Goal: Task Accomplishment & Management: Complete application form

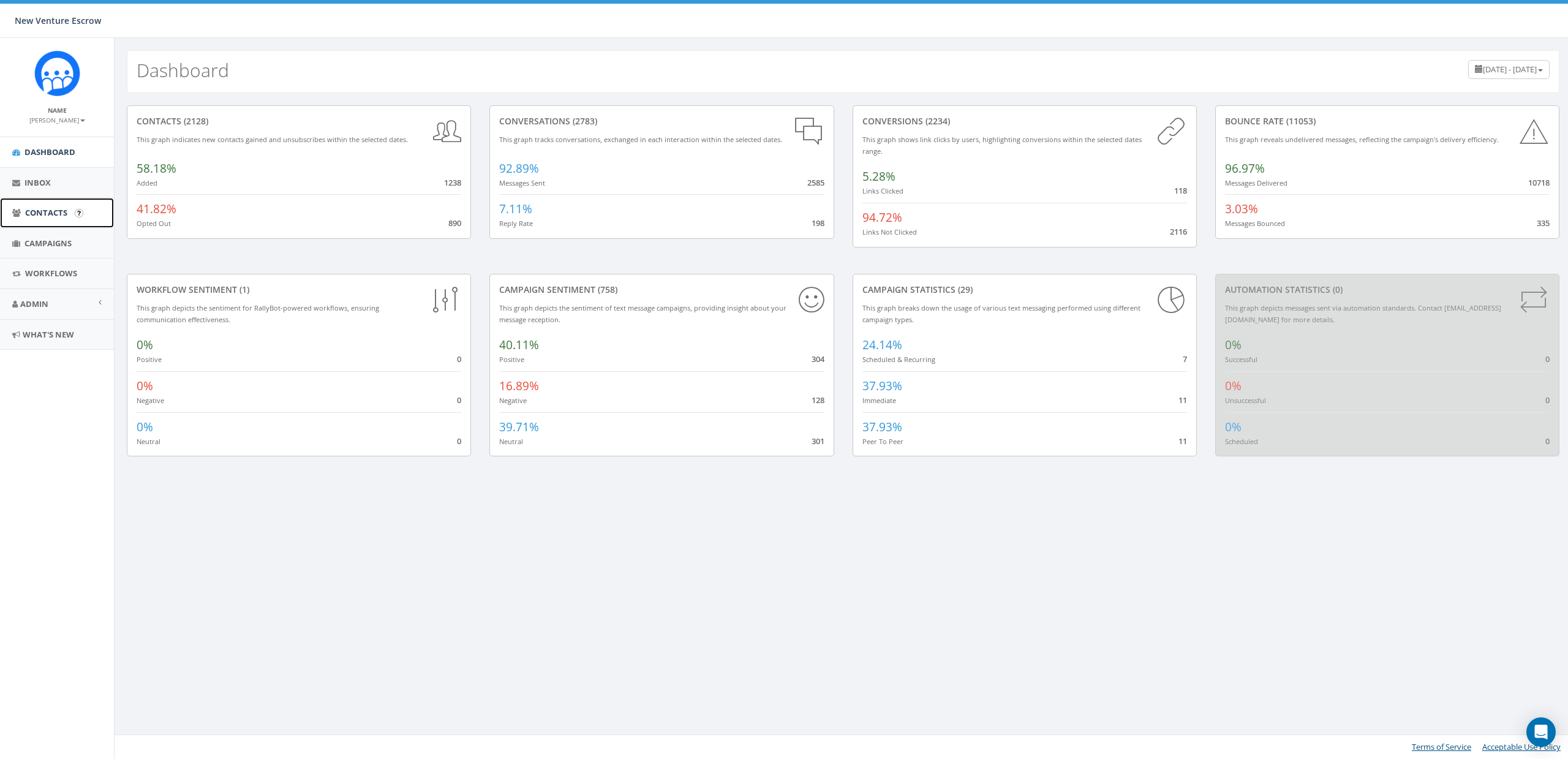
click at [33, 209] on span "Contacts" at bounding box center [46, 212] width 42 height 11
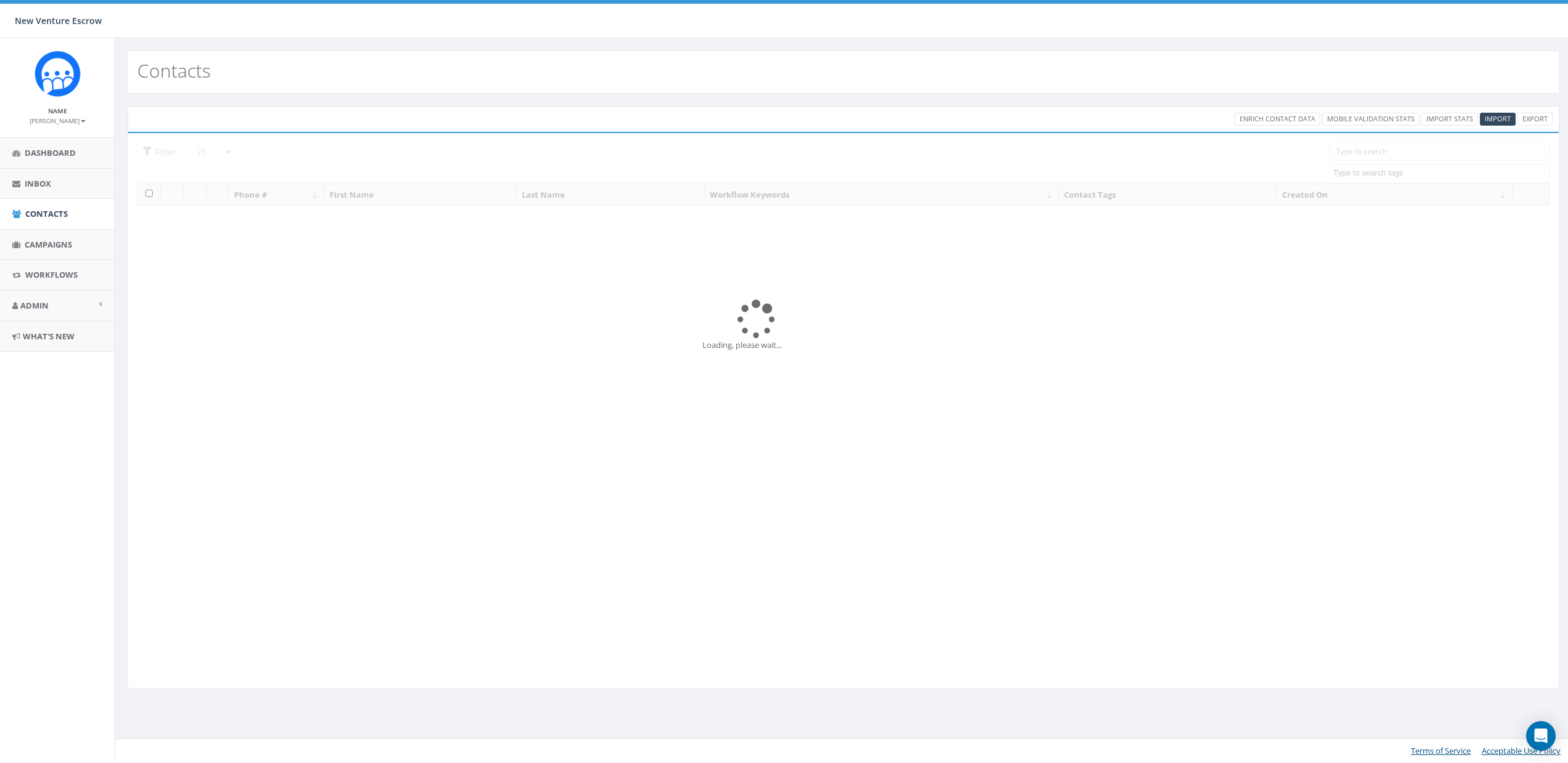
select select
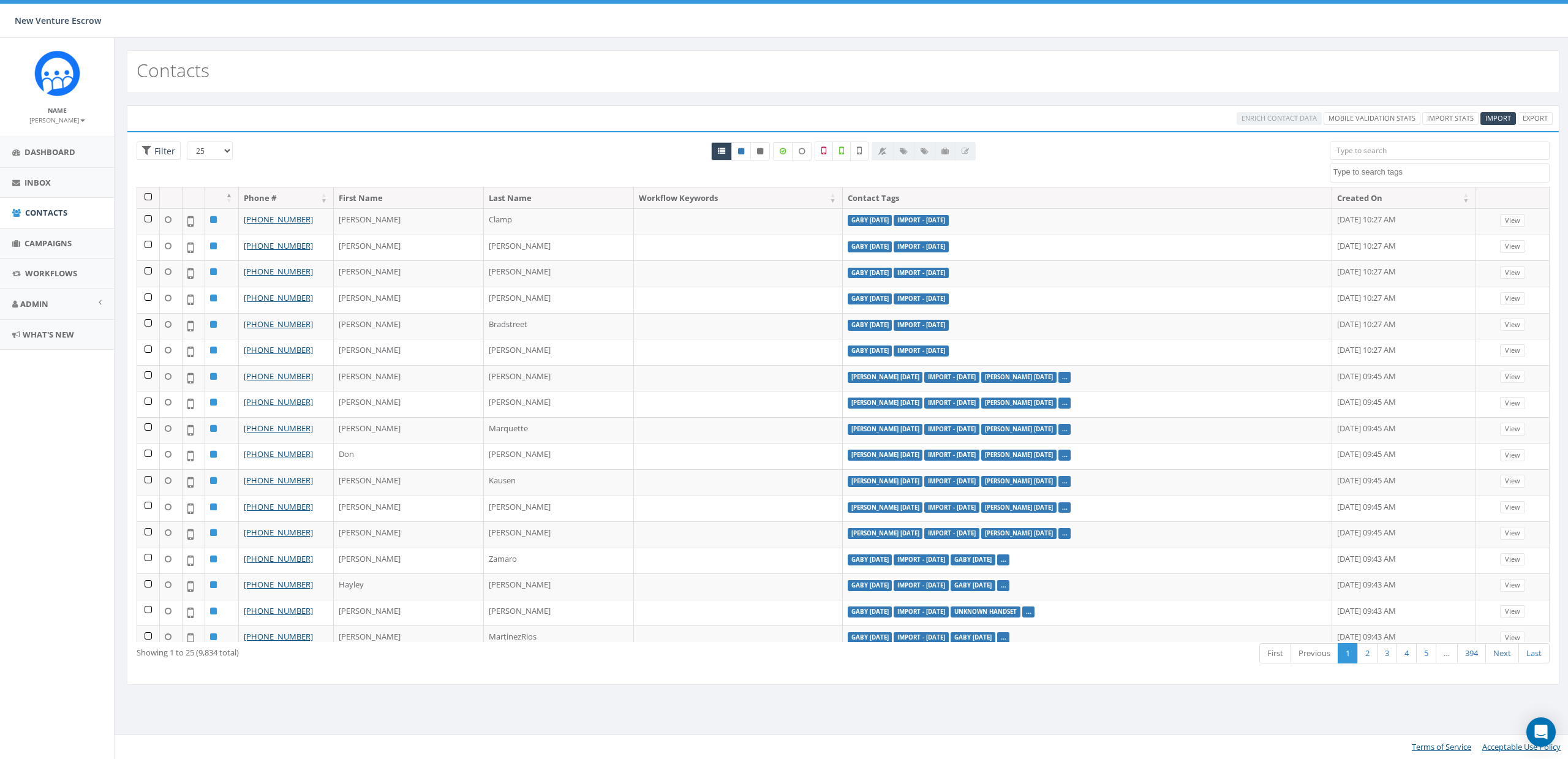
click at [1368, 151] on input "search" at bounding box center [1440, 150] width 221 height 18
paste input "Hi ChaeliGood to talk to you. Join me on Zoom : https://us06web.zoom.us/j/85824…"
type input "Hi ChaeliGood to talk to you. Join me on Zoom : https://us06web.zoom.us/j/85824…"
paste input "17607604320"
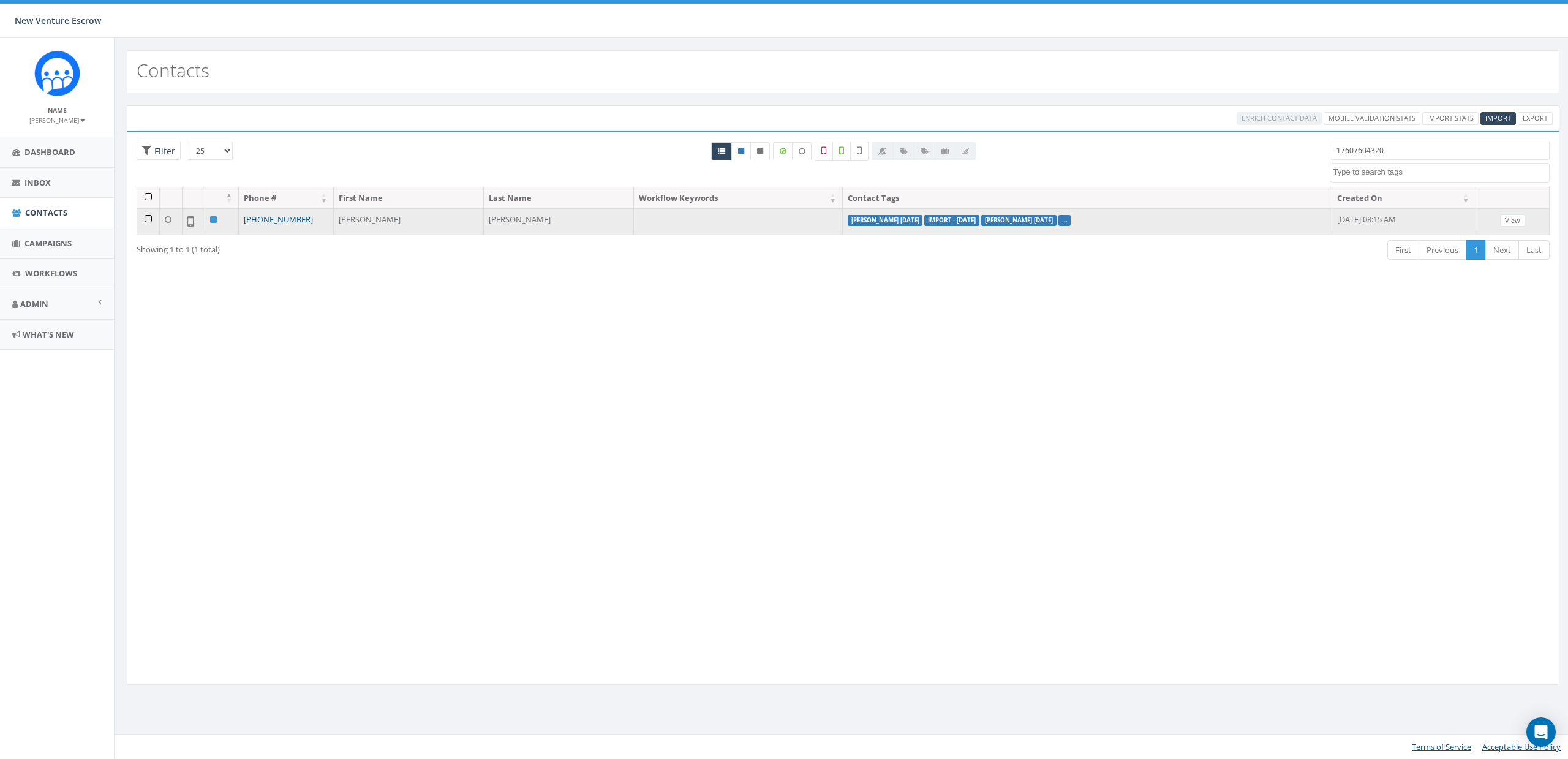
type input "17607604320"
click at [280, 218] on link "+1 760-760-4320" at bounding box center [278, 219] width 69 height 11
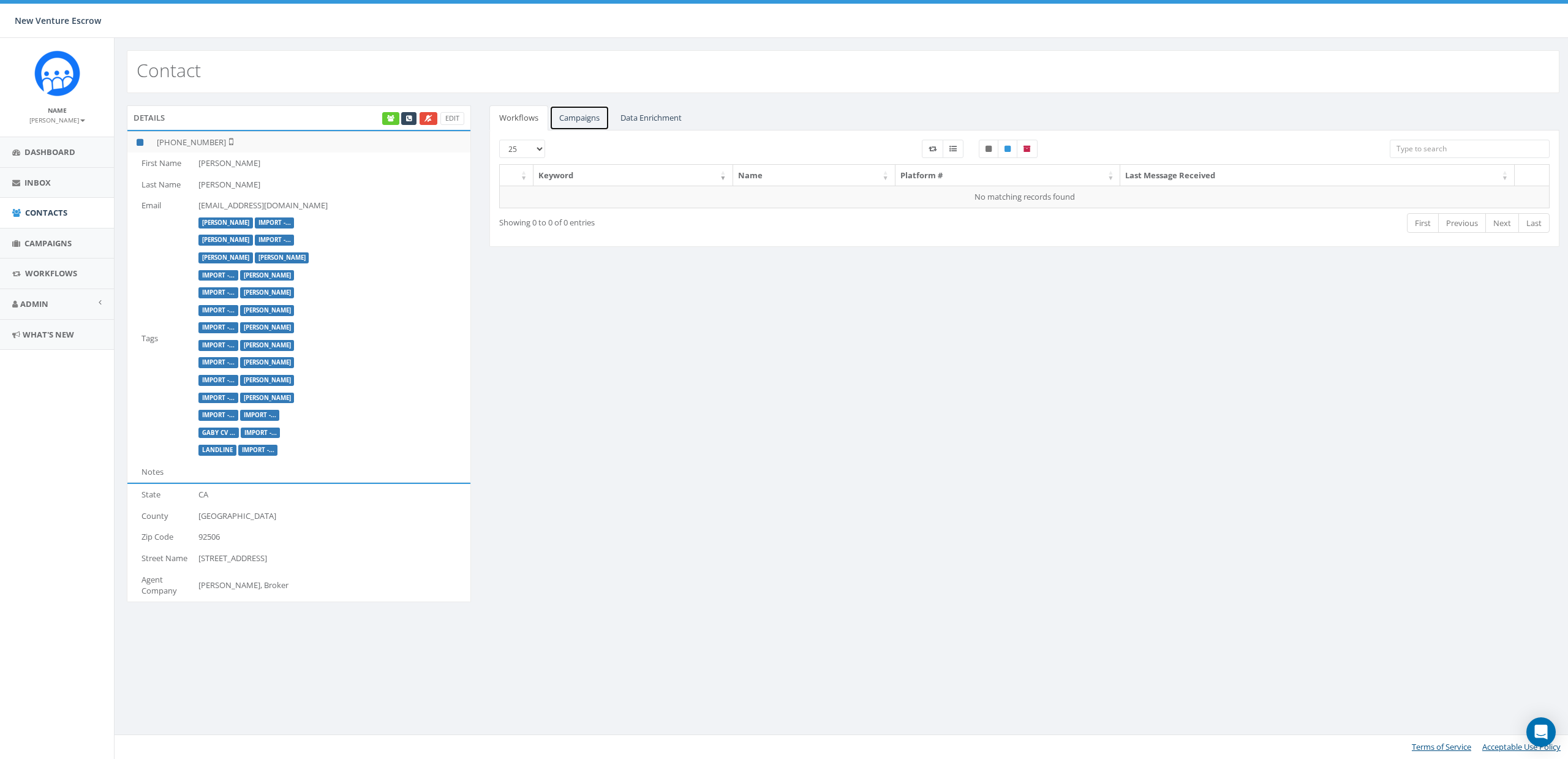
click at [596, 119] on link "Campaigns" at bounding box center [579, 117] width 60 height 25
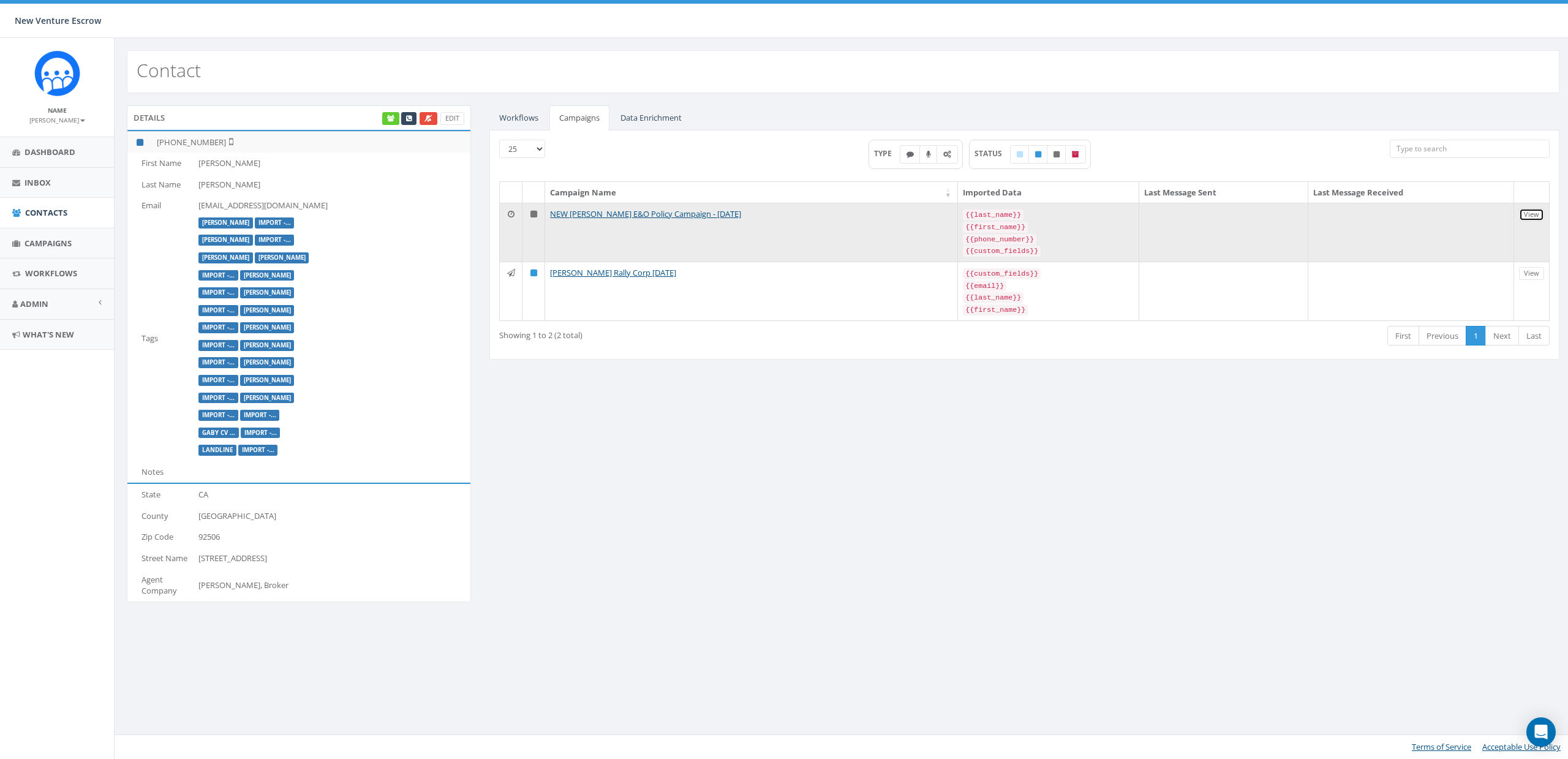
click at [1526, 212] on link "View" at bounding box center [1531, 215] width 25 height 13
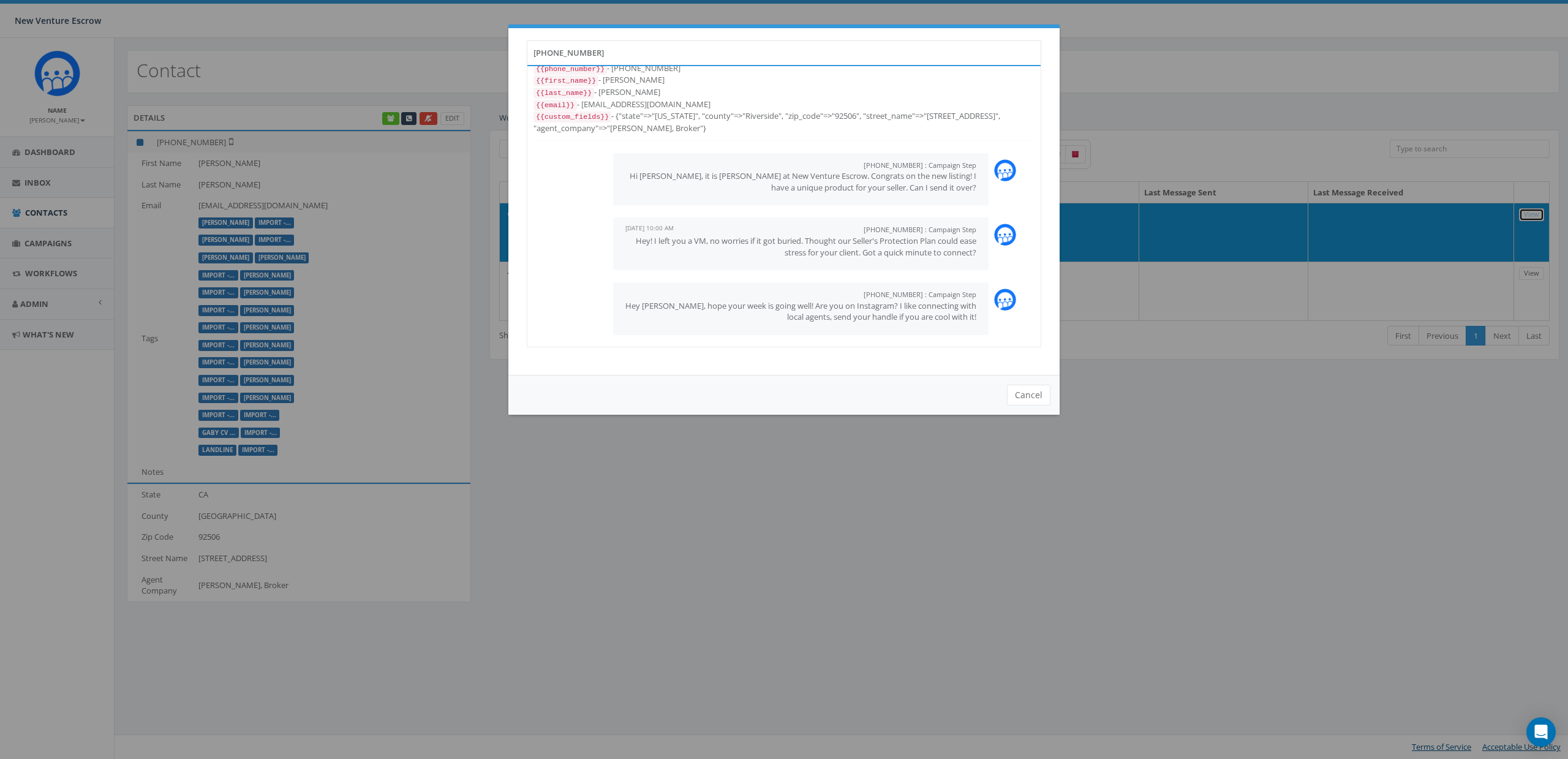
scroll to position [13, 0]
click at [1028, 395] on button "Cancel" at bounding box center [1029, 395] width 44 height 21
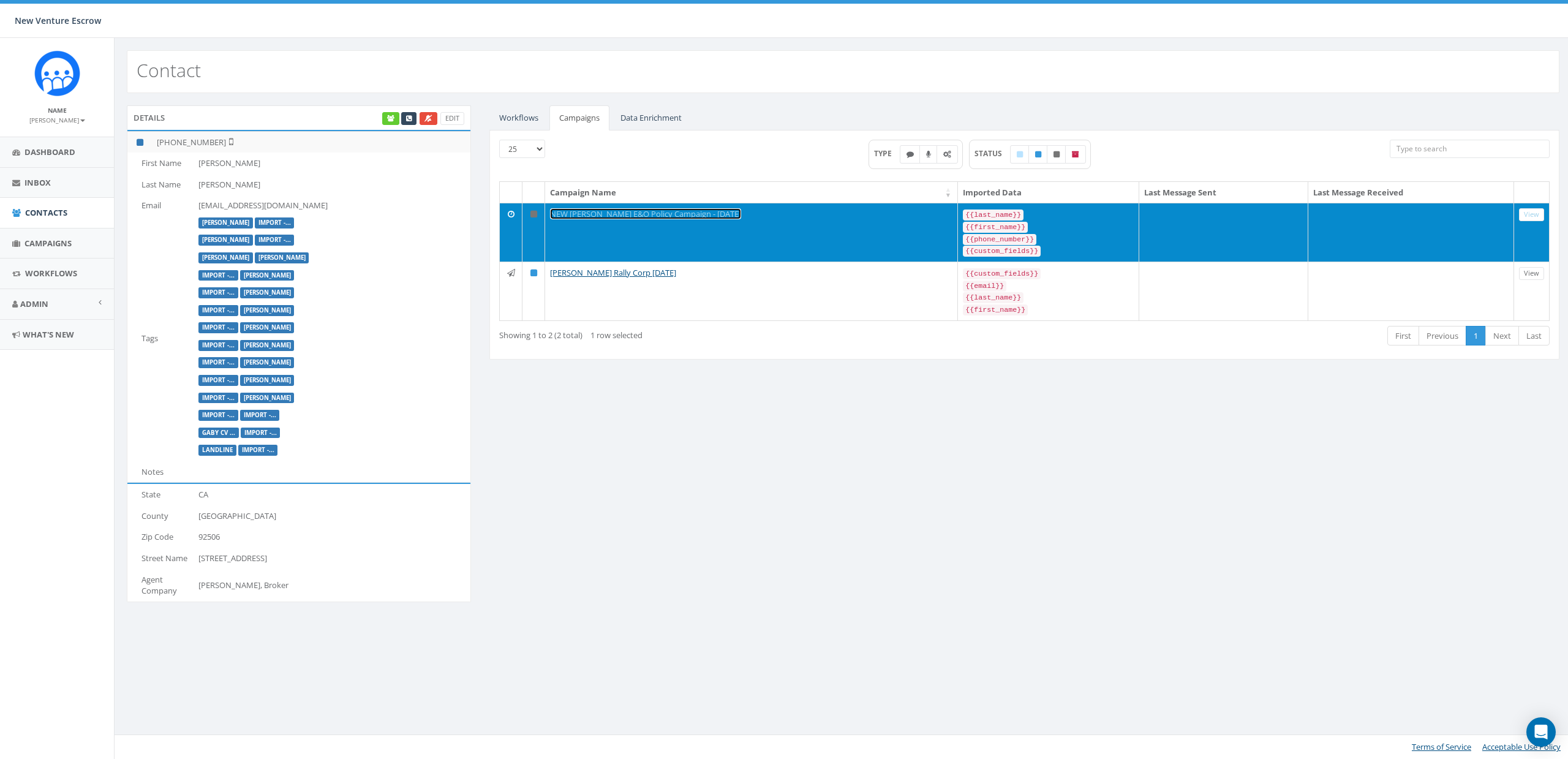
click at [610, 213] on link "NEW Nathan Wood E&O Policy Campaign - 07/28/2025" at bounding box center [646, 214] width 191 height 11
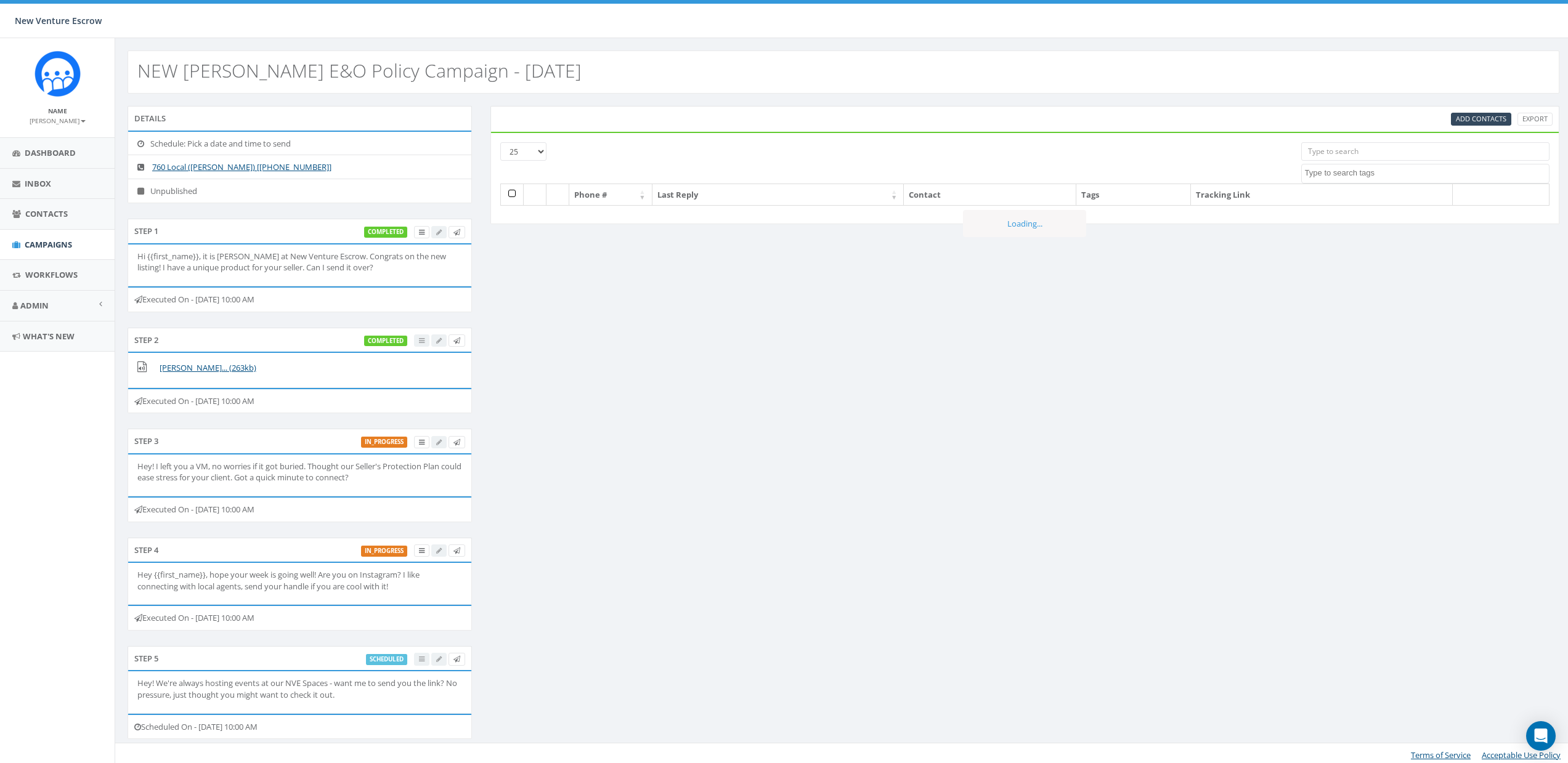
select select
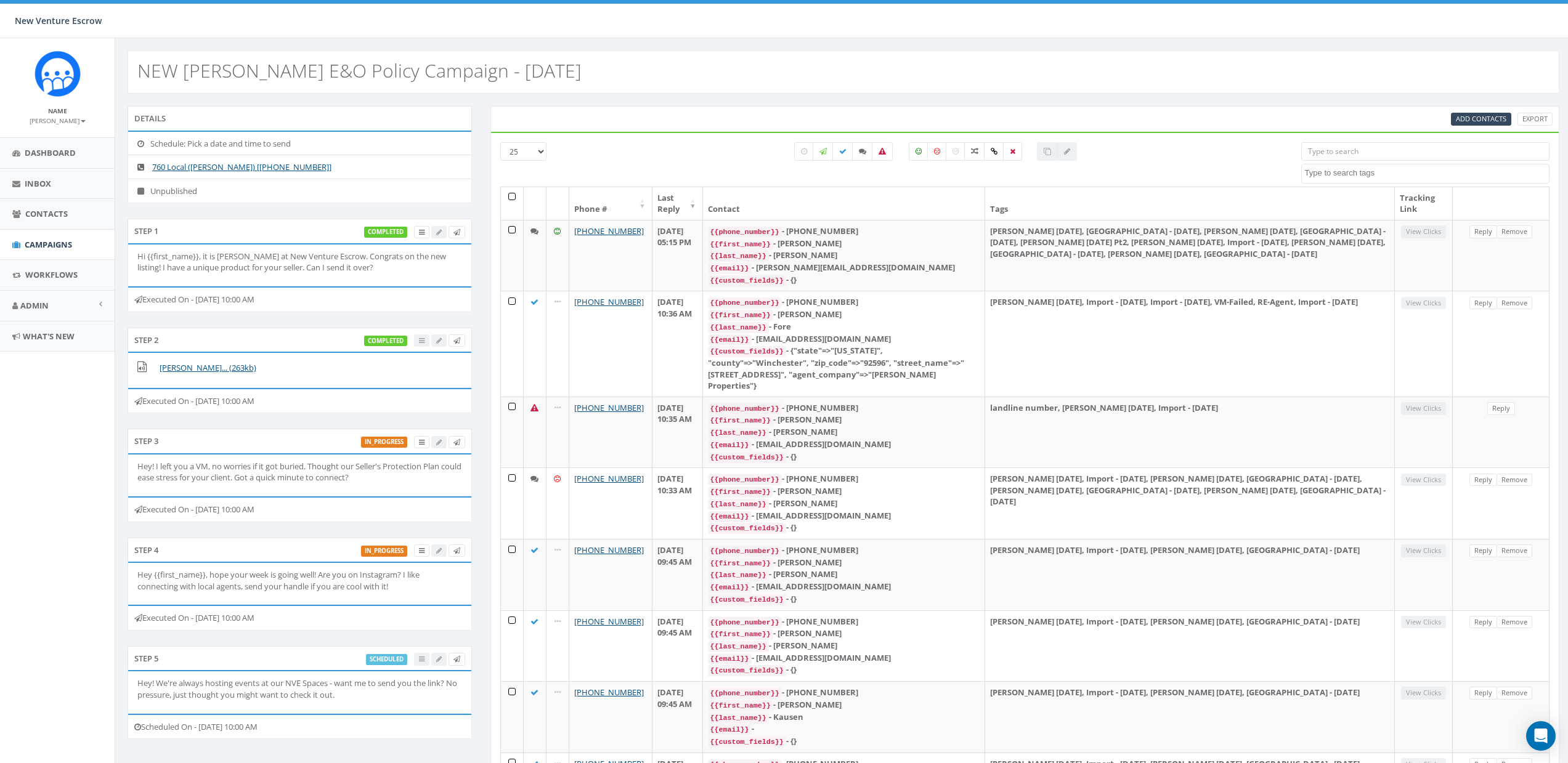
click at [1355, 144] on input "search" at bounding box center [1425, 151] width 249 height 19
paste input "17607604320"
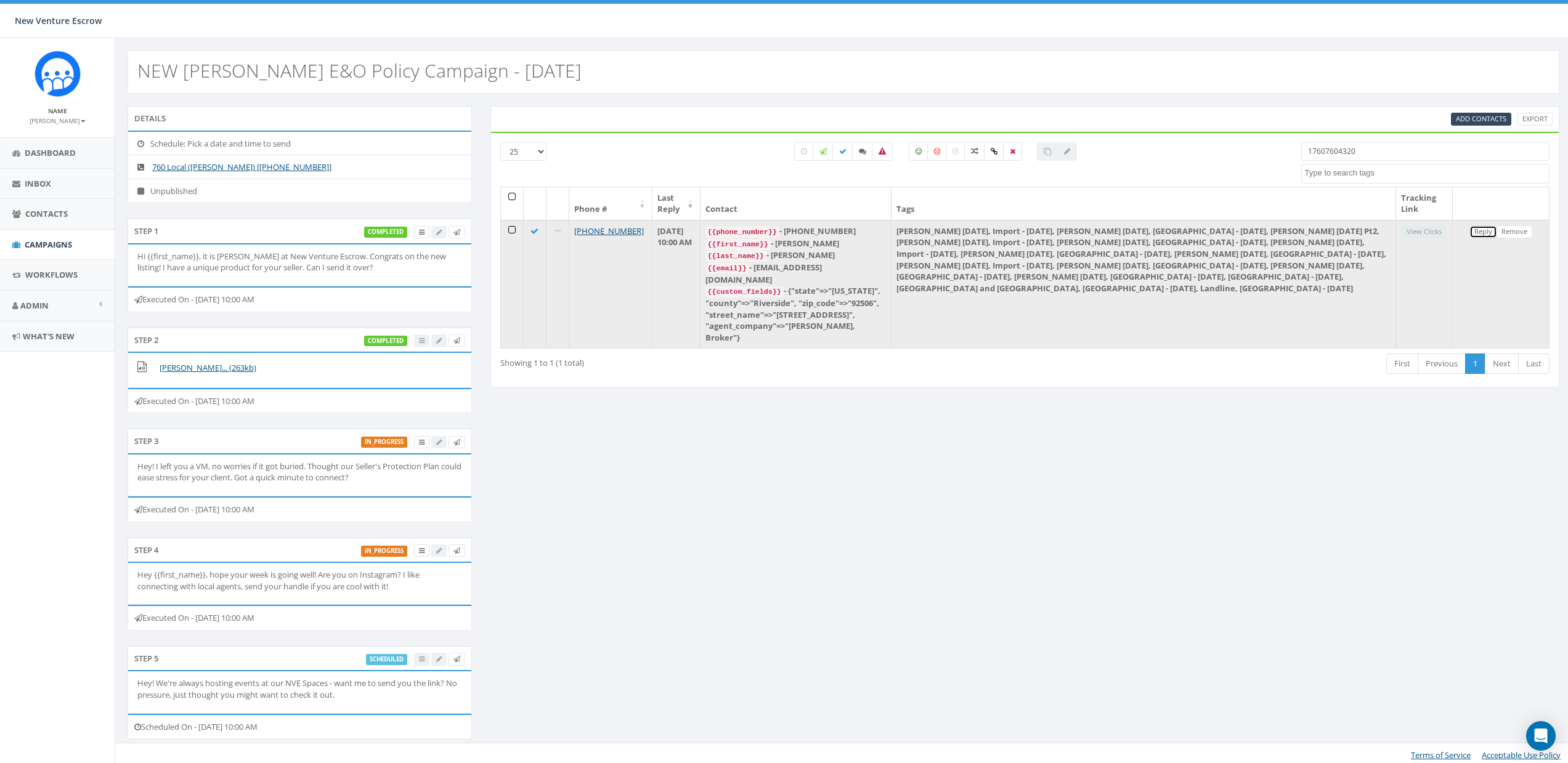
click at [1486, 232] on link "Reply" at bounding box center [1483, 232] width 27 height 13
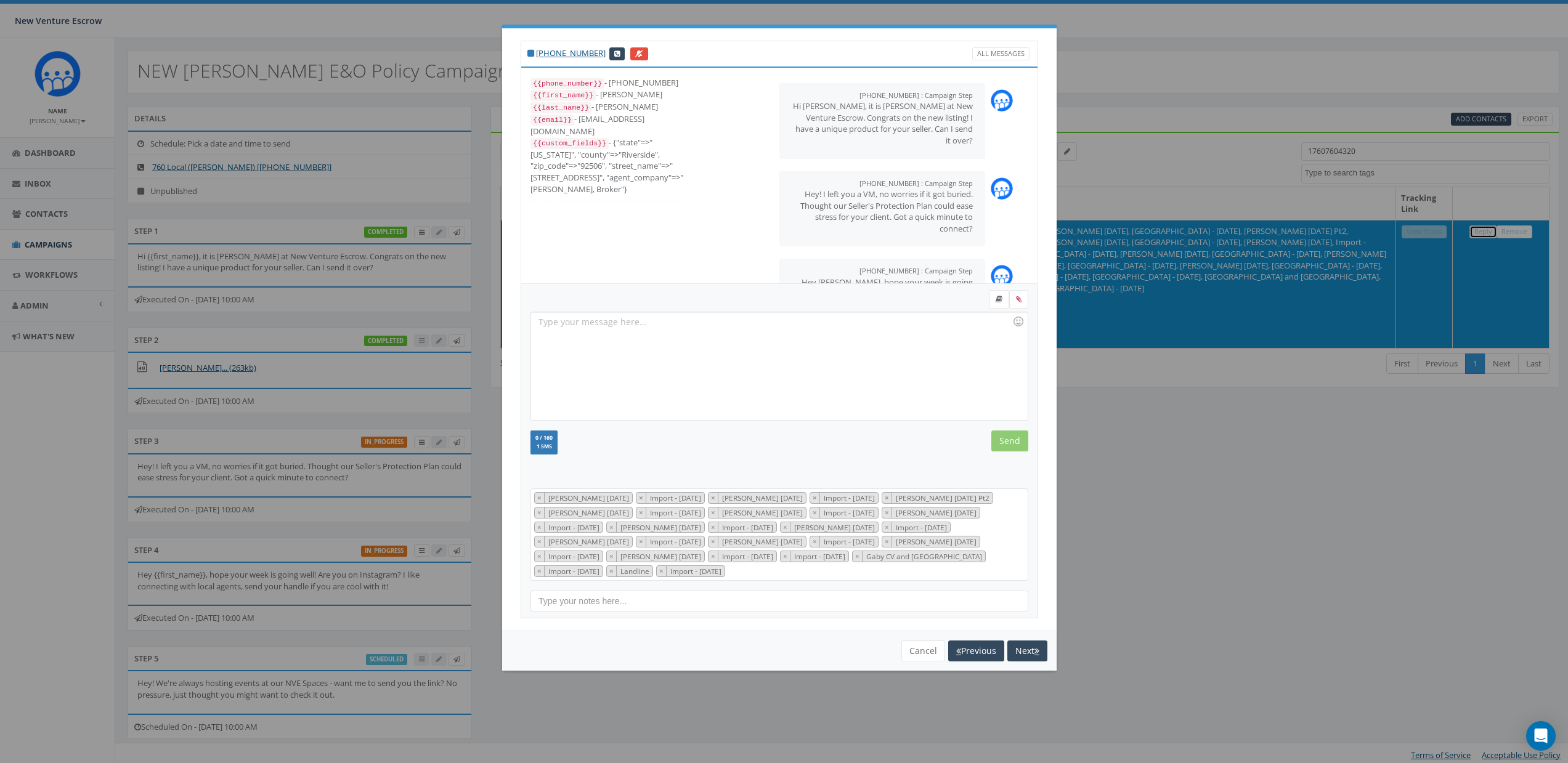
scroll to position [52, 0]
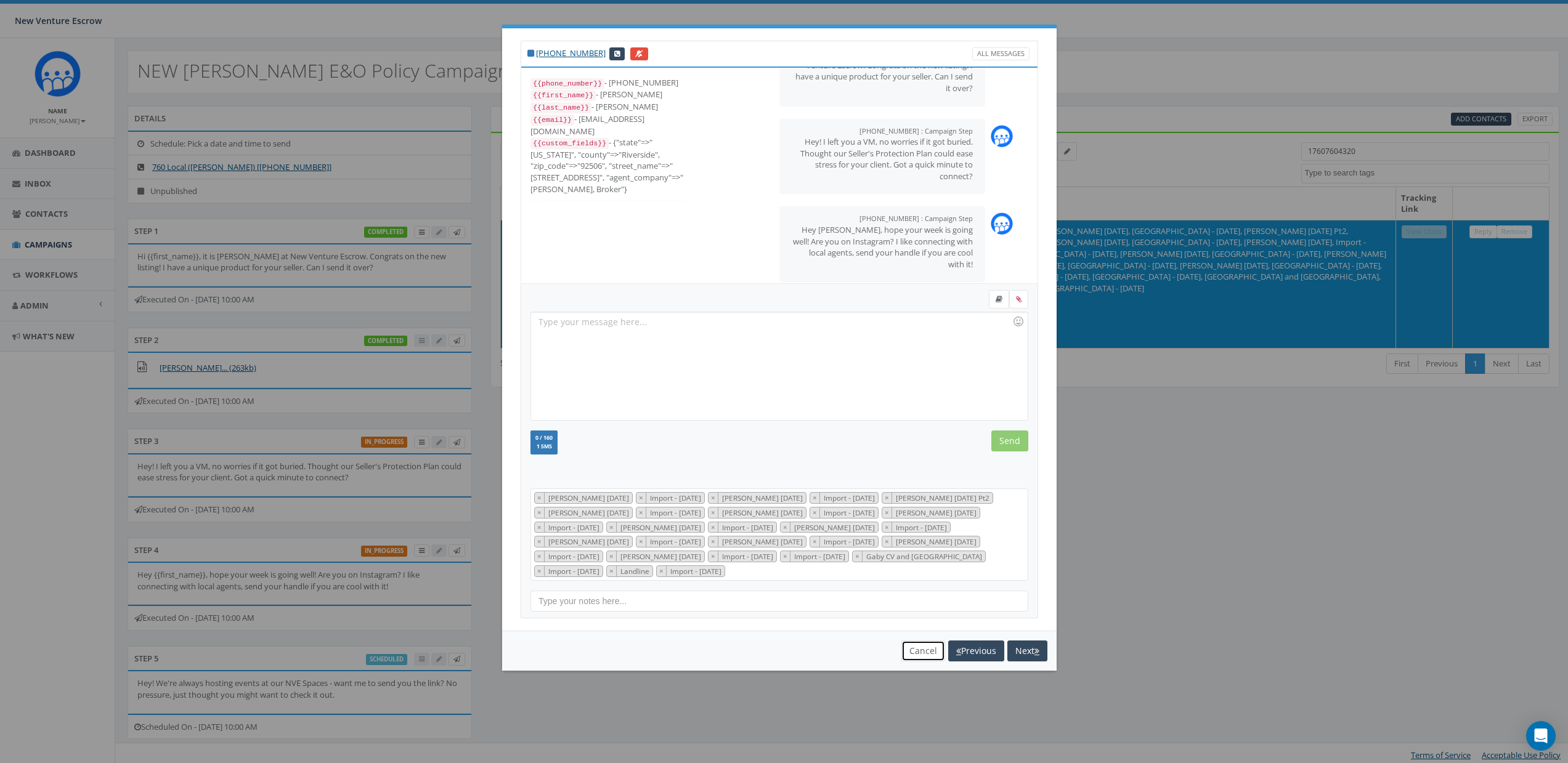
click at [923, 648] on button "Cancel" at bounding box center [923, 651] width 44 height 21
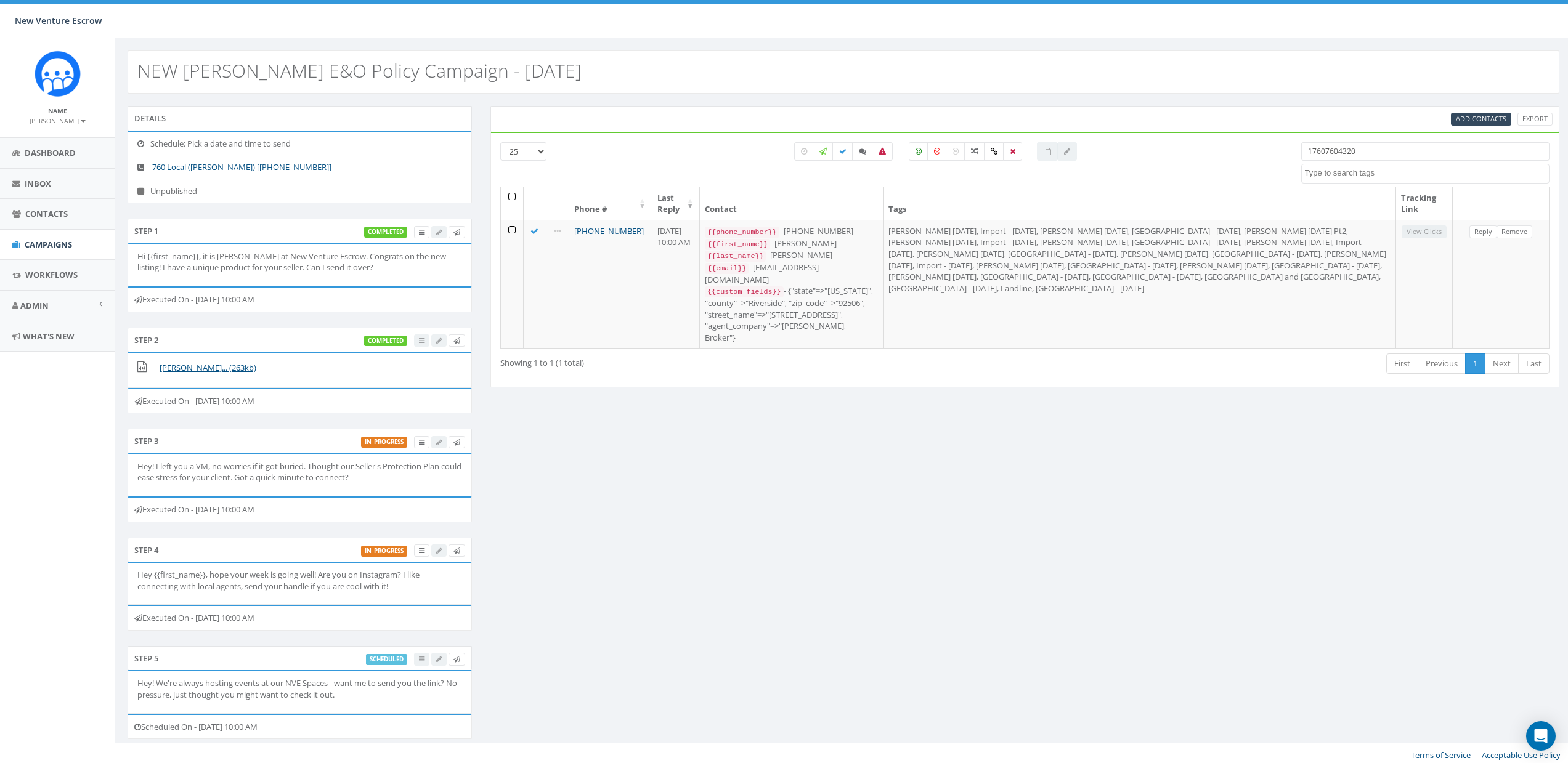
scroll to position [4, 0]
drag, startPoint x: 138, startPoint y: 680, endPoint x: 380, endPoint y: 704, distance: 243.2
click at [380, 704] on li "Hey! We're always hosting events at our NVE Spaces - want me to send you the li…" at bounding box center [299, 688] width 343 height 41
click at [306, 677] on p "Hey! We're always hosting events at our NVE Spaces - want me to send you the li…" at bounding box center [300, 685] width 324 height 23
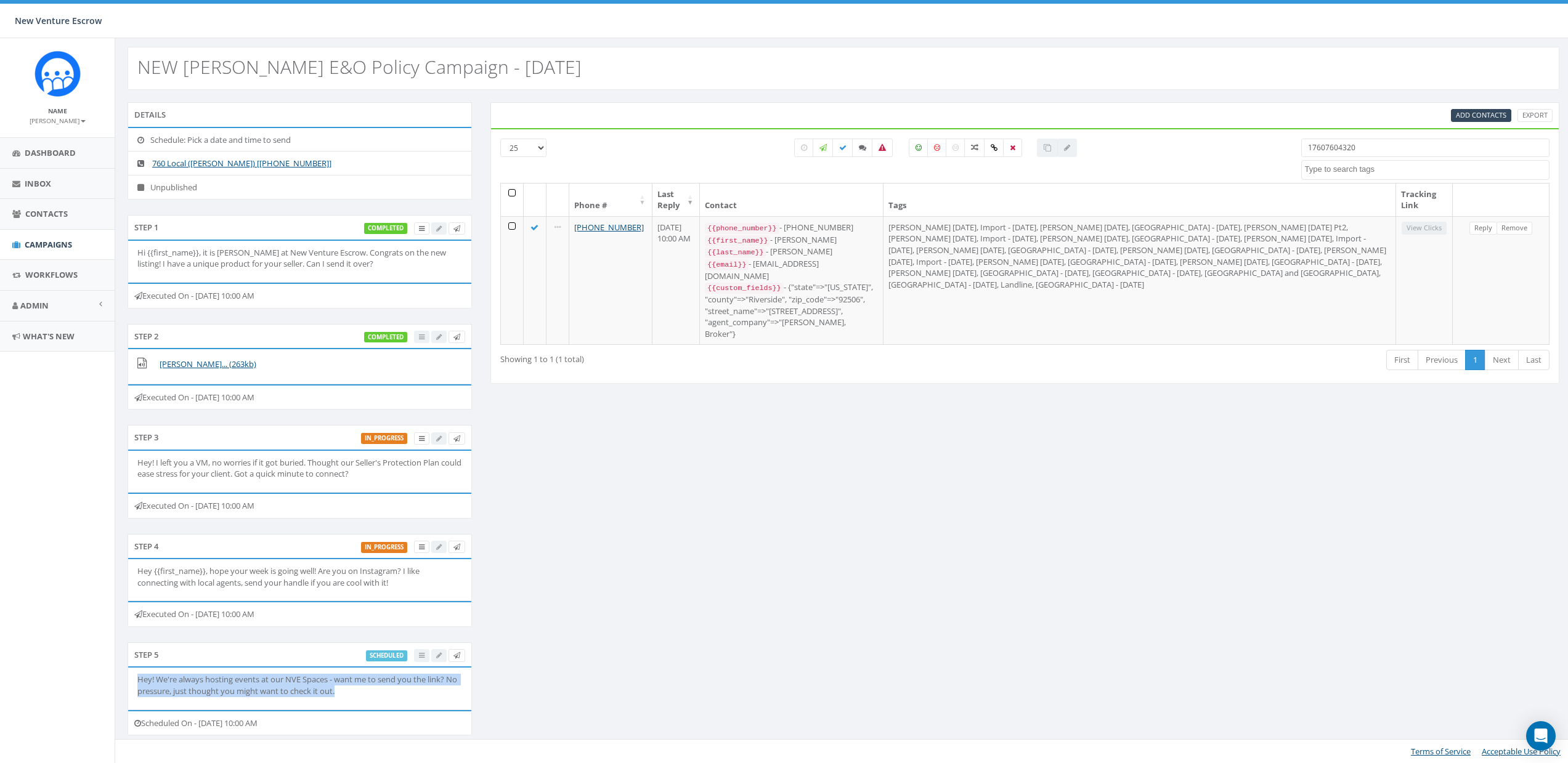
click at [306, 677] on p "Hey! We're always hosting events at our NVE Spaces - want me to send you the li…" at bounding box center [300, 685] width 324 height 23
click at [213, 686] on p "Hey! We're always hosting events at our NVE Spaces - want me to send you the li…" at bounding box center [300, 685] width 324 height 23
click at [735, 611] on div "Details Schedule: Pick a date and time to send 760 Local (Nathan Wood) [+1 760-…" at bounding box center [843, 426] width 1450 height 648
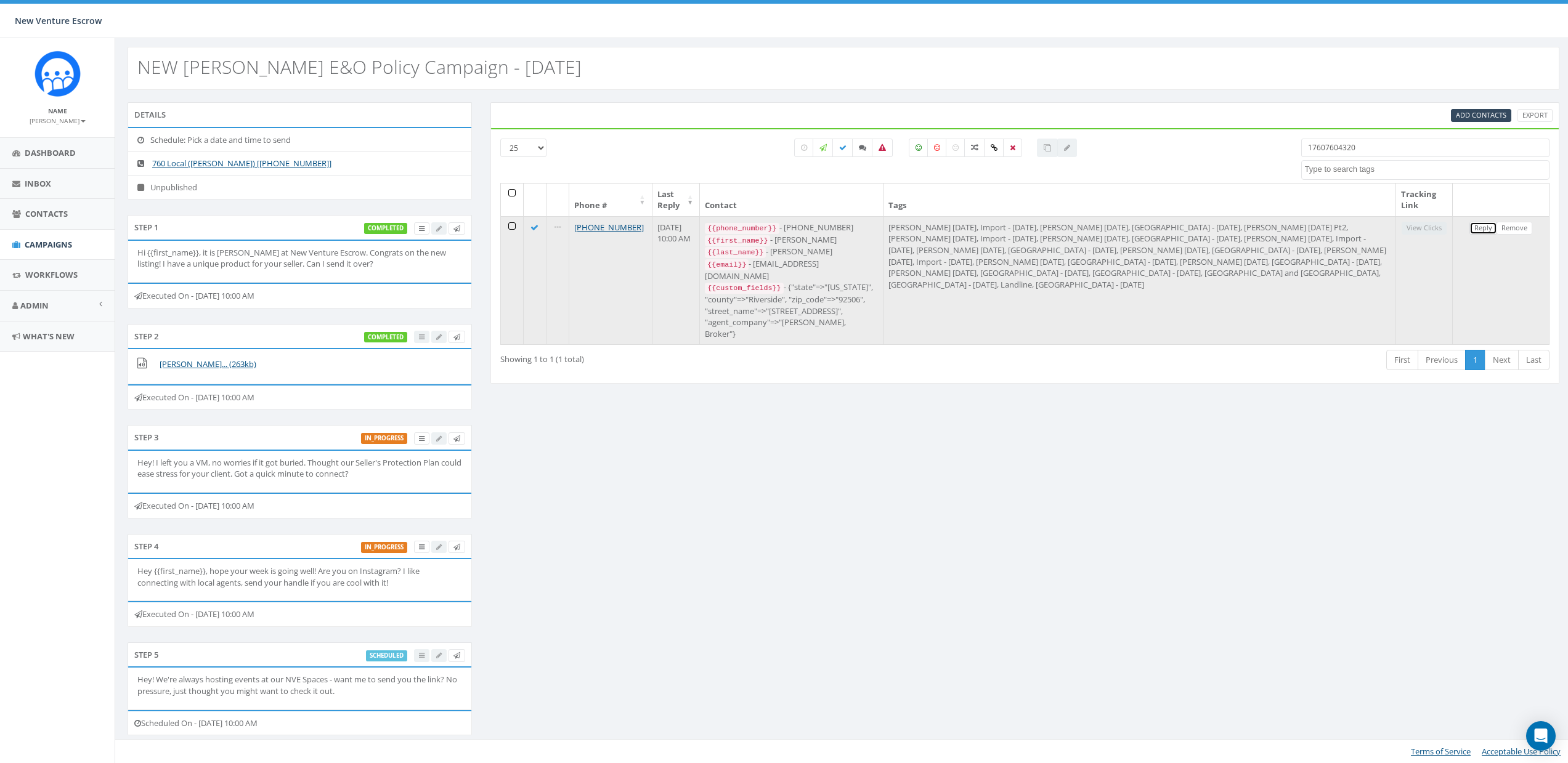
click at [1486, 227] on link "Reply" at bounding box center [1483, 228] width 27 height 13
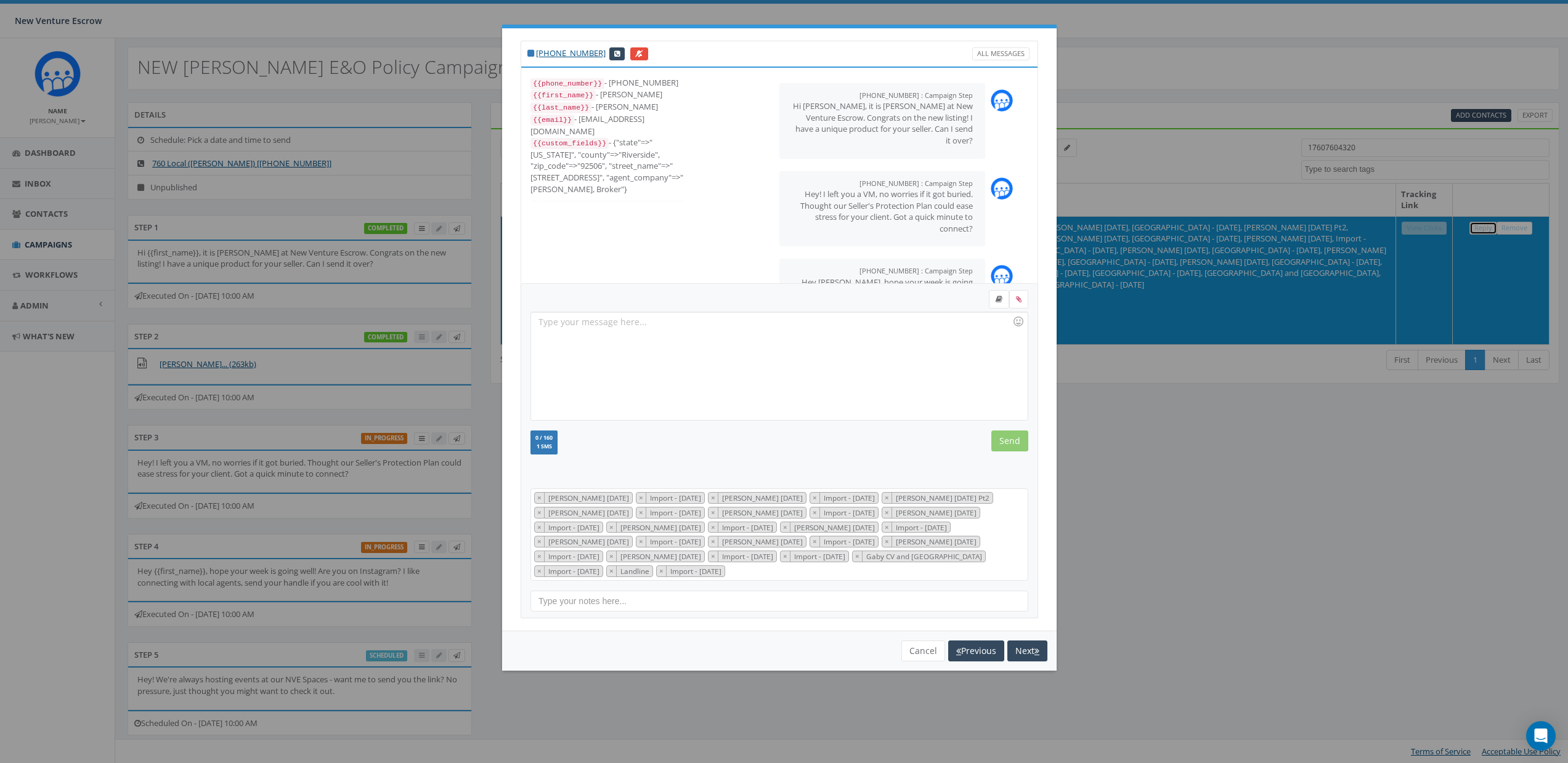
scroll to position [66, 0]
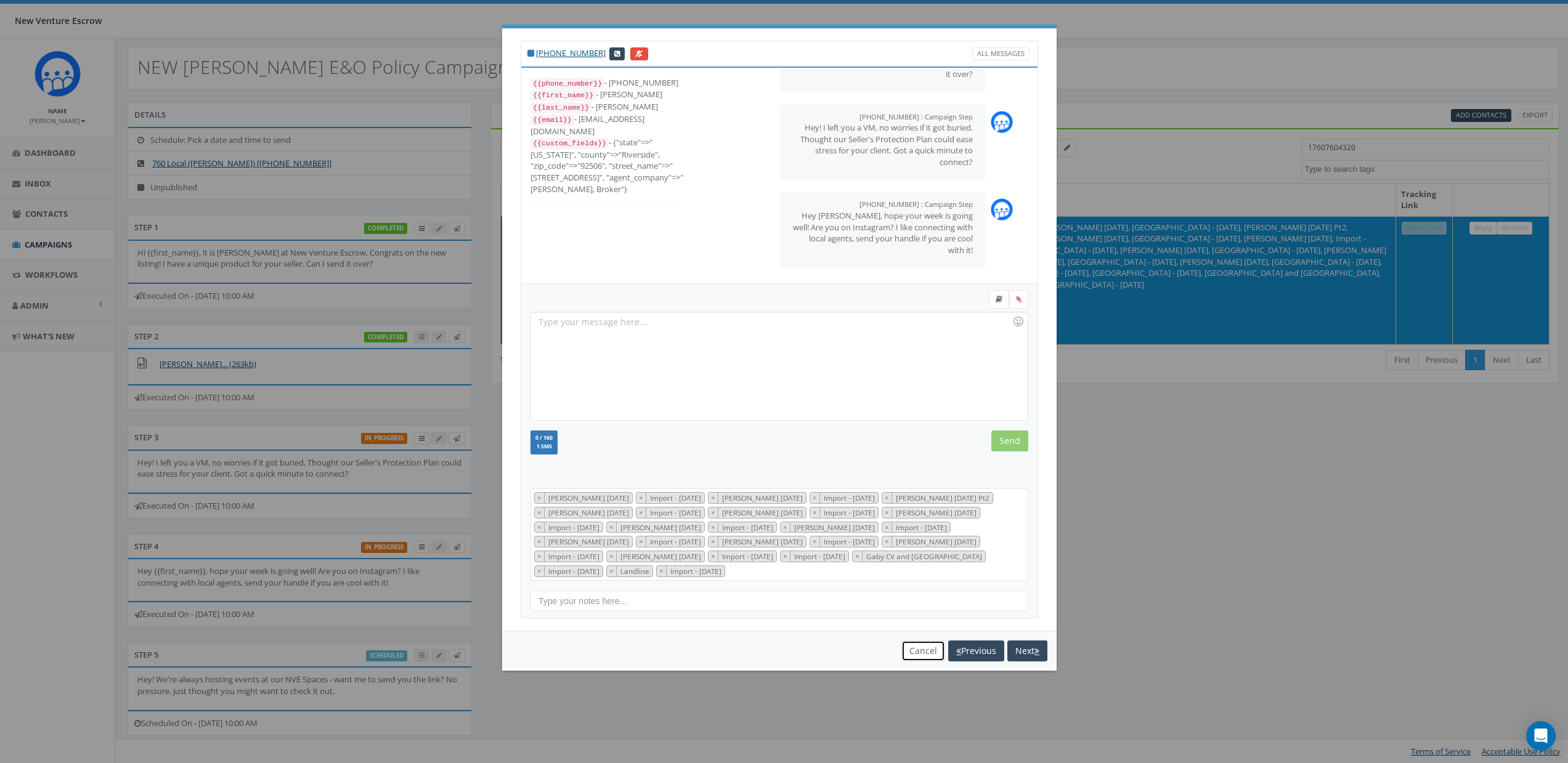
click at [915, 647] on button "Cancel" at bounding box center [923, 651] width 44 height 21
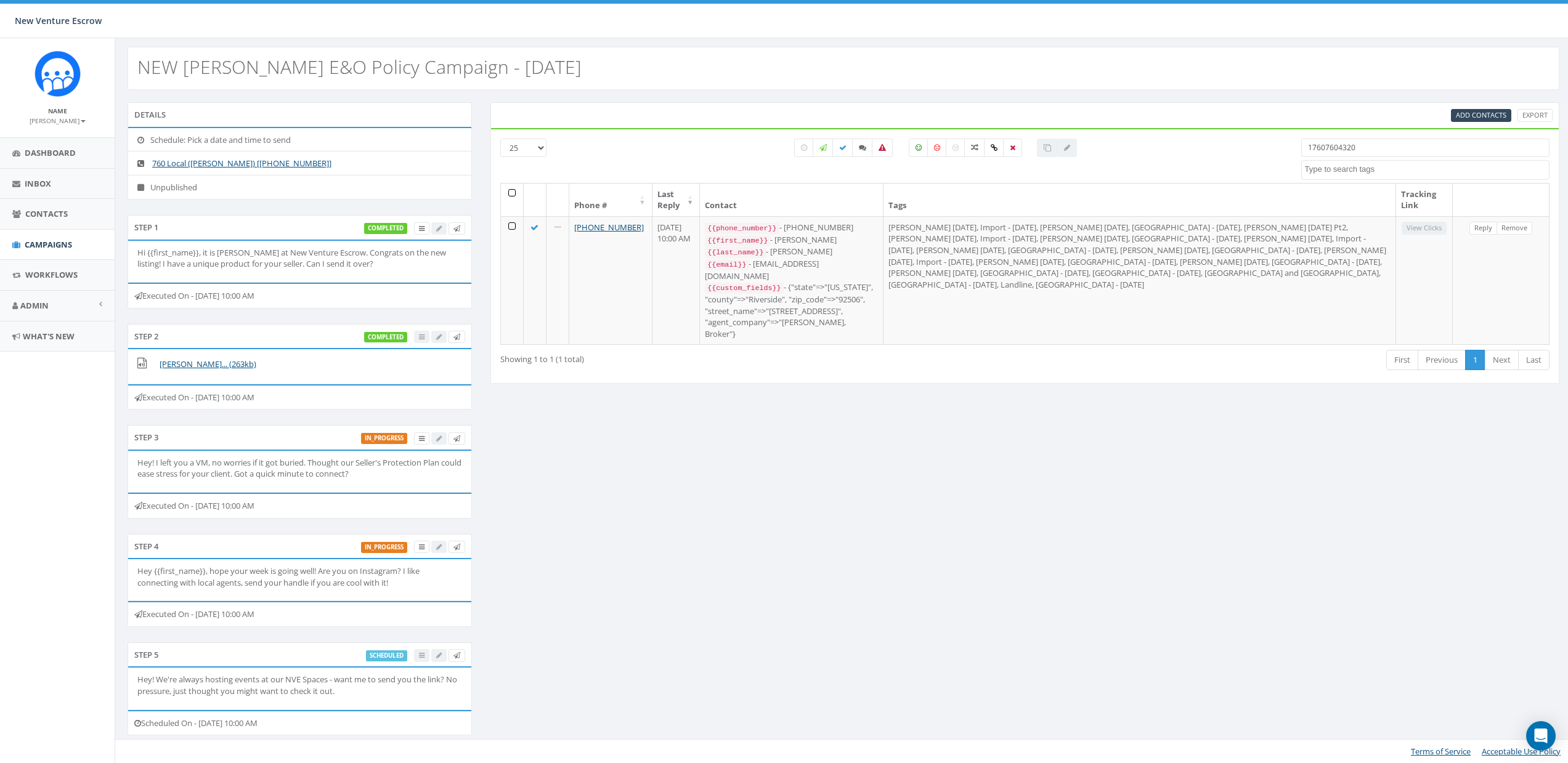
click at [249, 340] on div "Step 2 completed" at bounding box center [300, 337] width 345 height 25
drag, startPoint x: 171, startPoint y: 333, endPoint x: 131, endPoint y: 337, distance: 40.2
click at [131, 337] on div "Step 2 completed" at bounding box center [300, 337] width 345 height 25
click at [568, 455] on div "Details Schedule: Pick a date and time to send 760 Local (Nathan Wood) [+1 760-…" at bounding box center [843, 426] width 1450 height 648
drag, startPoint x: 168, startPoint y: 434, endPoint x: 130, endPoint y: 436, distance: 38.1
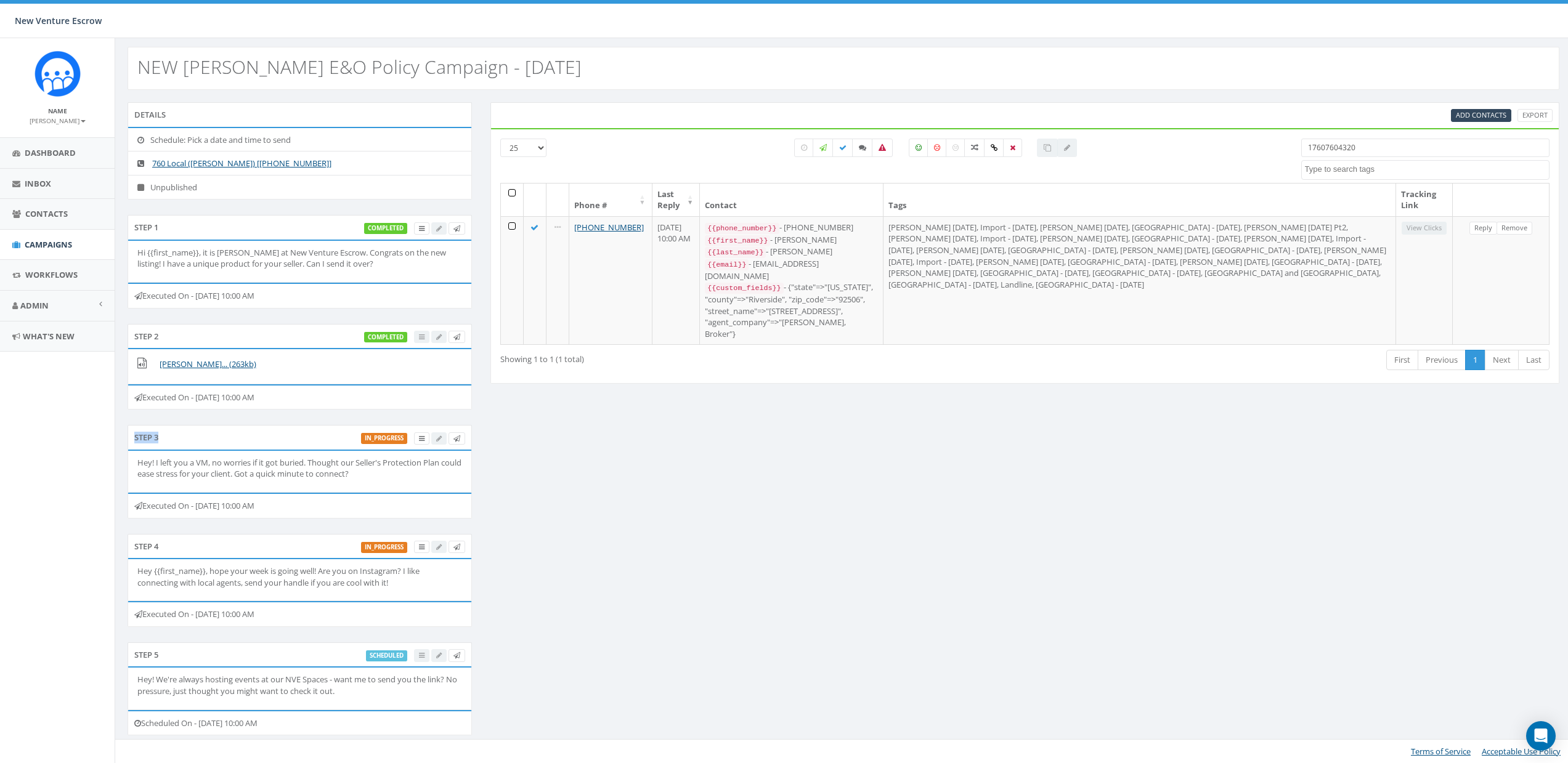
click at [130, 436] on div "Step 3 in_progress" at bounding box center [300, 437] width 345 height 25
click at [158, 337] on div "Step 2 completed" at bounding box center [300, 337] width 345 height 25
click at [412, 130] on li "Schedule: Pick a date and time to send" at bounding box center [299, 139] width 343 height 24
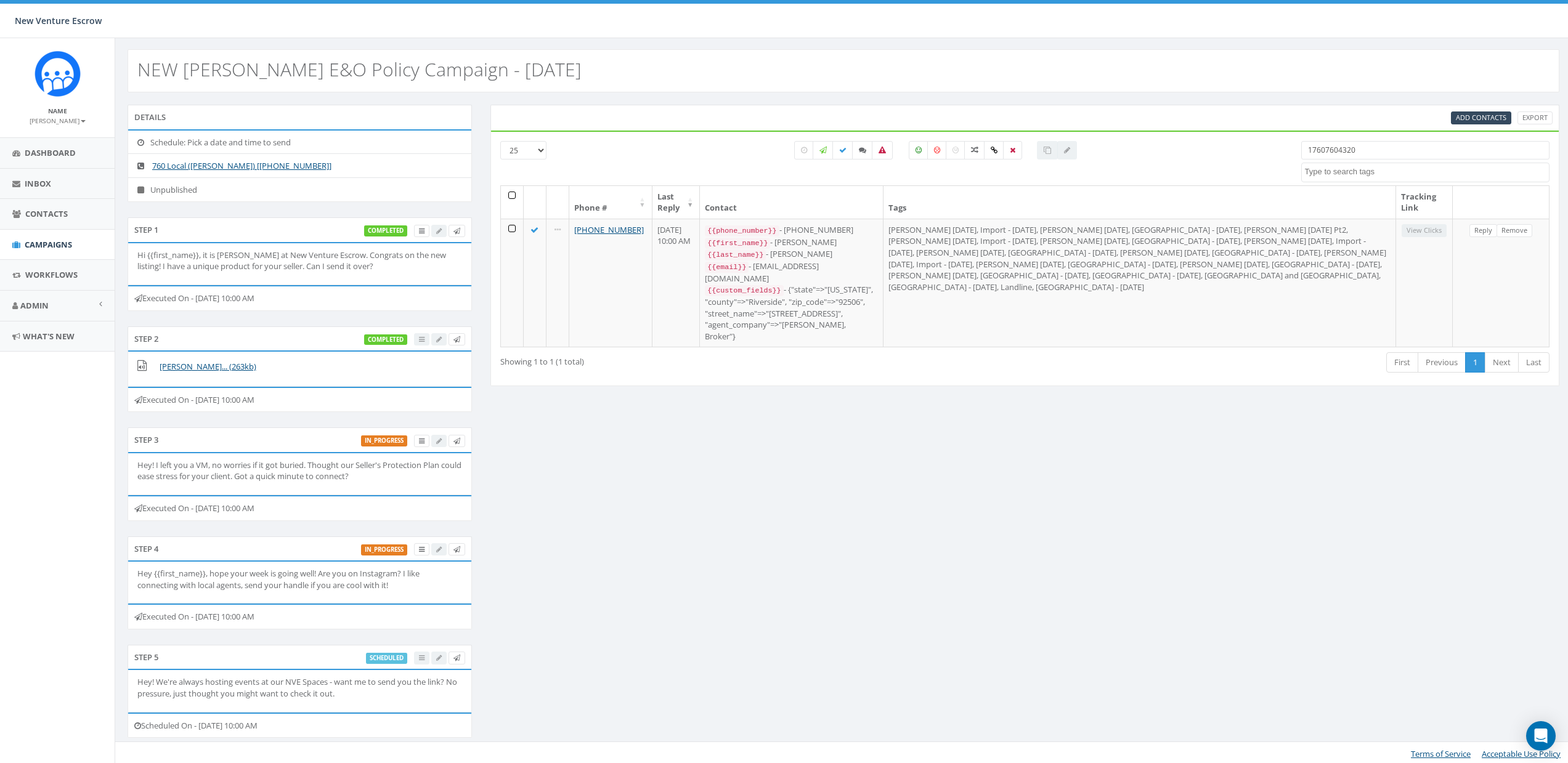
scroll to position [0, 0]
click at [139, 337] on div "Step 2 completed" at bounding box center [300, 340] width 345 height 25
click at [1376, 153] on input "17607604320" at bounding box center [1425, 151] width 249 height 19
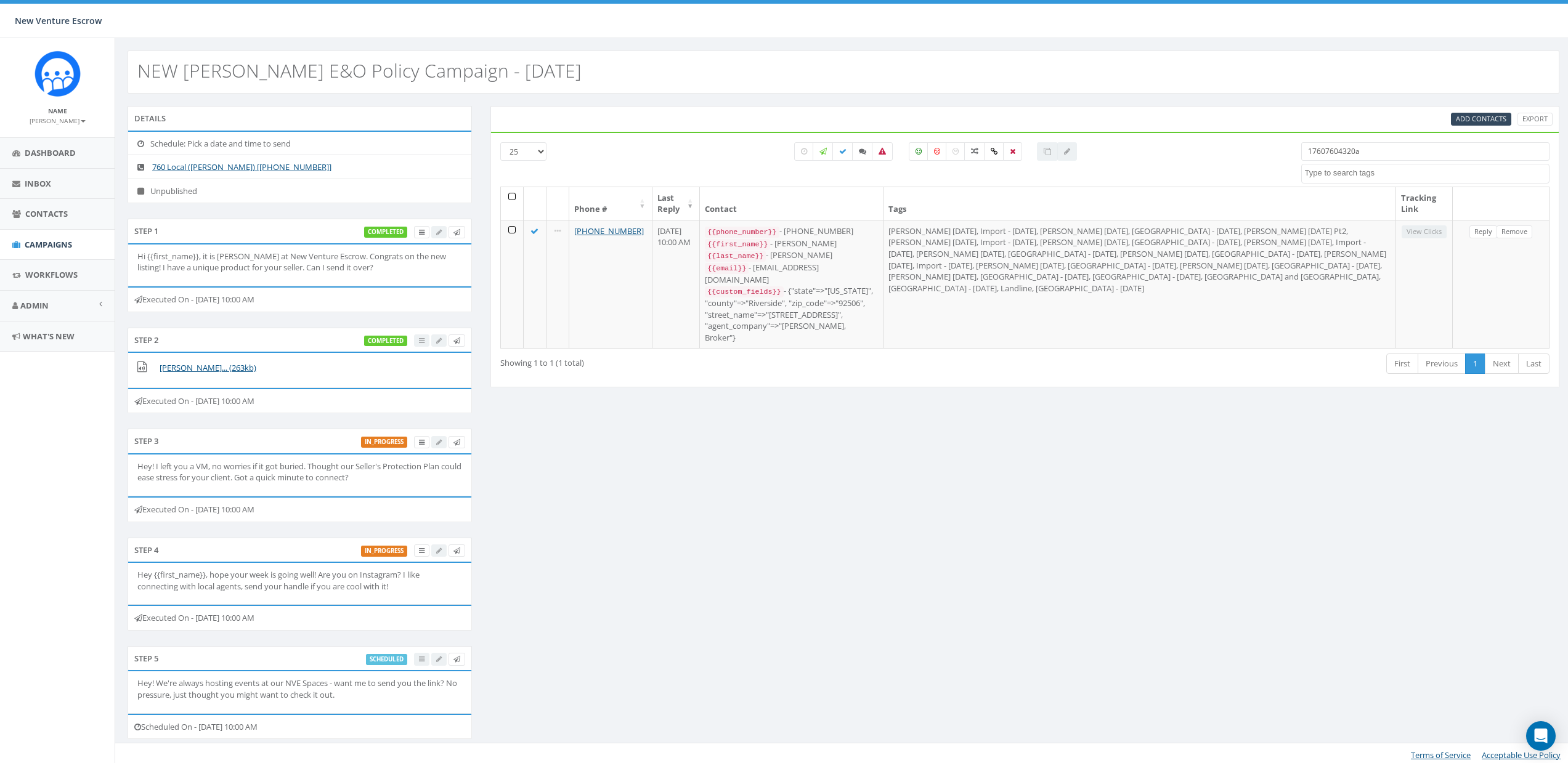
paste input "17605399002"
paste input "search"
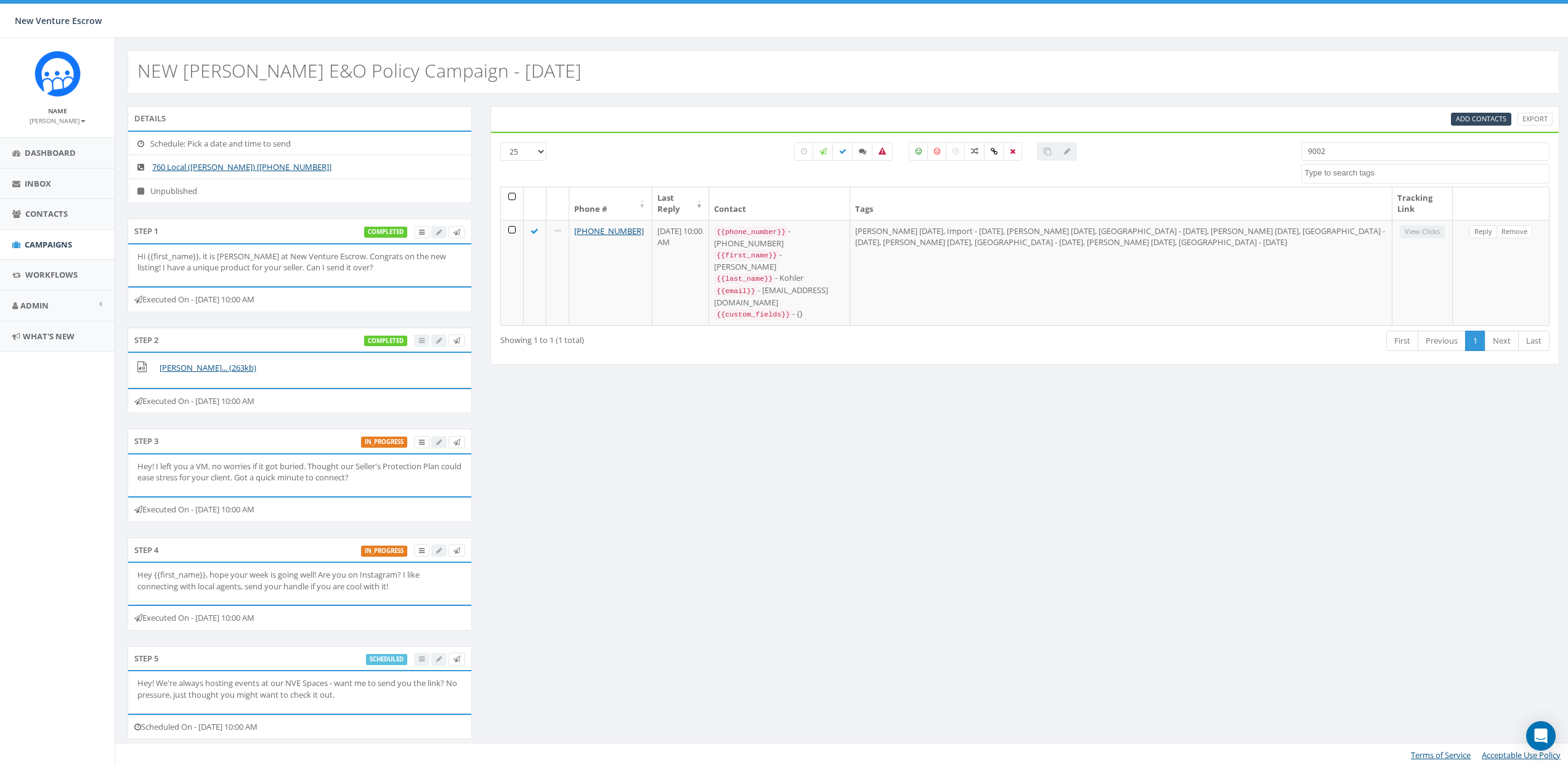
paste input "18588693940"
type input "18588693940"
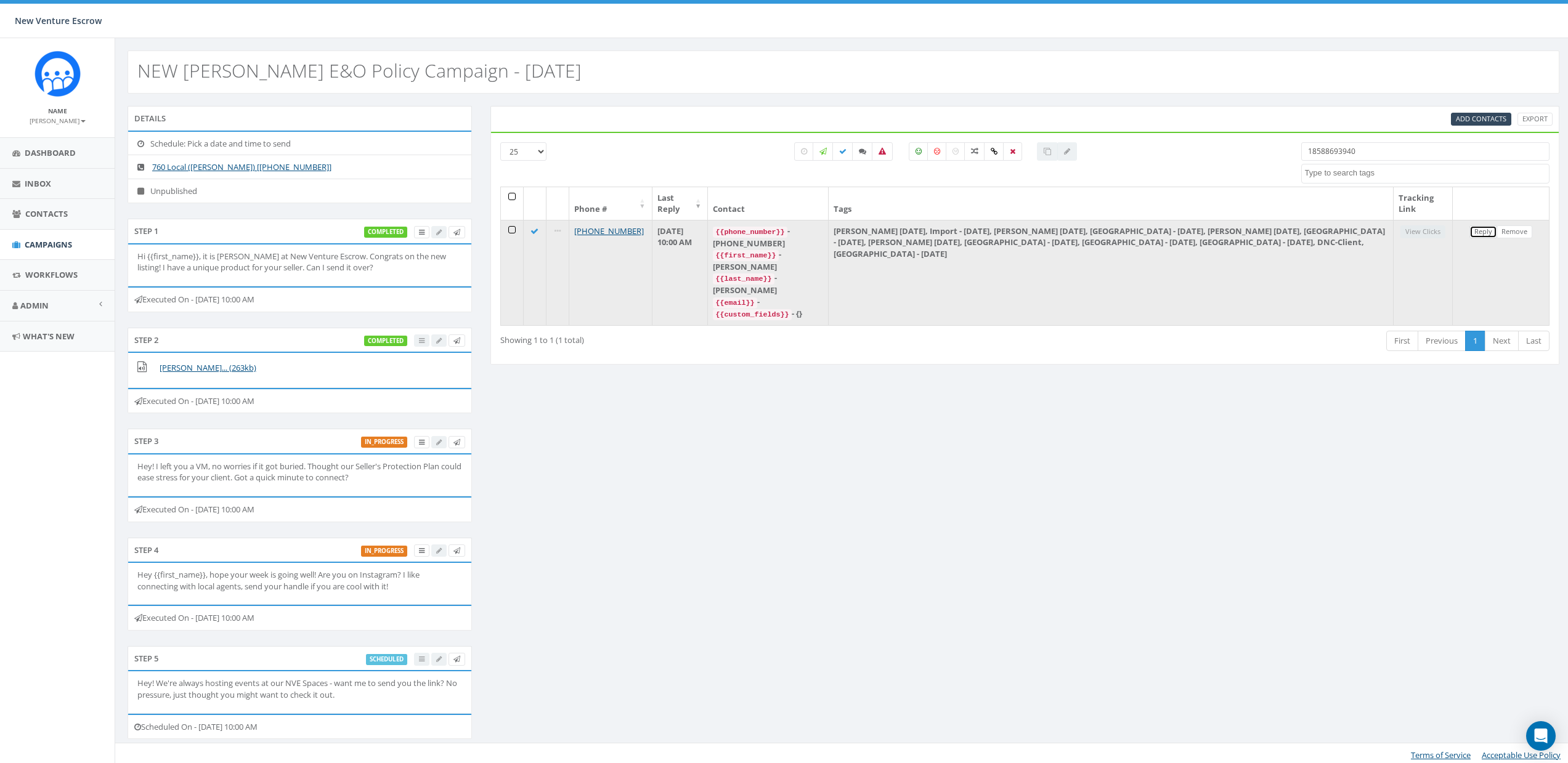
click at [1488, 233] on link "Reply" at bounding box center [1483, 232] width 27 height 13
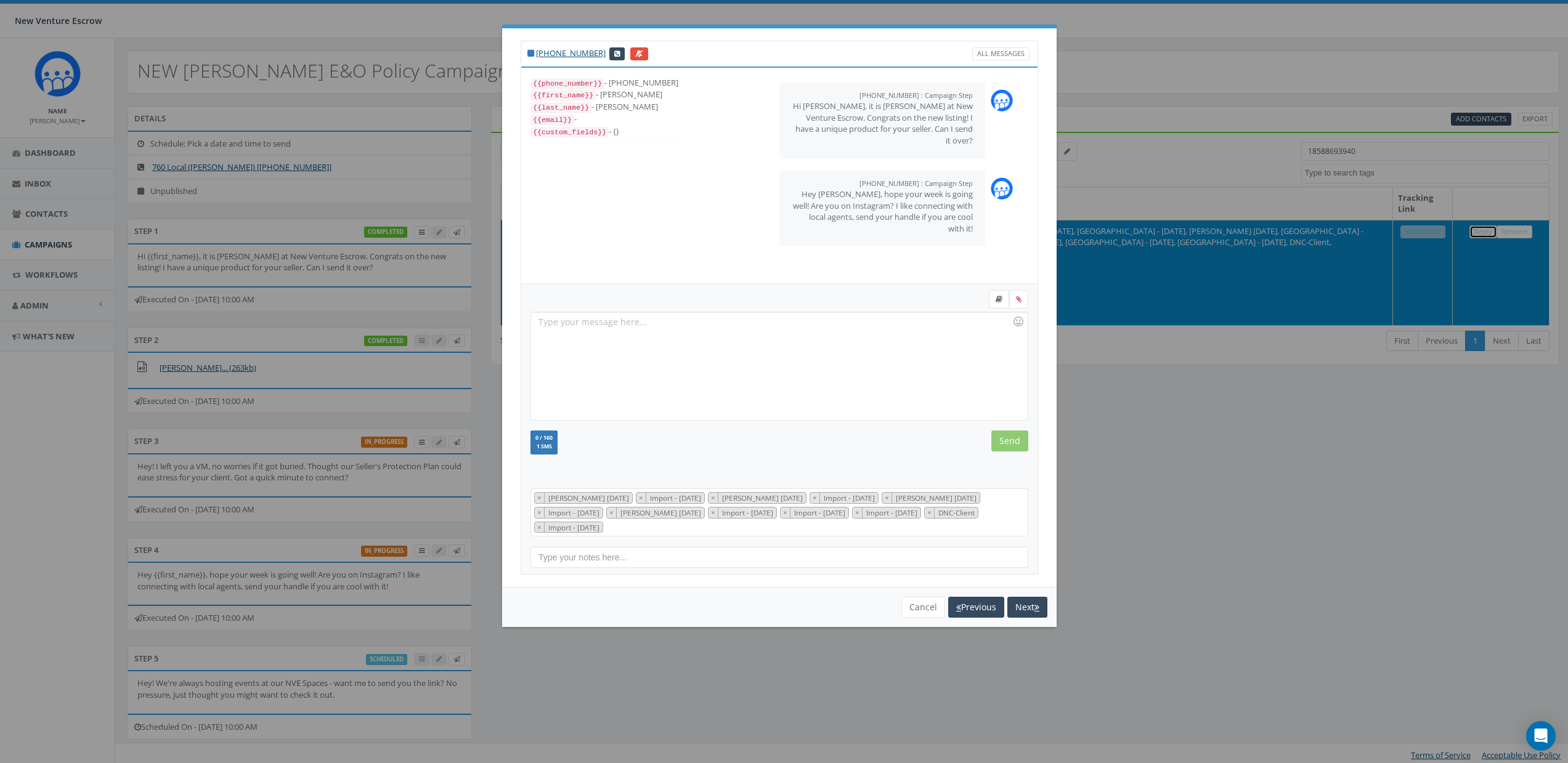
scroll to position [136, 0]
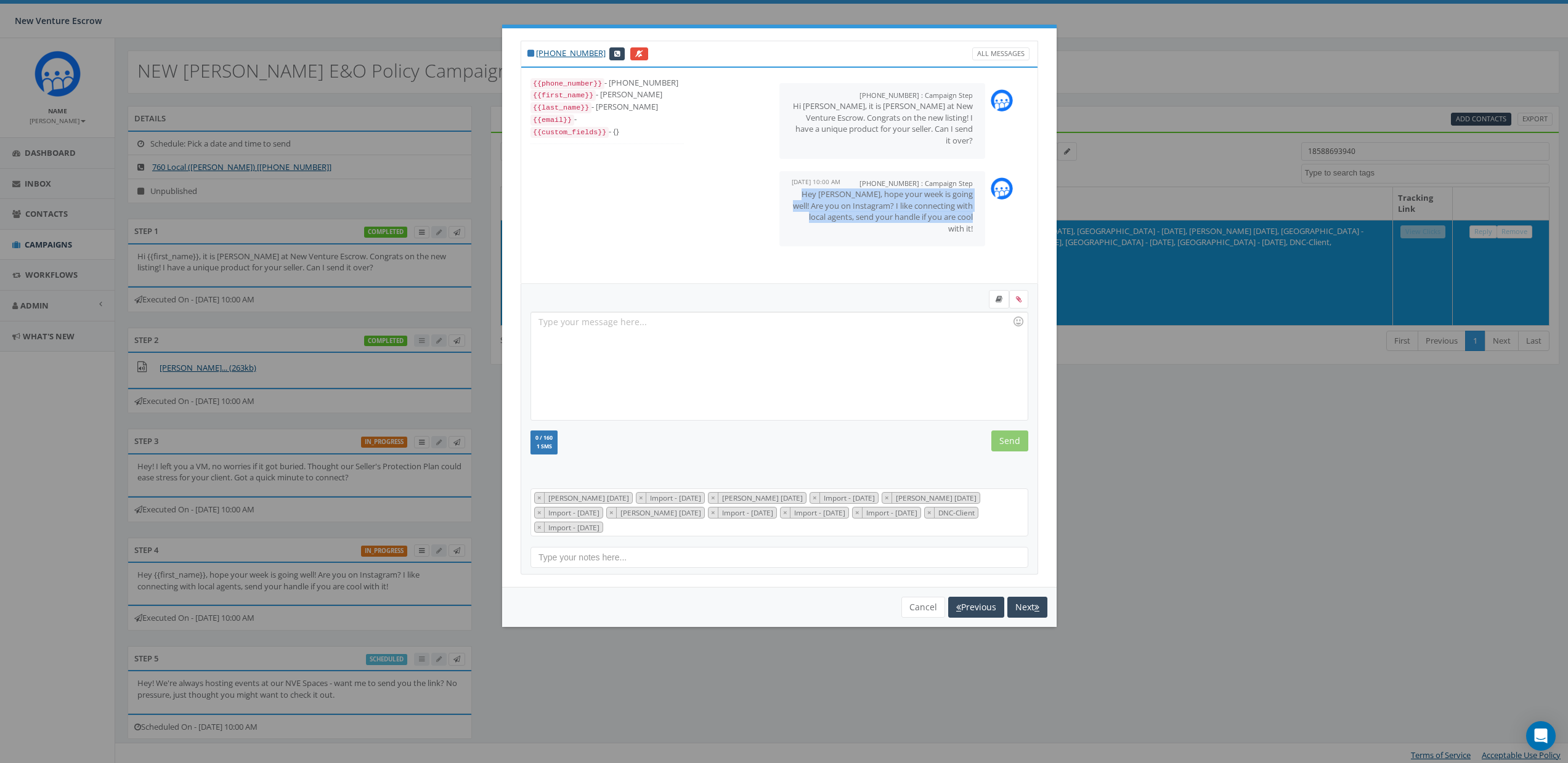
drag, startPoint x: 796, startPoint y: 196, endPoint x: 997, endPoint y: 216, distance: 202.0
click at [997, 216] on div "+17605399002 : Campaign Step August 10, 2025 10:00 AM Hey Seth, hope your week …" at bounding box center [865, 209] width 332 height 88
click at [862, 117] on p "Hi Seth, it is Nathan Wood at New Venture Escrow. Congrats on the new listing! …" at bounding box center [881, 123] width 181 height 46
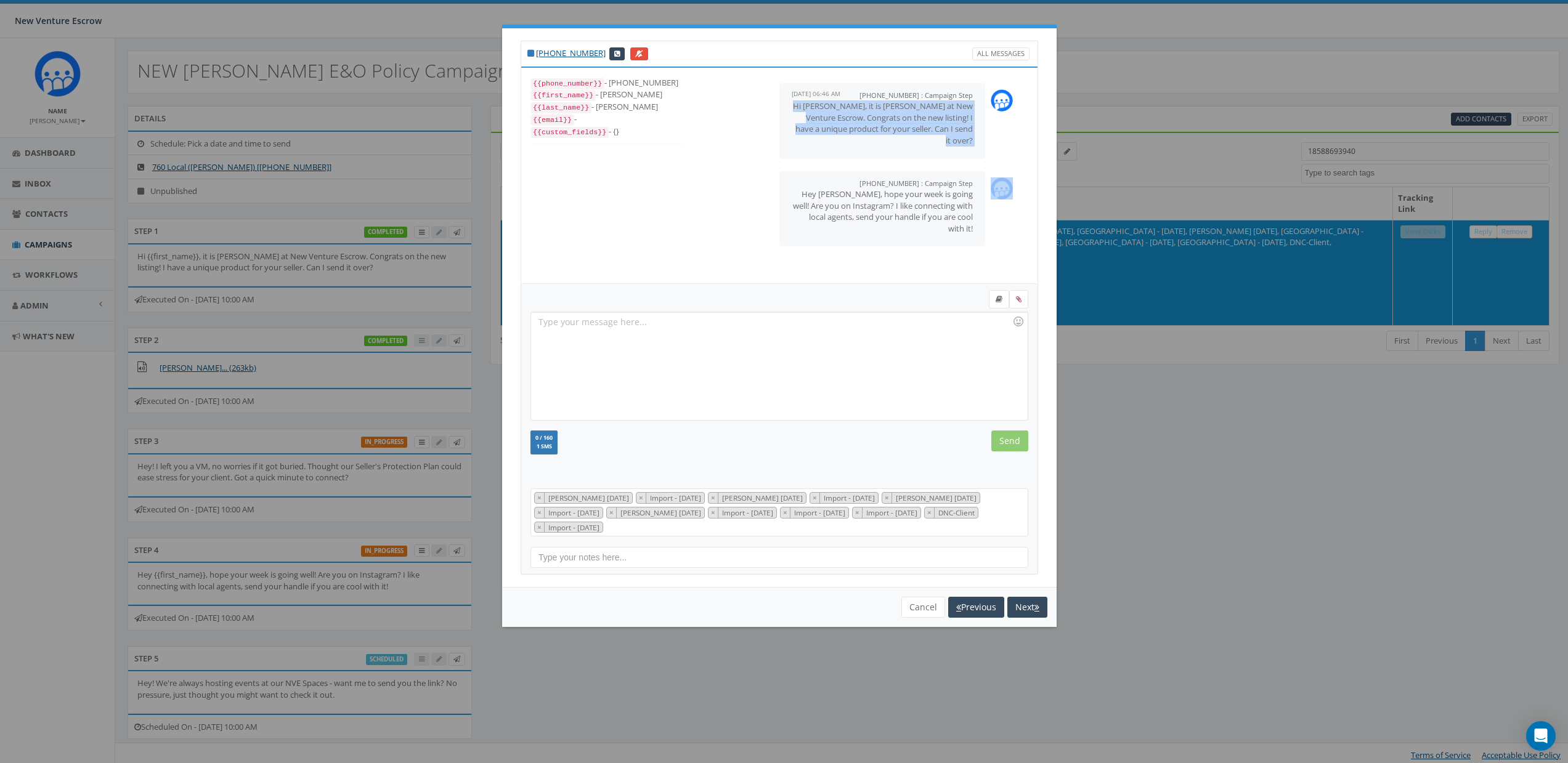
click at [862, 117] on p "Hi Seth, it is Nathan Wood at New Venture Escrow. Congrats on the new listing! …" at bounding box center [881, 123] width 181 height 46
click at [859, 193] on p "Hey Seth, hope your week is going well! Are you on Instagram? I like connecting…" at bounding box center [881, 211] width 181 height 46
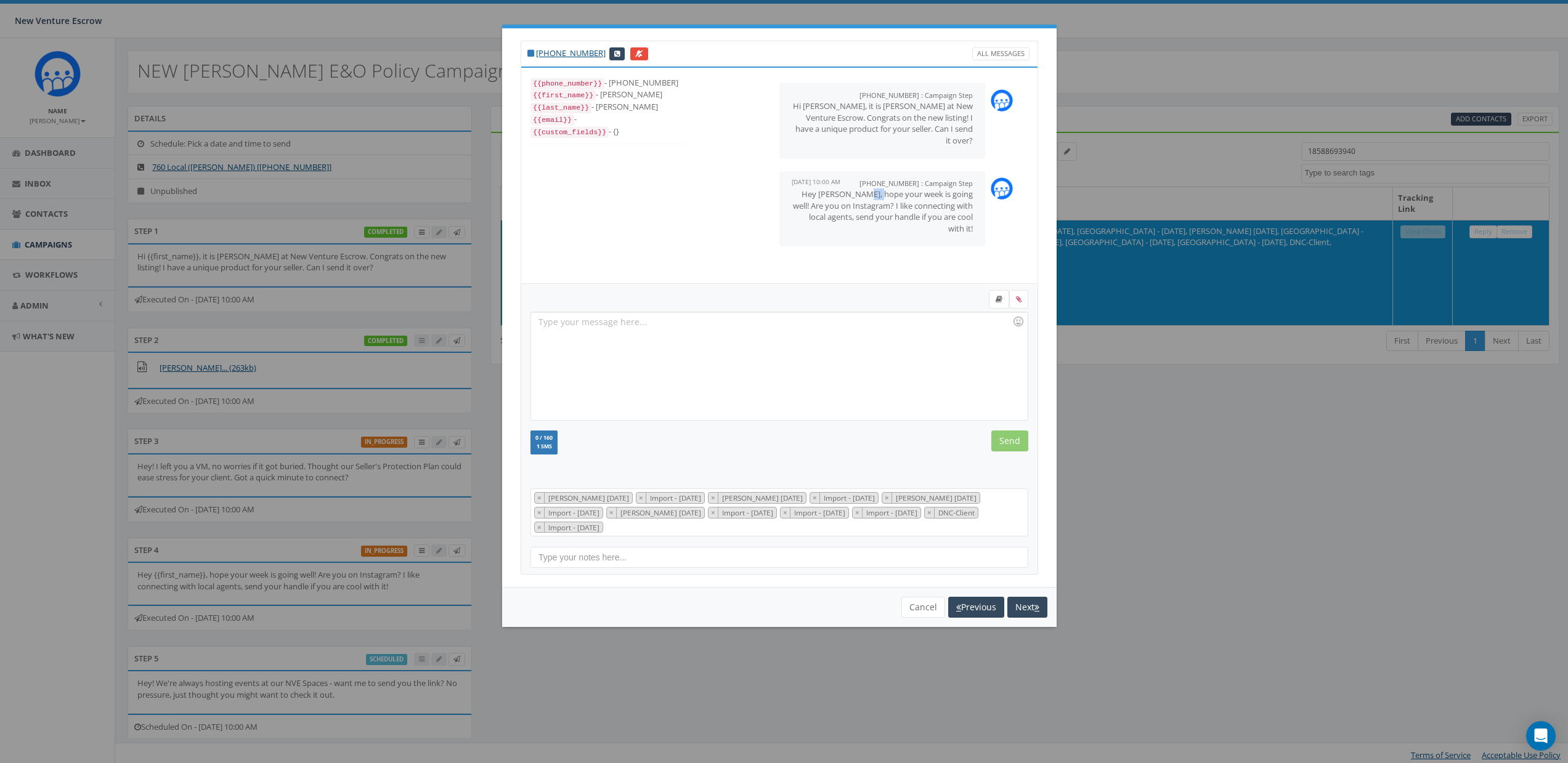
click at [859, 193] on p "Hey Seth, hope your week is going well! Are you on Instagram? I like connecting…" at bounding box center [881, 211] width 181 height 46
click at [859, 196] on p "Hey Seth, hope your week is going well! Are you on Instagram? I like connecting…" at bounding box center [881, 211] width 181 height 46
click at [968, 256] on div "+17605399002 : Campaign Step August 07, 2025 06:46 AM Hi Seth, it is Nathan Woo…" at bounding box center [865, 175] width 345 height 216
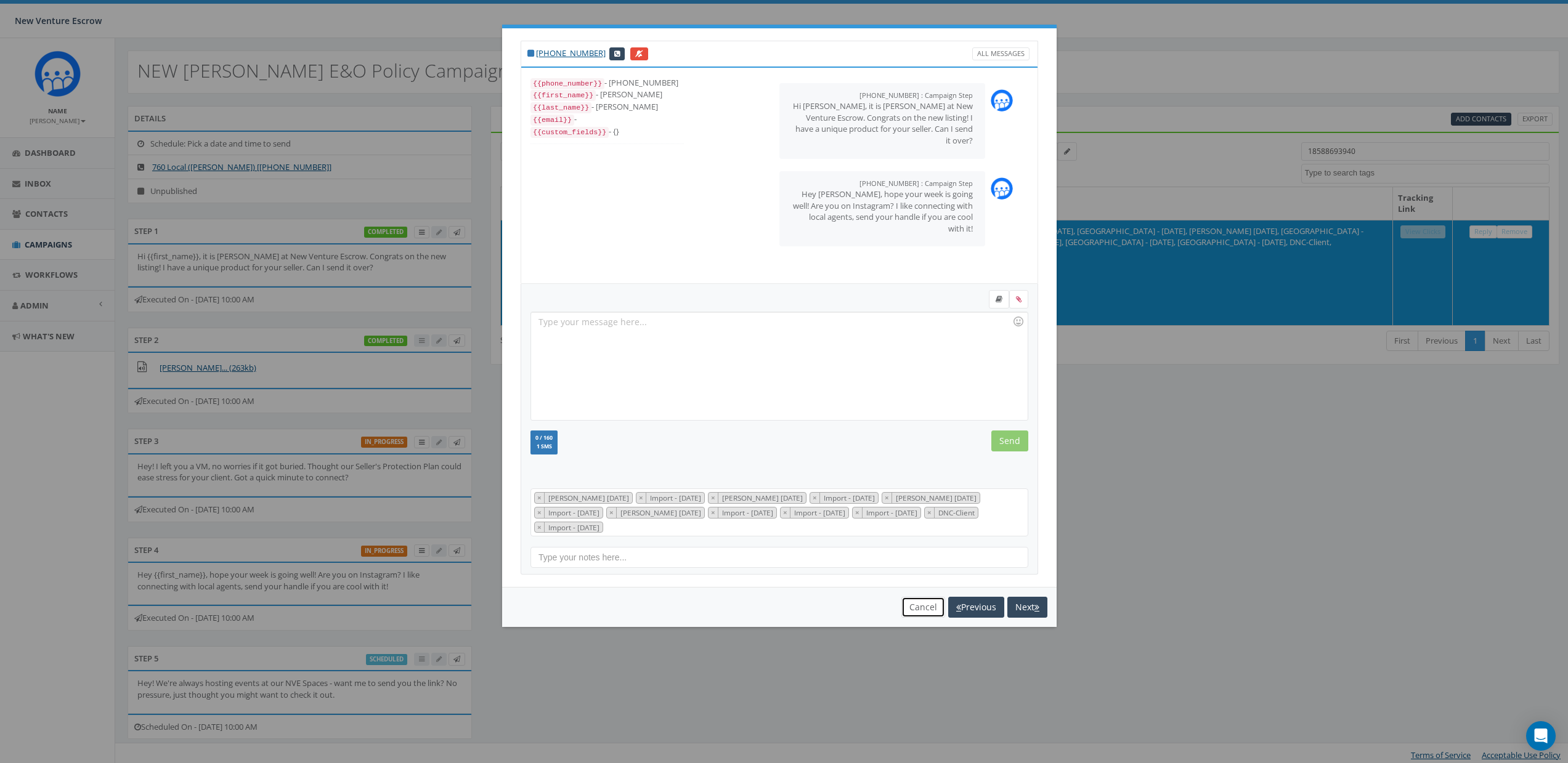
click at [919, 597] on button "Cancel" at bounding box center [923, 607] width 44 height 21
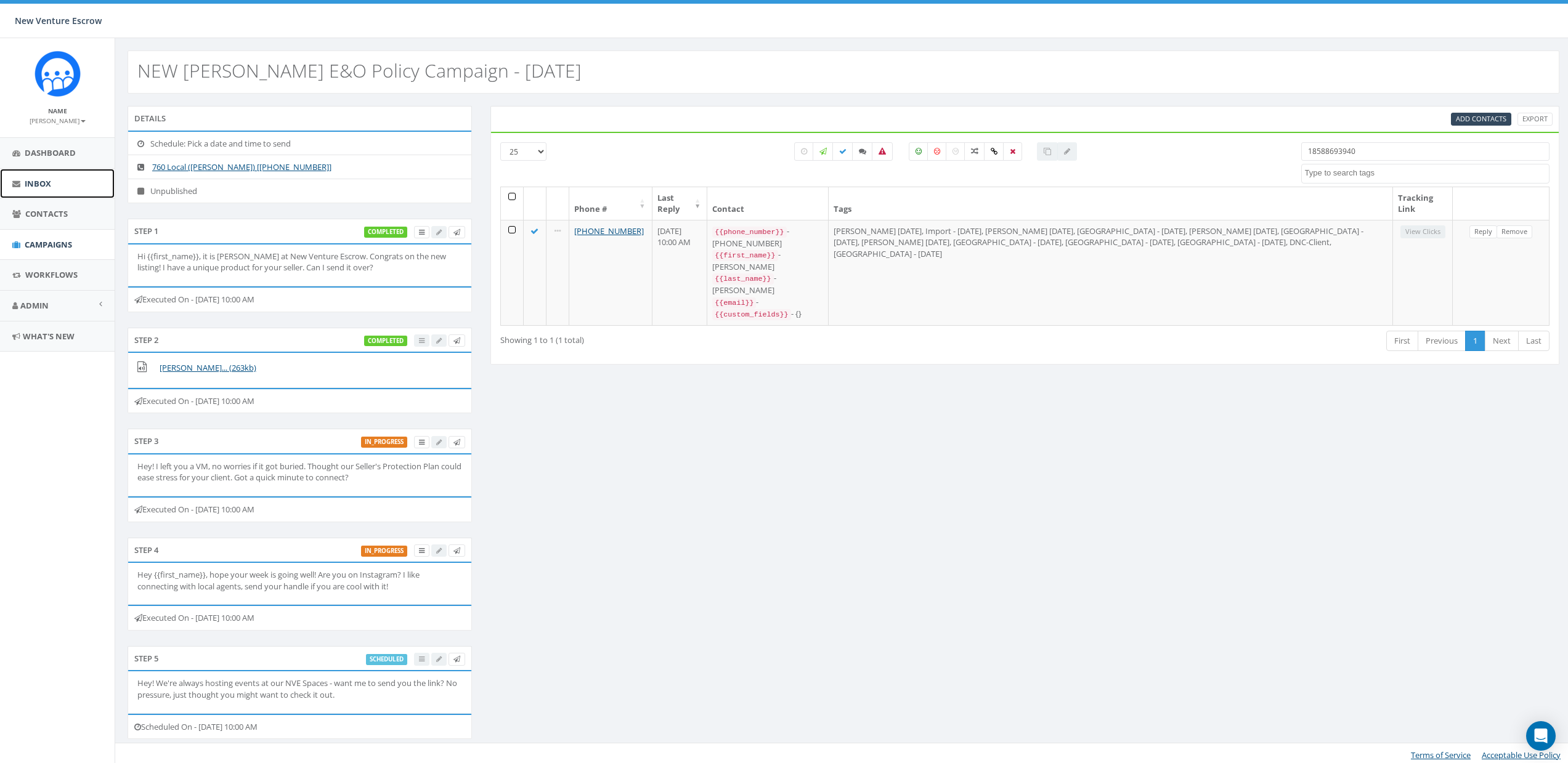
click at [41, 187] on span "Inbox" at bounding box center [38, 183] width 26 height 11
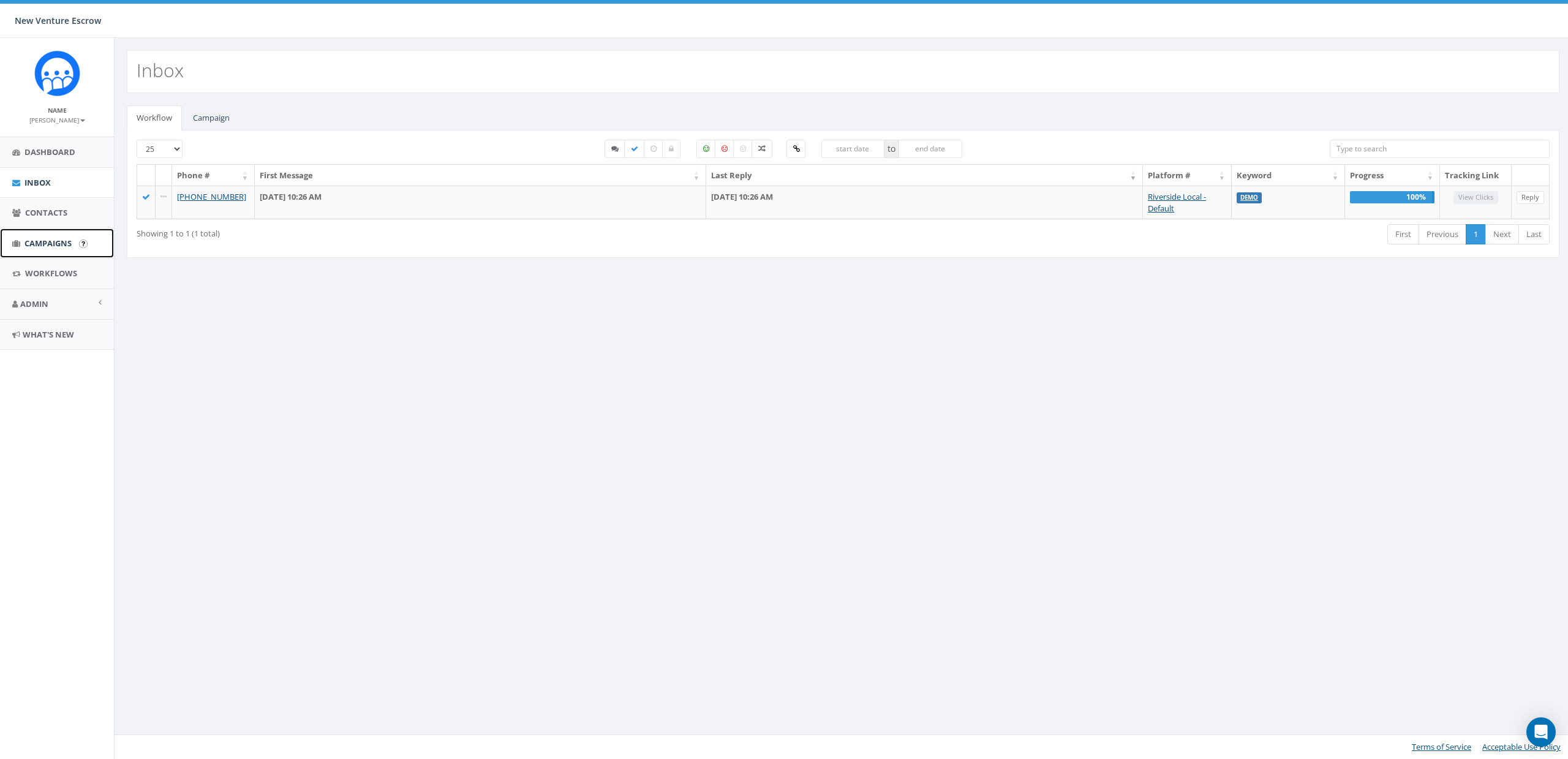
click at [38, 239] on span "Campaigns" at bounding box center [48, 243] width 47 height 11
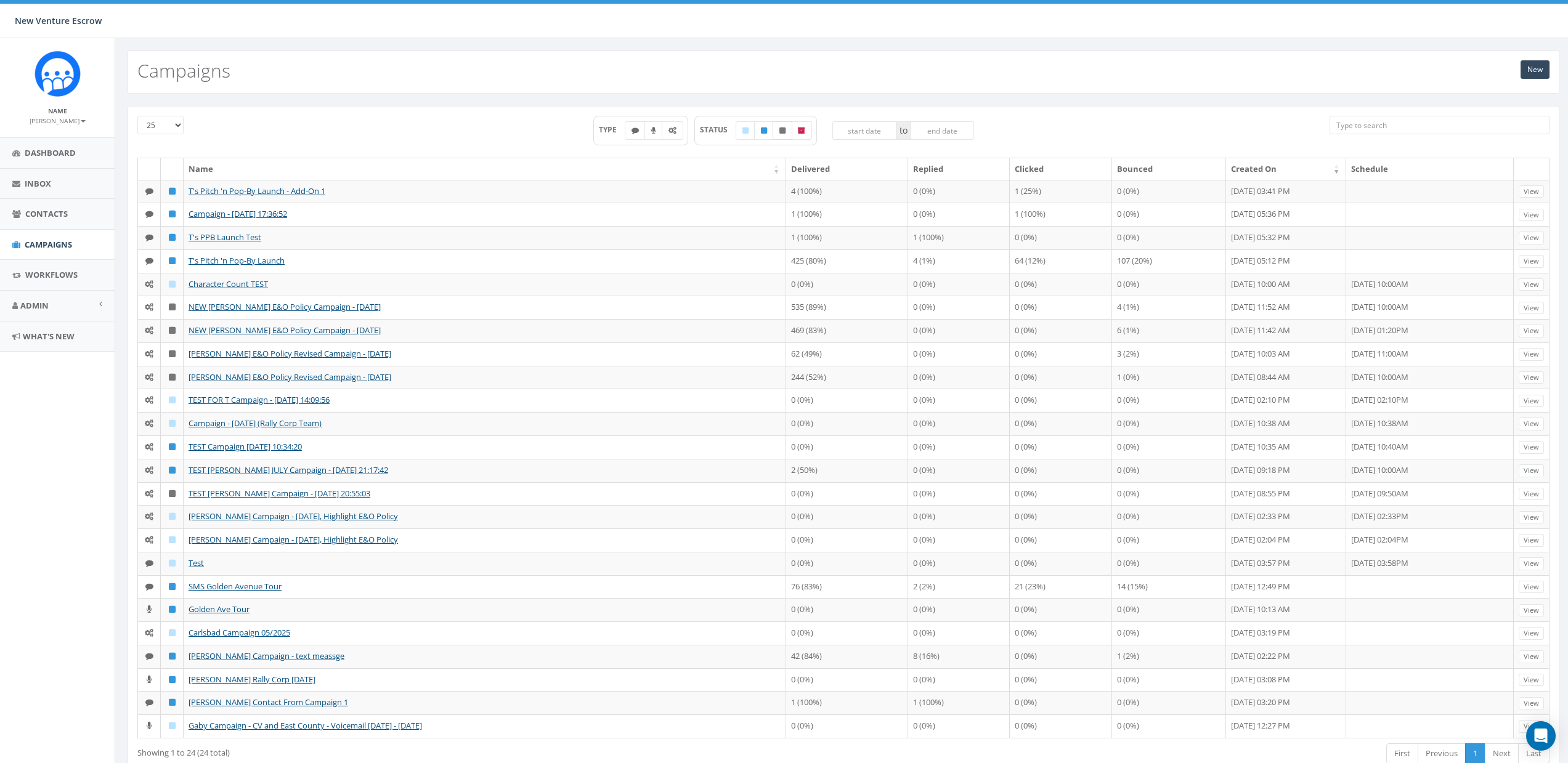
click at [784, 132] on icon at bounding box center [782, 130] width 6 height 7
checkbox input "true"
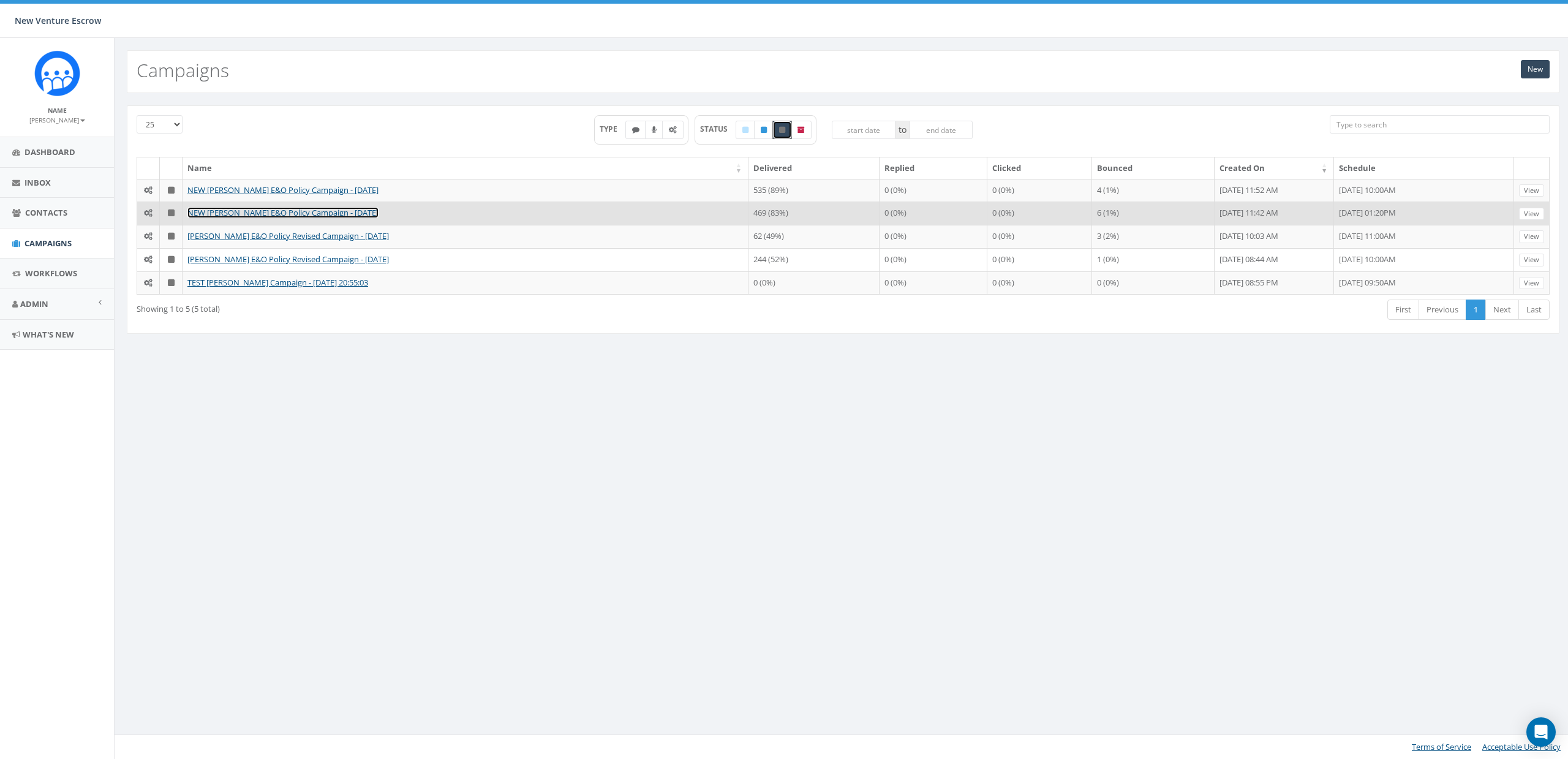
click at [227, 215] on link "NEW [PERSON_NAME] E&O Policy Campaign - [DATE]" at bounding box center [283, 212] width 191 height 11
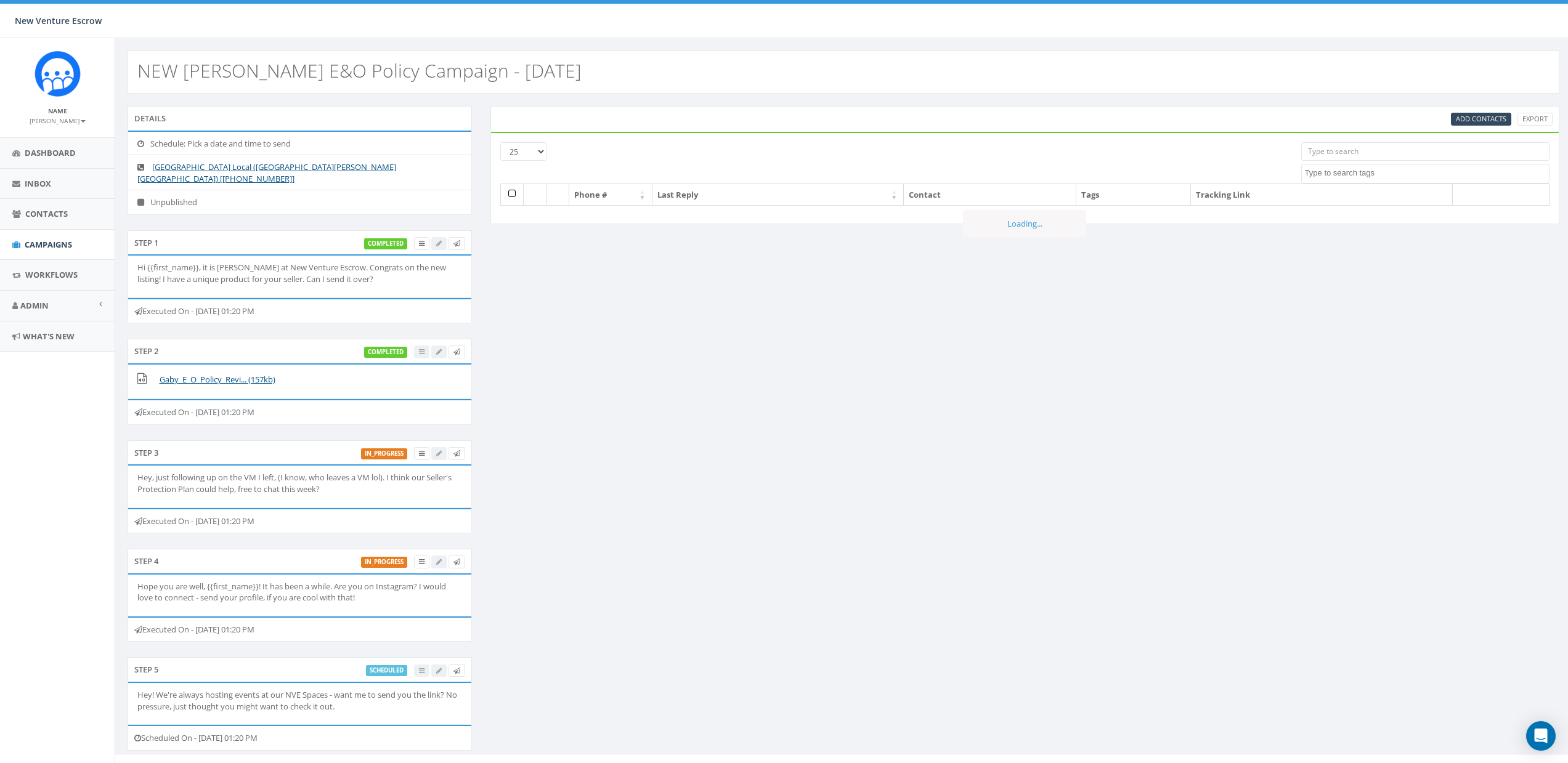
select select
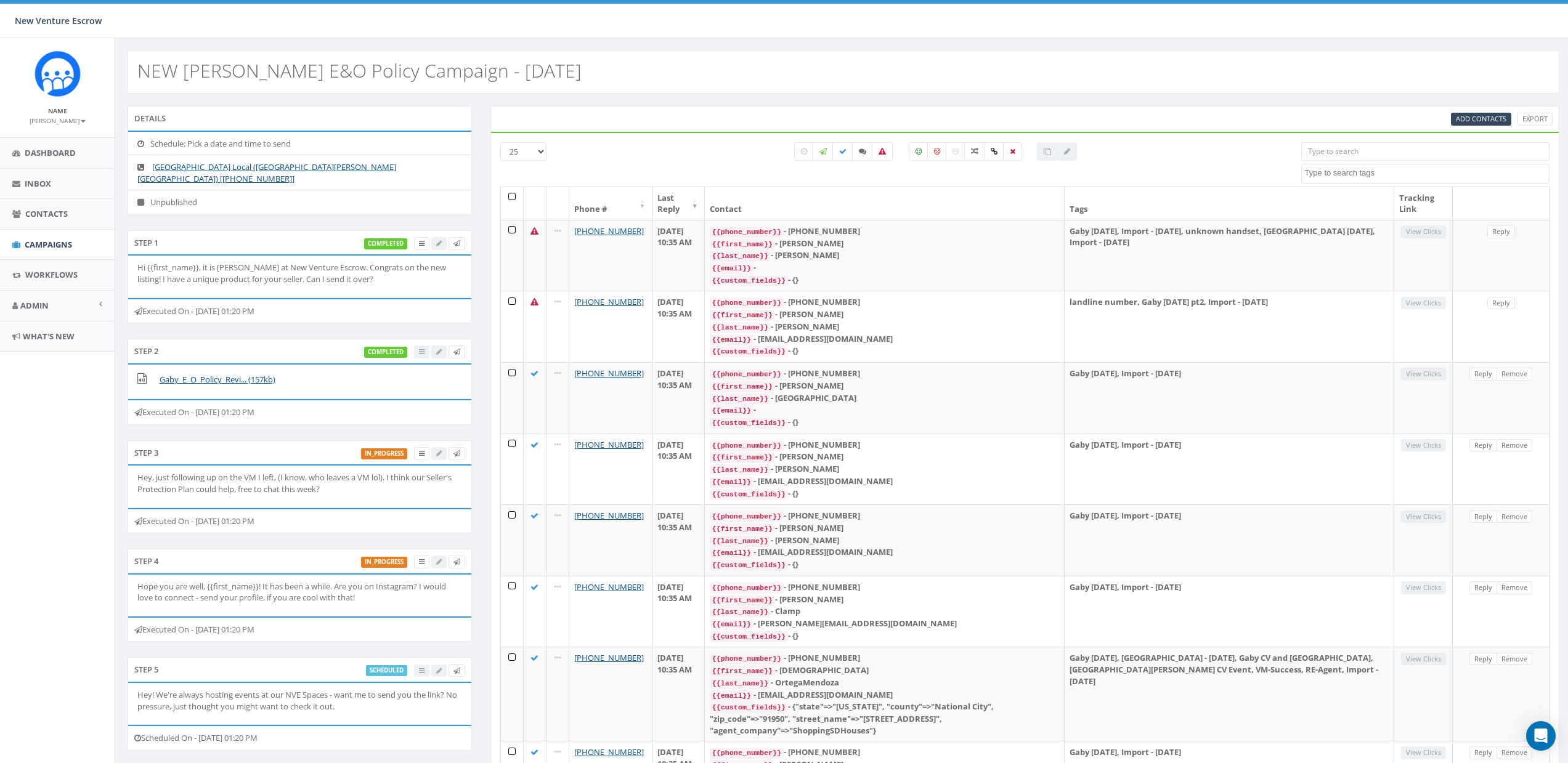
click at [1376, 152] on input "search" at bounding box center [1425, 151] width 249 height 19
paste input "16199929150"
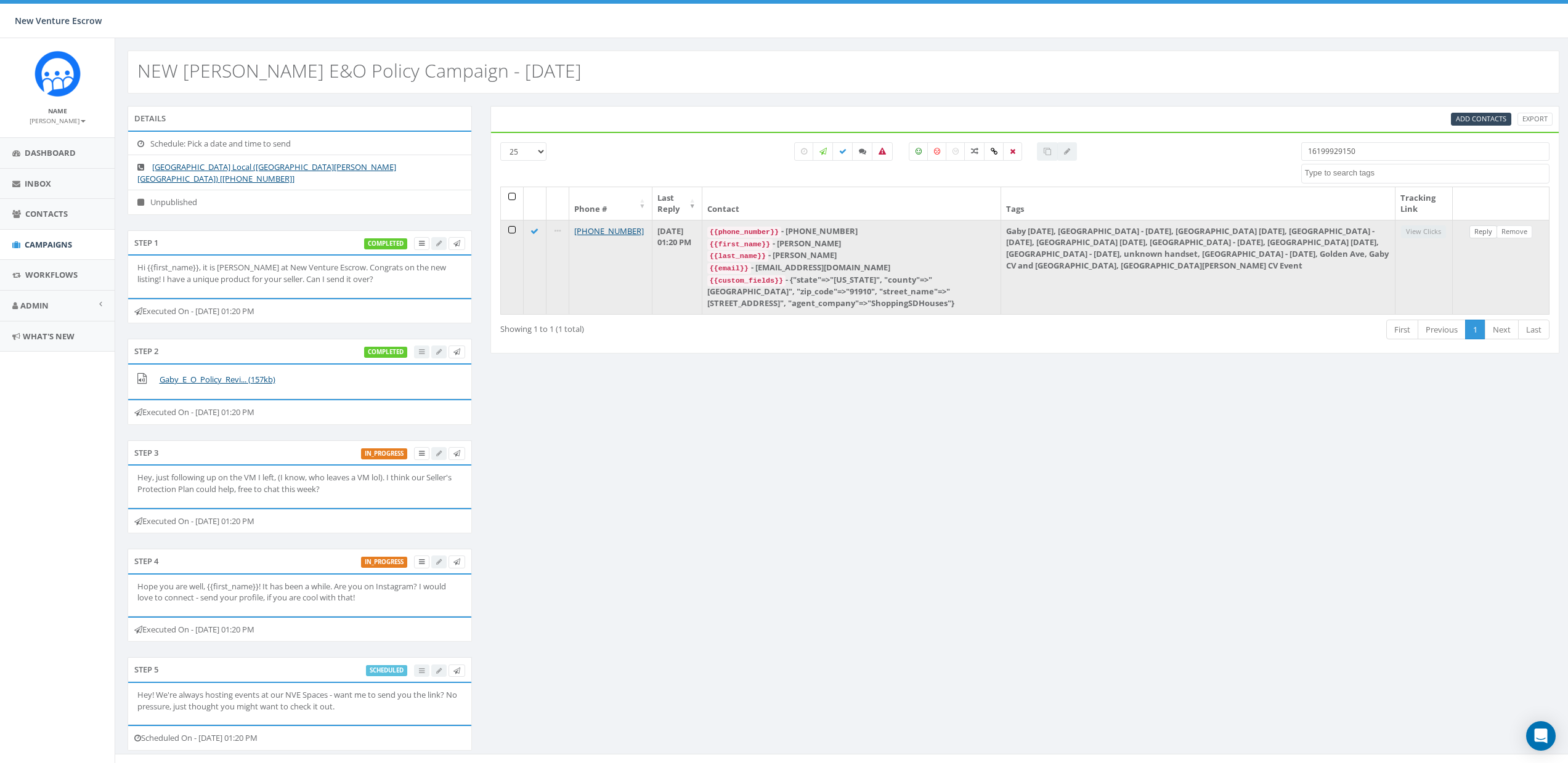
type input "16199929150"
click at [1474, 236] on link "Reply" at bounding box center [1483, 232] width 27 height 13
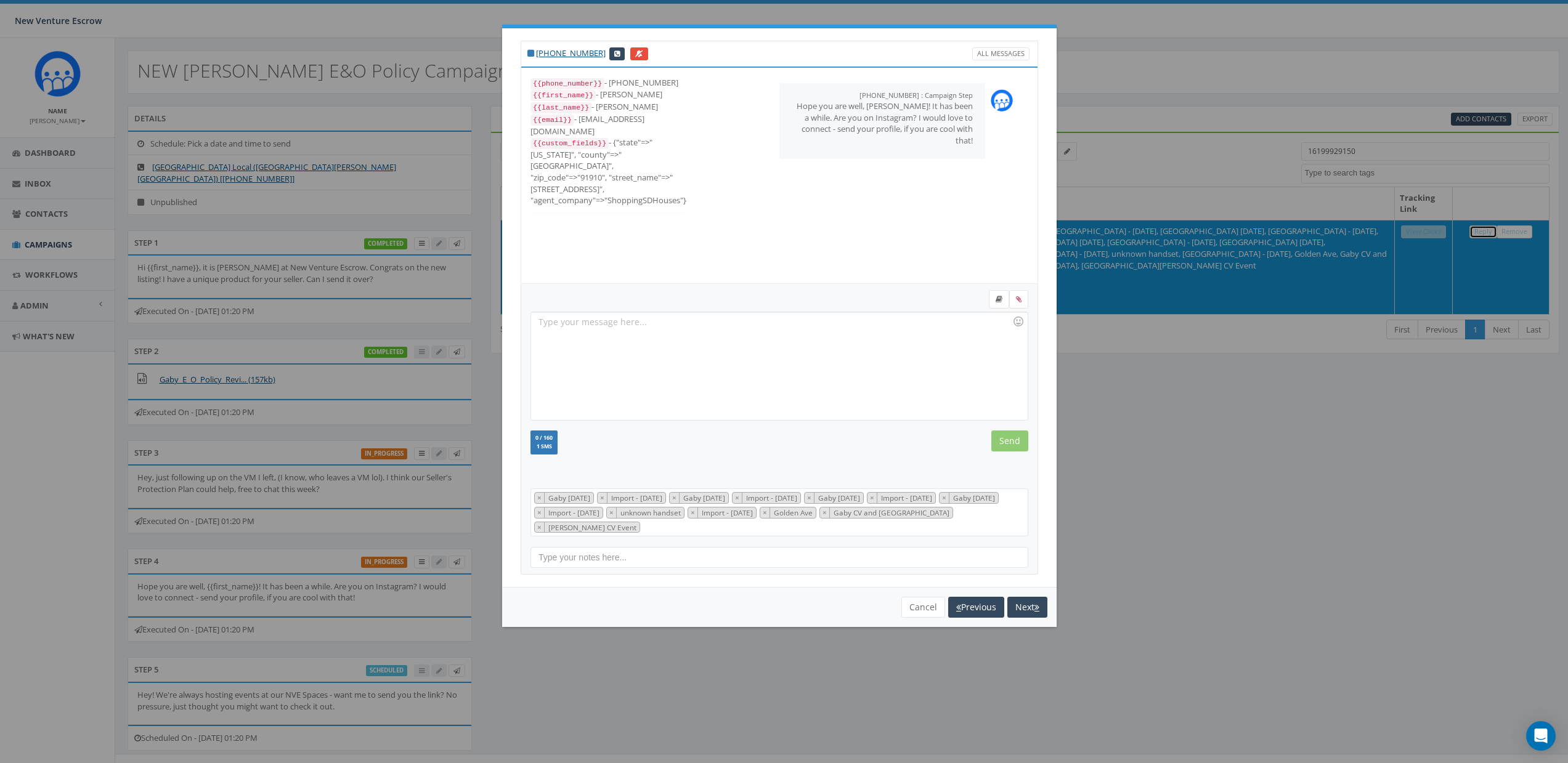
scroll to position [148, 0]
click at [921, 608] on button "Cancel" at bounding box center [923, 607] width 44 height 21
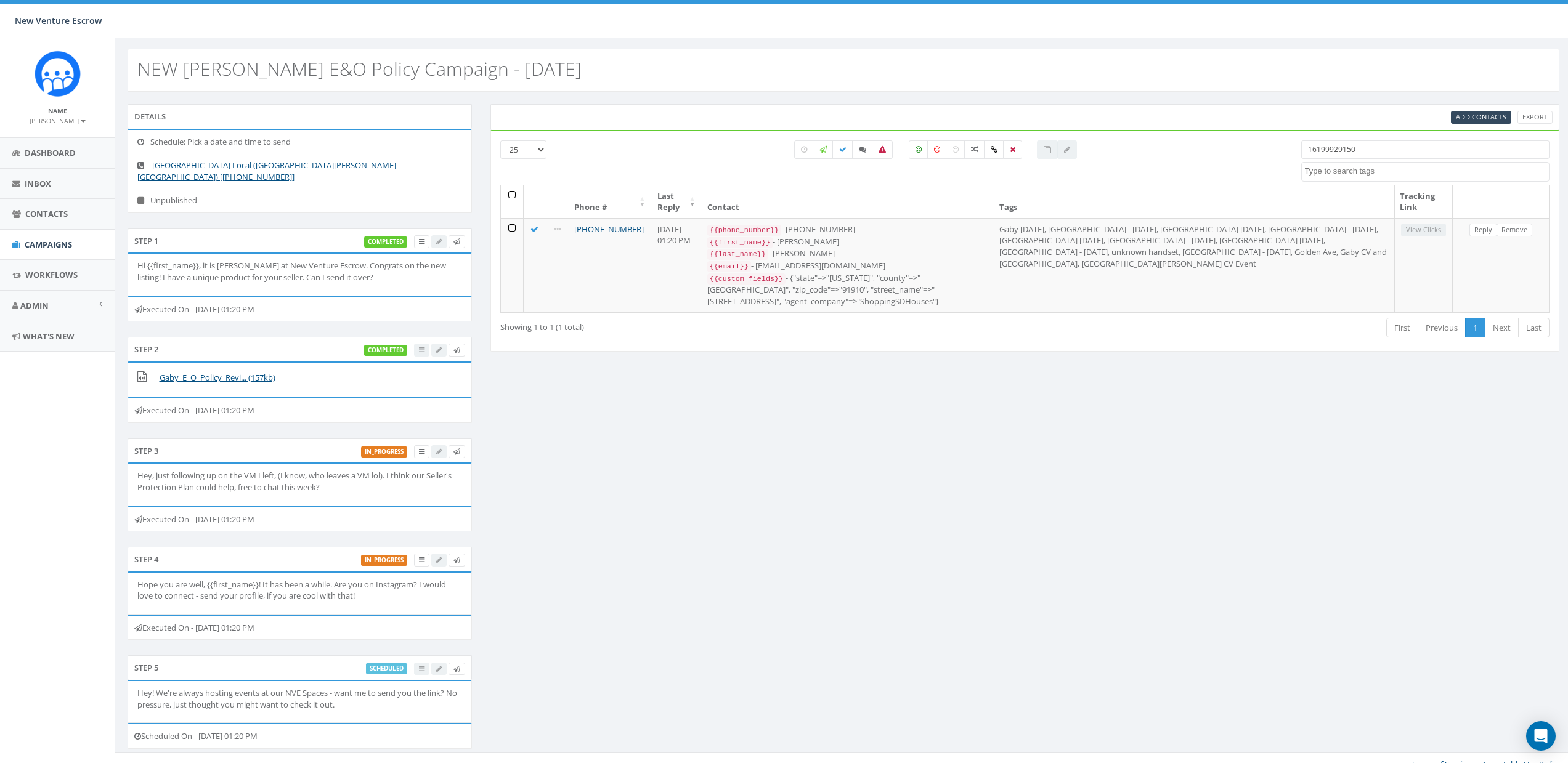
scroll to position [3, 0]
click at [1402, 151] on input "16199929150" at bounding box center [1425, 149] width 249 height 19
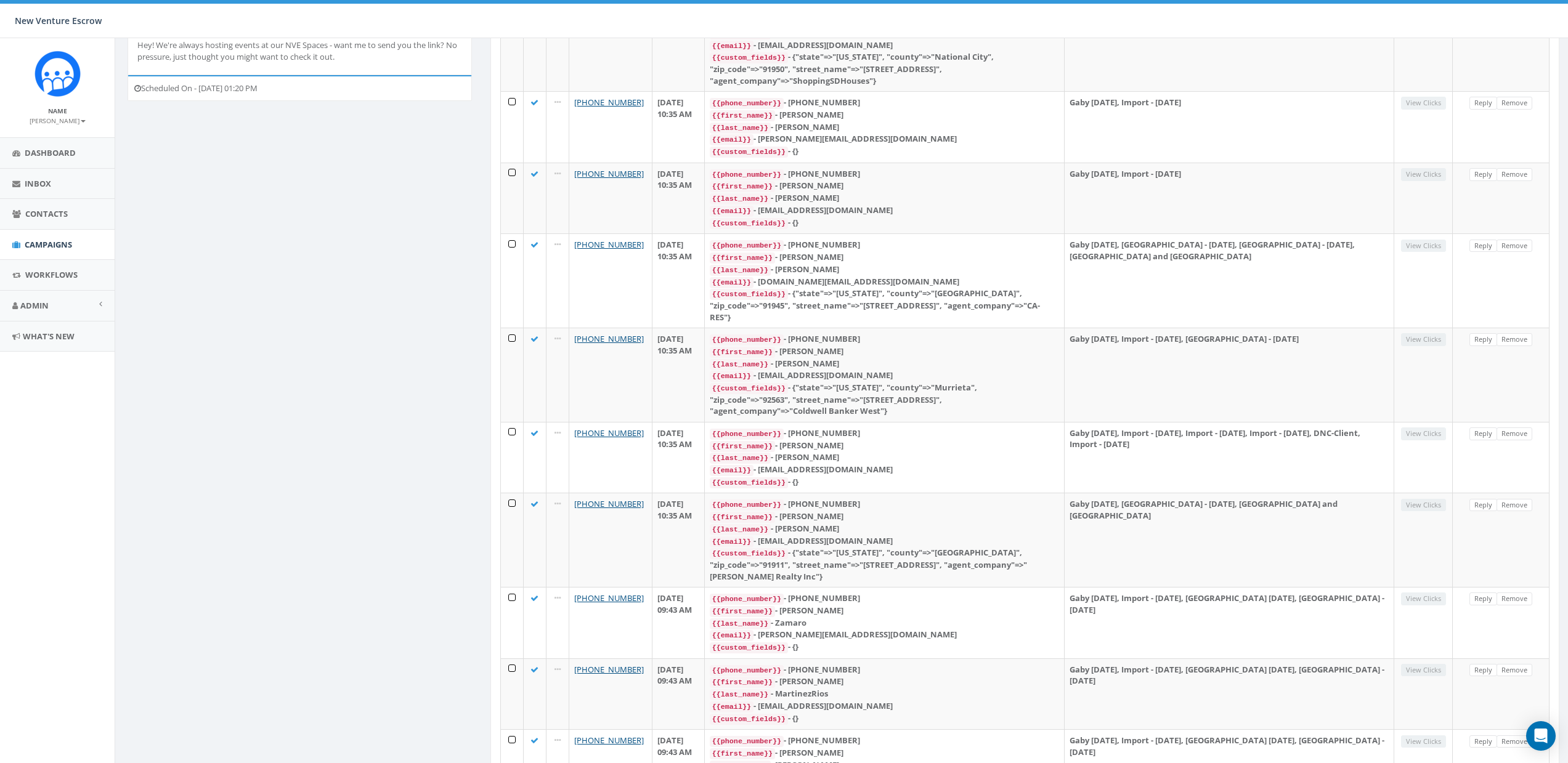
scroll to position [0, 0]
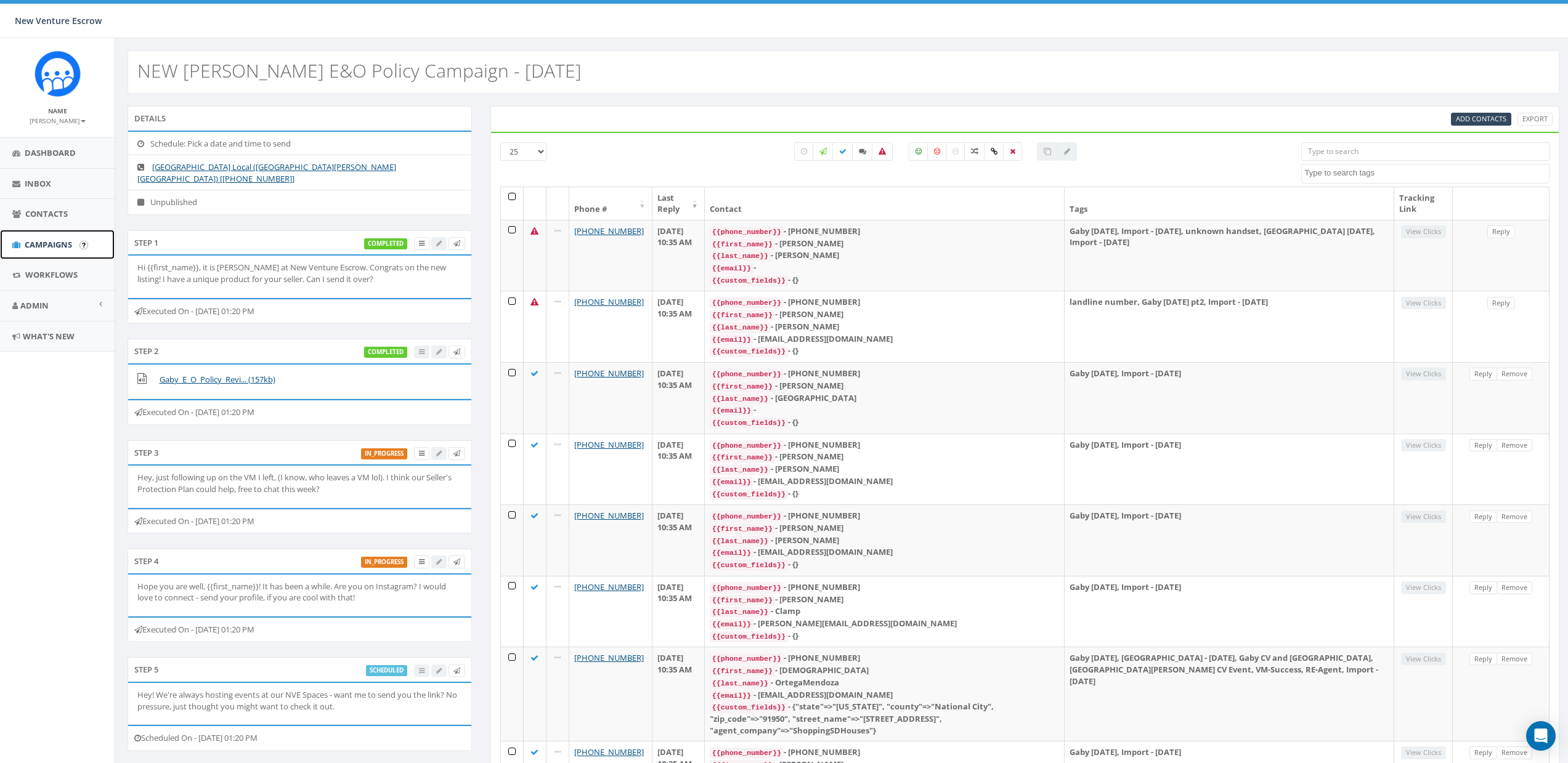
click at [46, 245] on span "Campaigns" at bounding box center [48, 244] width 48 height 11
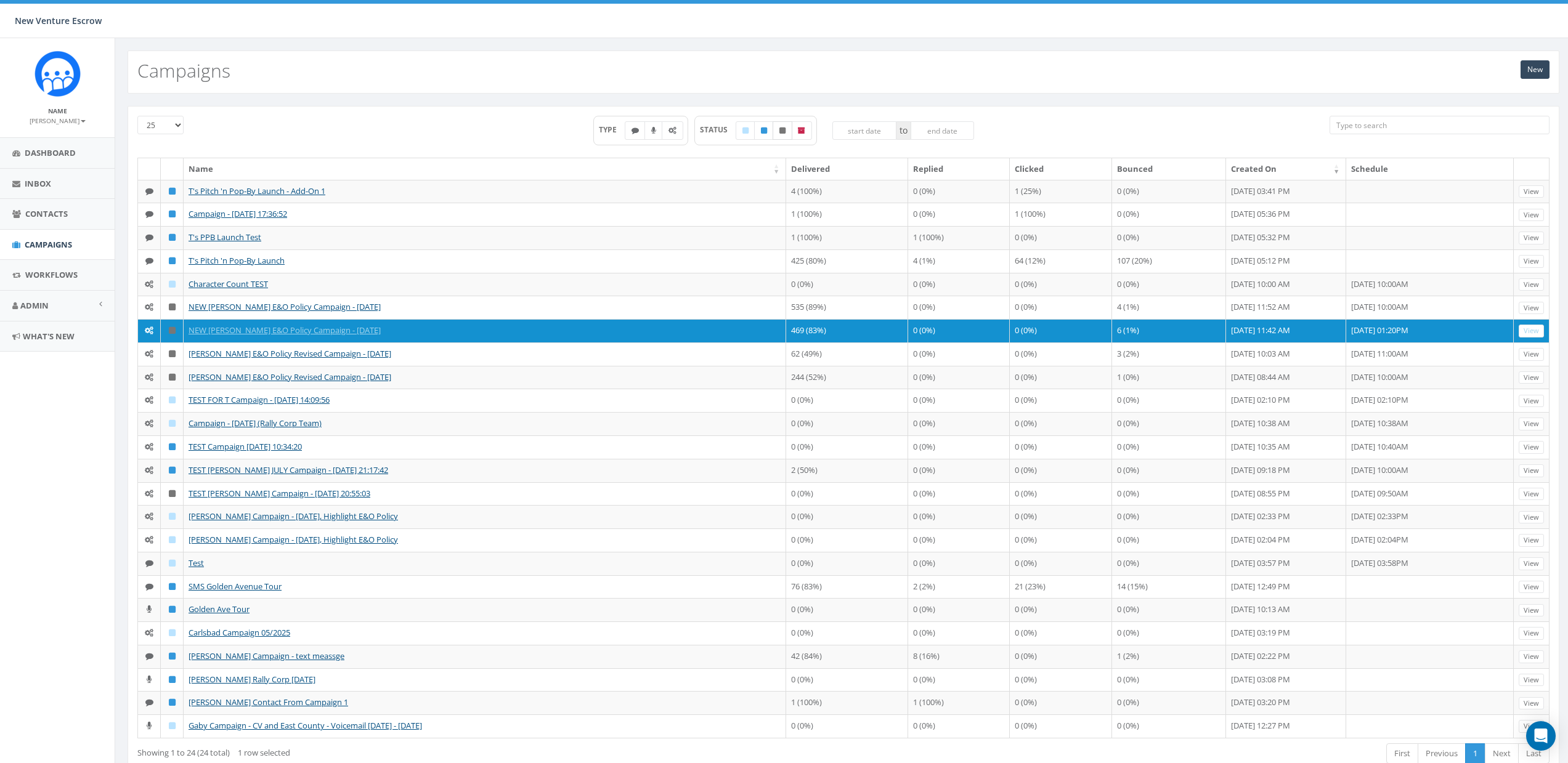
click at [789, 130] on label at bounding box center [782, 130] width 19 height 19
checkbox input "true"
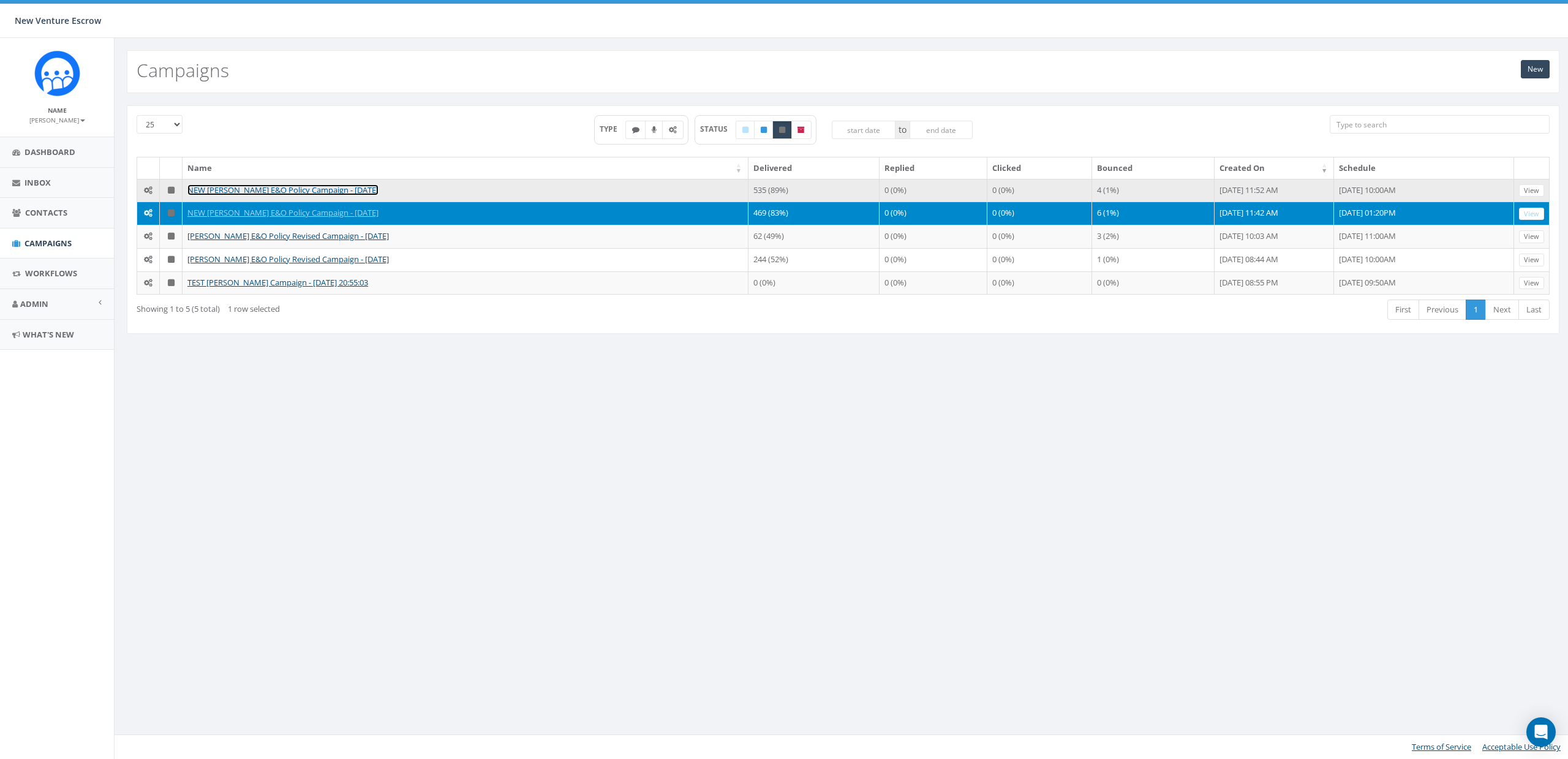
click at [270, 184] on link "NEW [PERSON_NAME] E&O Policy Campaign - [DATE]" at bounding box center [283, 189] width 191 height 11
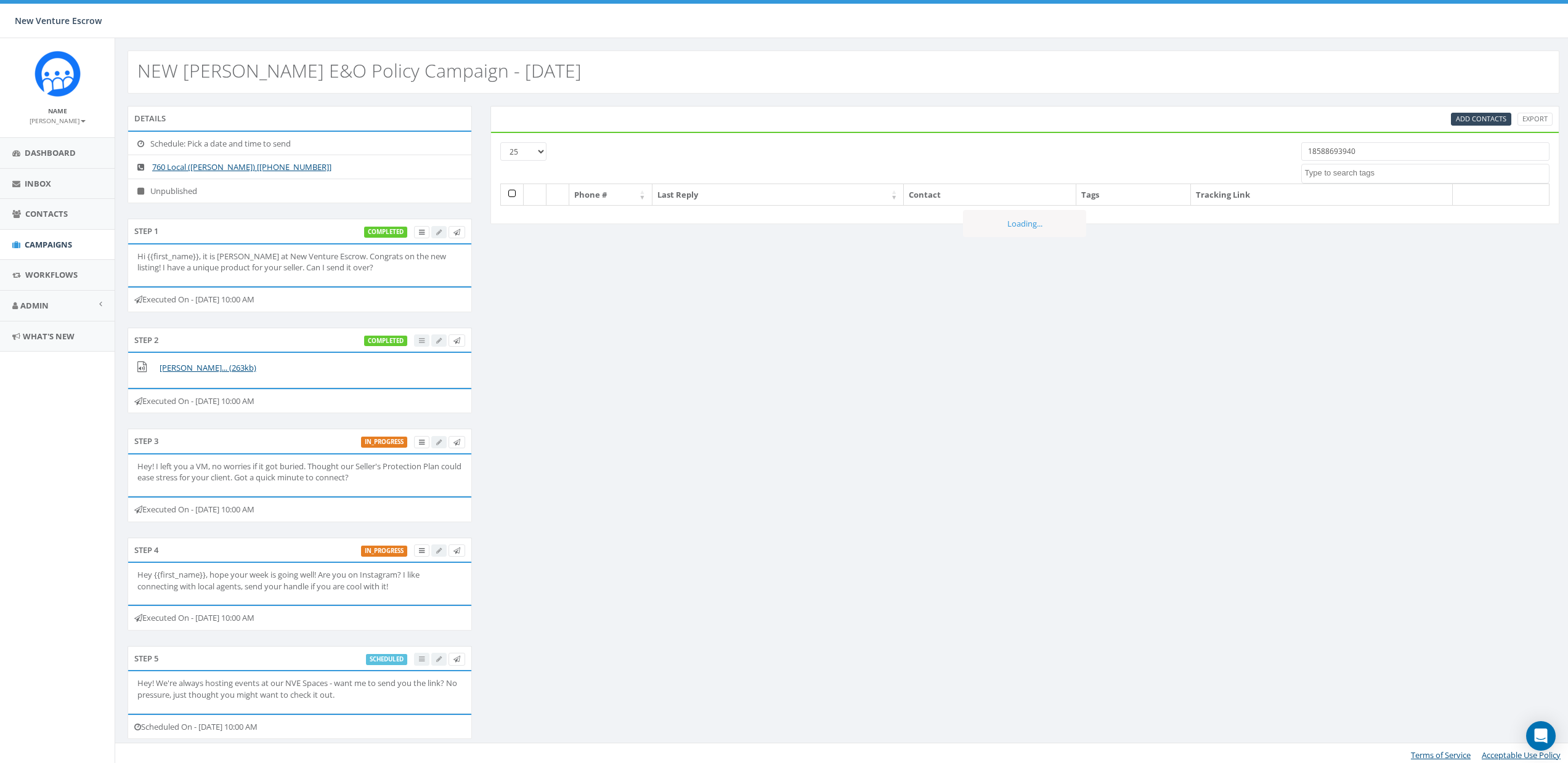
select select
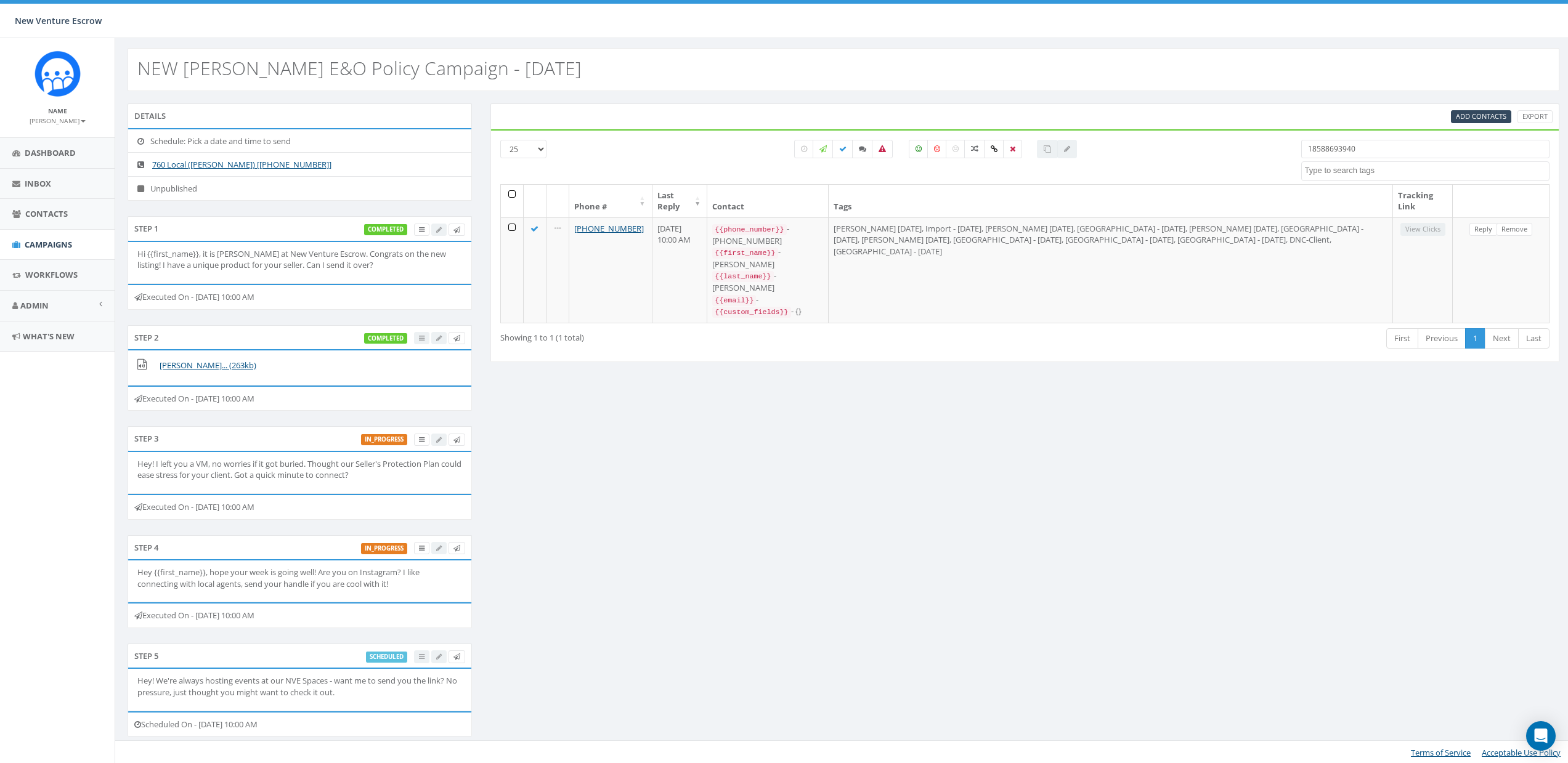
scroll to position [4, 0]
click at [1359, 140] on input "18588693940" at bounding box center [1425, 147] width 249 height 19
click at [1361, 141] on input "18588693940" at bounding box center [1425, 147] width 249 height 19
type input "0"
click at [1328, 148] on input "search" at bounding box center [1425, 147] width 249 height 19
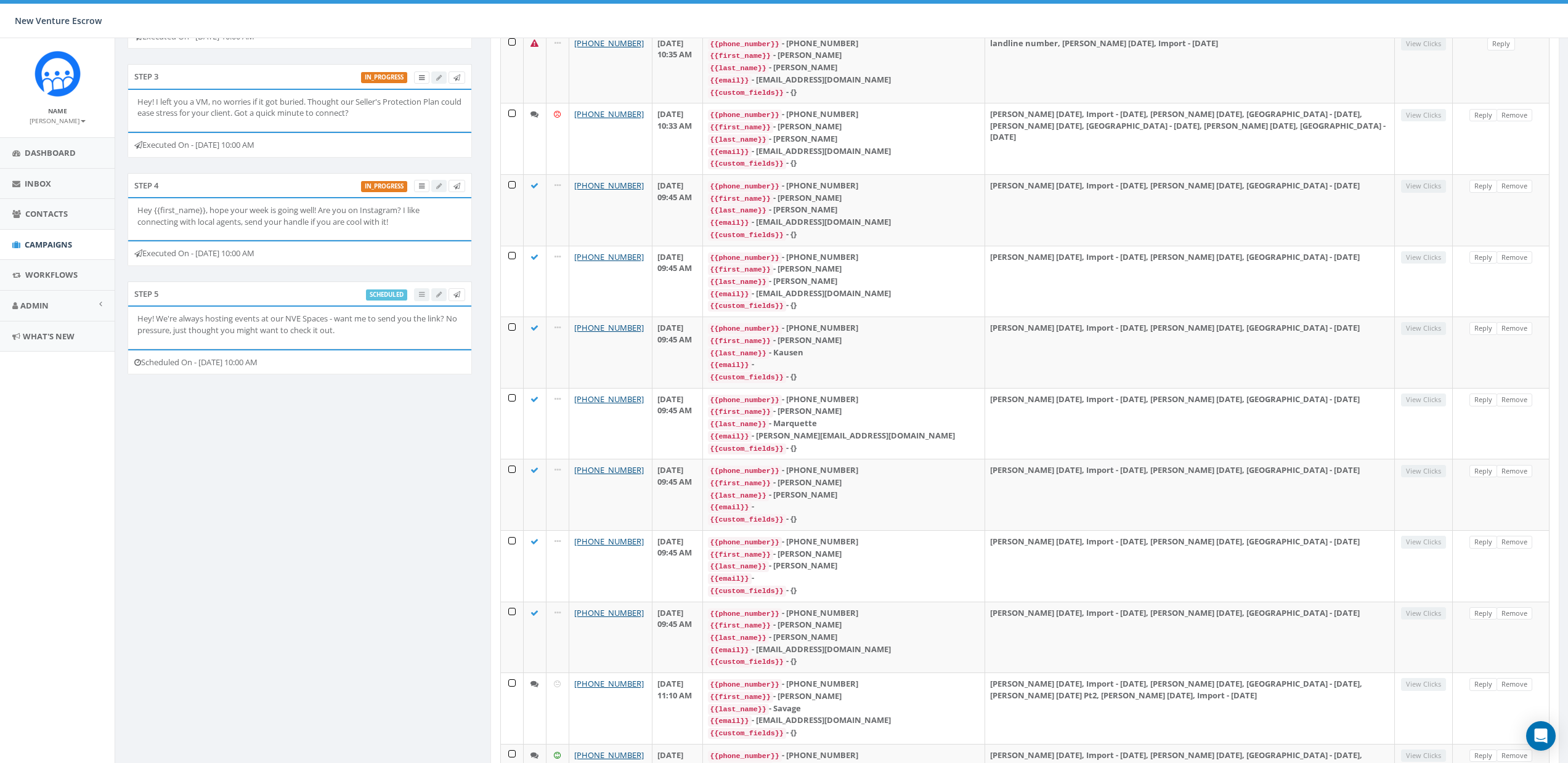
scroll to position [0, 0]
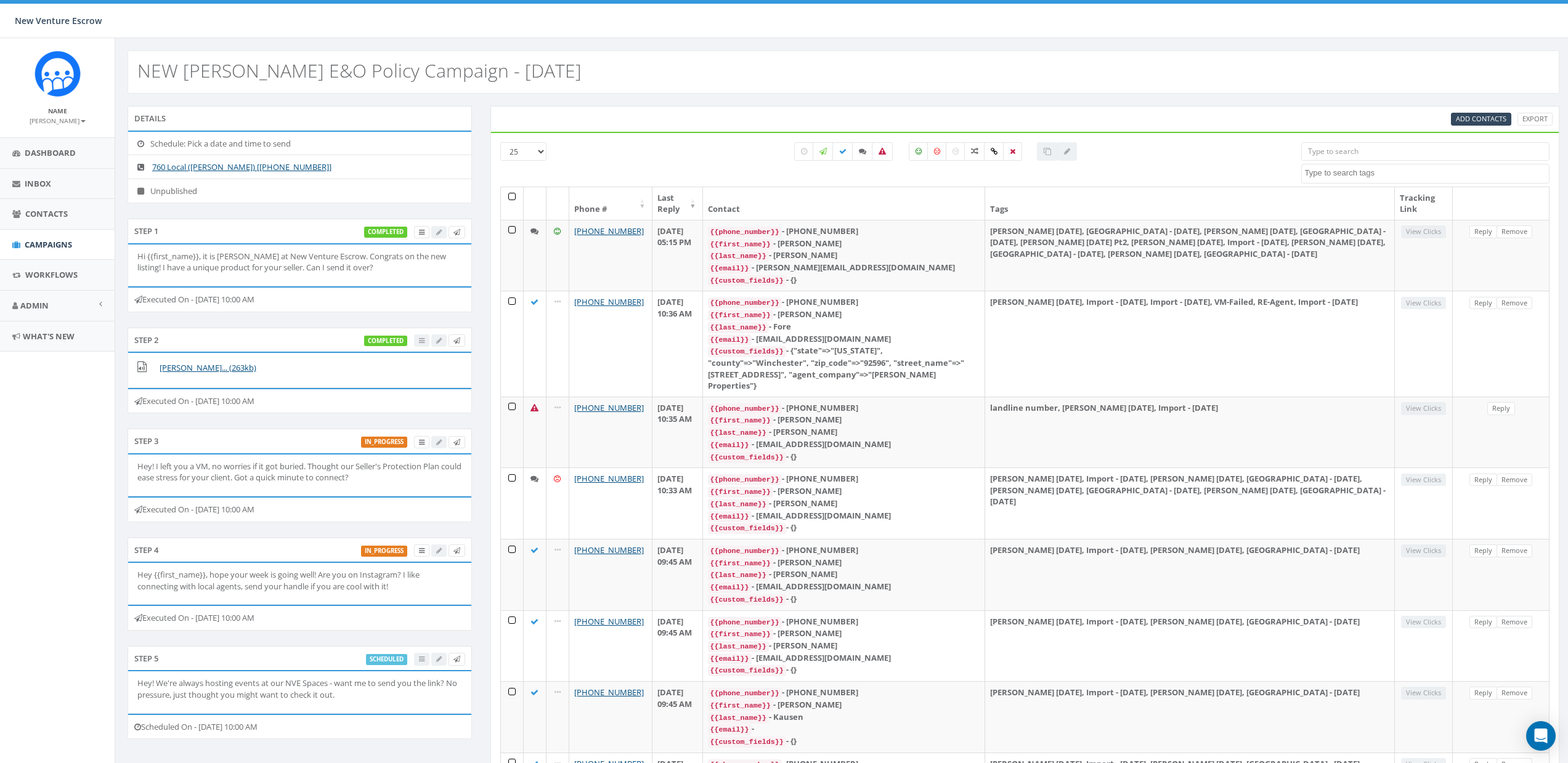
drag, startPoint x: 138, startPoint y: 70, endPoint x: 542, endPoint y: 84, distance: 404.2
click at [542, 84] on div "NEW [PERSON_NAME] E&O Policy Campaign - [DATE]" at bounding box center [843, 71] width 1431 height 43
click at [504, 89] on div "NEW [PERSON_NAME] E&O Policy Campaign - [DATE]" at bounding box center [843, 71] width 1431 height 43
click at [516, 81] on h2 "NEW Nathan Wood E&O Policy Campaign - 07/28/2025" at bounding box center [360, 70] width 444 height 20
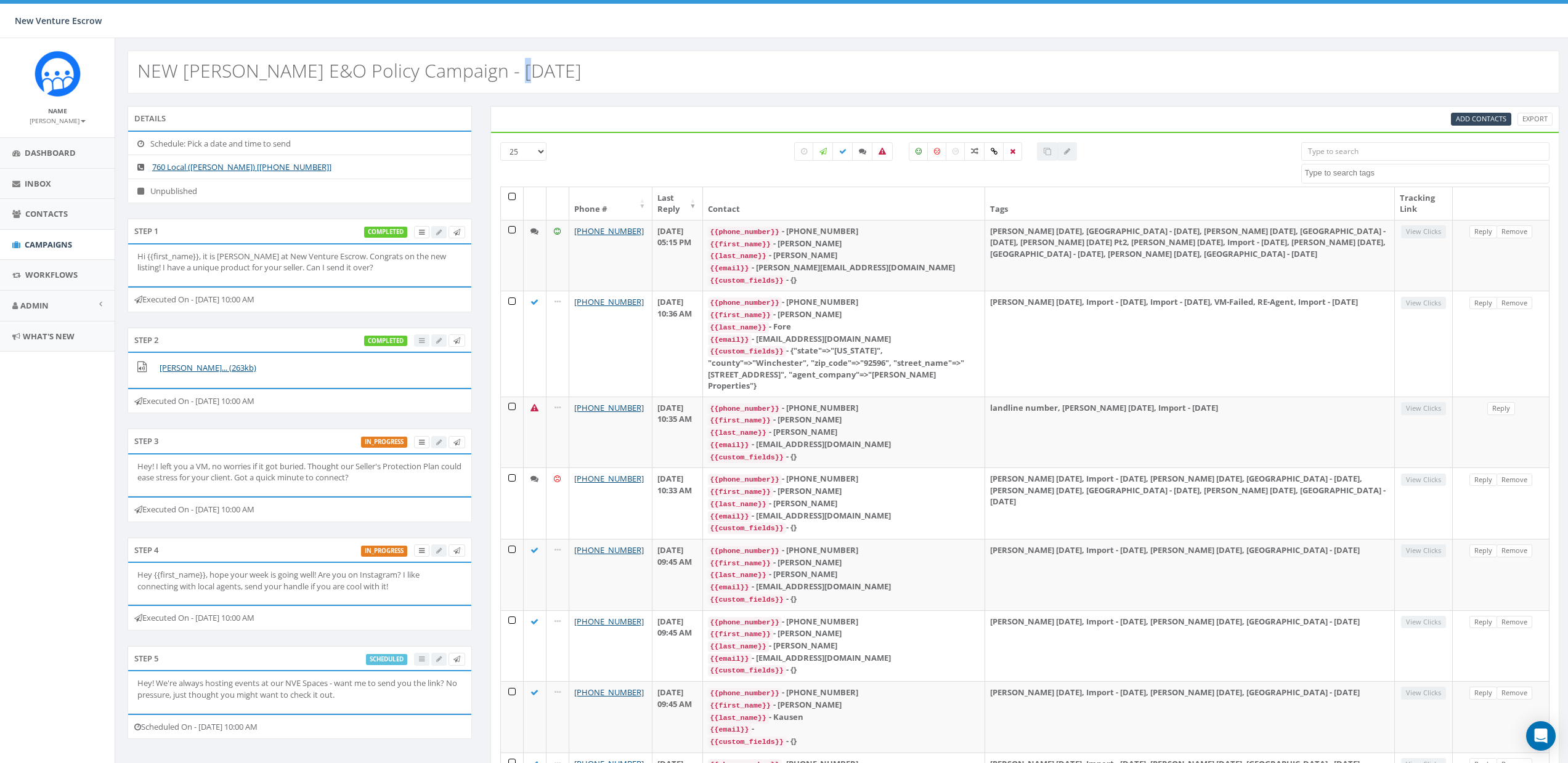
click at [516, 81] on h2 "NEW Nathan Wood E&O Policy Campaign - 07/28/2025" at bounding box center [360, 70] width 444 height 20
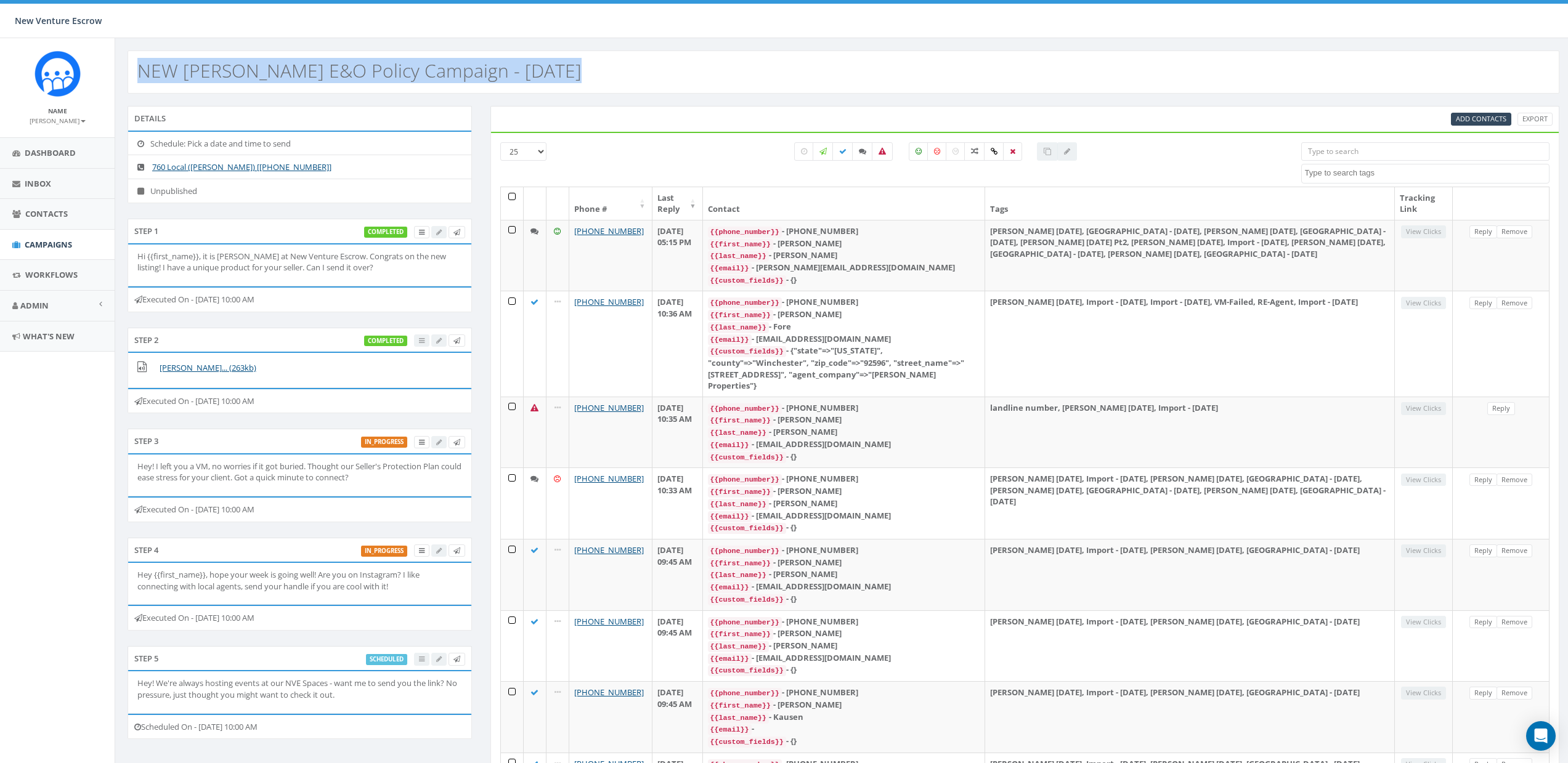
click at [516, 81] on h2 "NEW Nathan Wood E&O Policy Campaign - 07/28/2025" at bounding box center [360, 70] width 444 height 20
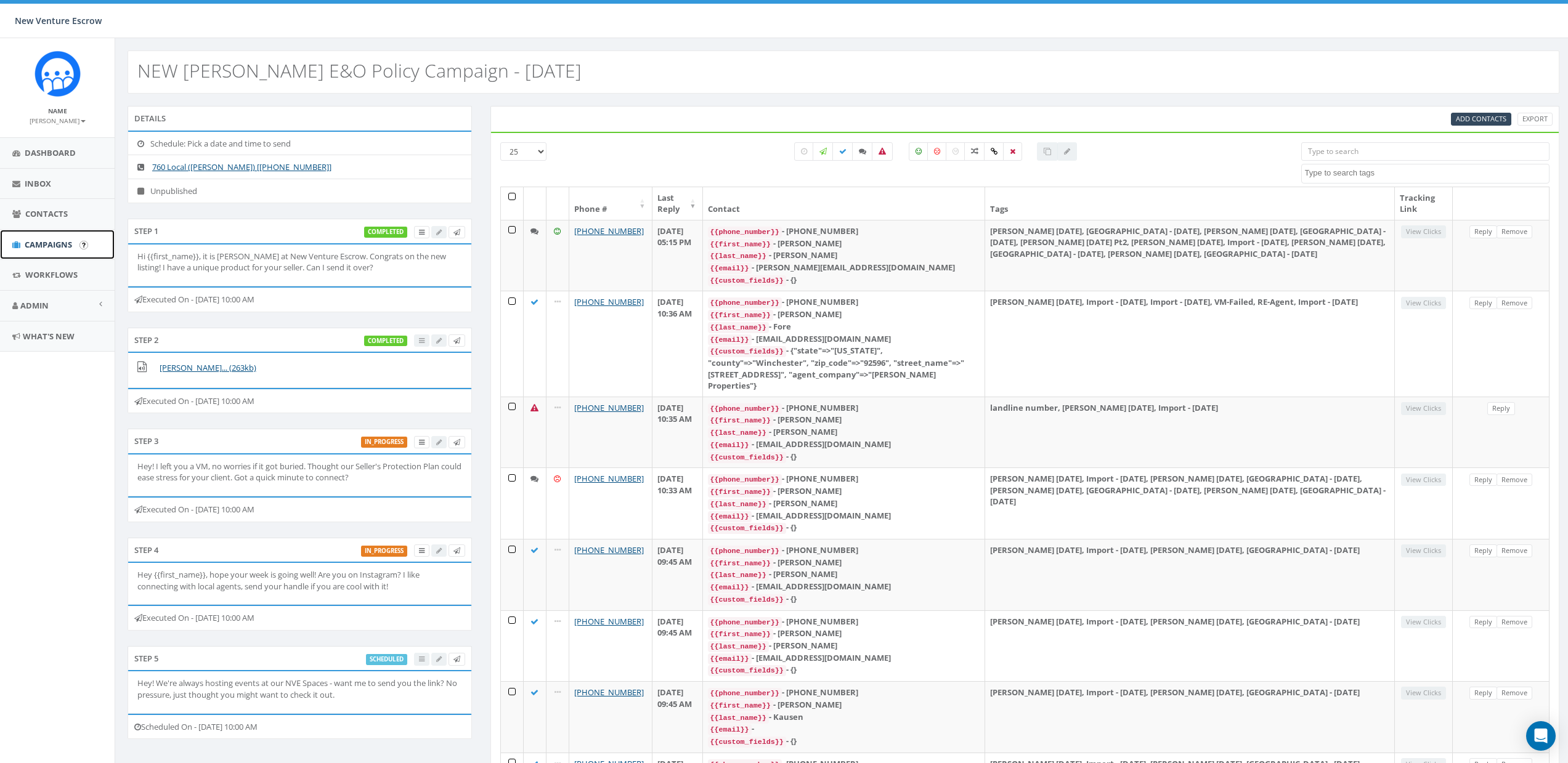
click at [48, 239] on span "Campaigns" at bounding box center [48, 244] width 48 height 11
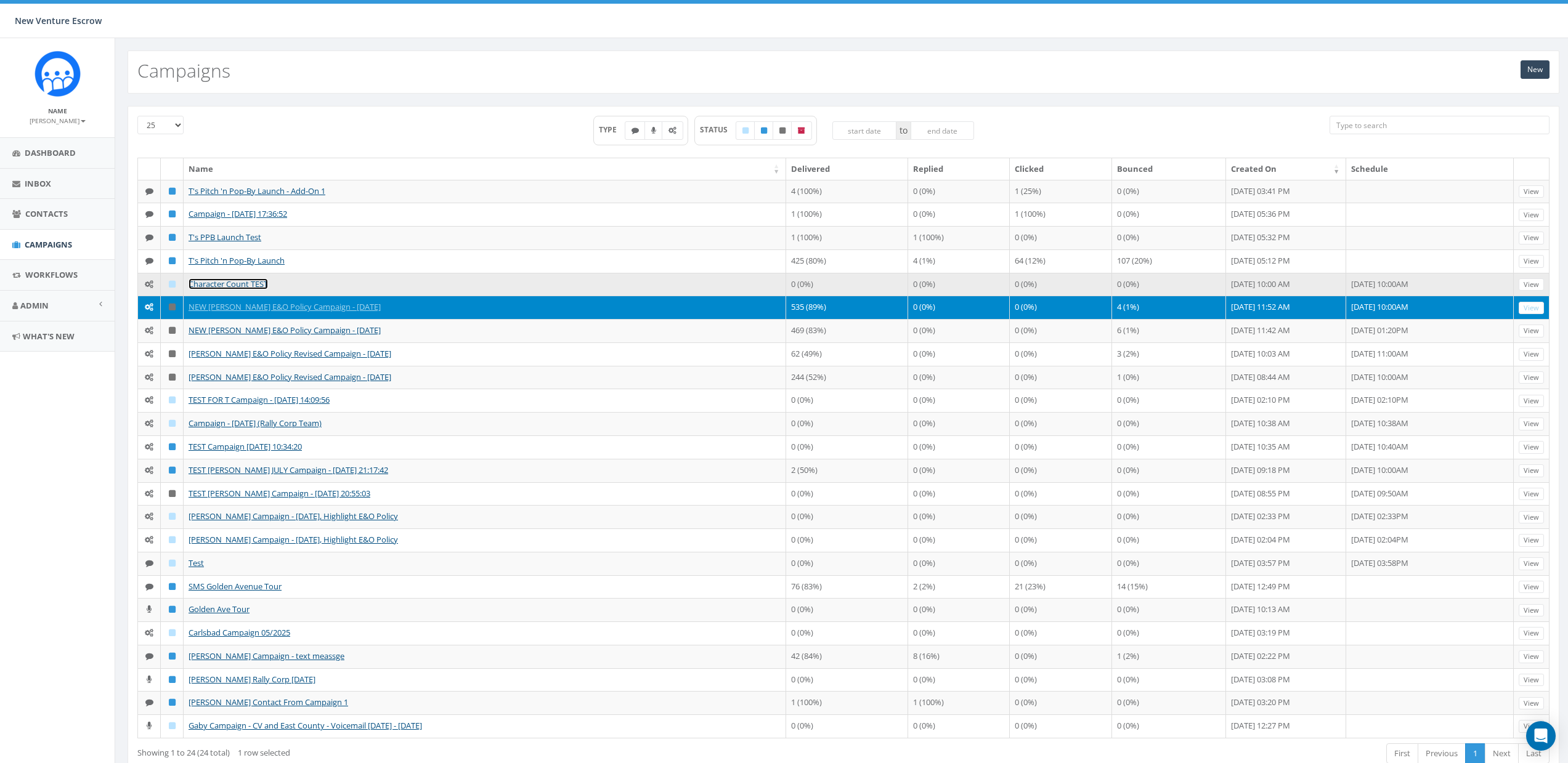
click at [212, 284] on link "Character Count TEST" at bounding box center [228, 284] width 79 height 11
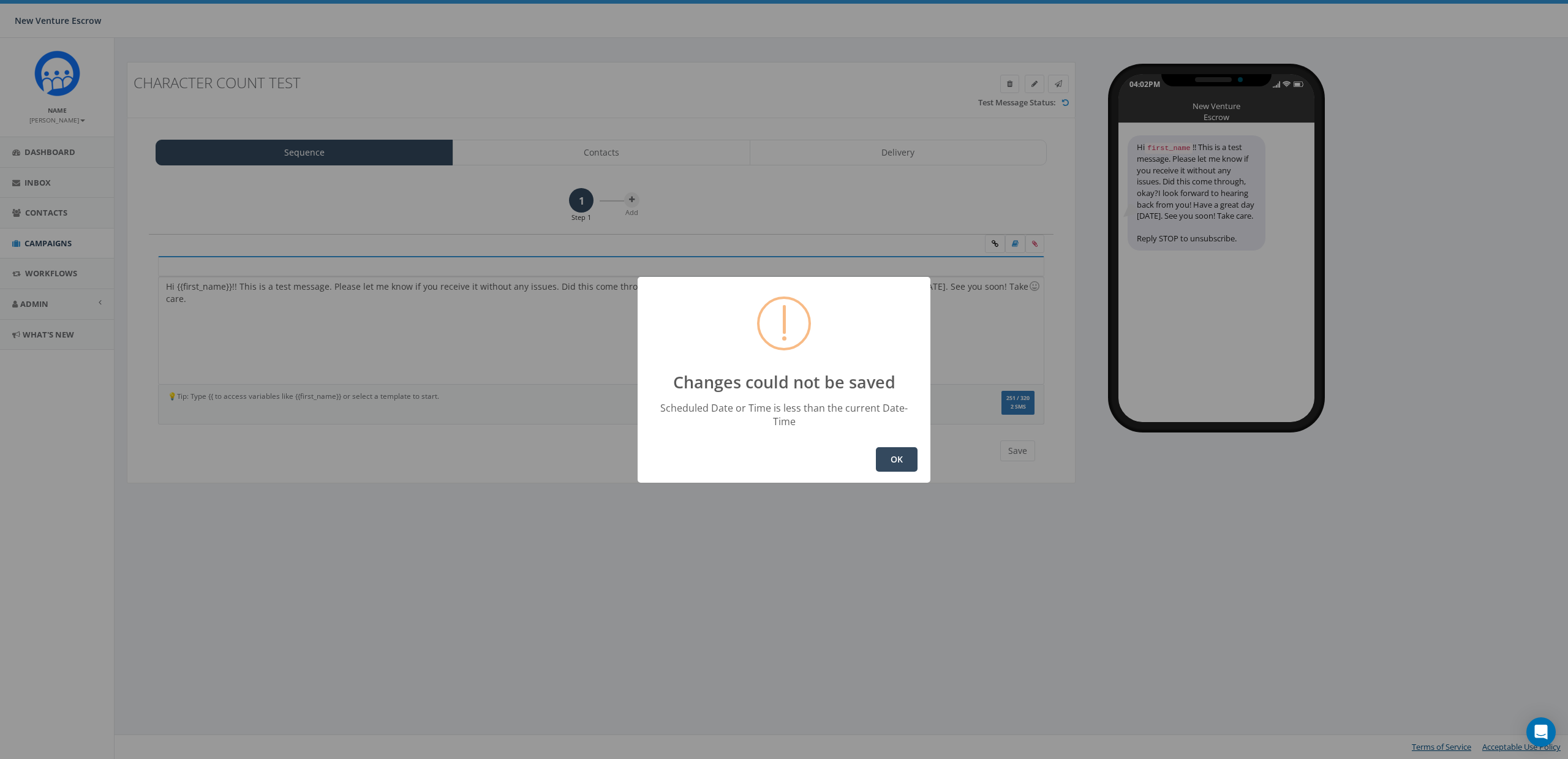
click at [893, 449] on button "OK" at bounding box center [897, 459] width 42 height 25
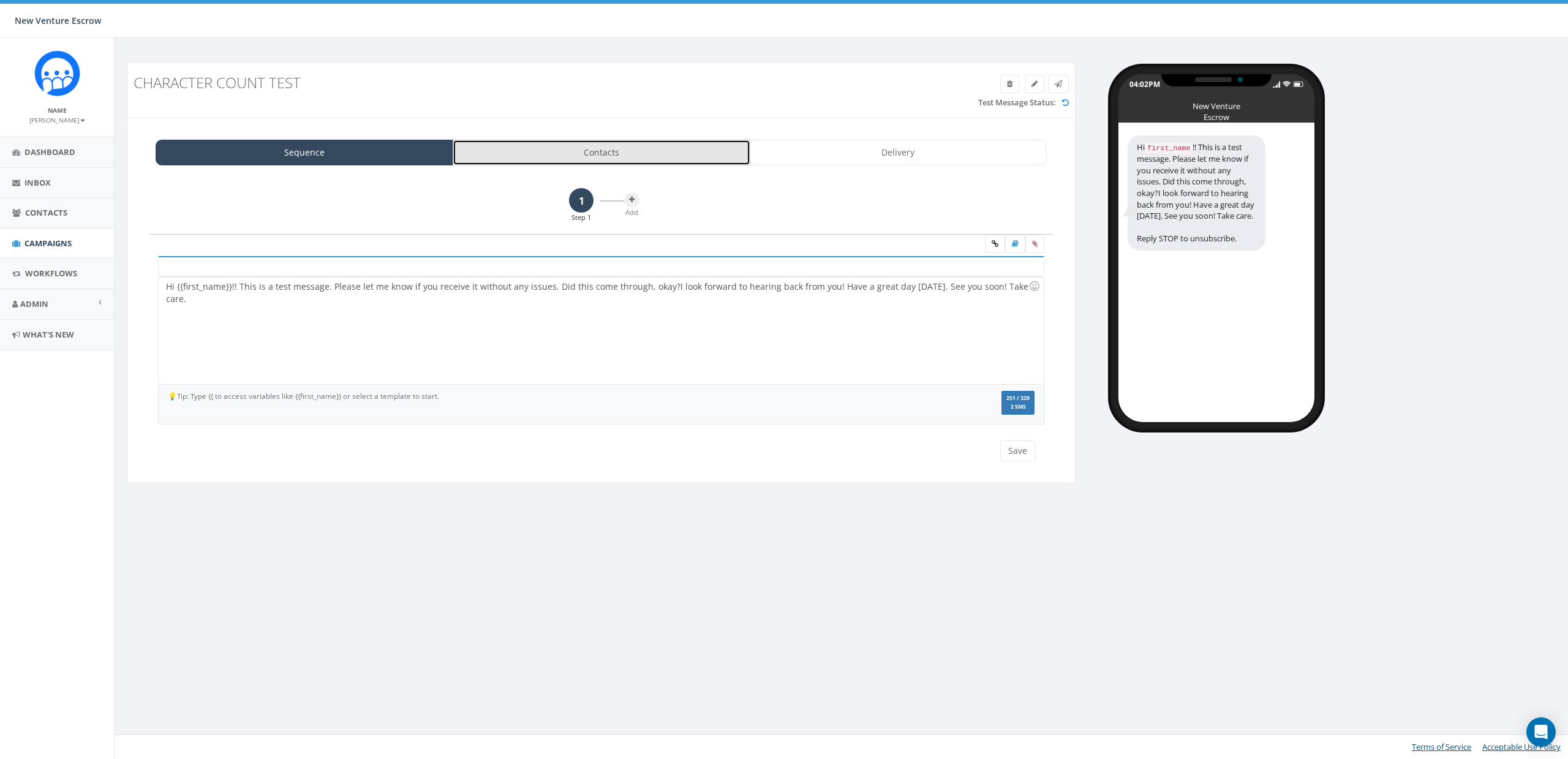
click at [590, 145] on link "Contacts" at bounding box center [601, 152] width 298 height 25
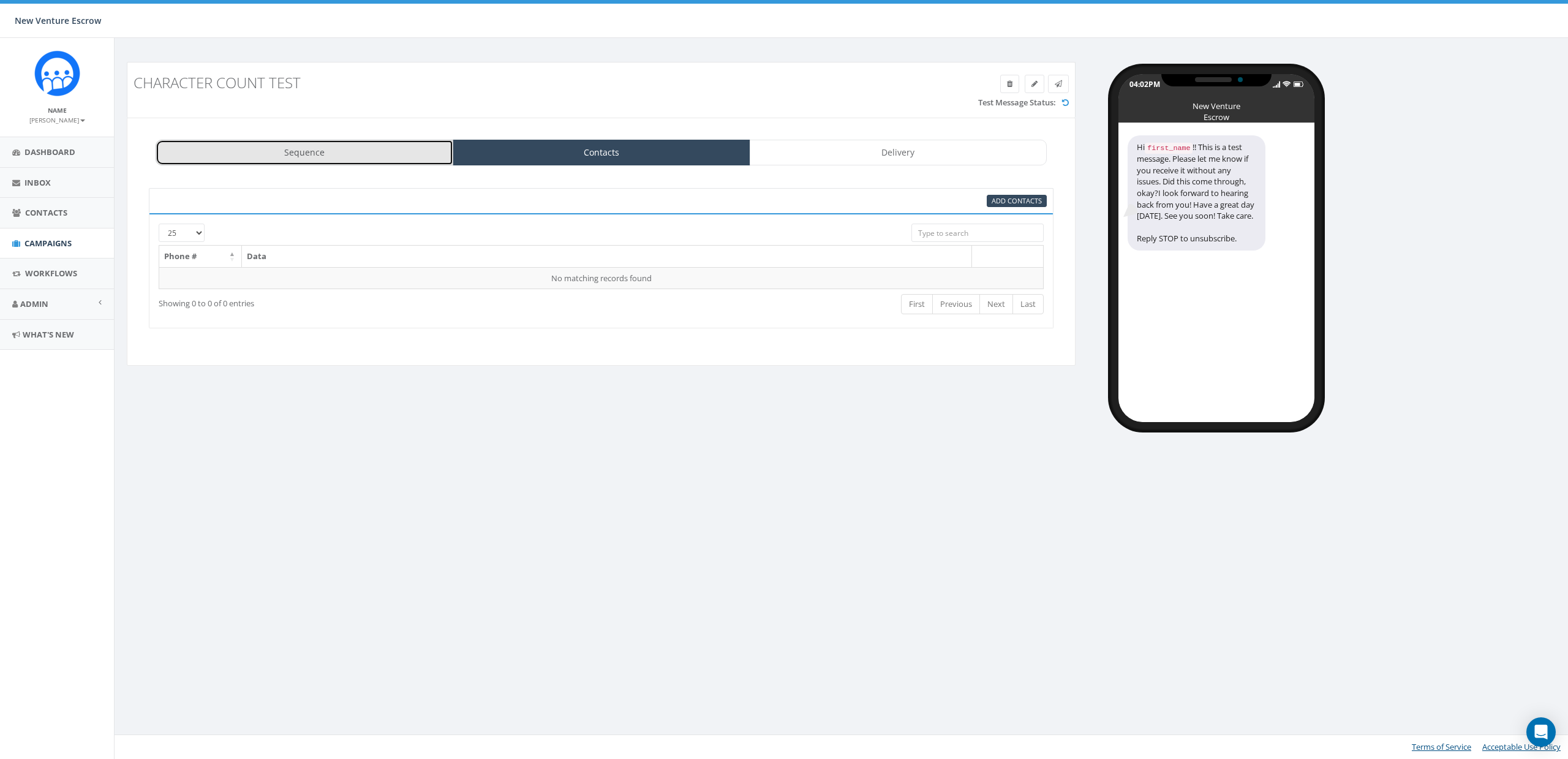
click at [337, 141] on link "Sequence" at bounding box center [305, 152] width 298 height 25
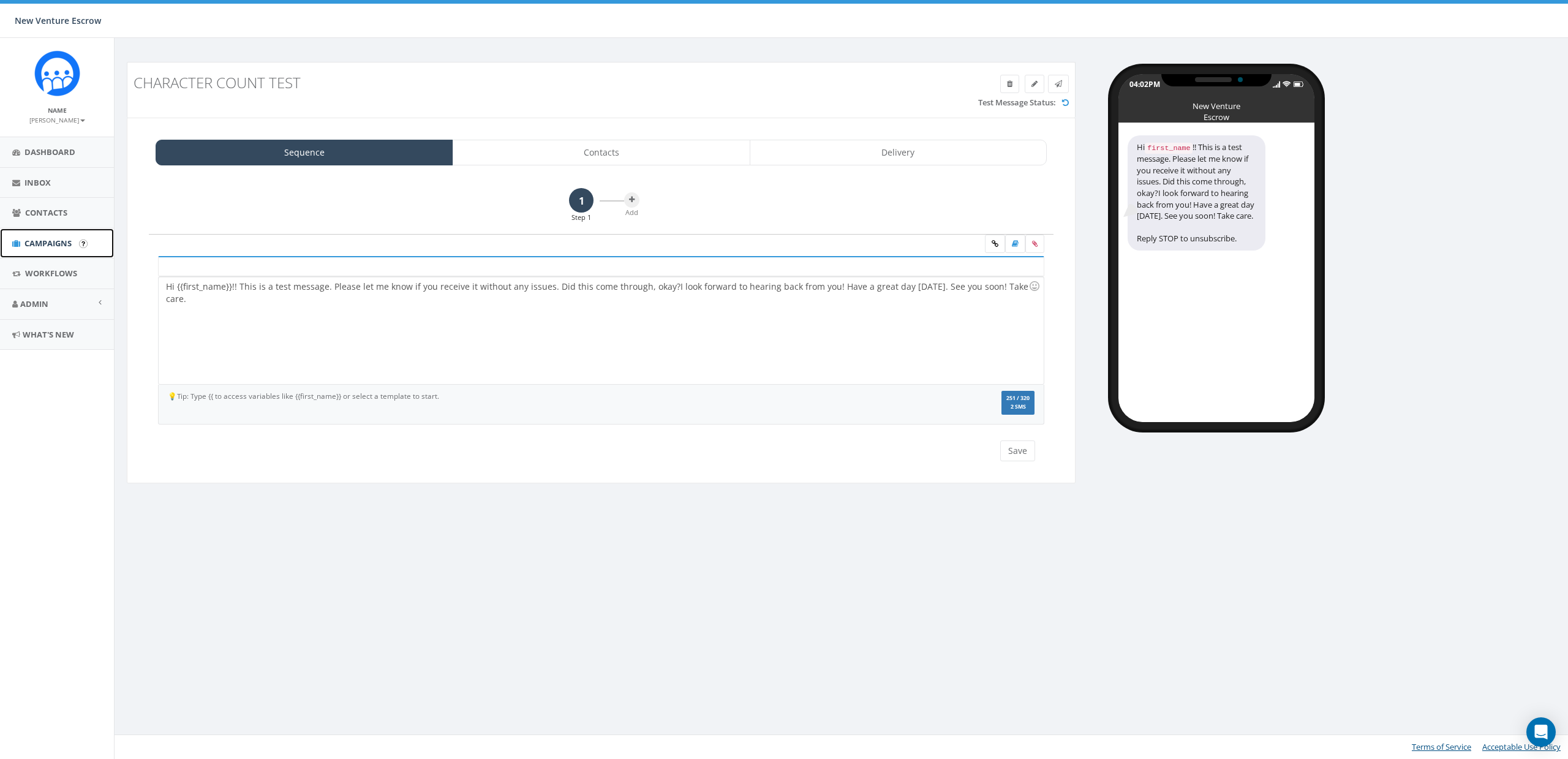
click at [40, 233] on link "Campaigns" at bounding box center [57, 244] width 114 height 30
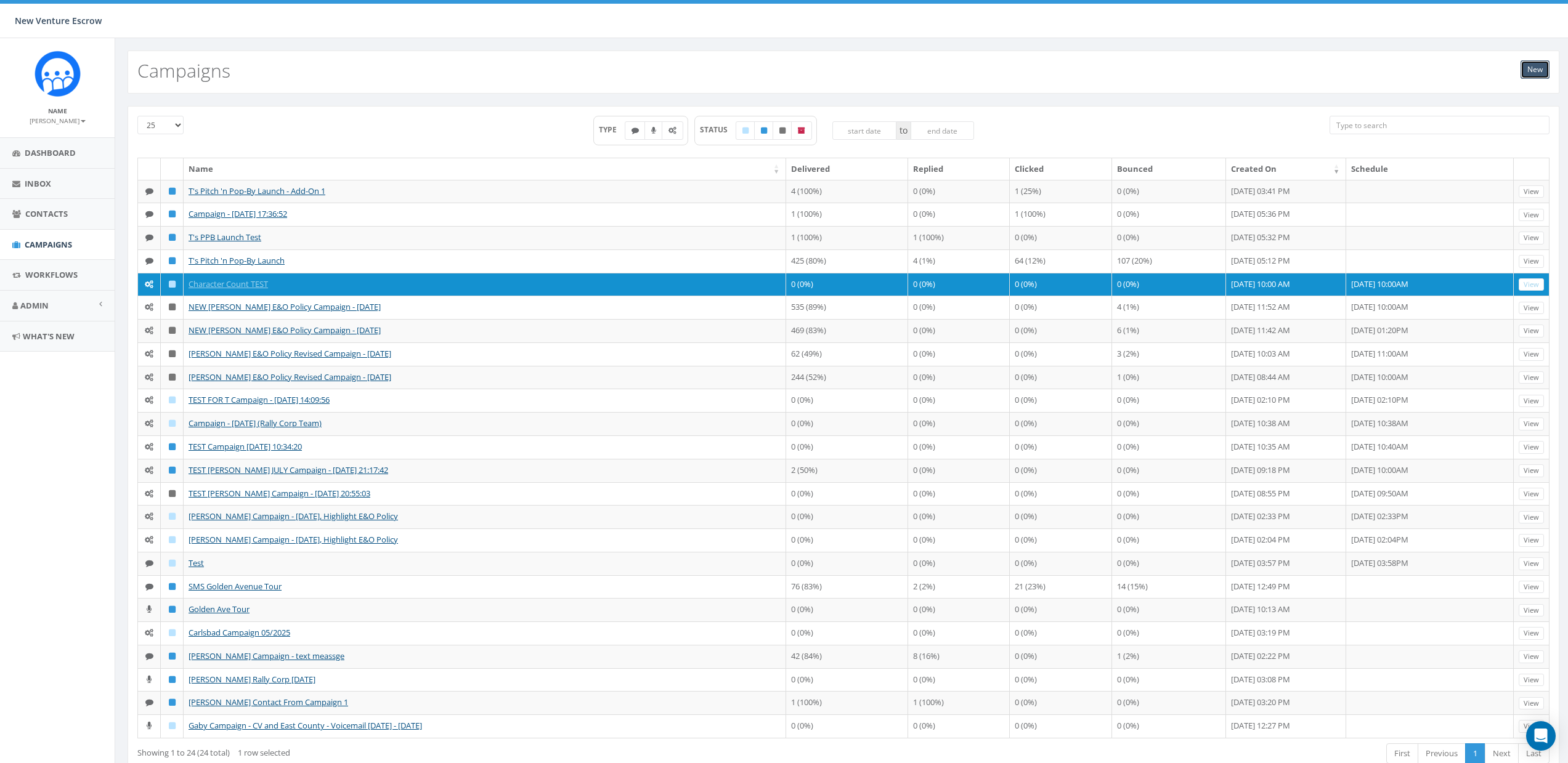
click at [1528, 75] on link "New" at bounding box center [1535, 69] width 29 height 19
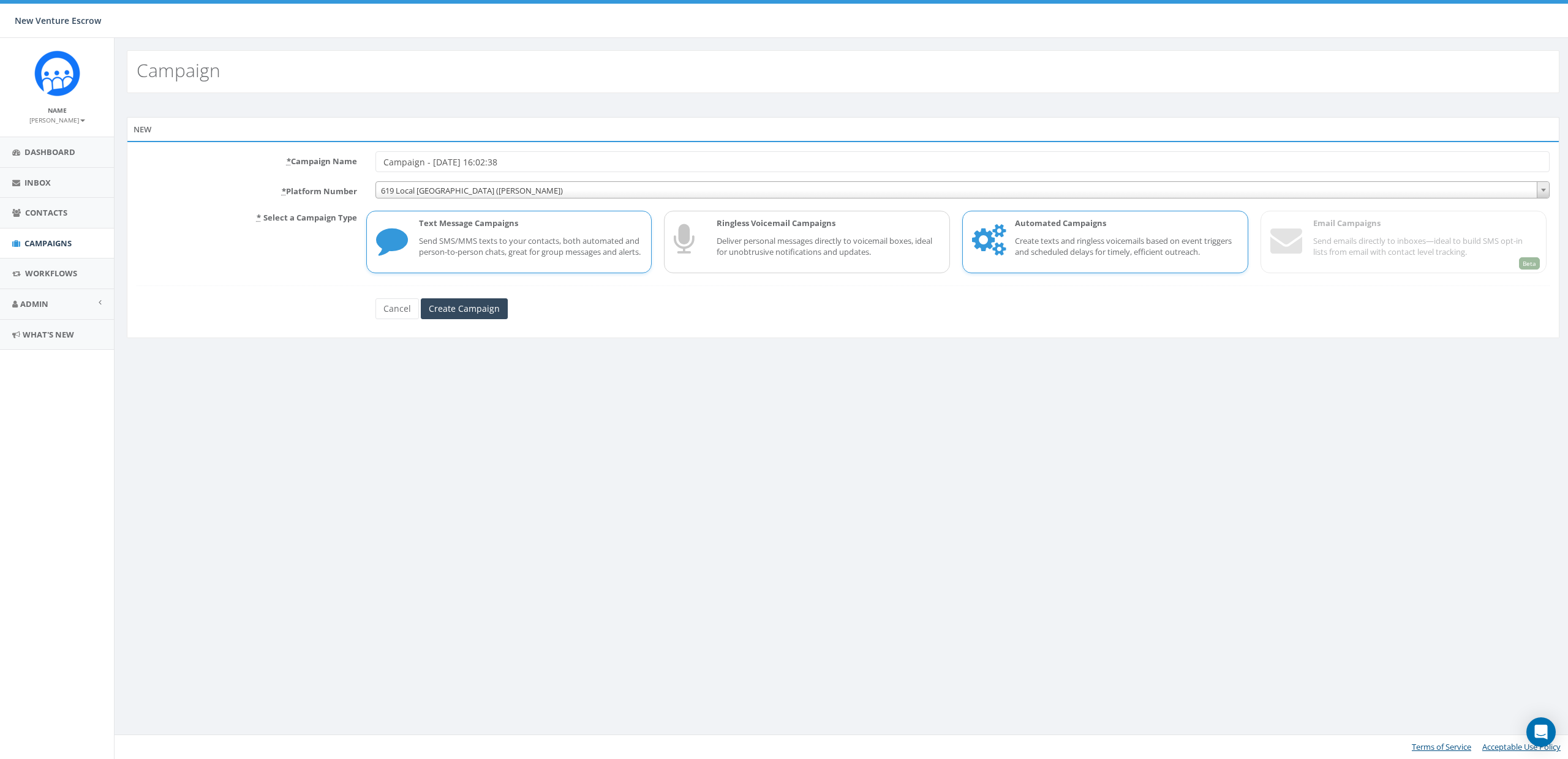
click at [1181, 266] on div "Automated Campaigns Create texts and ringless voicemails based on event trigger…" at bounding box center [1120, 242] width 236 height 49
click at [369, 167] on div "Campaign - [DATE] 16:02:38" at bounding box center [962, 162] width 1193 height 21
click at [394, 165] on input "Campaign - [DATE] 16:02:38" at bounding box center [962, 162] width 1174 height 21
type input "Test Campaign - [DATE]"
click at [453, 316] on input "Create Campaign" at bounding box center [464, 309] width 87 height 21
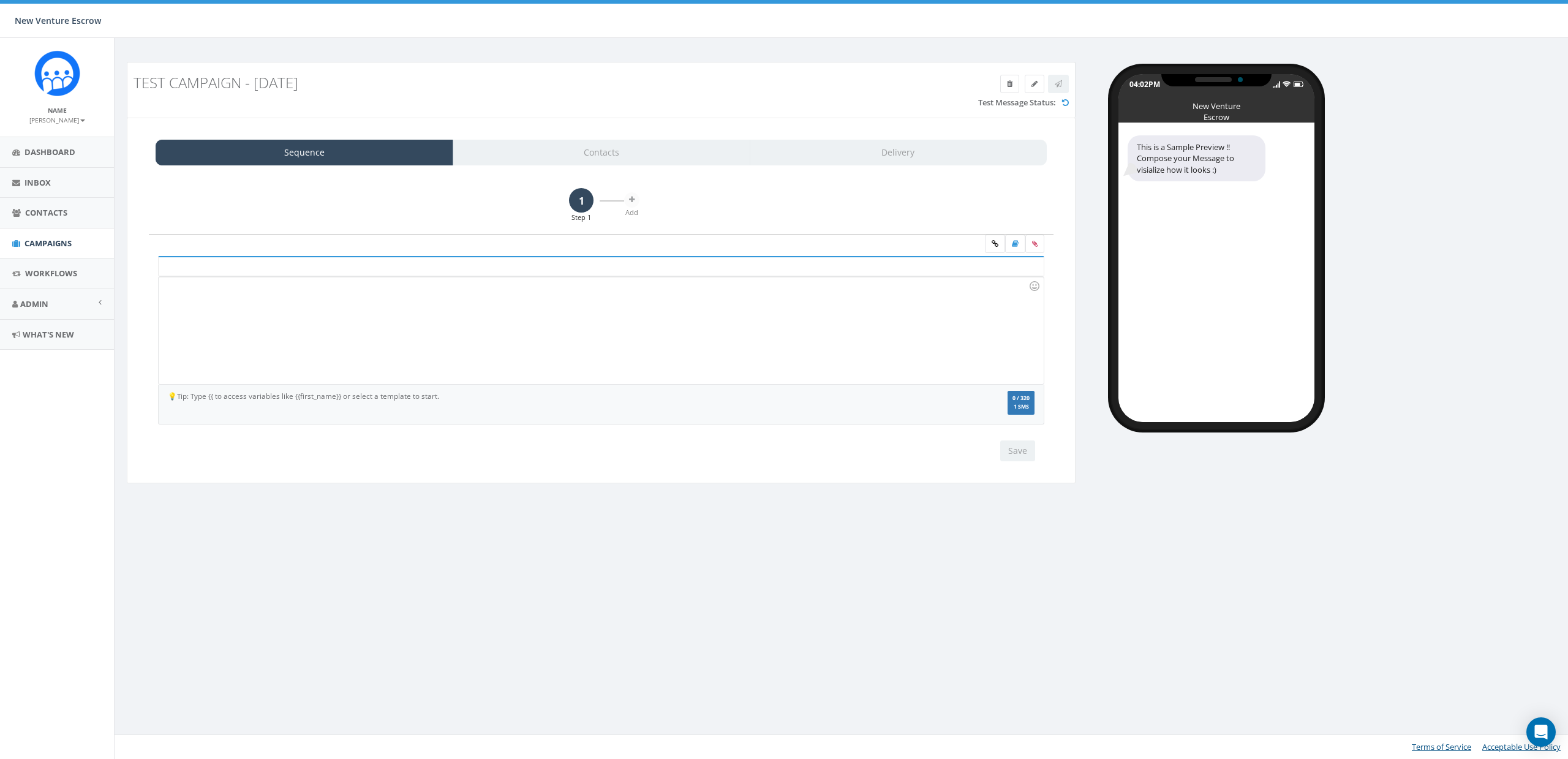
click at [515, 323] on div at bounding box center [600, 330] width 884 height 107
click at [614, 153] on div "Sequence Contacts Delivery" at bounding box center [601, 152] width 891 height 25
click at [1026, 458] on button "Save" at bounding box center [1018, 450] width 35 height 21
click at [586, 151] on link "Contacts" at bounding box center [601, 152] width 298 height 25
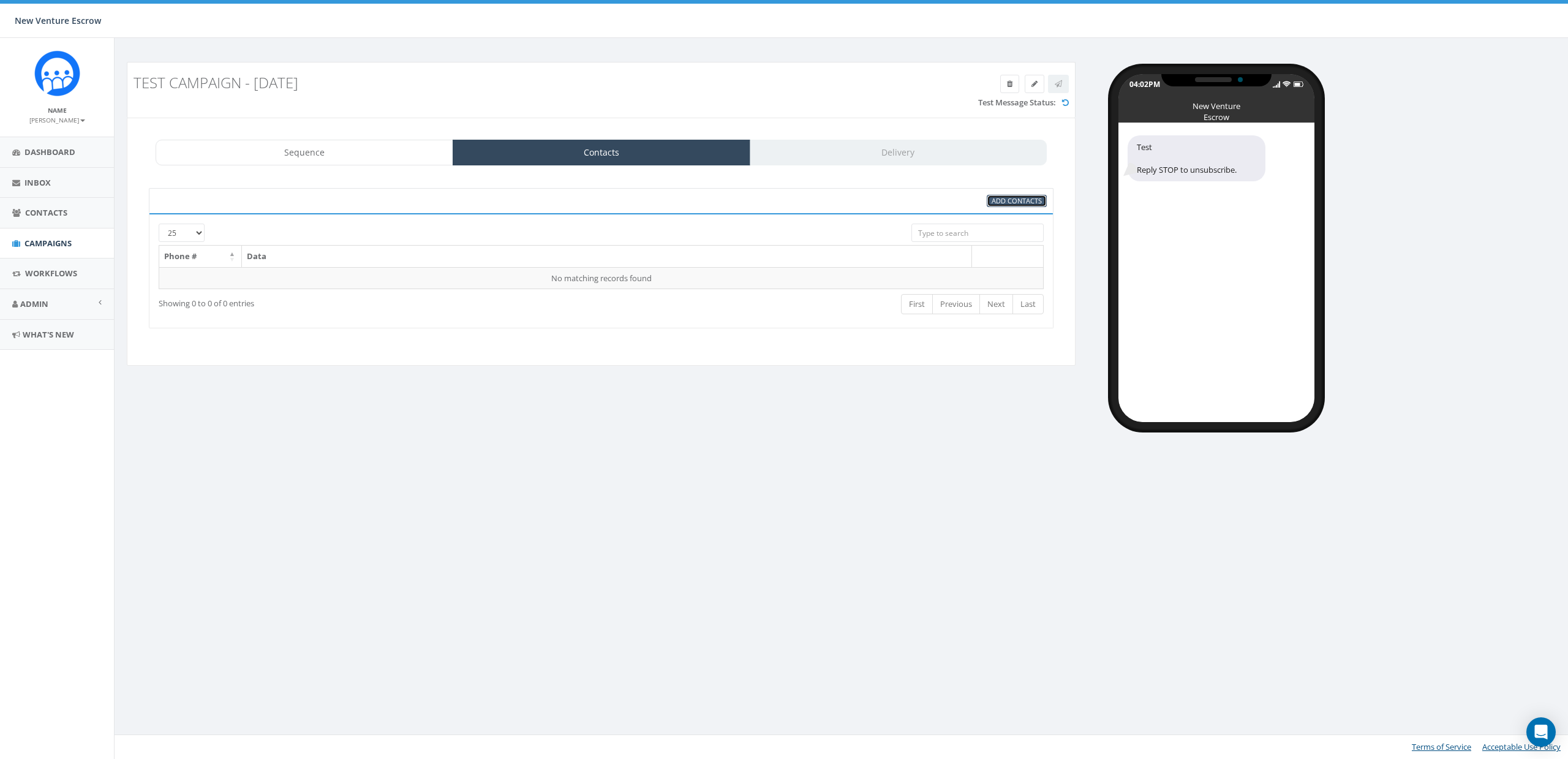
click at [1014, 204] on span "Add Contacts" at bounding box center [1016, 201] width 50 height 9
select select
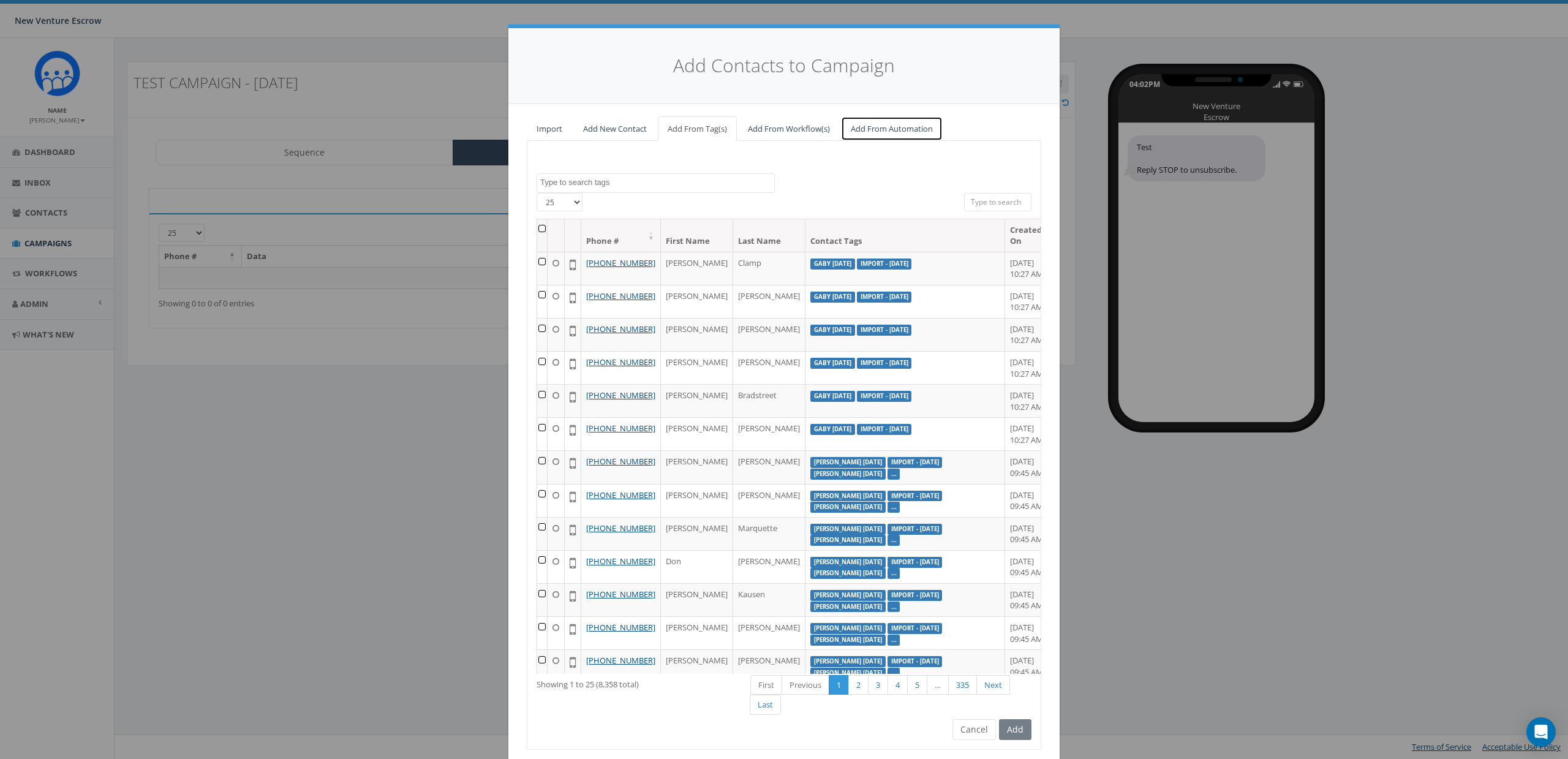
click at [899, 124] on link "Add From Automation" at bounding box center [892, 129] width 102 height 25
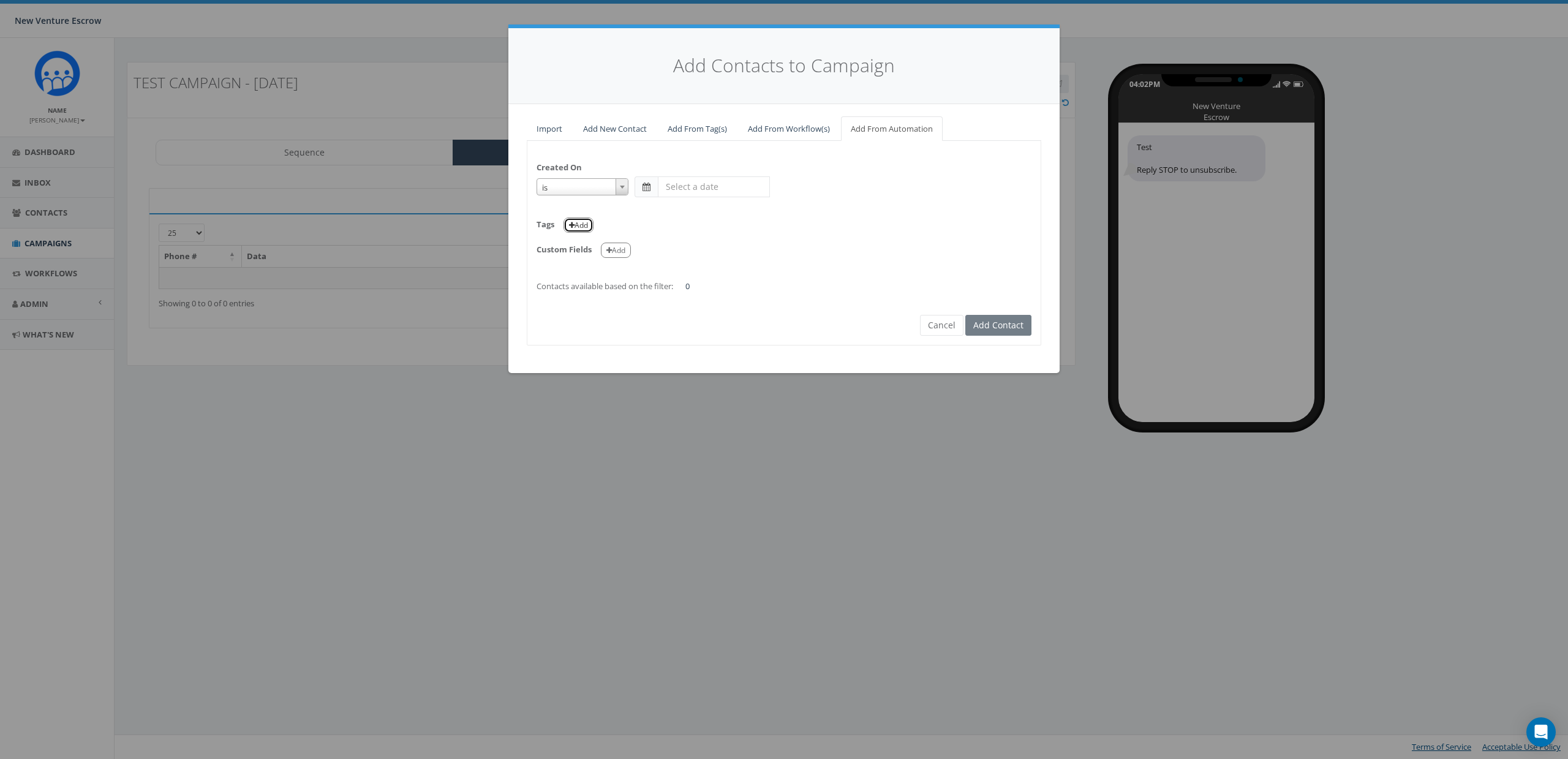
click at [584, 225] on button "Add" at bounding box center [578, 224] width 30 height 15
select select
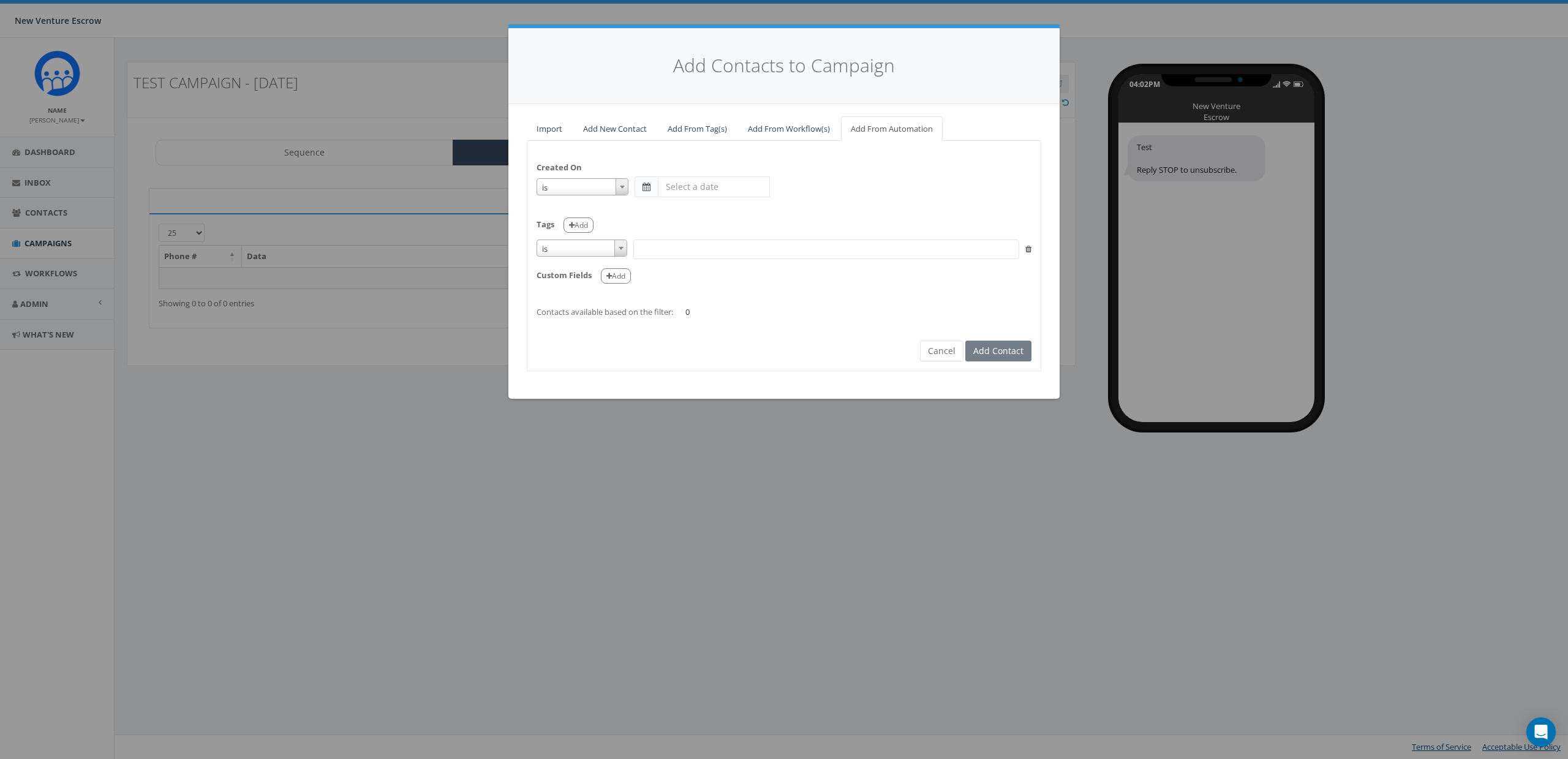
click at [578, 250] on span "is" at bounding box center [582, 249] width 89 height 18
select select "is not"
click at [703, 253] on span at bounding box center [827, 249] width 386 height 19
click at [683, 222] on div "Tags Add" at bounding box center [784, 221] width 495 height 25
click at [932, 344] on button "Cancel" at bounding box center [942, 351] width 44 height 21
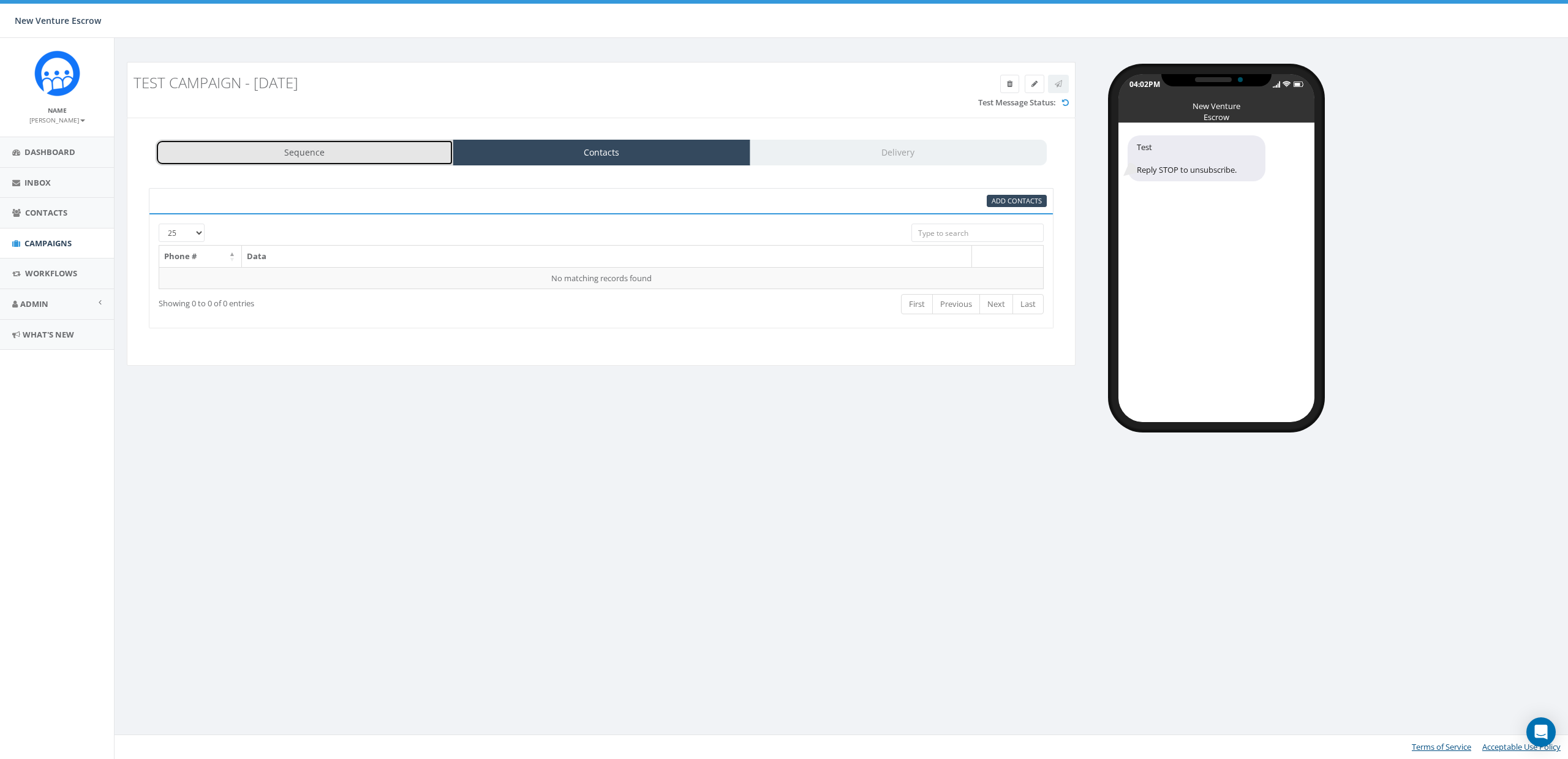
click at [286, 153] on link "Sequence" at bounding box center [305, 152] width 298 height 25
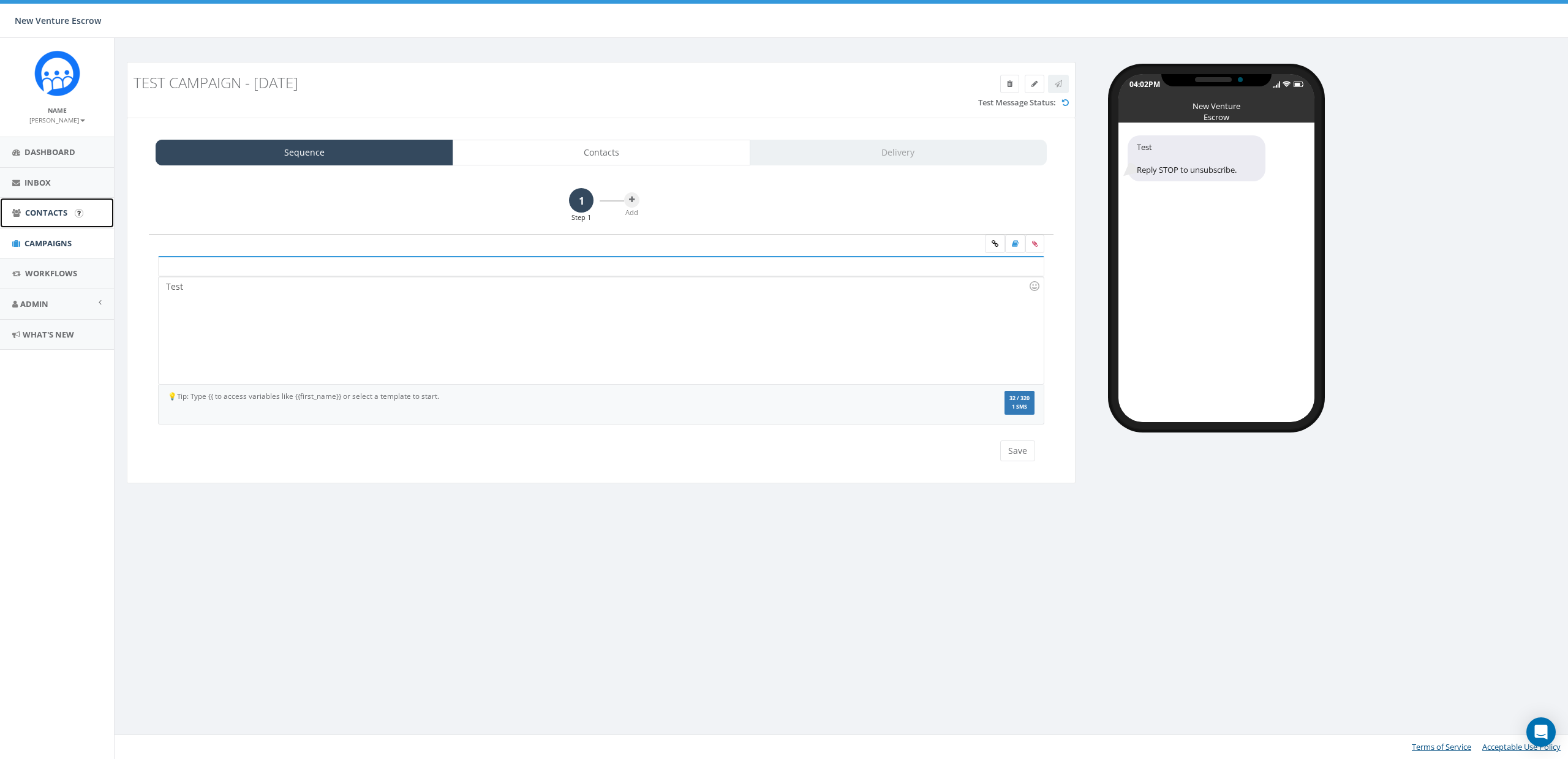
click at [50, 220] on link "Contacts" at bounding box center [57, 213] width 114 height 30
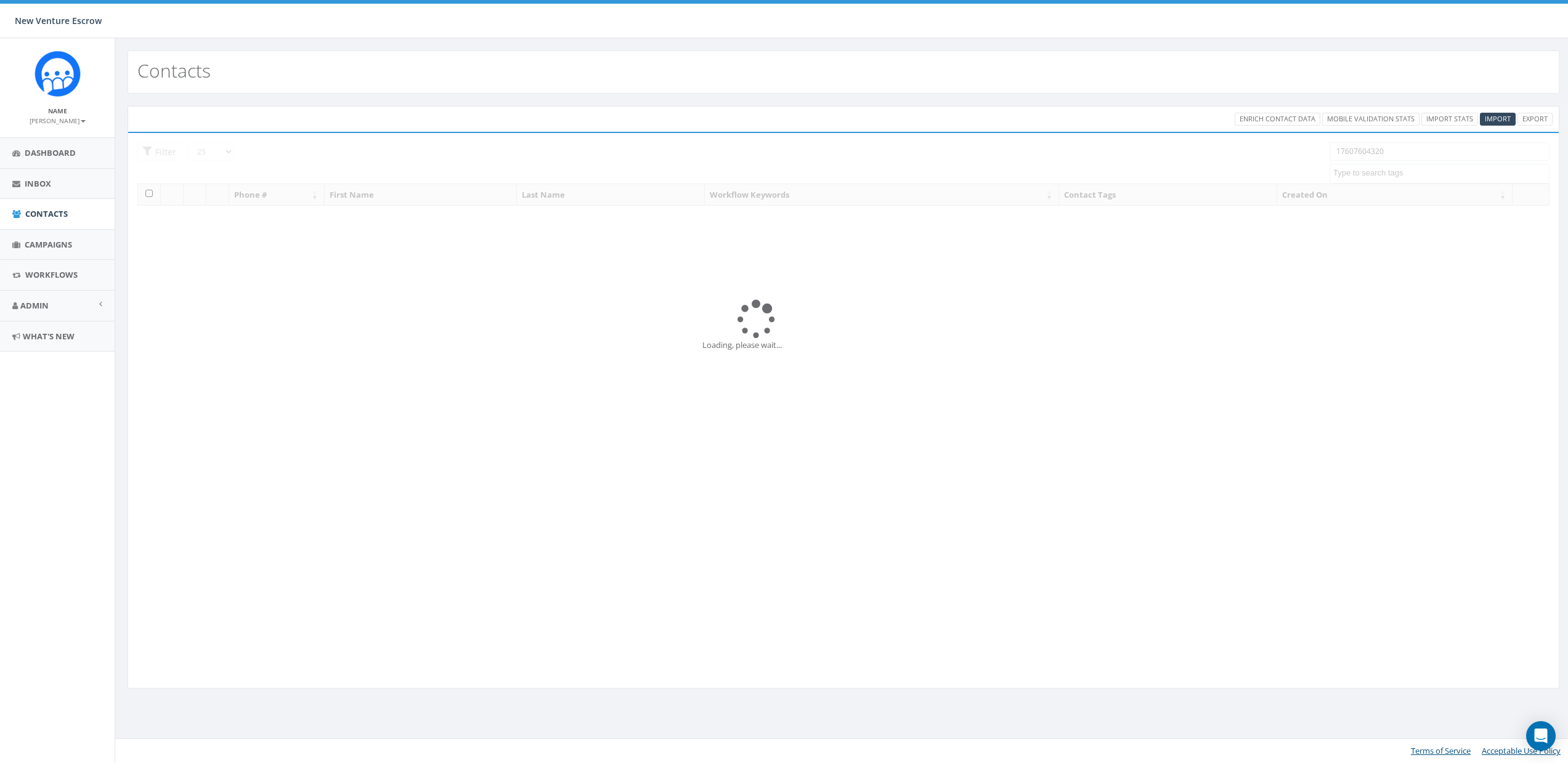
select select
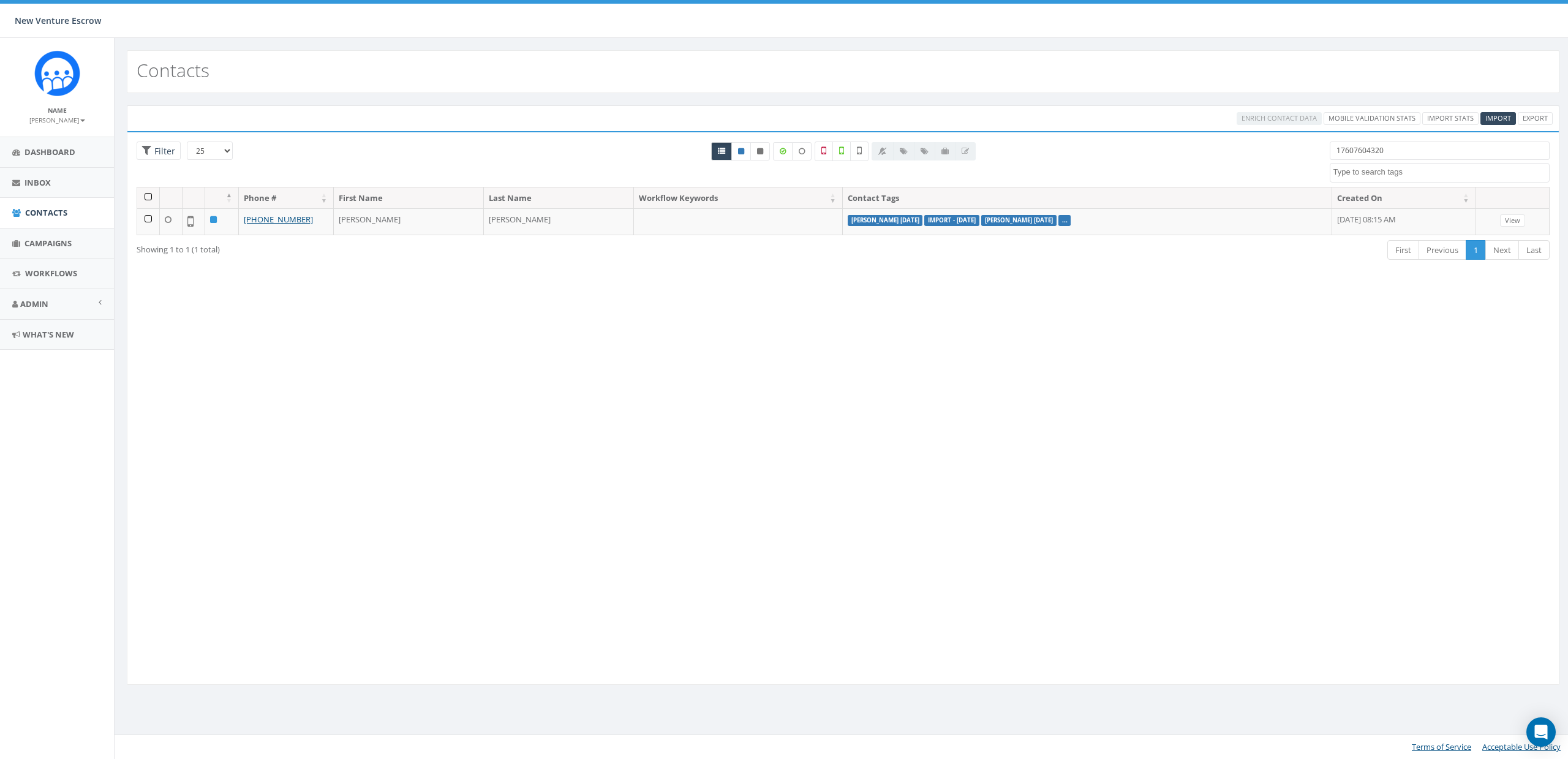
click at [1406, 147] on input "17607604320" at bounding box center [1440, 150] width 221 height 18
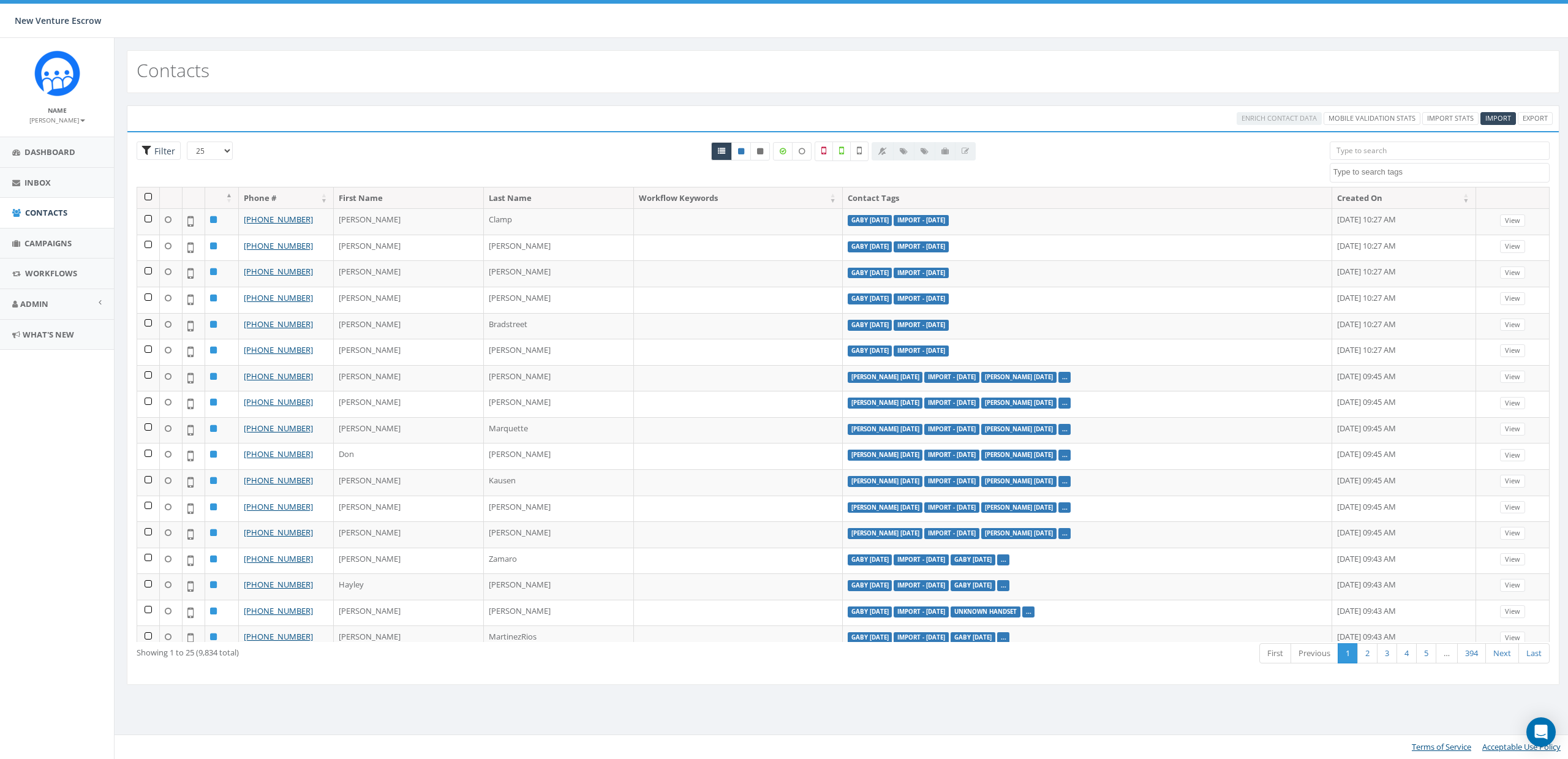
click at [150, 154] on span "Filter" at bounding box center [159, 151] width 44 height 19
radio input "true"
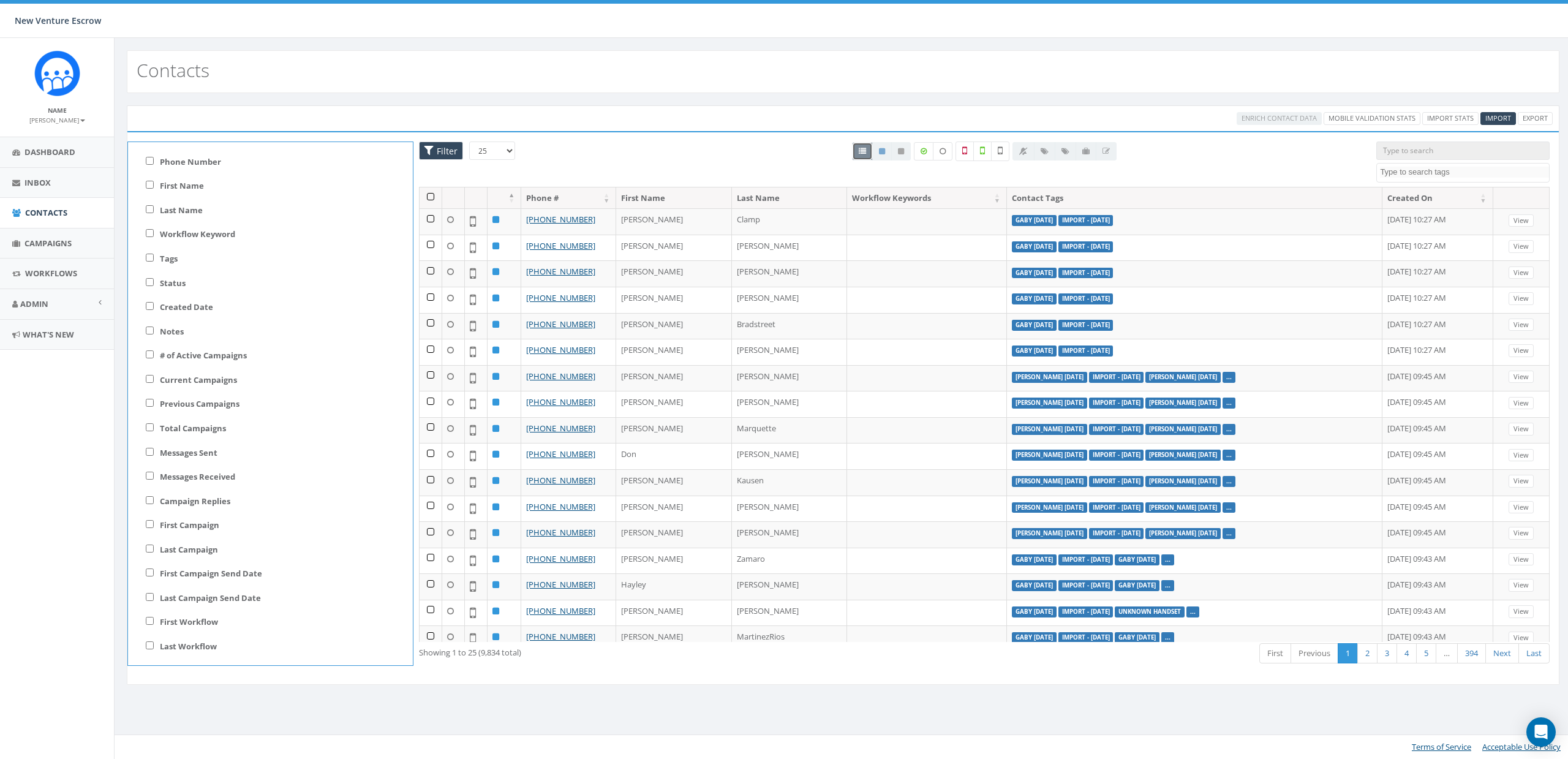
click at [436, 150] on span "Filter" at bounding box center [445, 151] width 24 height 11
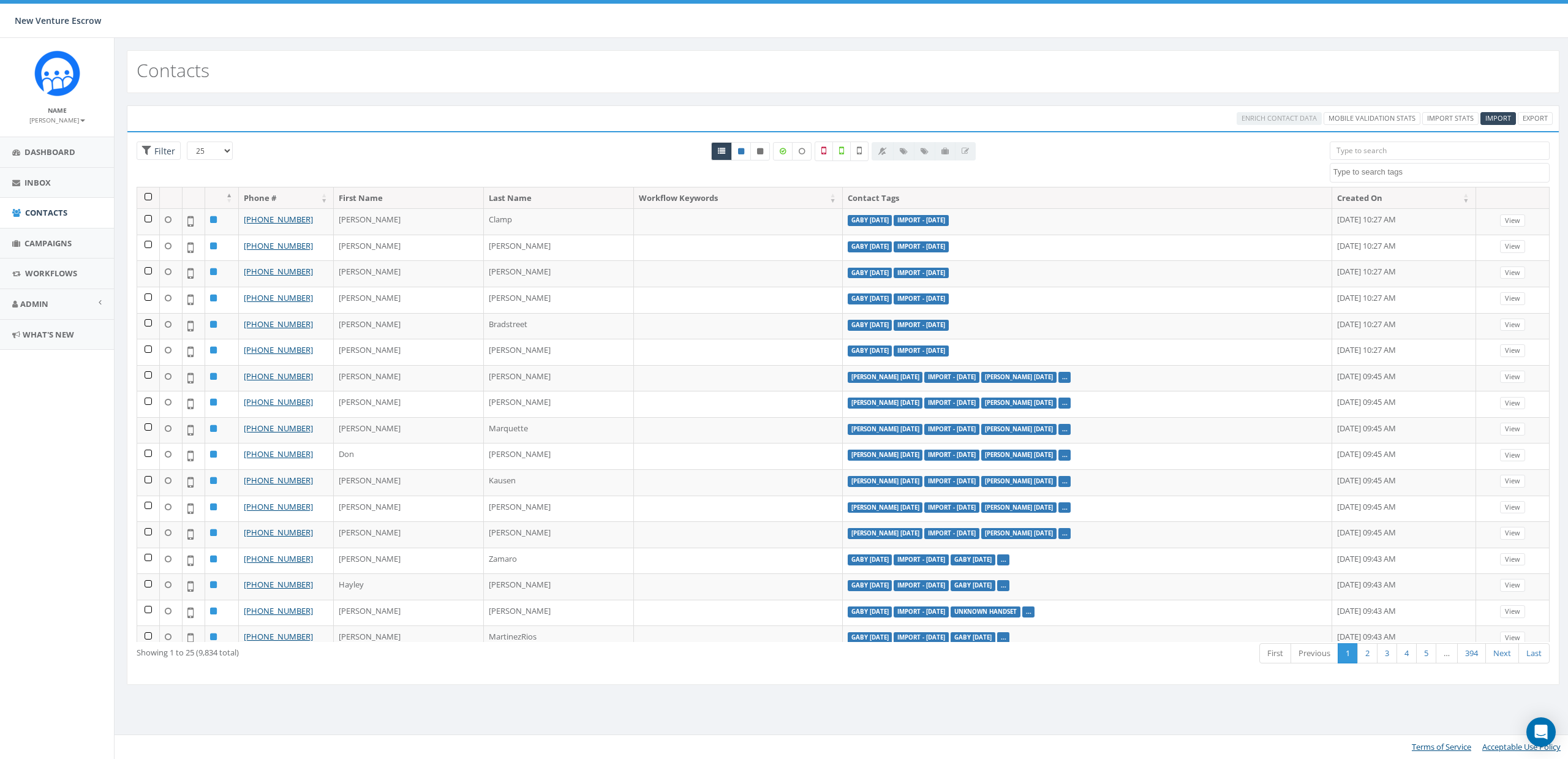
click at [369, 57] on div "Contacts" at bounding box center [843, 71] width 1433 height 43
click at [40, 237] on link "Campaigns" at bounding box center [57, 244] width 114 height 30
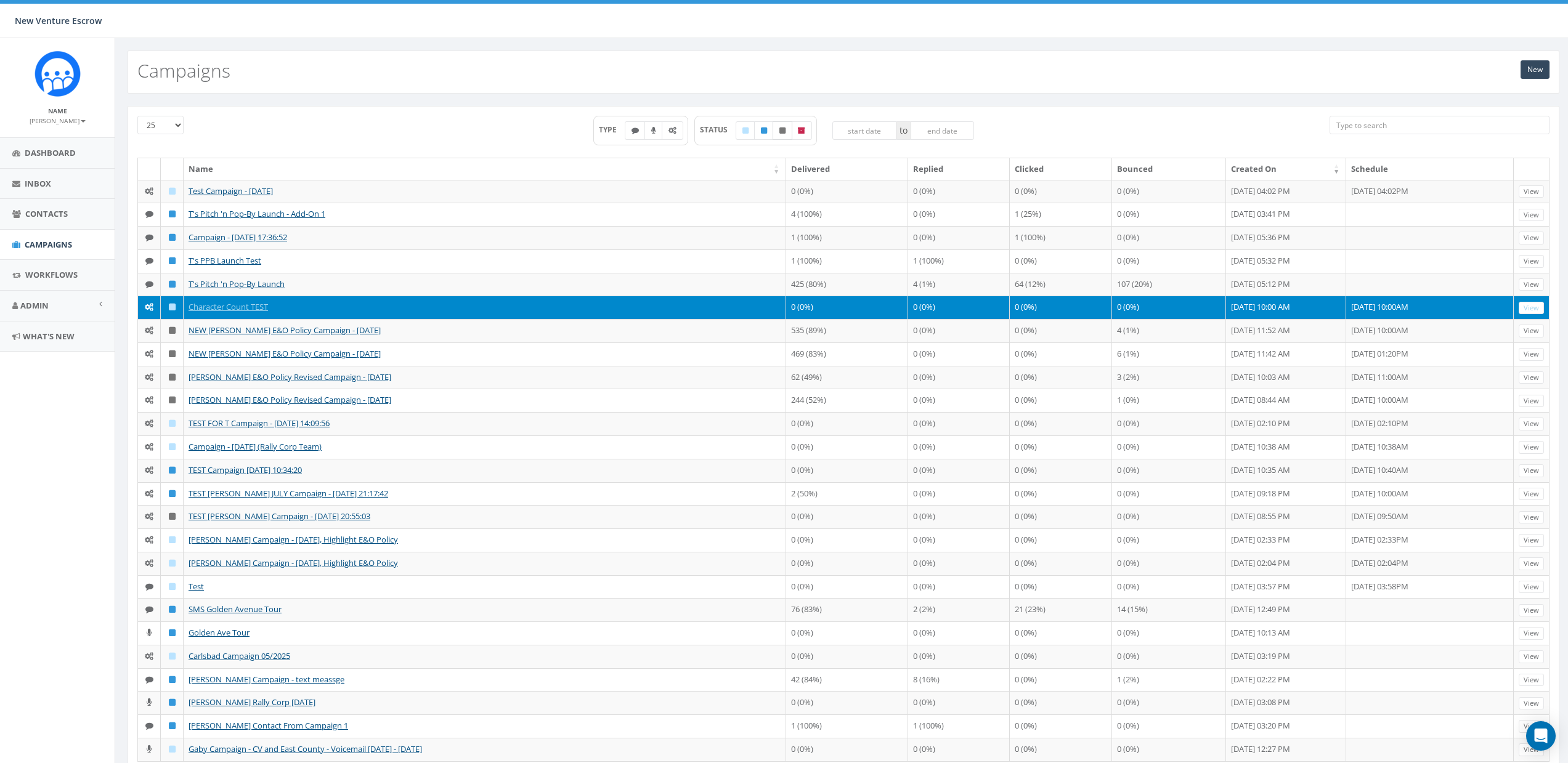
click at [780, 132] on icon at bounding box center [782, 130] width 6 height 7
checkbox input "true"
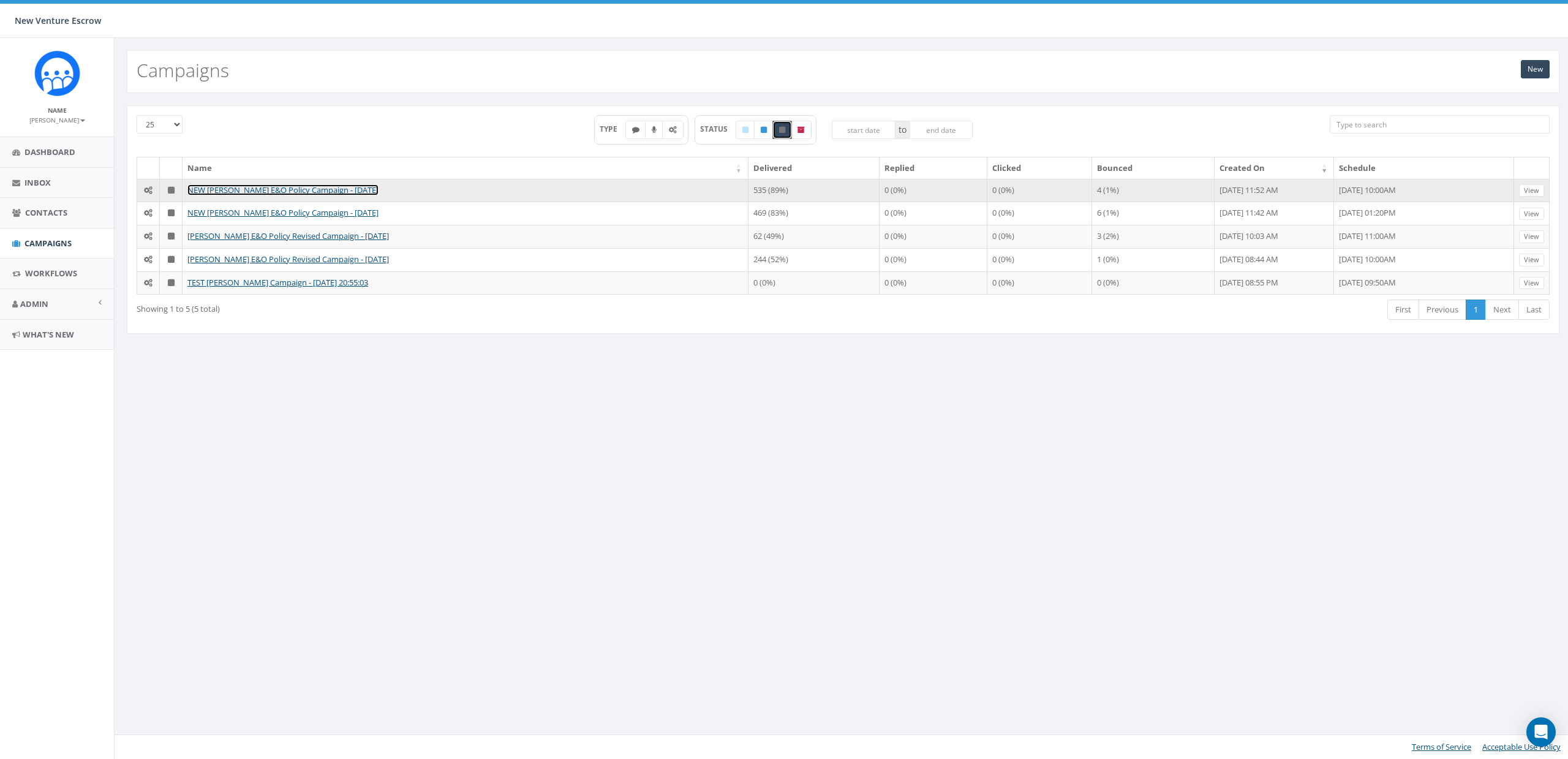
click at [294, 188] on link "NEW [PERSON_NAME] E&O Policy Campaign - [DATE]" at bounding box center [283, 189] width 191 height 11
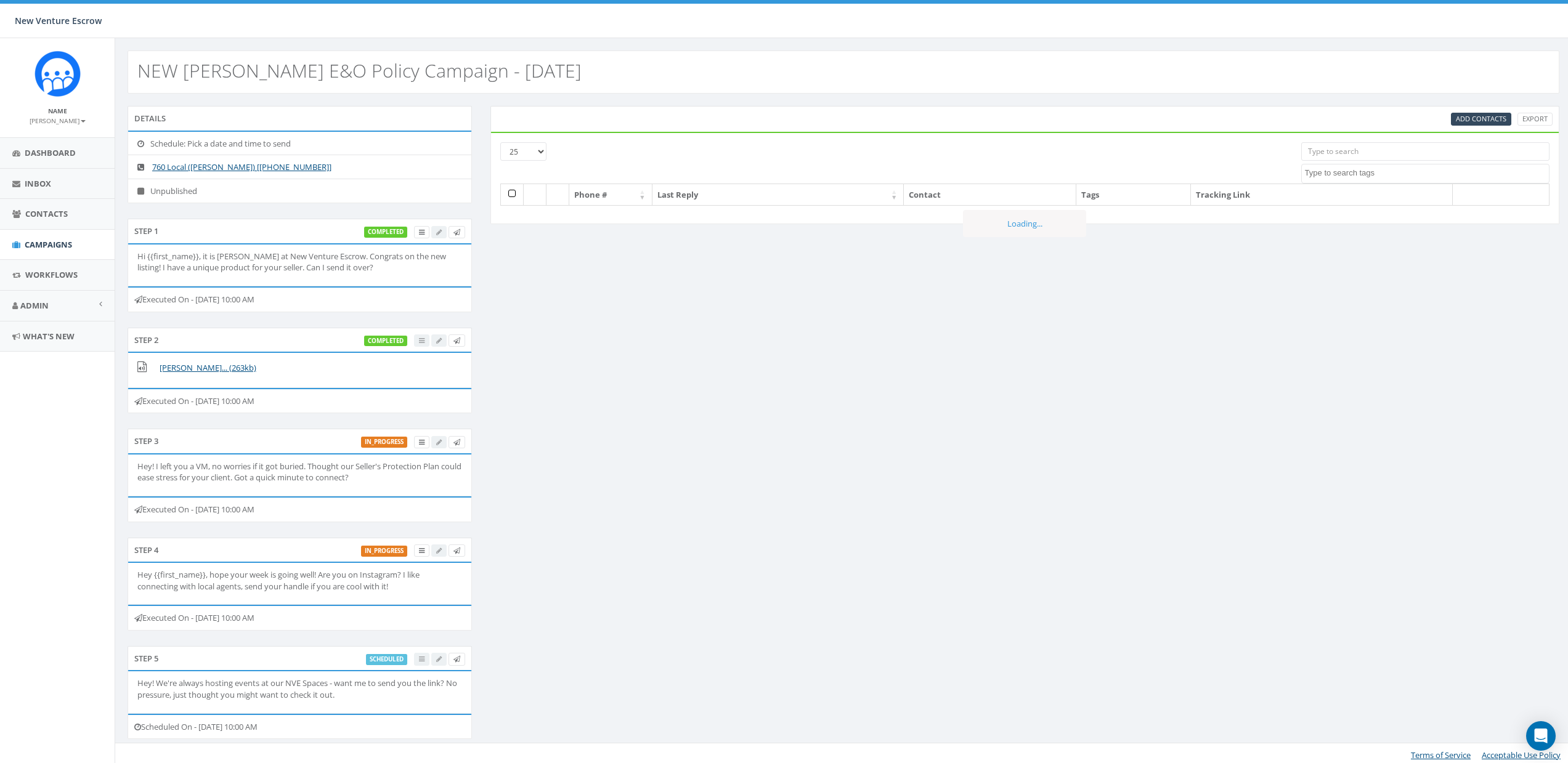
select select
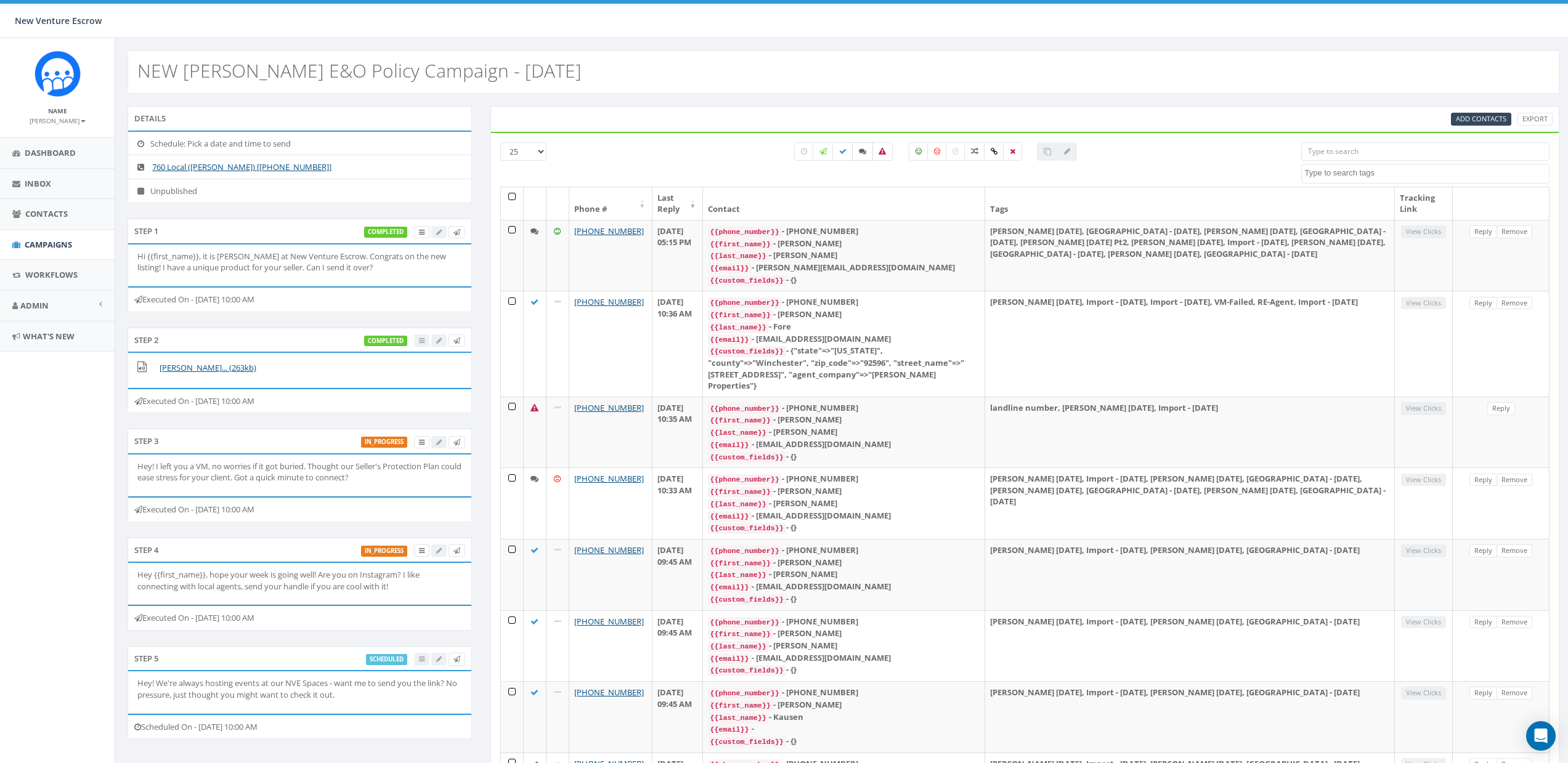
click at [865, 152] on icon at bounding box center [862, 152] width 7 height 7
checkbox input "true"
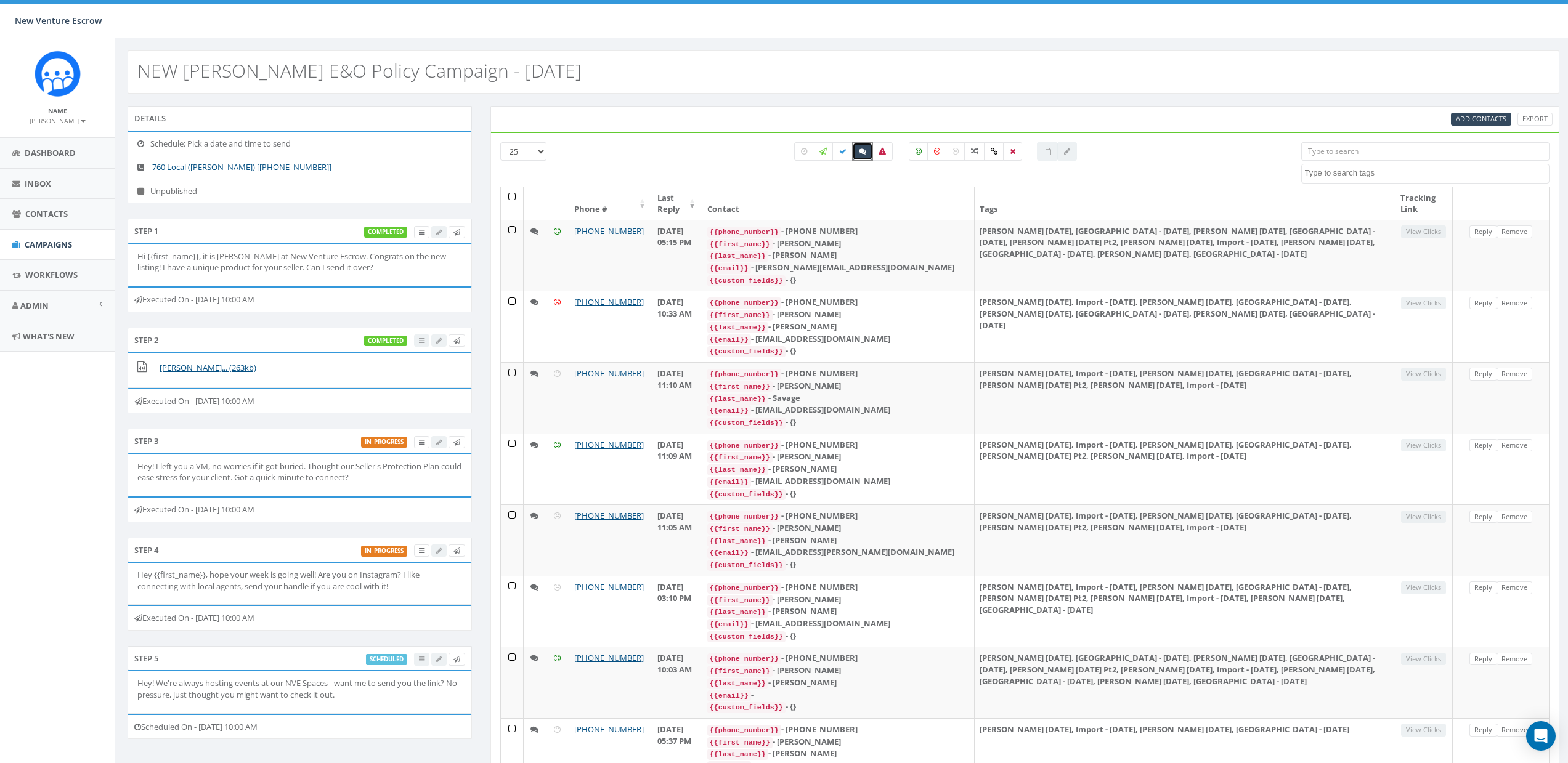
click at [510, 196] on th at bounding box center [512, 203] width 23 height 33
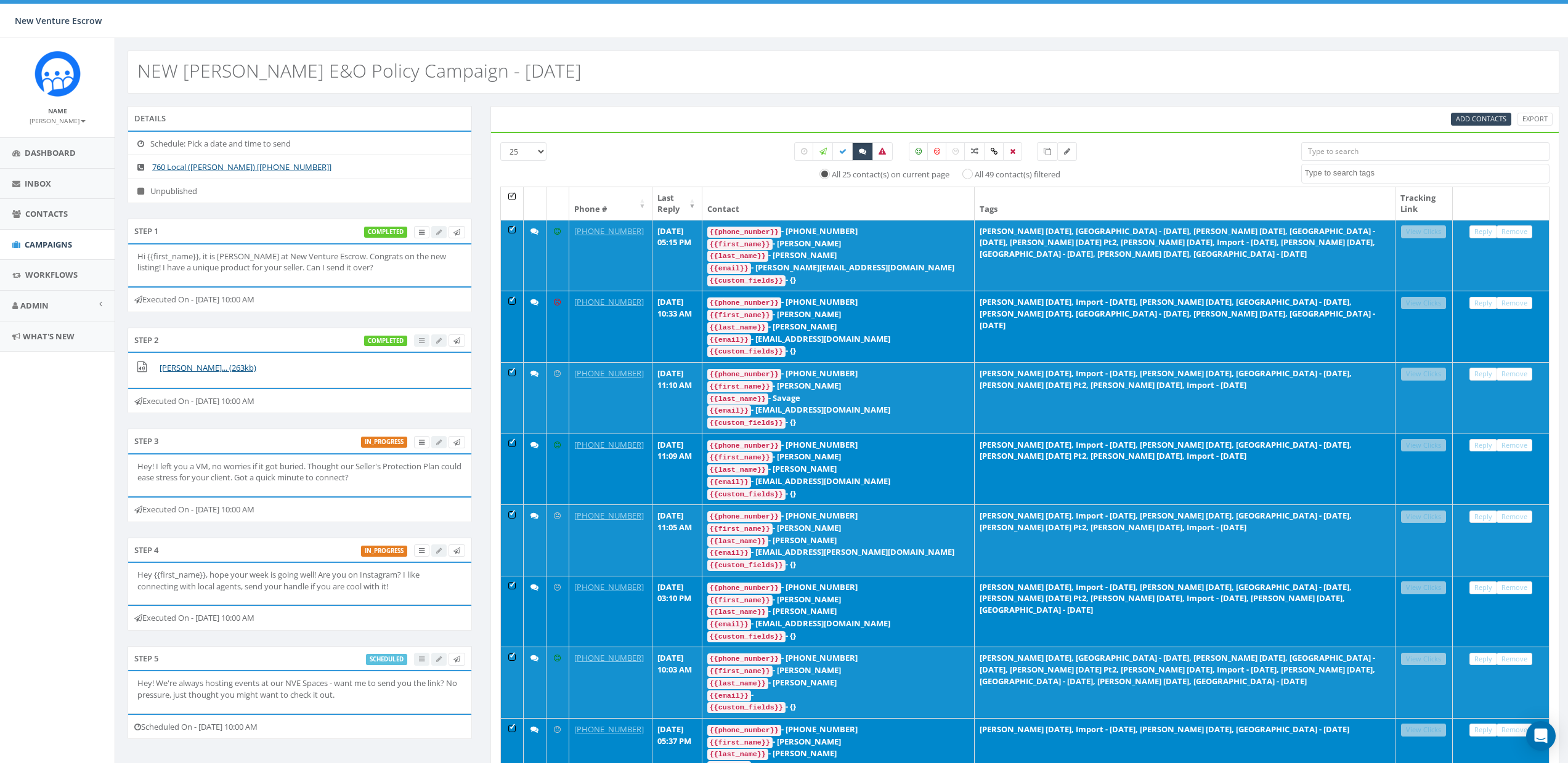
click at [984, 177] on label "All 49 contact(s) filtered" at bounding box center [1017, 174] width 85 height 12
click at [975, 177] on input "All 49 contact(s) filtered" at bounding box center [970, 173] width 8 height 8
radio input "true"
click at [506, 195] on th at bounding box center [512, 203] width 23 height 33
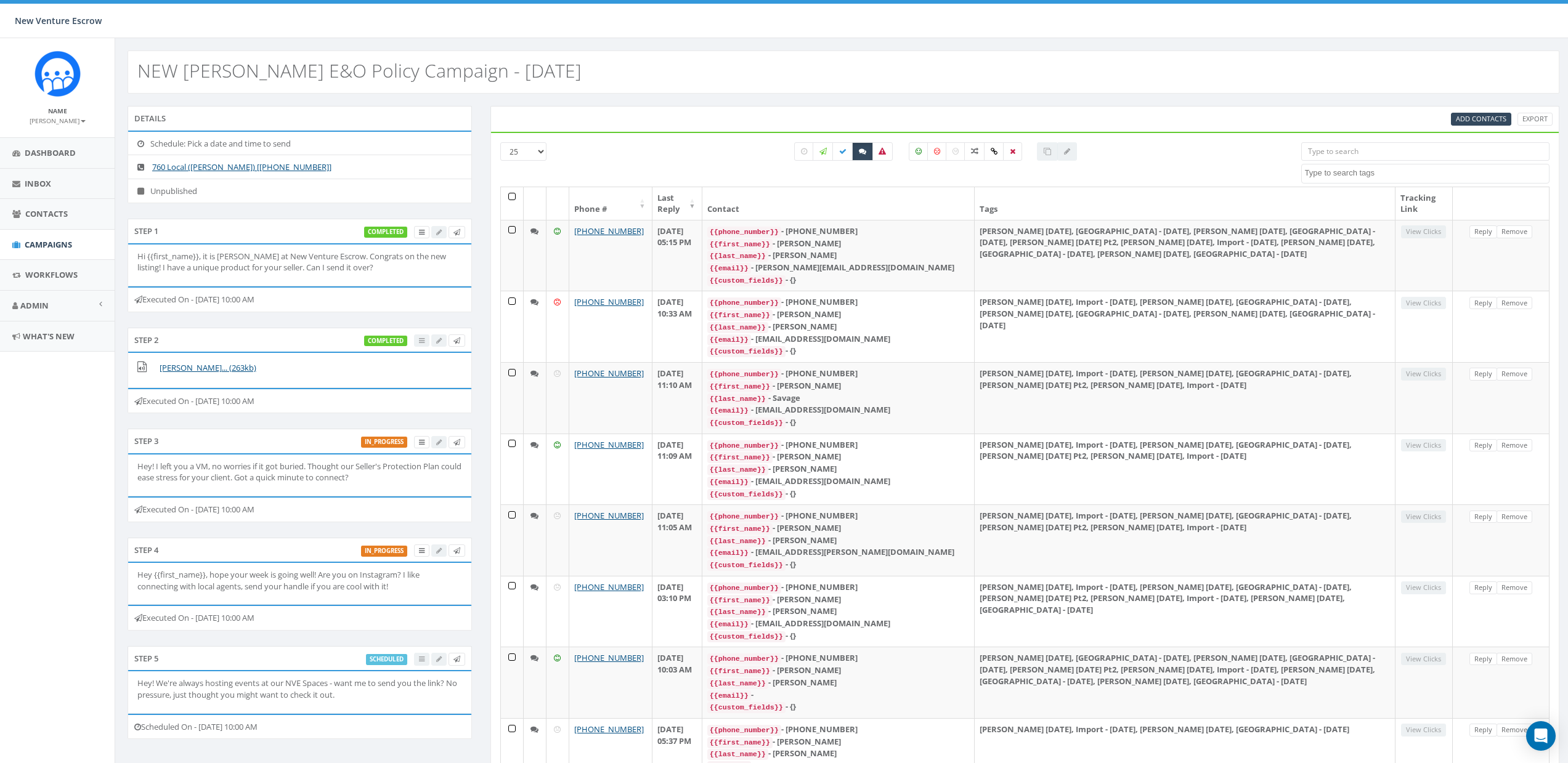
click at [593, 160] on div "All 0 contact(s) on current page All 49 contact(s) filtered" at bounding box center [936, 164] width 712 height 44
click at [45, 248] on span "Campaigns" at bounding box center [48, 244] width 48 height 11
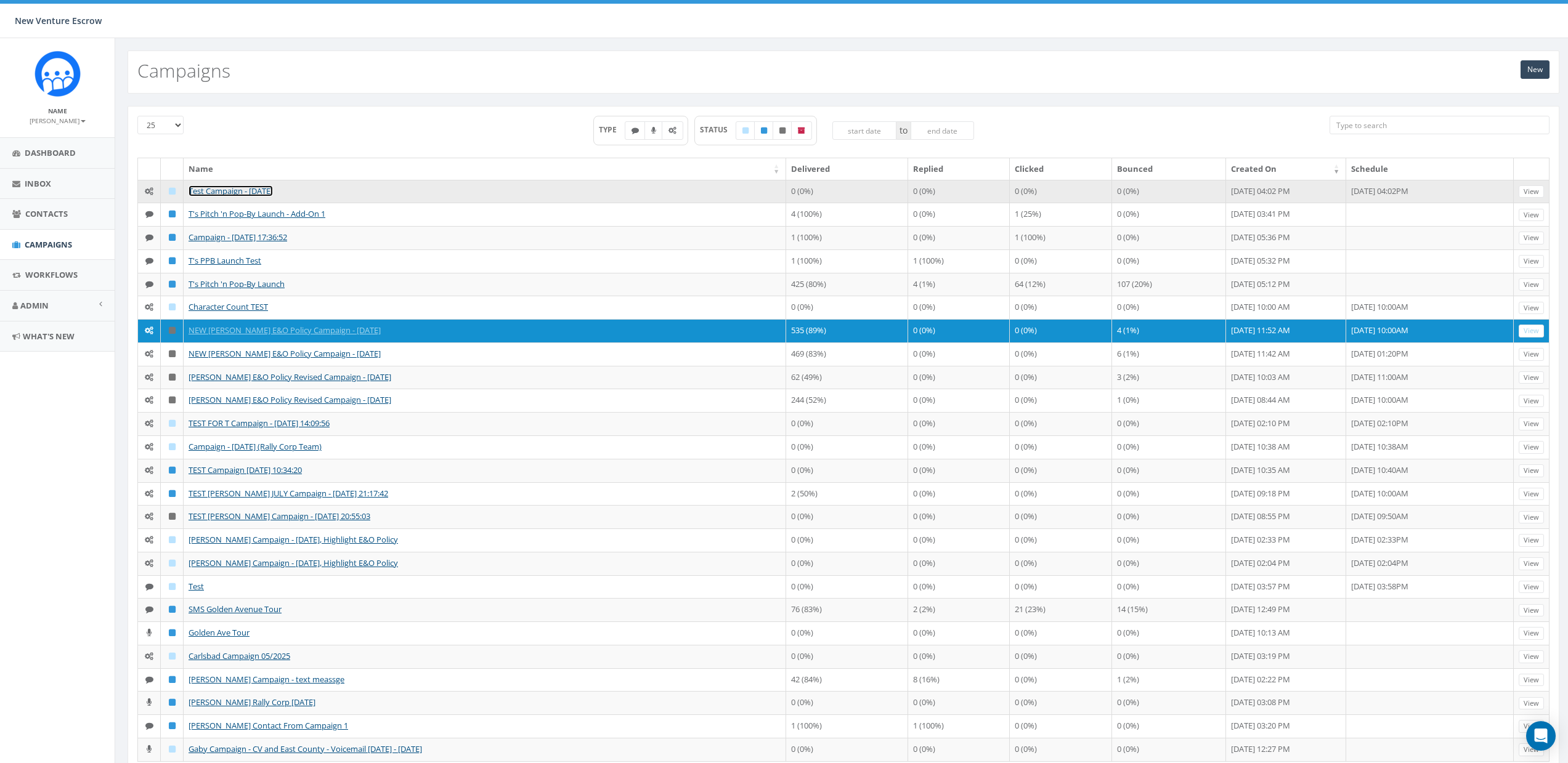
click at [238, 187] on link "Test Campaign - [DATE]" at bounding box center [231, 190] width 85 height 11
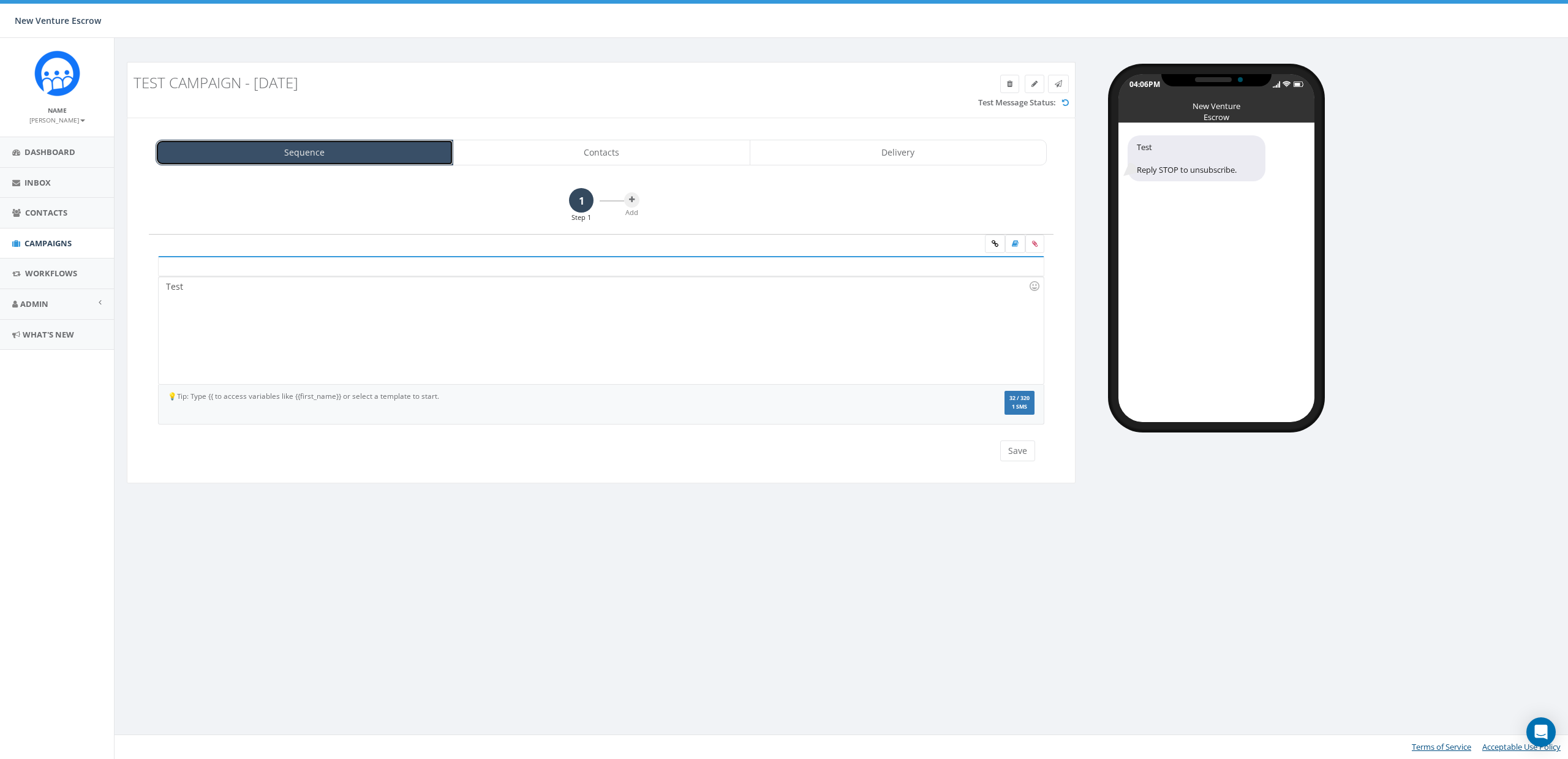
click at [341, 149] on link "Sequence" at bounding box center [305, 152] width 298 height 25
click at [654, 153] on link "Contacts" at bounding box center [601, 152] width 298 height 25
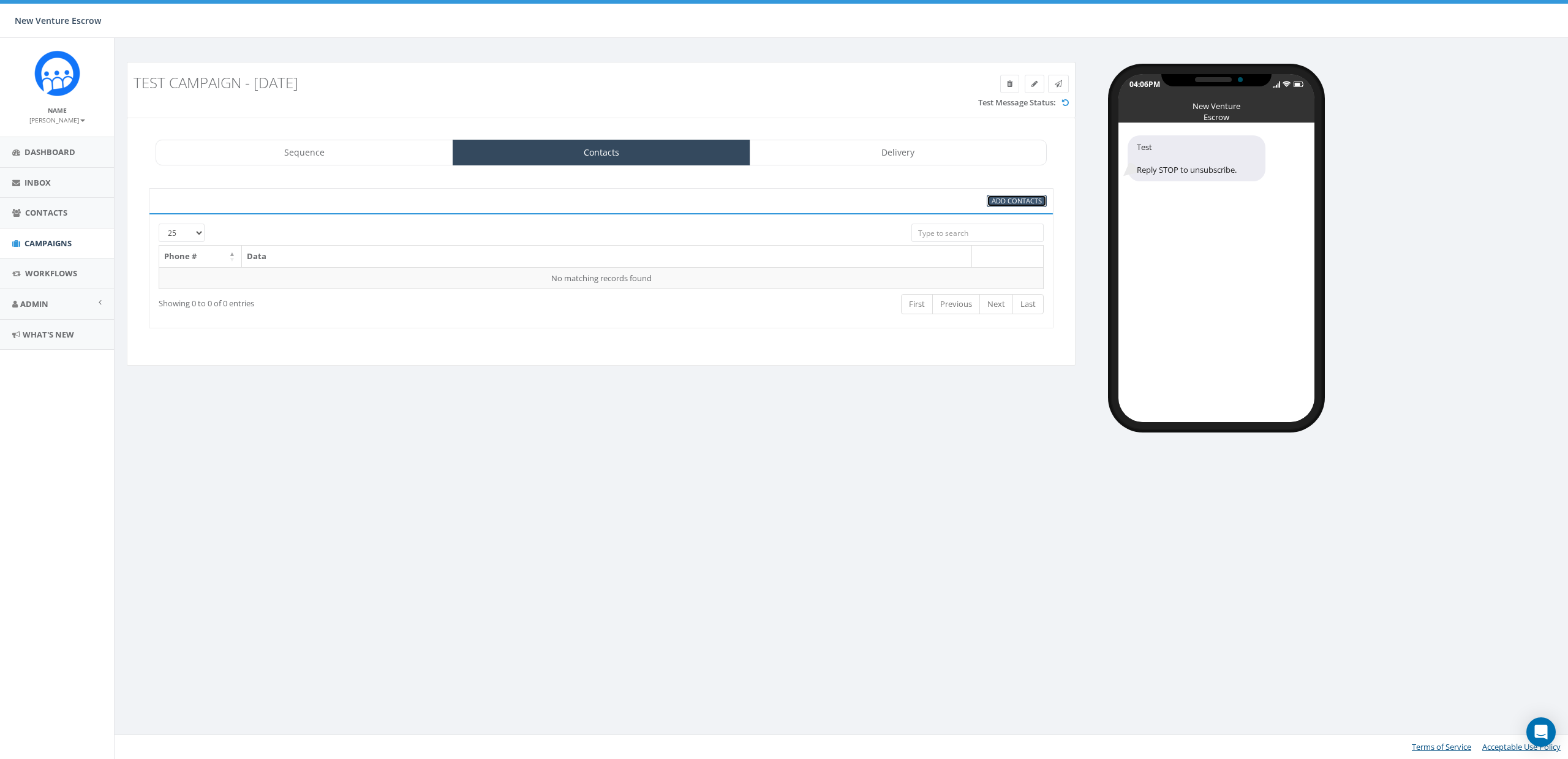
click at [1004, 198] on span "Add Contacts" at bounding box center [1016, 201] width 50 height 9
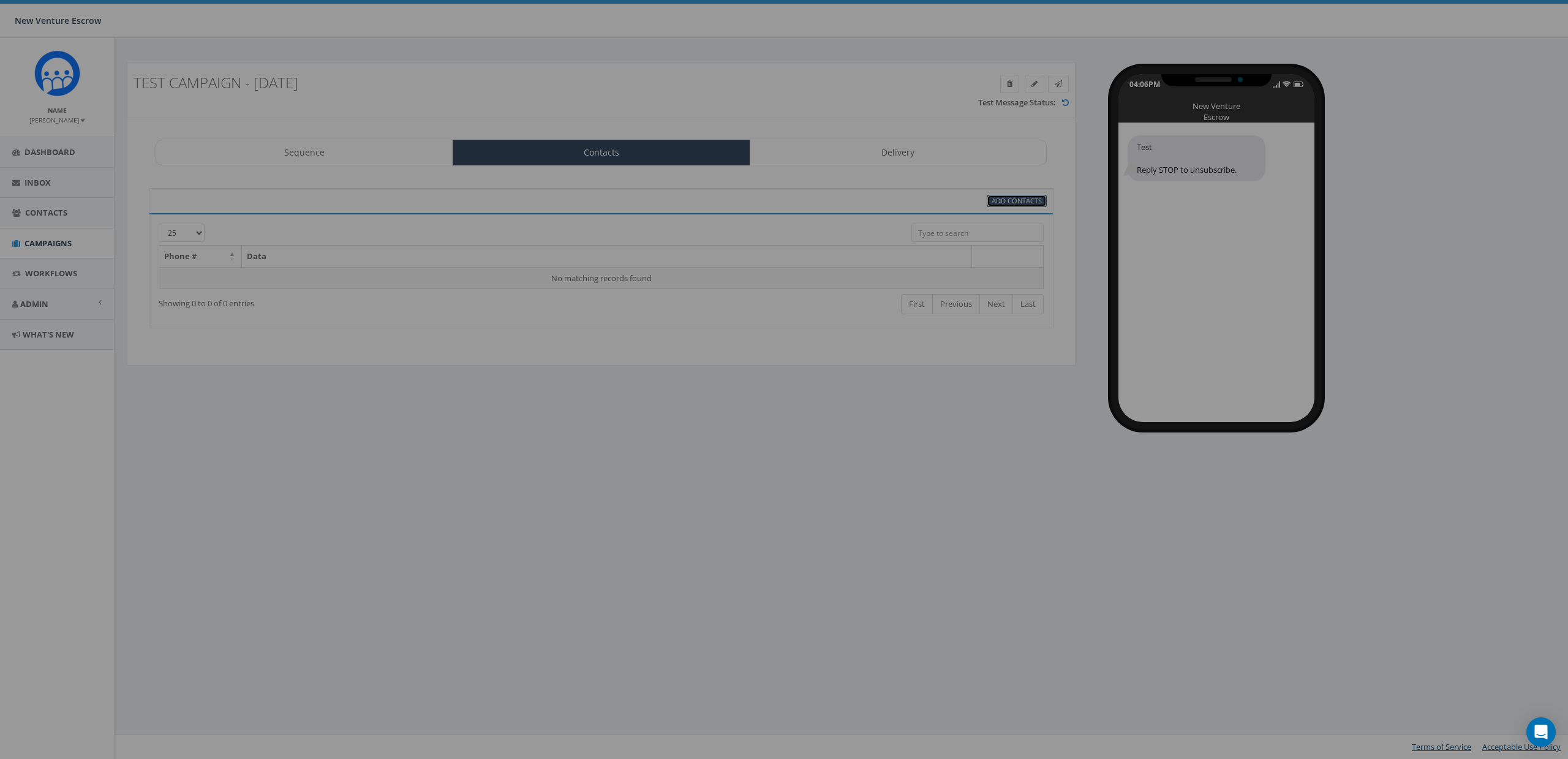
select select
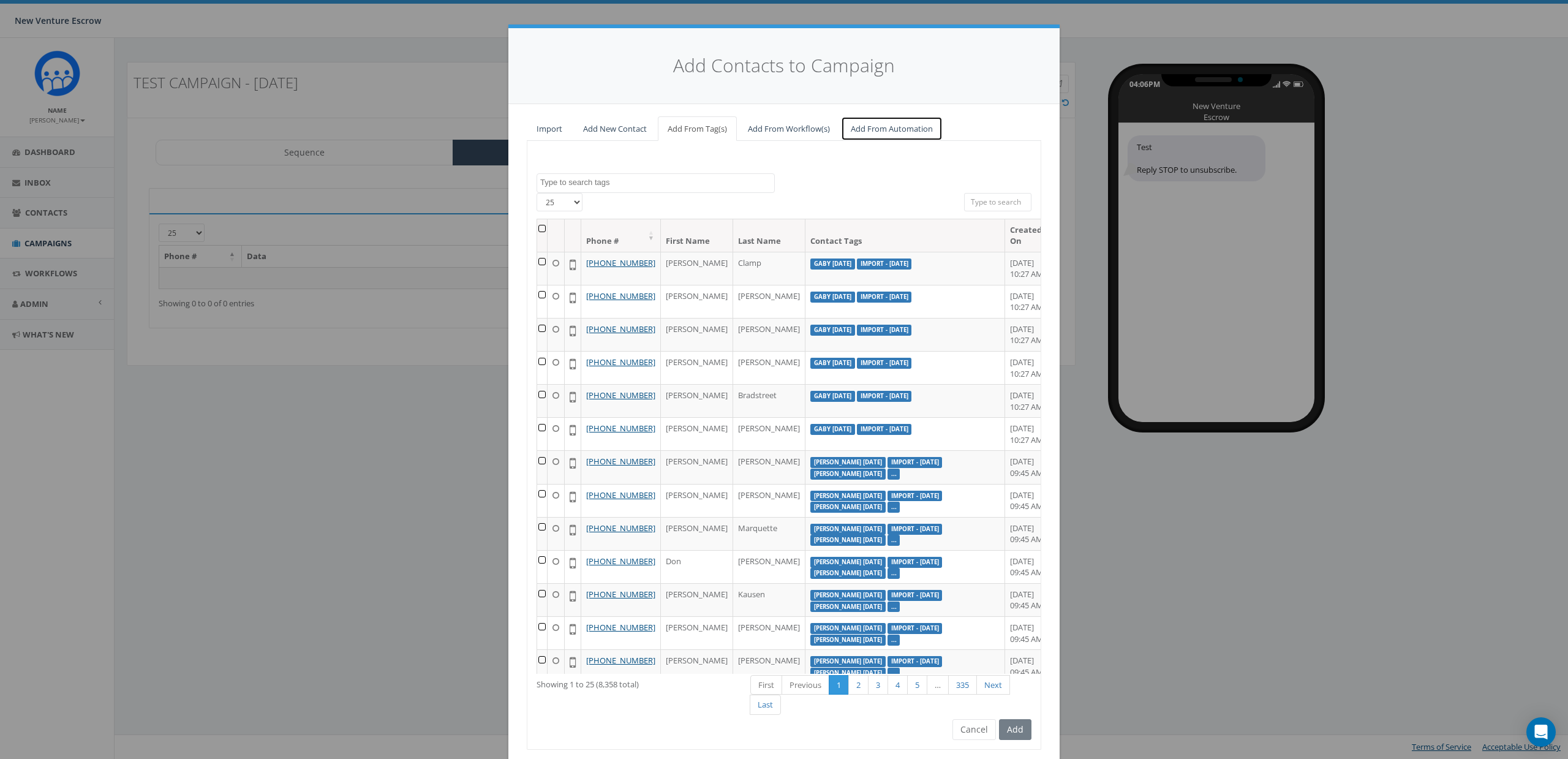
click at [912, 127] on link "Add From Automation" at bounding box center [892, 129] width 102 height 25
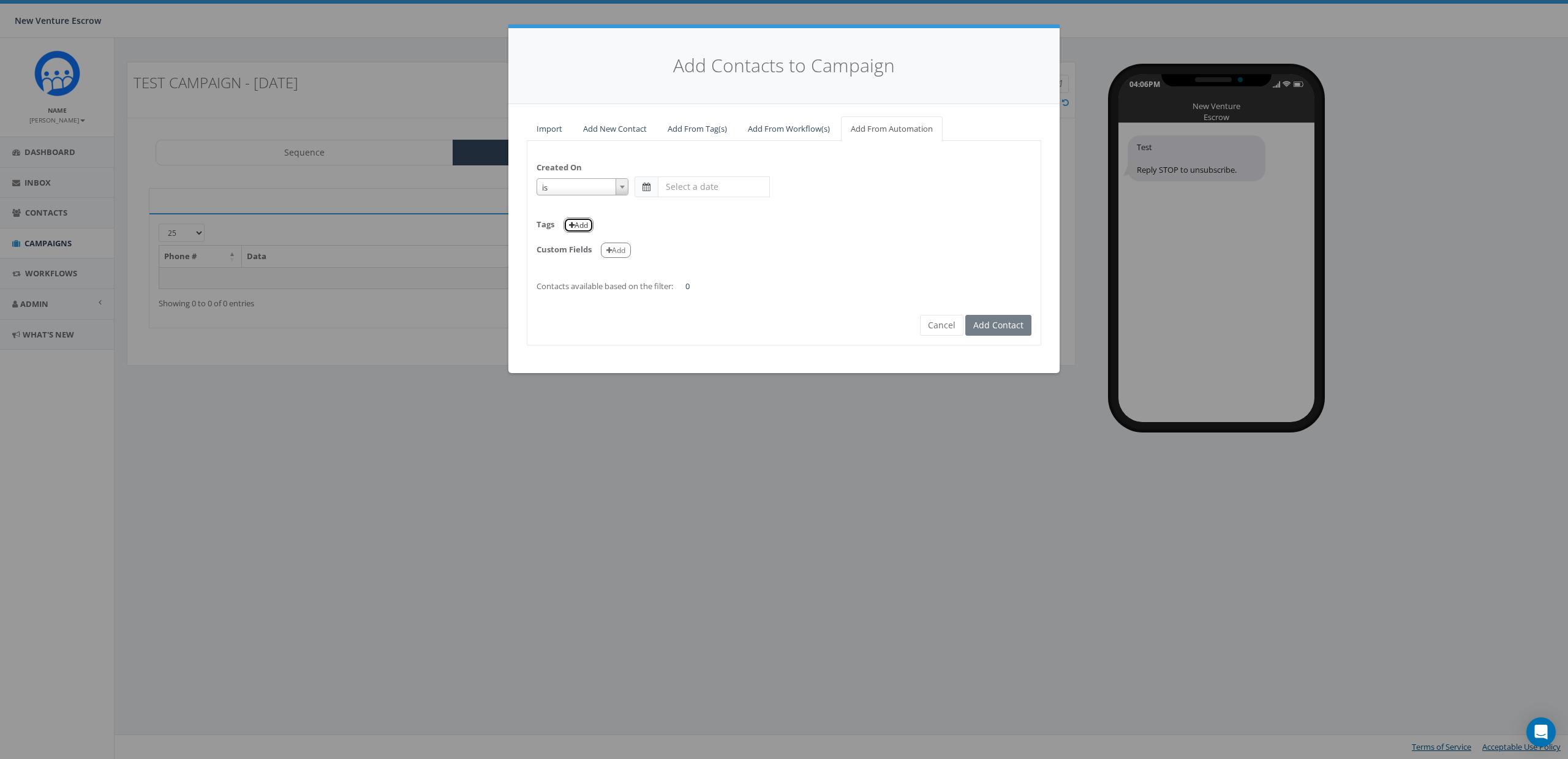
click at [566, 220] on button "Add" at bounding box center [578, 224] width 30 height 15
select select
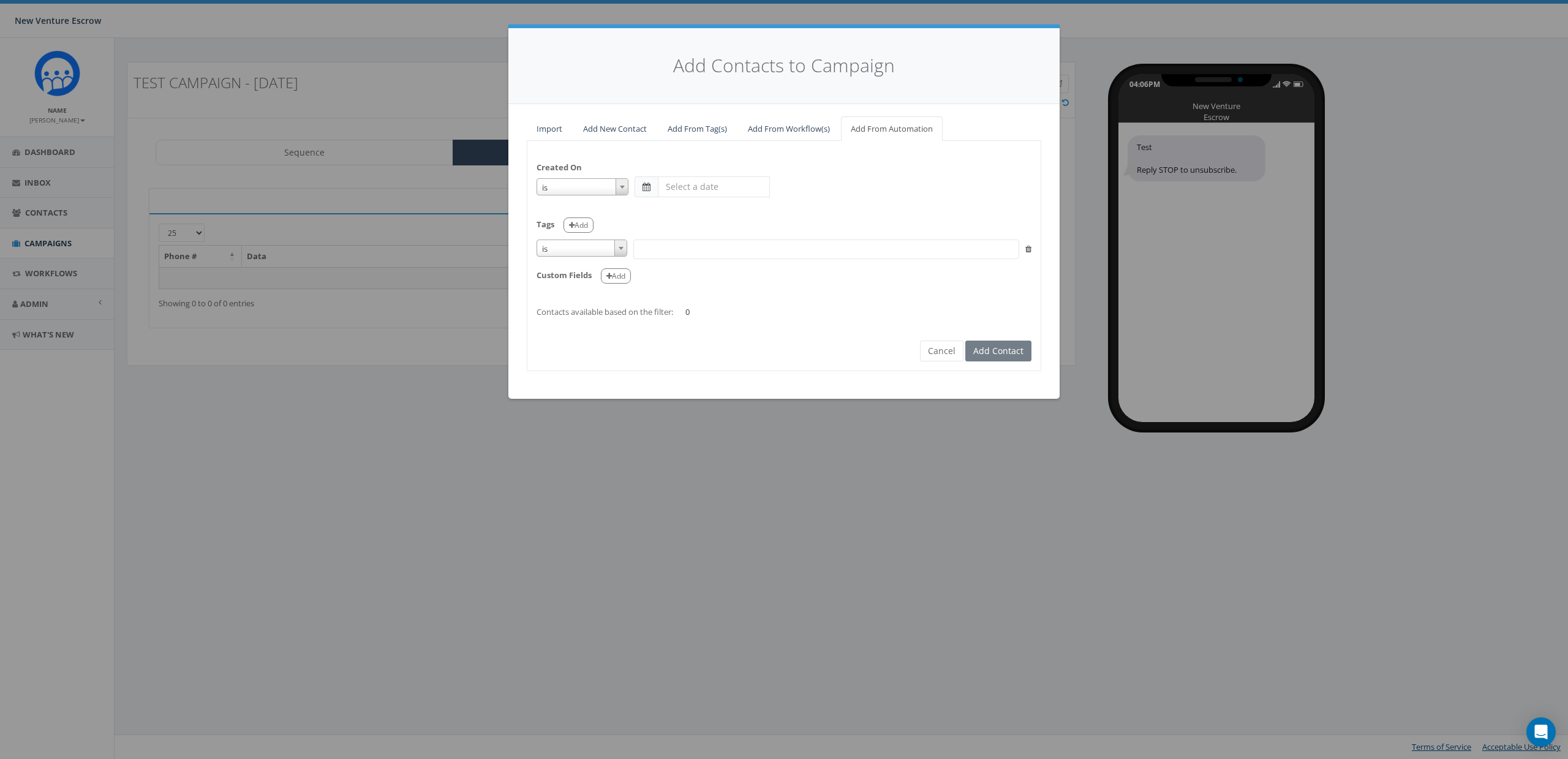
click at [563, 245] on span "is" at bounding box center [582, 249] width 89 height 18
select select "is not"
click at [671, 239] on span at bounding box center [827, 249] width 386 height 19
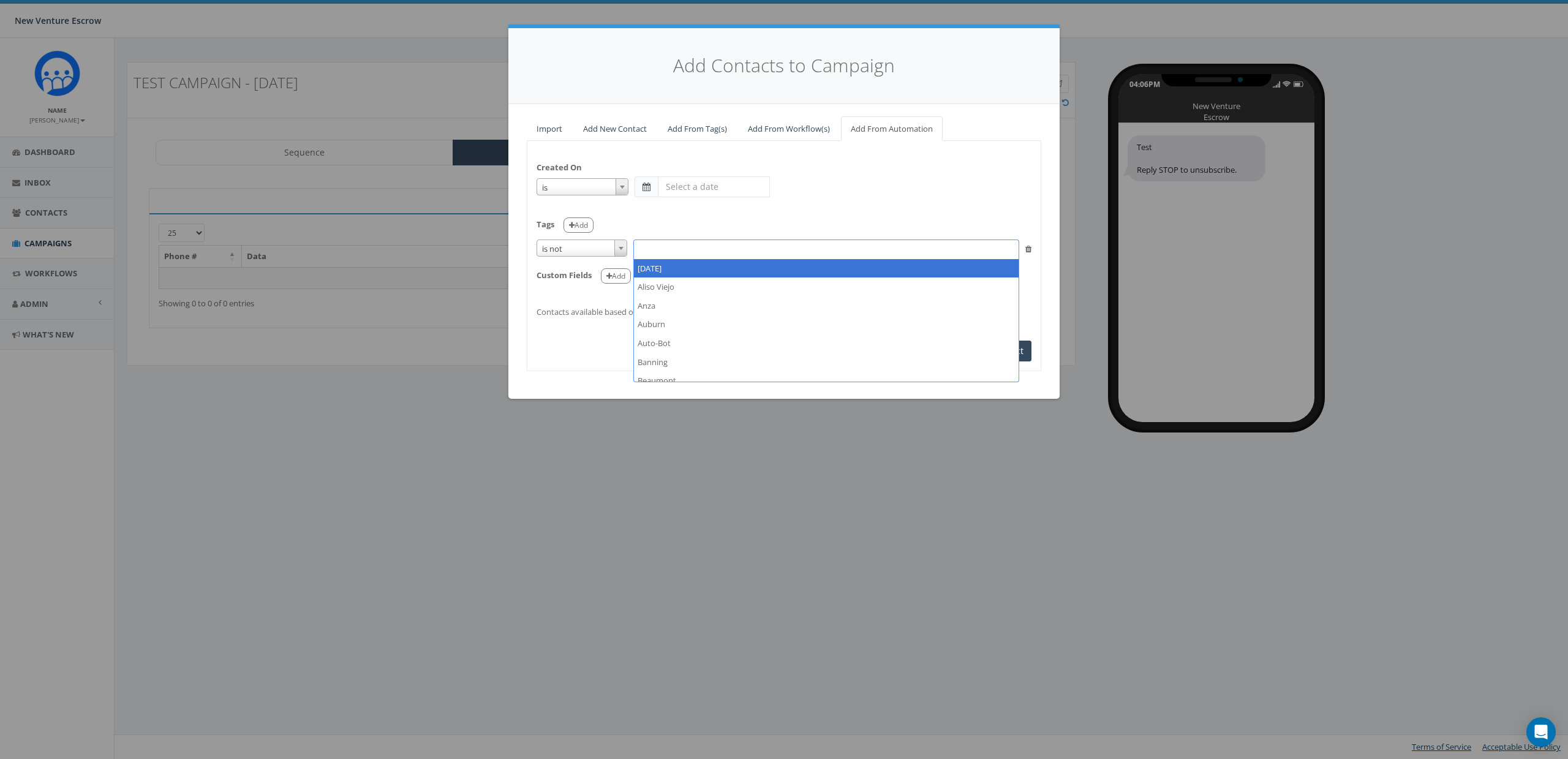
click at [723, 216] on div "Tags Add" at bounding box center [784, 221] width 495 height 25
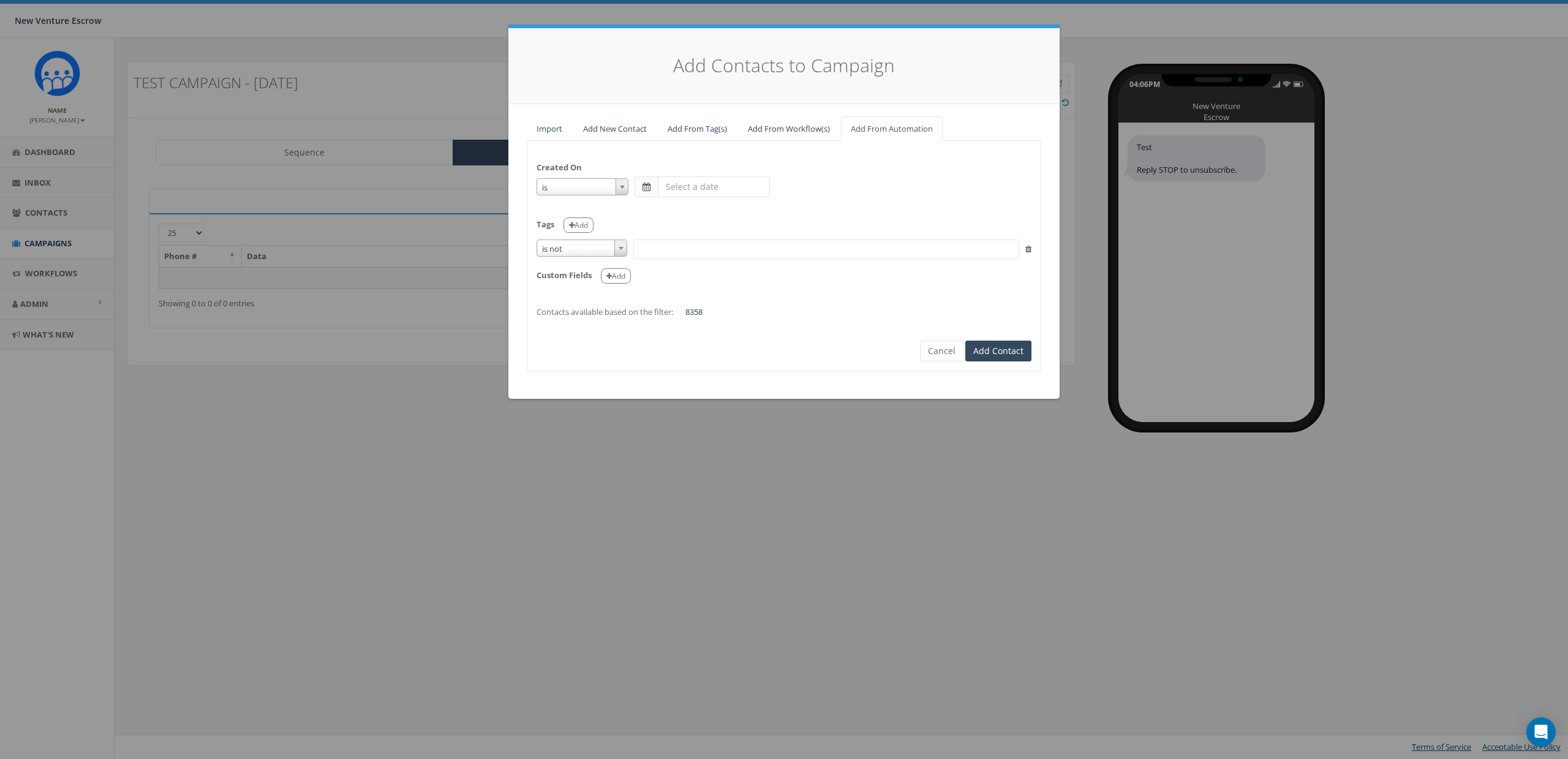
click at [564, 193] on span "is" at bounding box center [582, 188] width 90 height 18
select select "is on or after"
click at [658, 189] on input "text" at bounding box center [714, 187] width 112 height 21
click at [649, 188] on span at bounding box center [646, 187] width 8 height 9
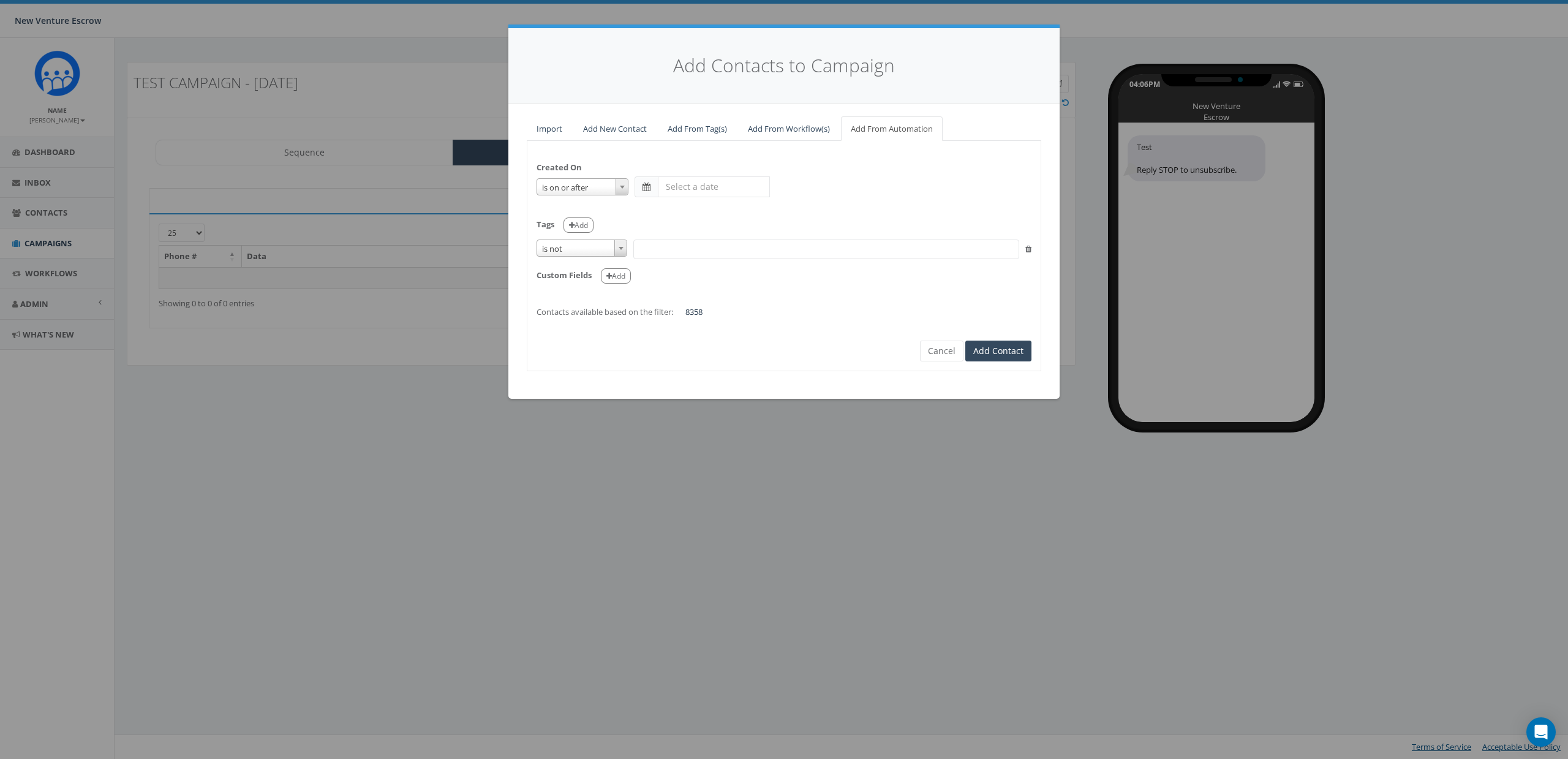
click at [644, 191] on span at bounding box center [646, 187] width 24 height 21
click at [645, 190] on span at bounding box center [646, 187] width 8 height 9
click at [691, 184] on input "text" at bounding box center [714, 187] width 112 height 21
click at [763, 243] on td "1" at bounding box center [763, 247] width 18 height 18
type input "2025-08-01"
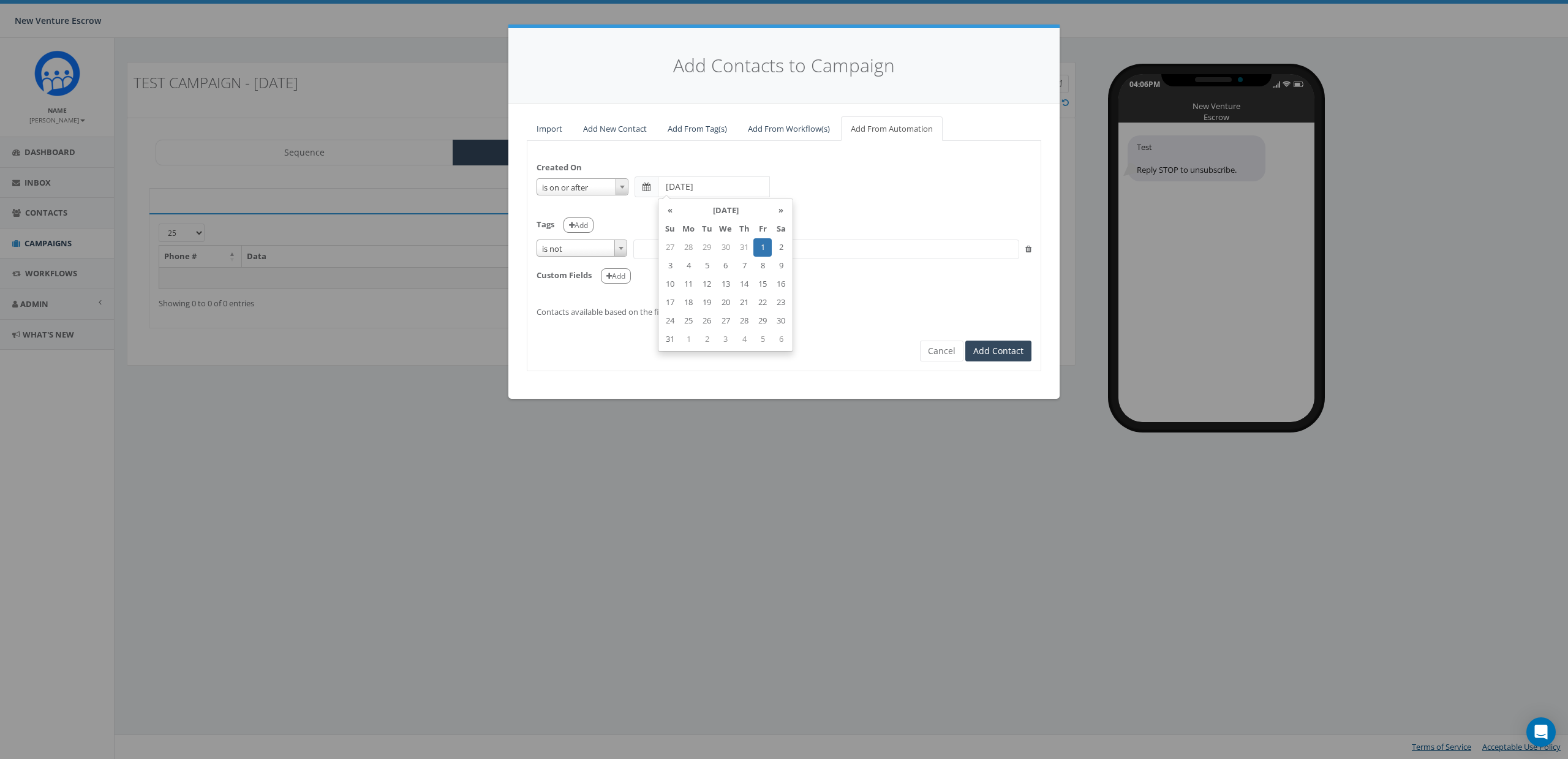
click at [834, 221] on div "Tags Add" at bounding box center [784, 221] width 495 height 25
click at [1030, 248] on icon at bounding box center [1028, 249] width 6 height 8
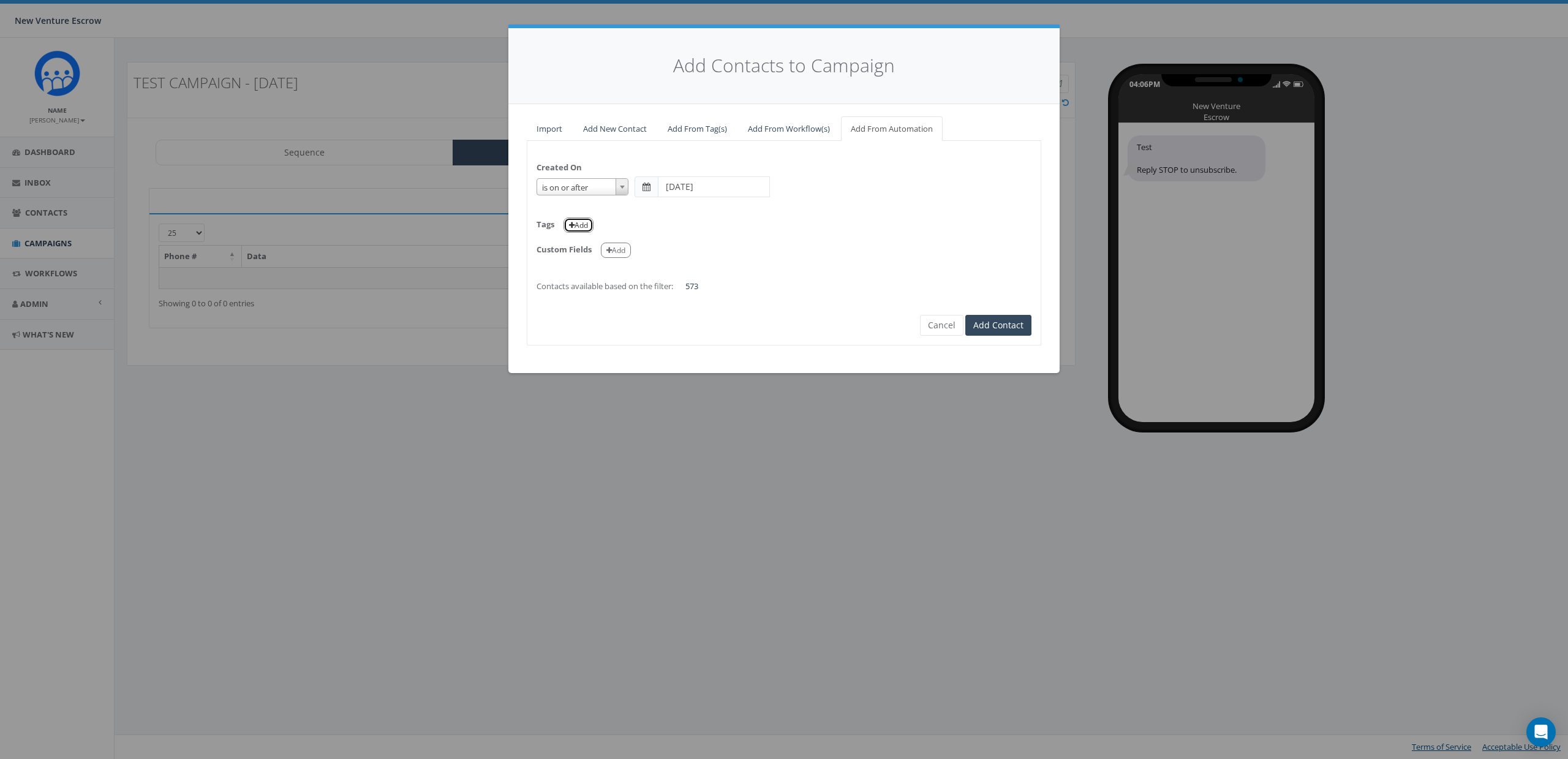
click at [568, 222] on button "Add" at bounding box center [578, 224] width 30 height 15
select select
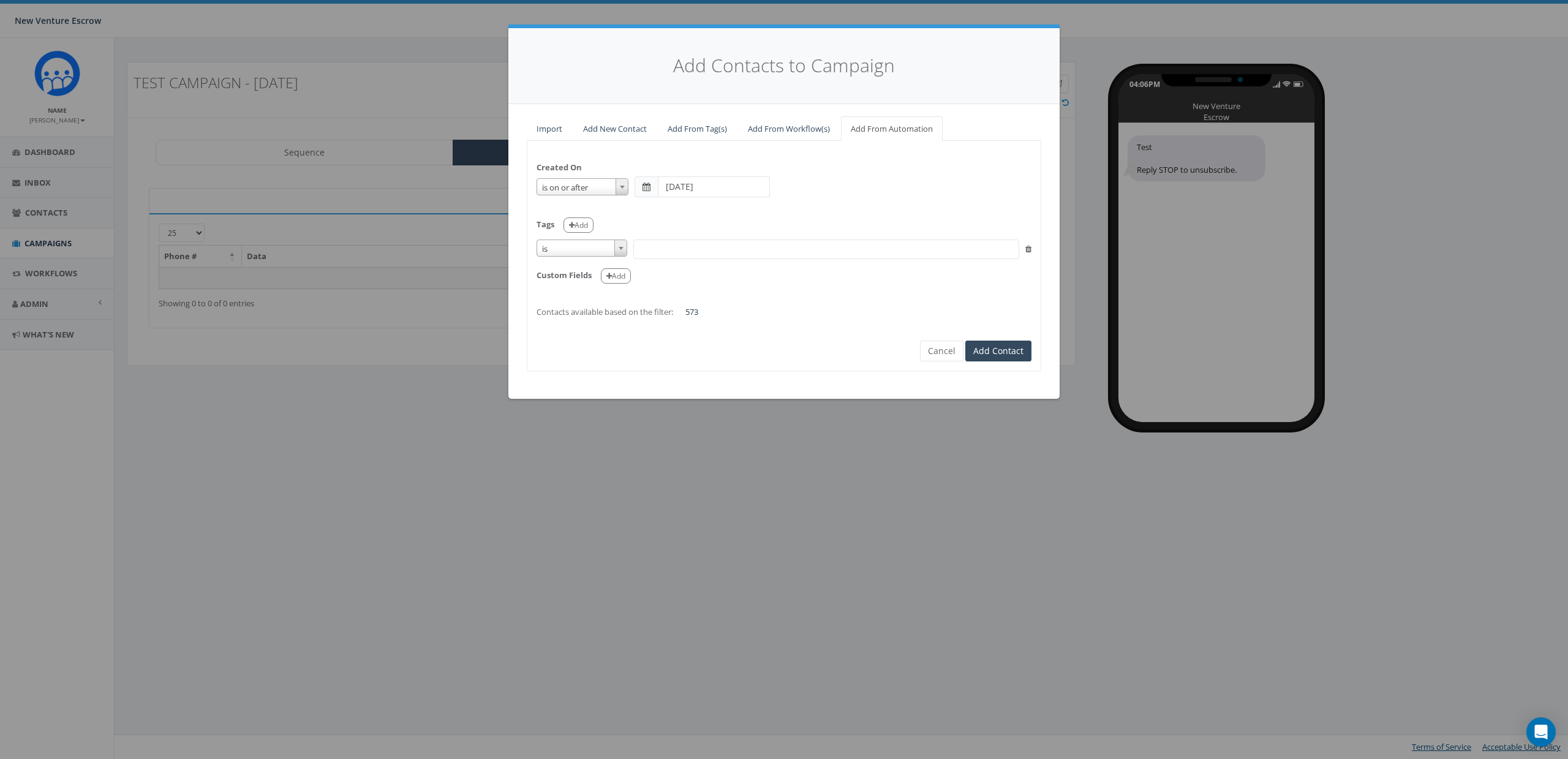
click at [564, 250] on span "is" at bounding box center [582, 249] width 89 height 18
click at [670, 247] on span at bounding box center [827, 249] width 386 height 19
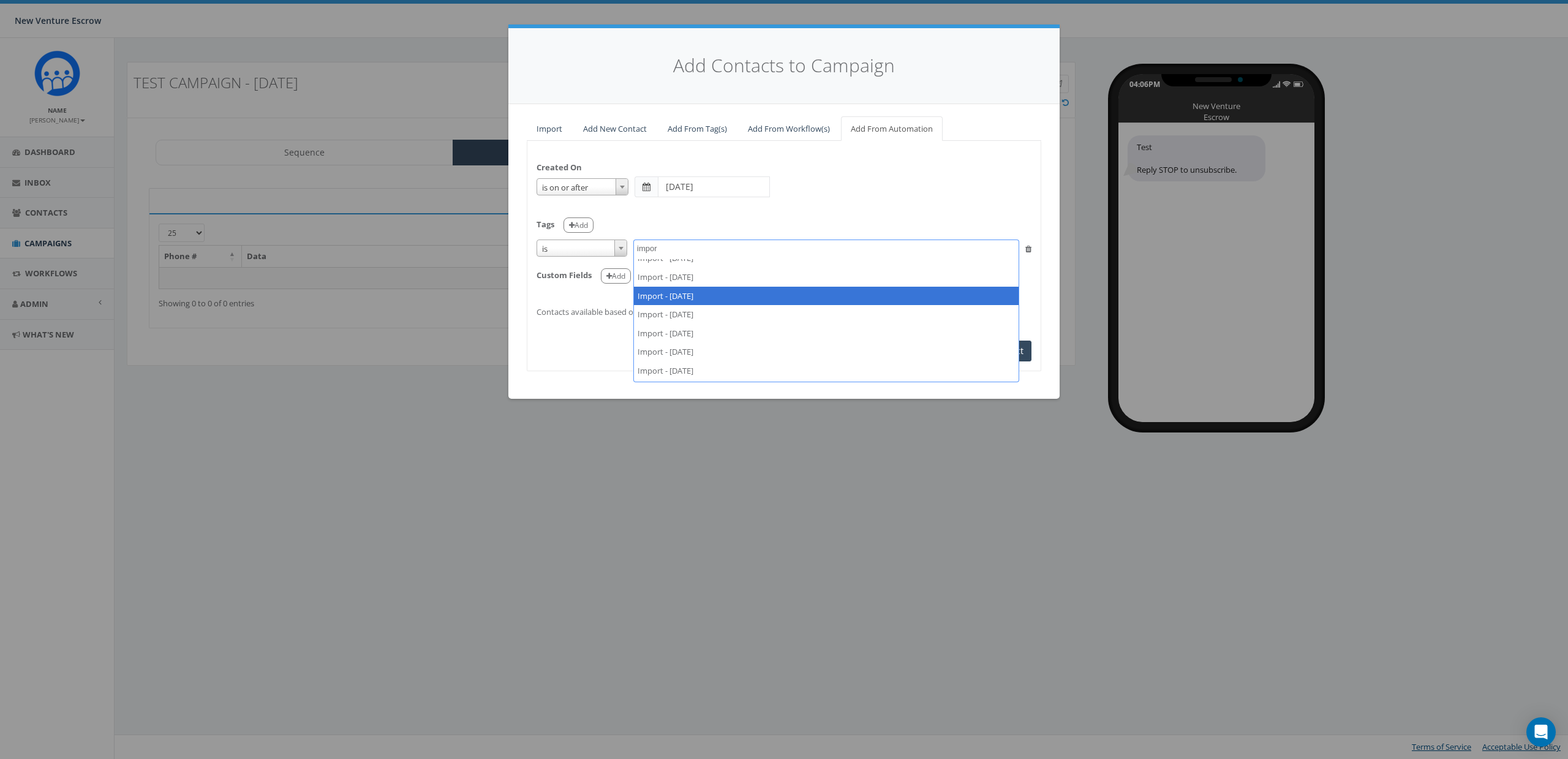
type textarea "impor"
select select "Import - 01/23/2025"
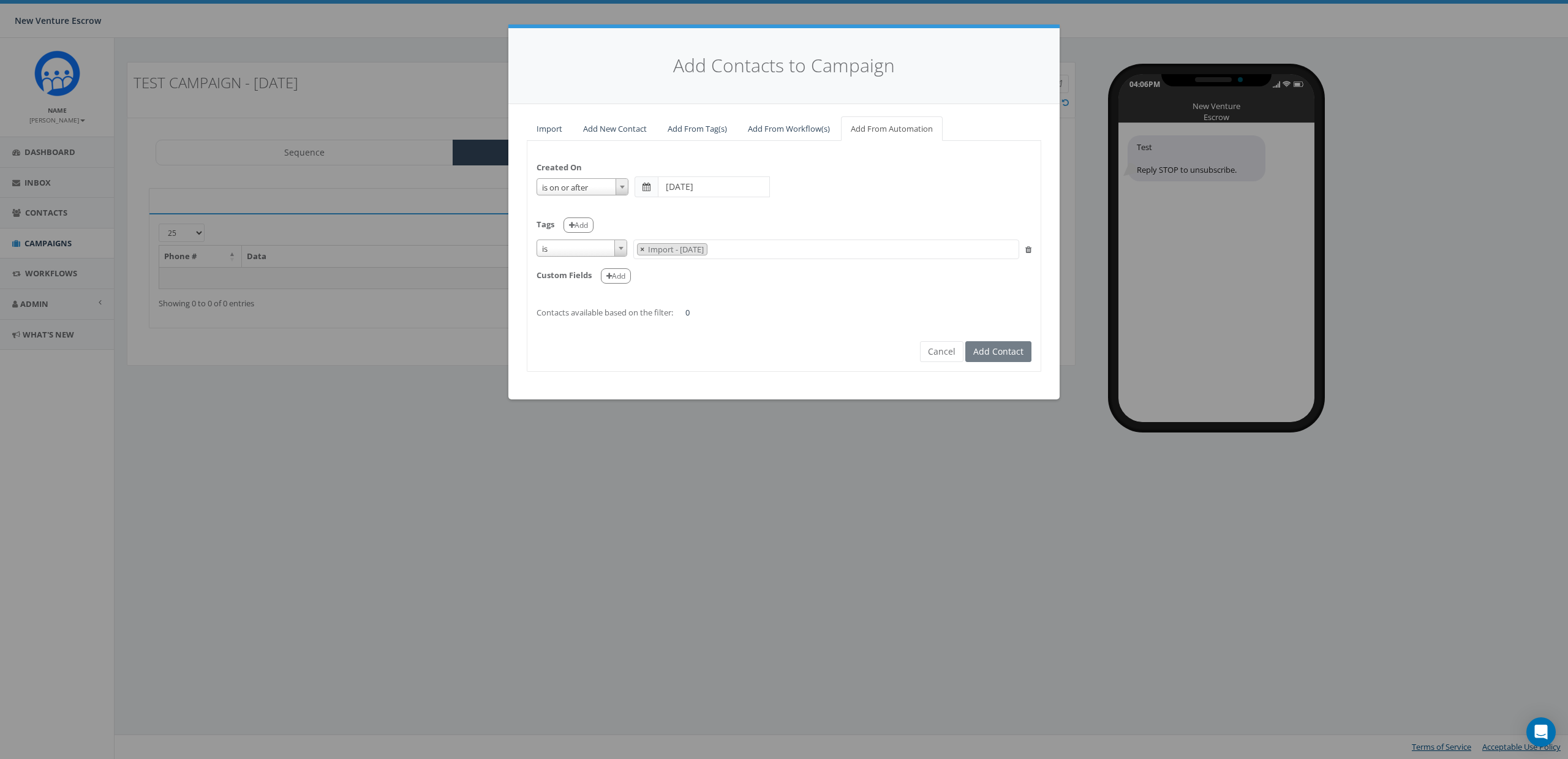
click at [645, 247] on button "×" at bounding box center [642, 249] width 9 height 11
select select
click at [675, 215] on div "Tags Add" at bounding box center [784, 221] width 495 height 25
click at [948, 349] on button "Cancel" at bounding box center [942, 351] width 44 height 21
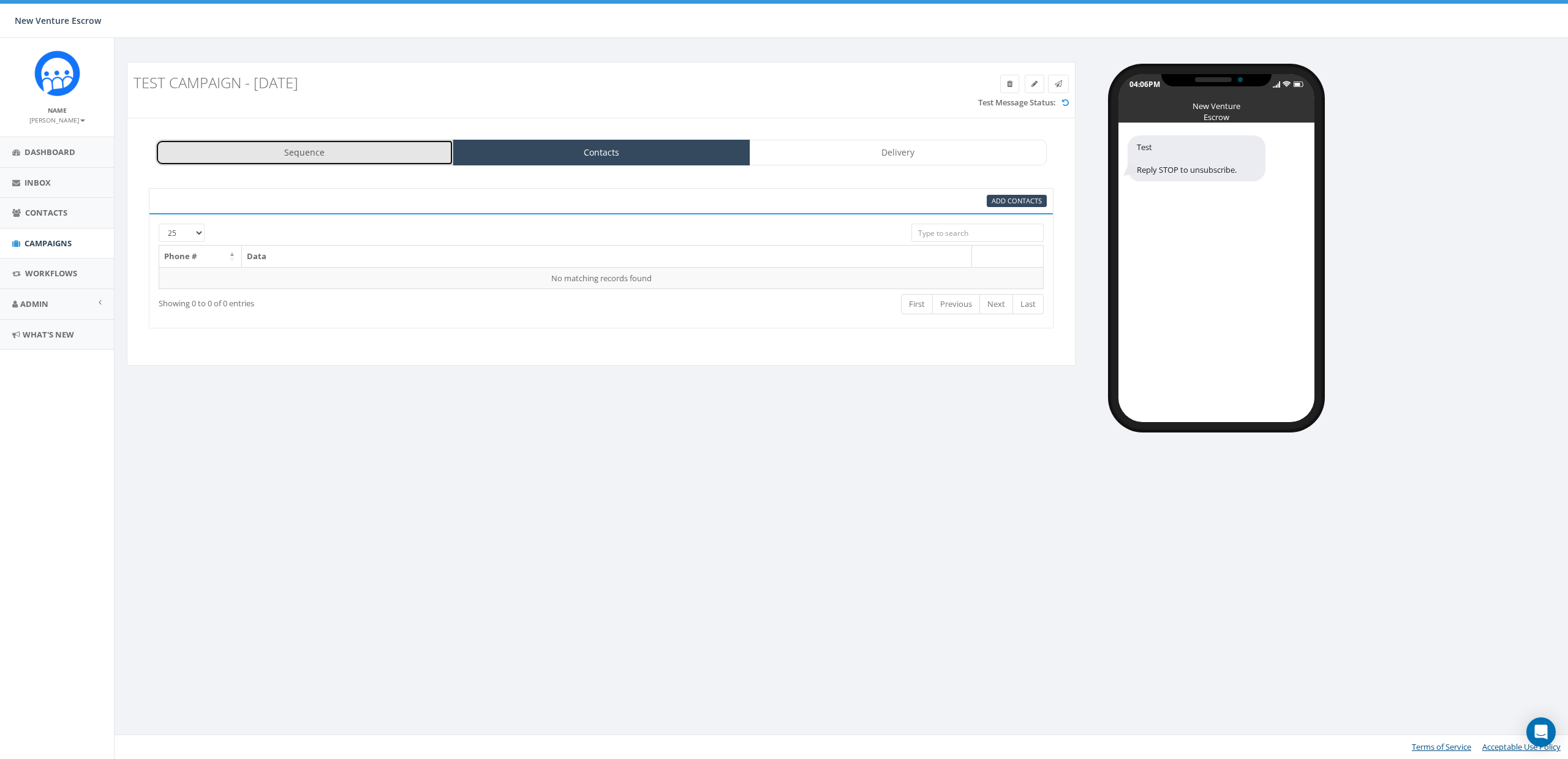
click at [318, 154] on link "Sequence" at bounding box center [305, 152] width 298 height 25
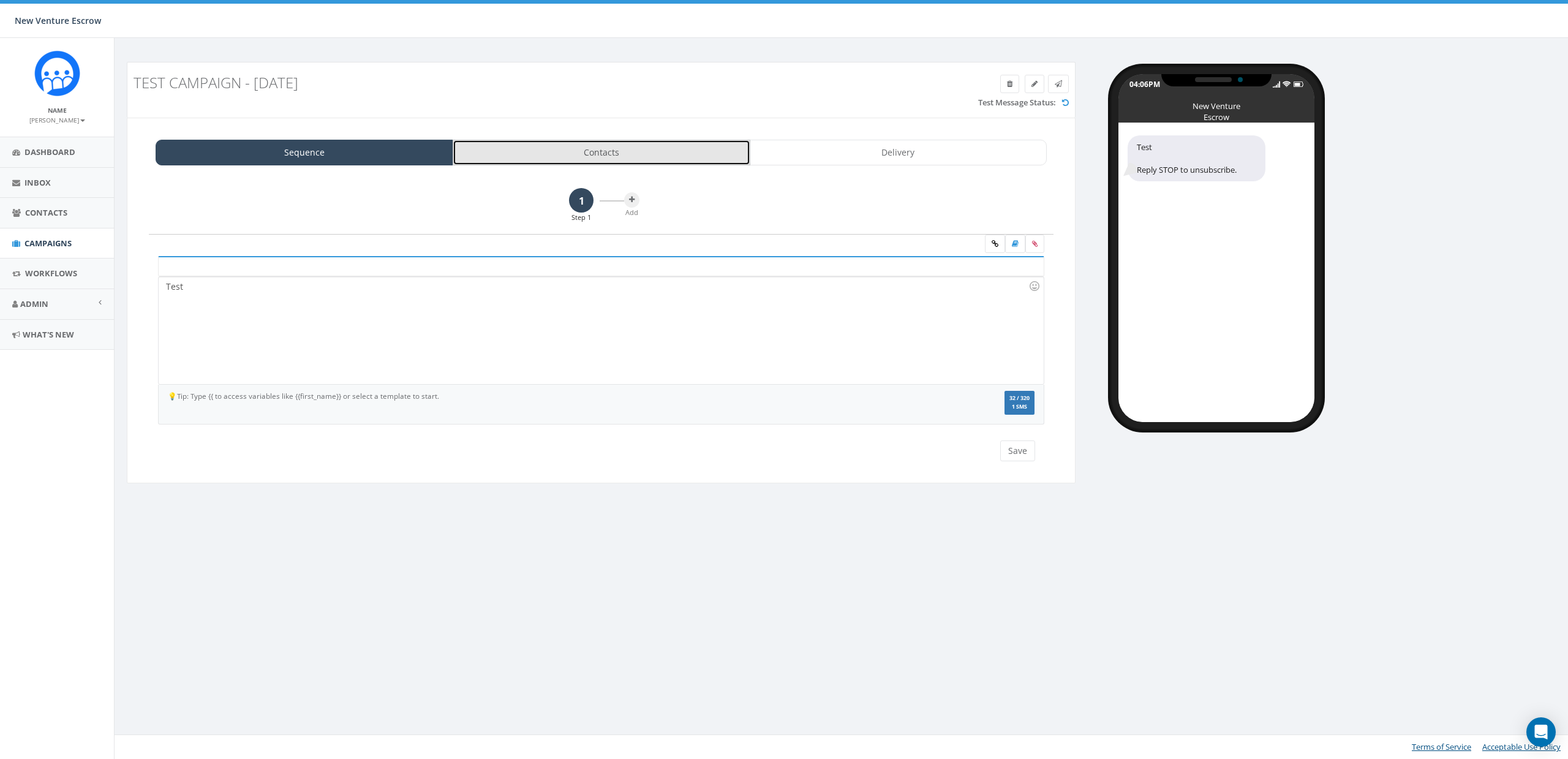
click at [626, 145] on link "Contacts" at bounding box center [601, 152] width 298 height 25
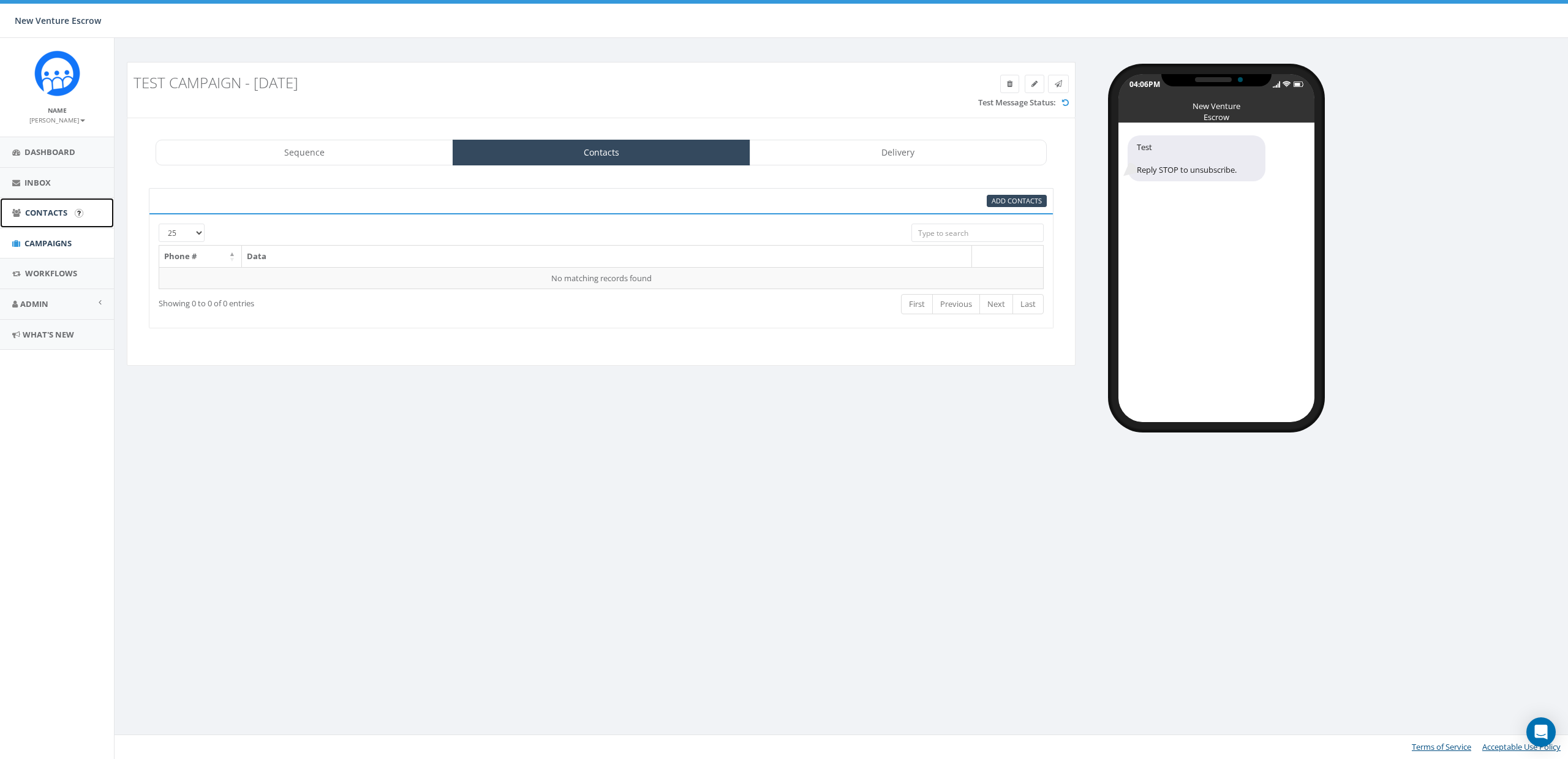
click at [32, 216] on span "Contacts" at bounding box center [46, 212] width 42 height 11
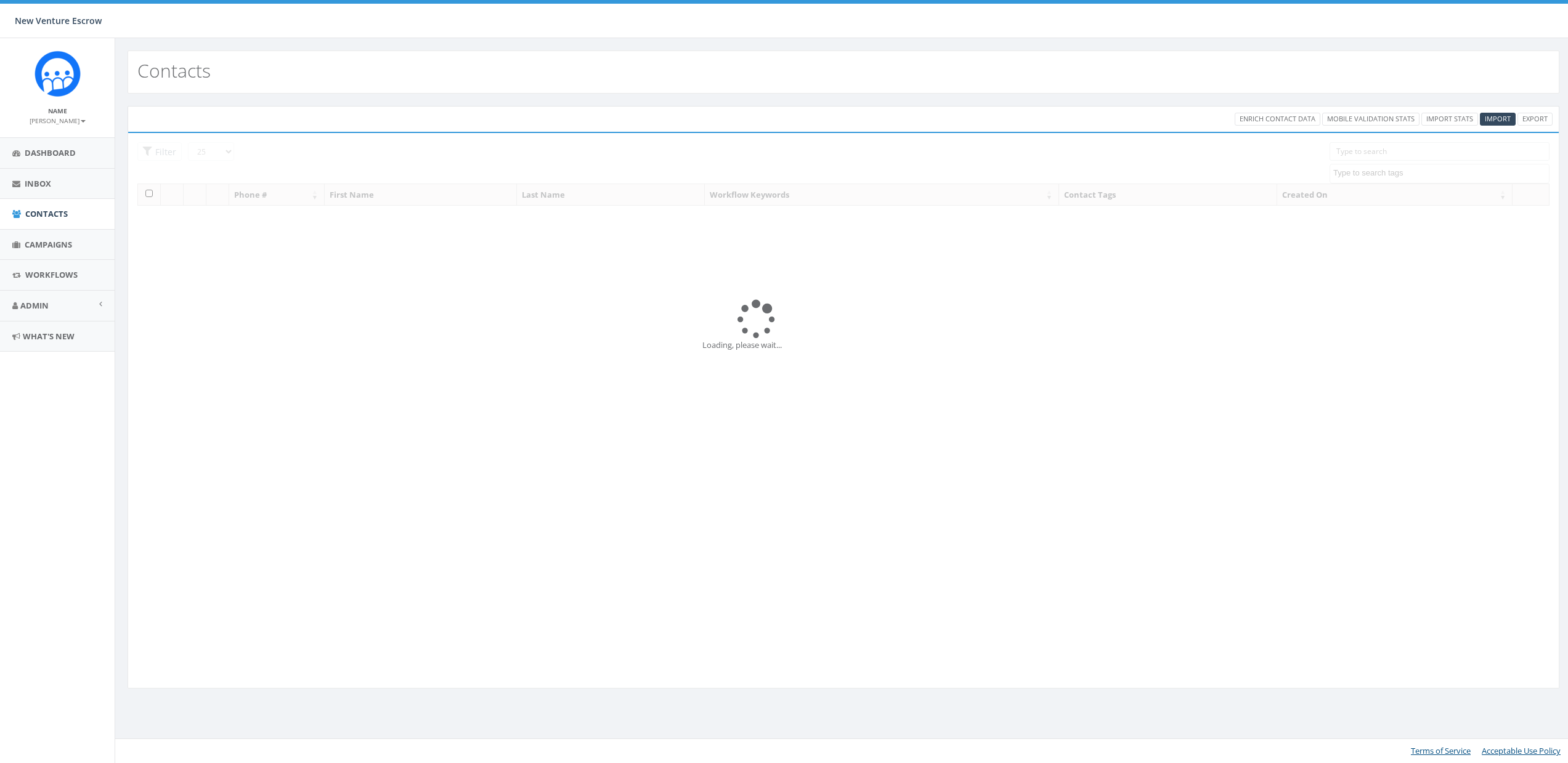
select select
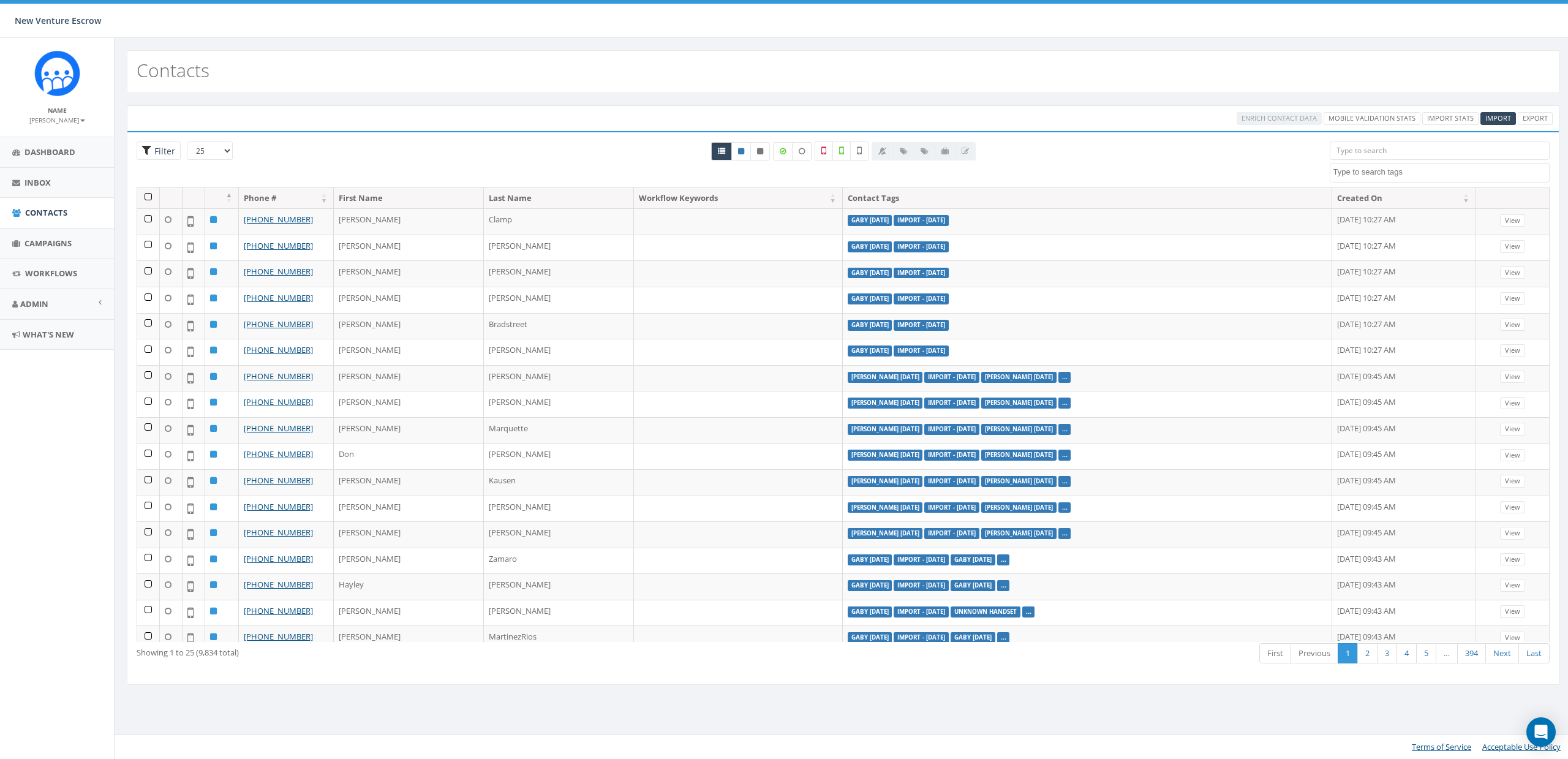
click at [162, 152] on span "Filter" at bounding box center [163, 151] width 24 height 11
radio input "true"
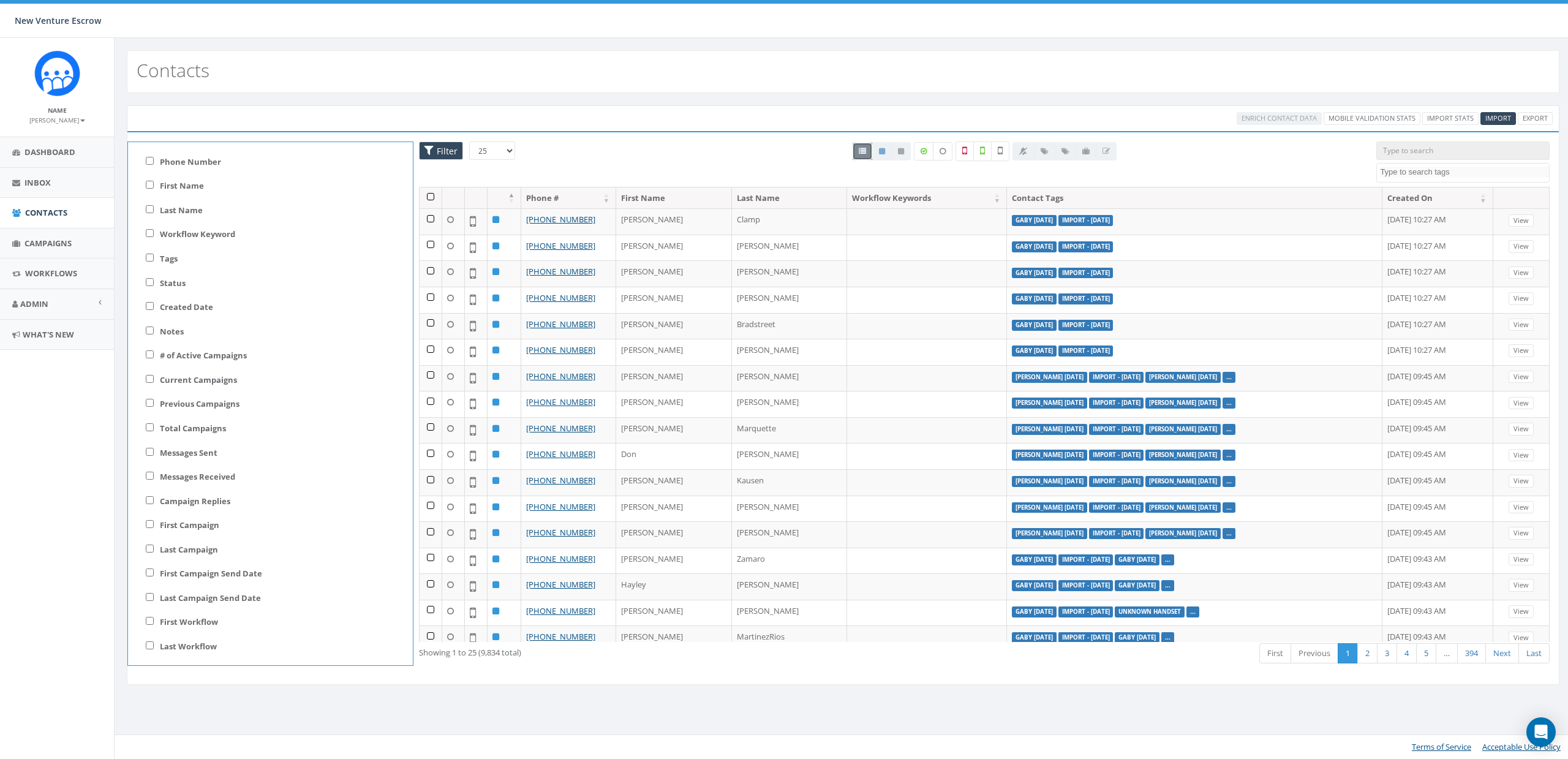
click at [438, 149] on span "Filter" at bounding box center [445, 151] width 24 height 11
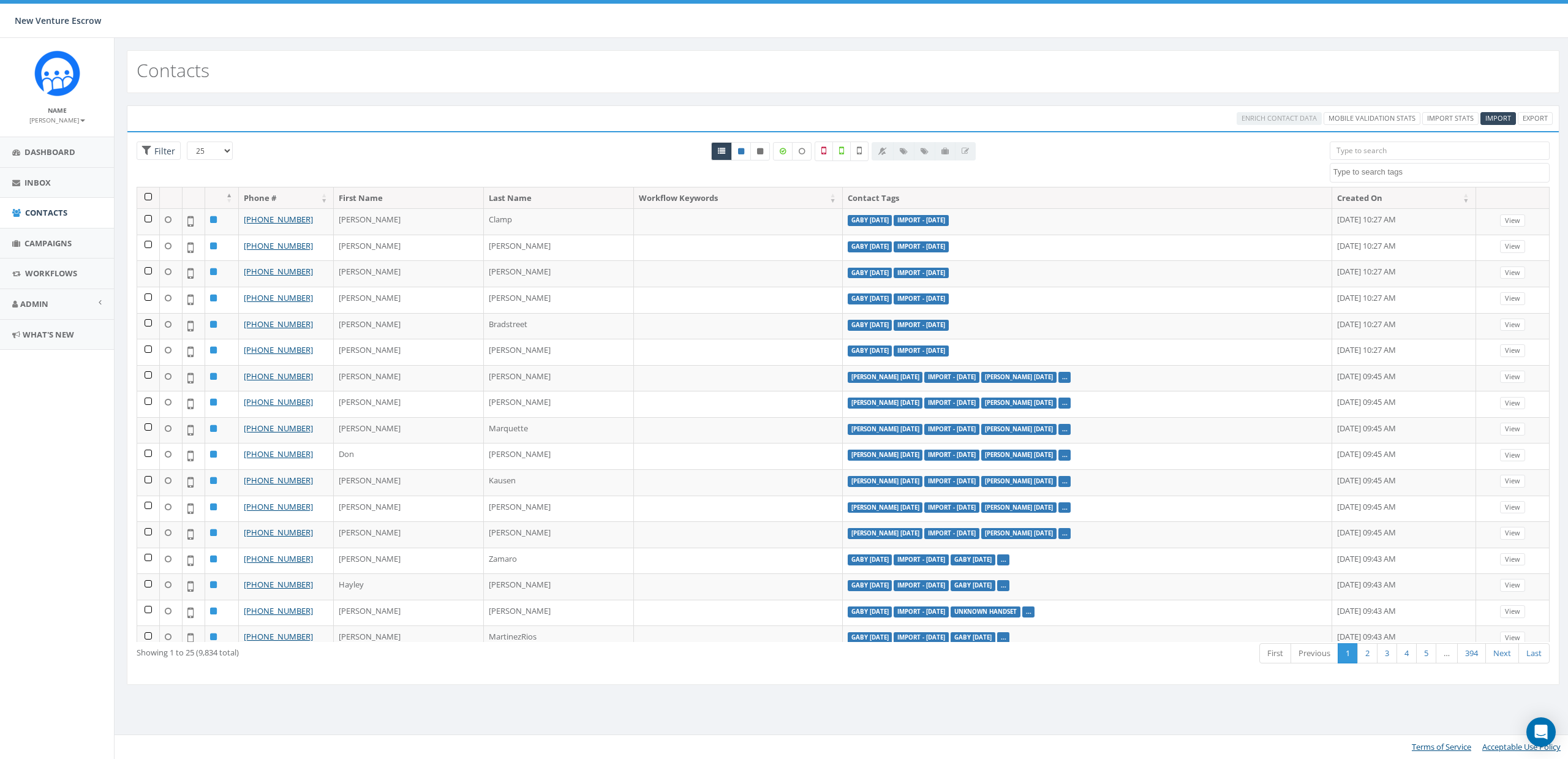
click at [410, 150] on div "All 0 contact(s) on current page All 9834 contact(s) filtered" at bounding box center [843, 164] width 954 height 46
click at [40, 243] on span "Campaigns" at bounding box center [48, 243] width 47 height 11
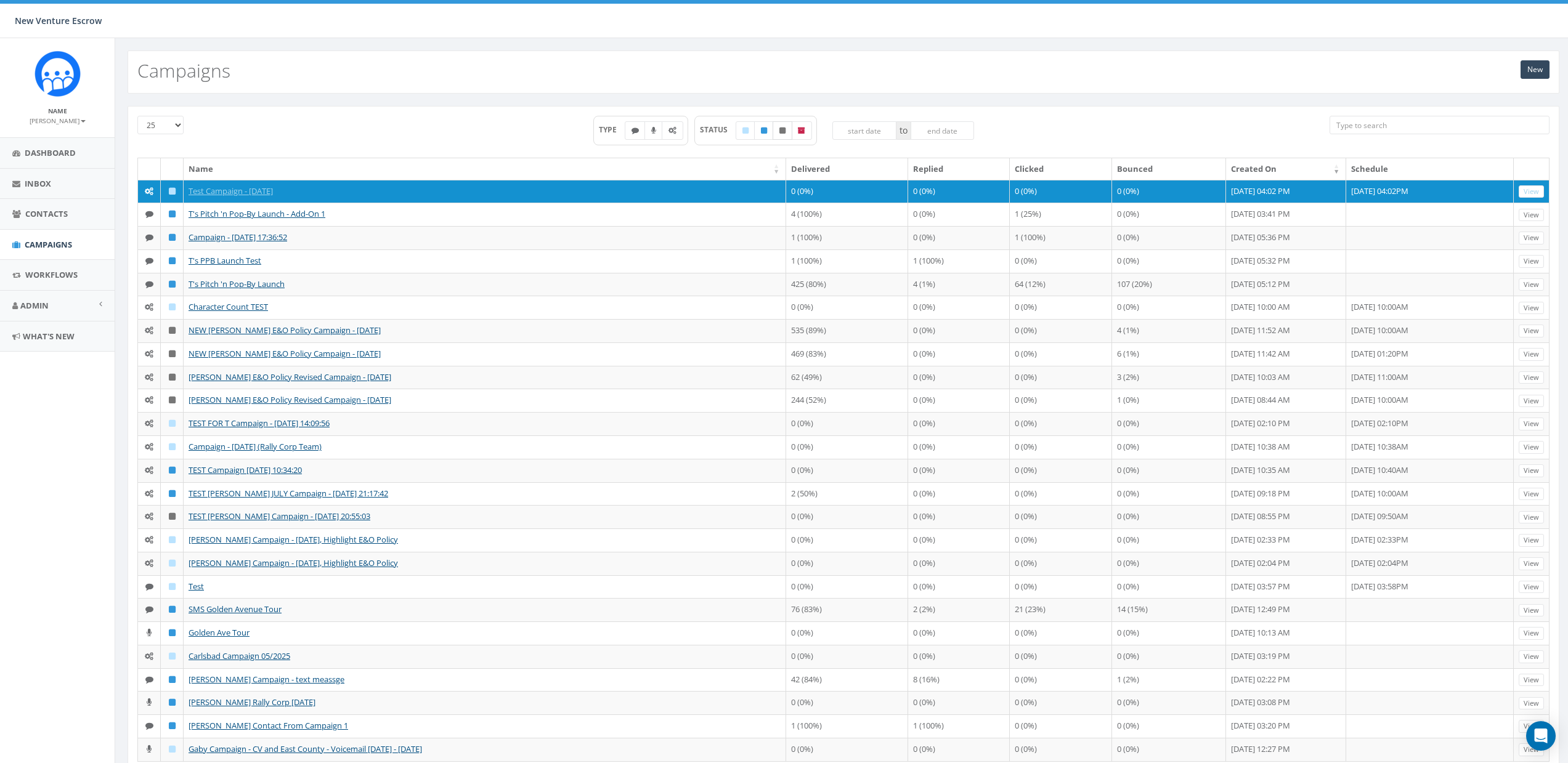
click at [781, 132] on icon at bounding box center [782, 130] width 6 height 7
checkbox input "true"
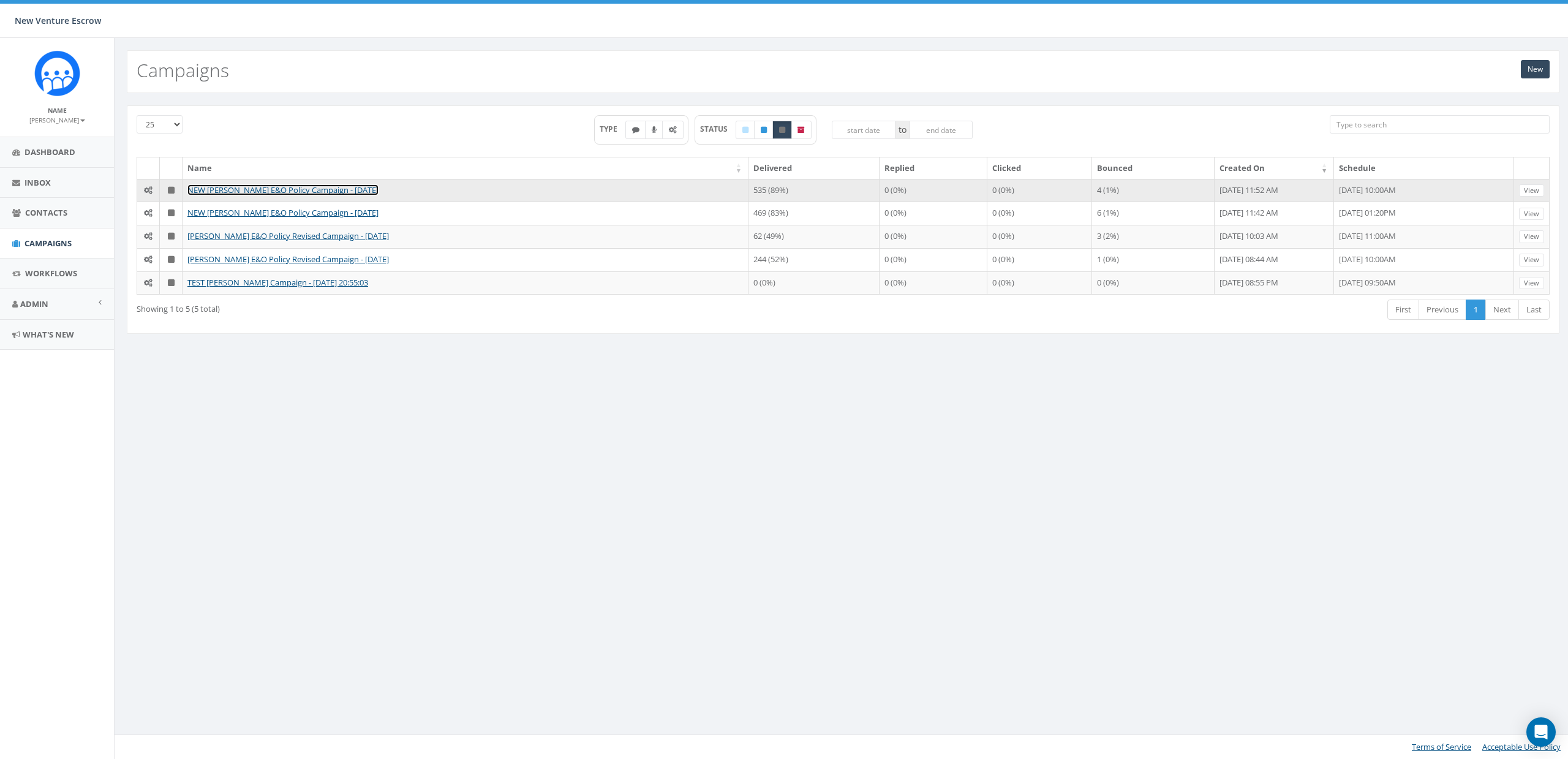
click at [258, 187] on link "NEW [PERSON_NAME] E&O Policy Campaign - [DATE]" at bounding box center [283, 189] width 191 height 11
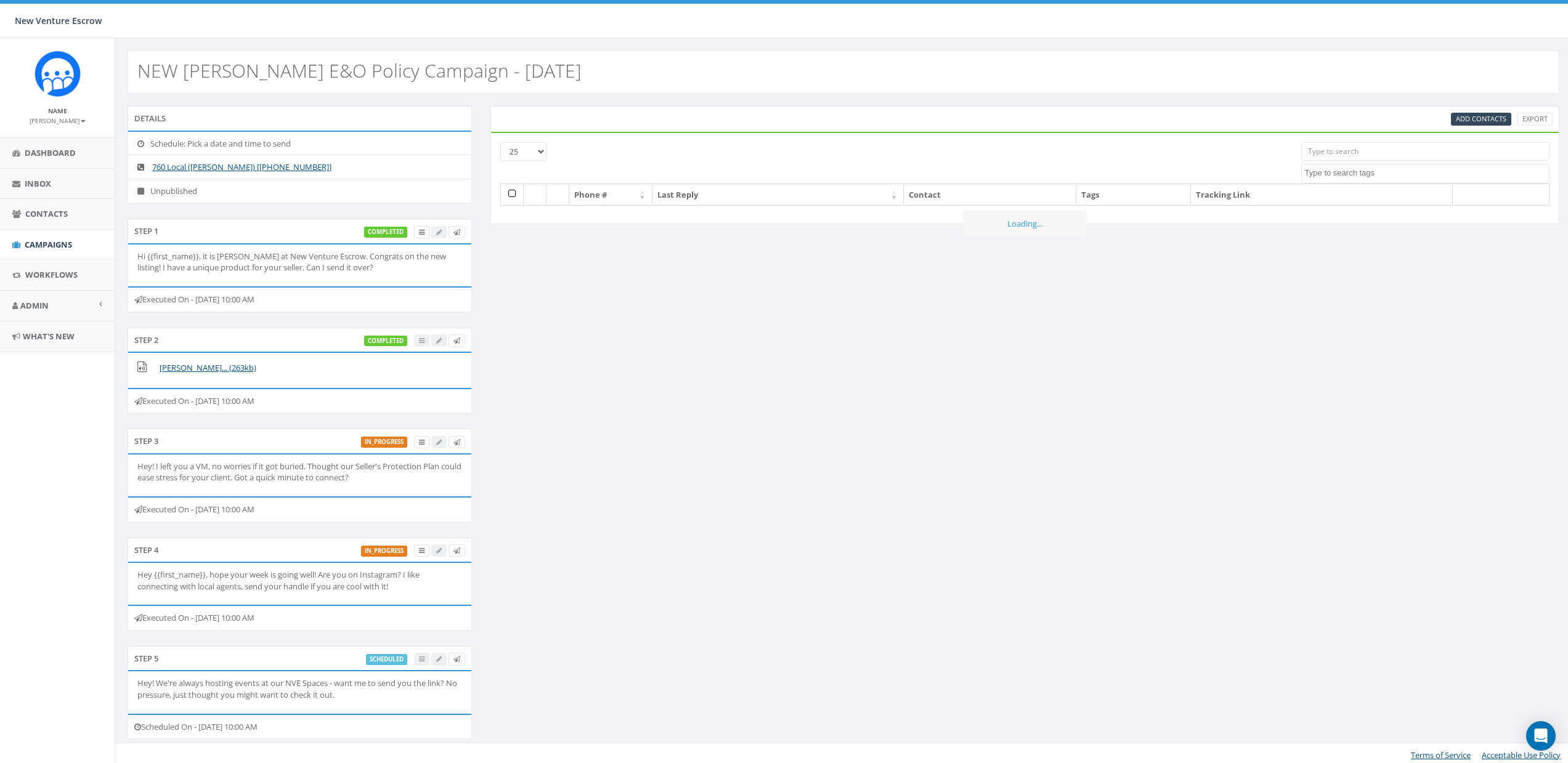
select select
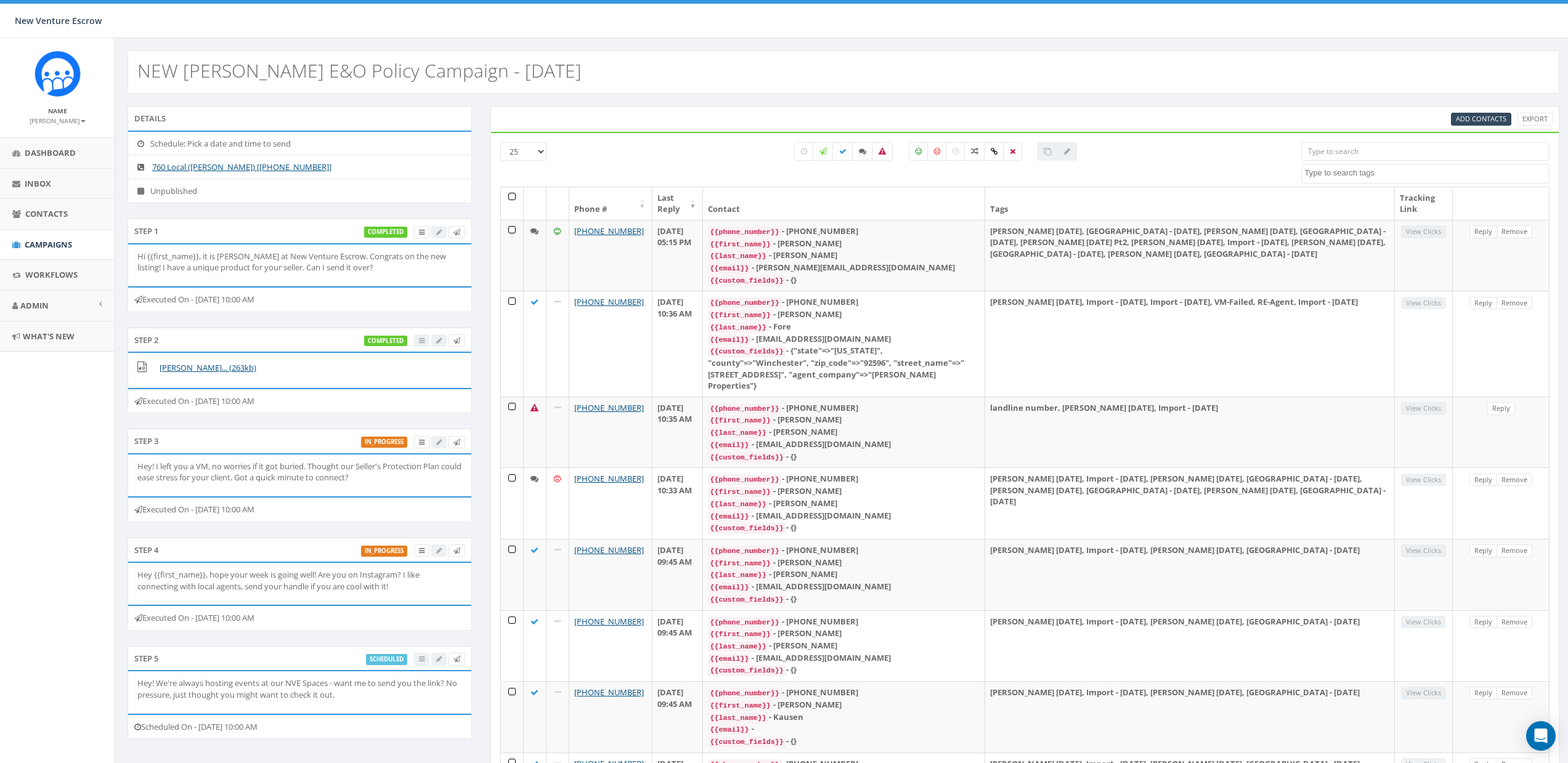
drag, startPoint x: 262, startPoint y: 298, endPoint x: 304, endPoint y: 298, distance: 42.0
click at [304, 298] on div "Executed On - August 14, 2025 10:00 AM" at bounding box center [300, 299] width 345 height 26
drag, startPoint x: 201, startPoint y: 300, endPoint x: 232, endPoint y: 298, distance: 31.1
click at [232, 298] on div "Executed On - August 14, 2025 10:00 AM" at bounding box center [300, 299] width 345 height 26
click at [301, 300] on div "Executed On - August 14, 2025 10:00 AM" at bounding box center [300, 299] width 345 height 26
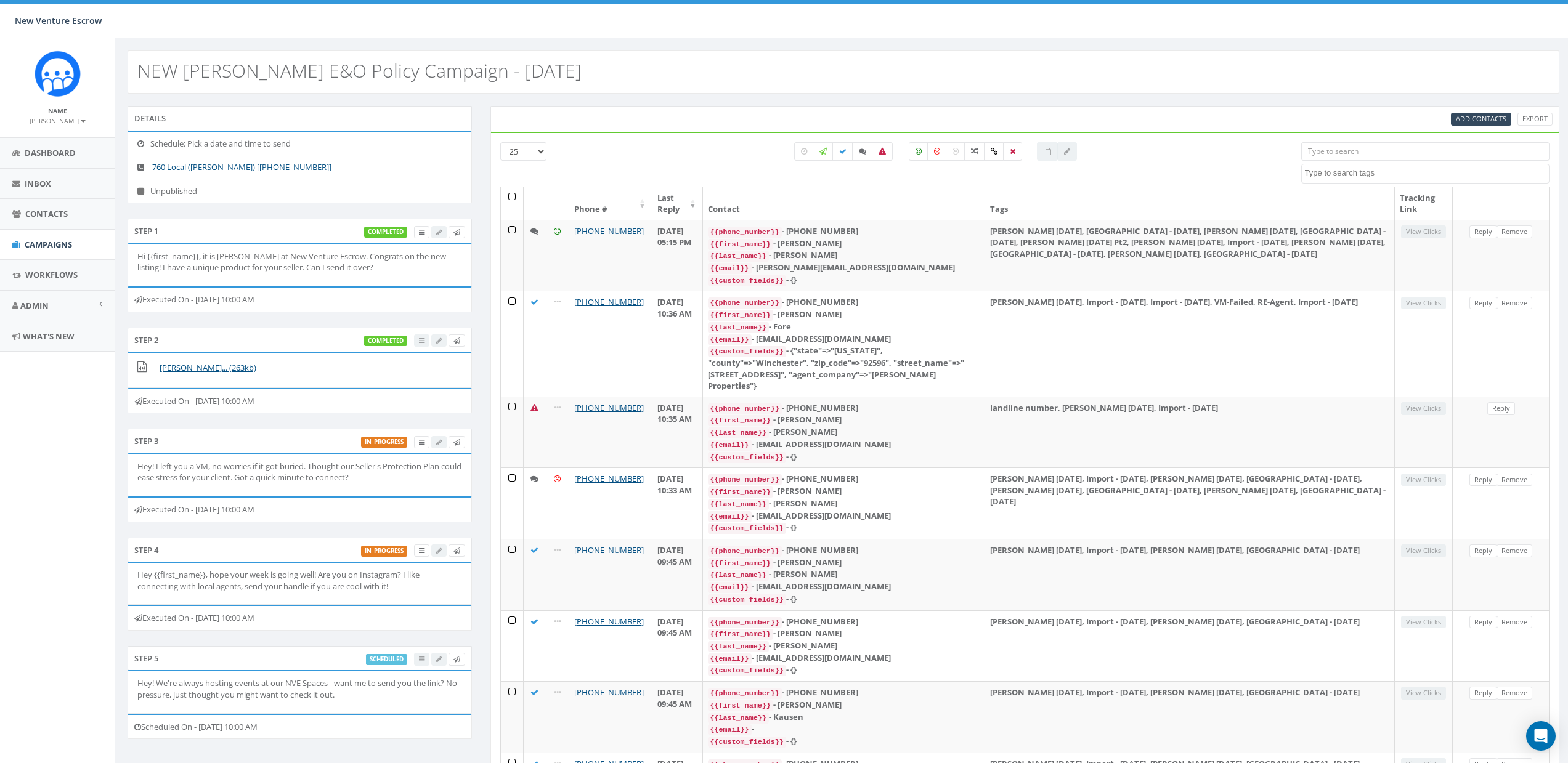
drag, startPoint x: 261, startPoint y: 300, endPoint x: 314, endPoint y: 298, distance: 53.0
click at [314, 298] on div "Executed On - August 14, 2025 10:00 AM" at bounding box center [300, 299] width 345 height 26
click at [31, 218] on span "Contacts" at bounding box center [47, 213] width 42 height 11
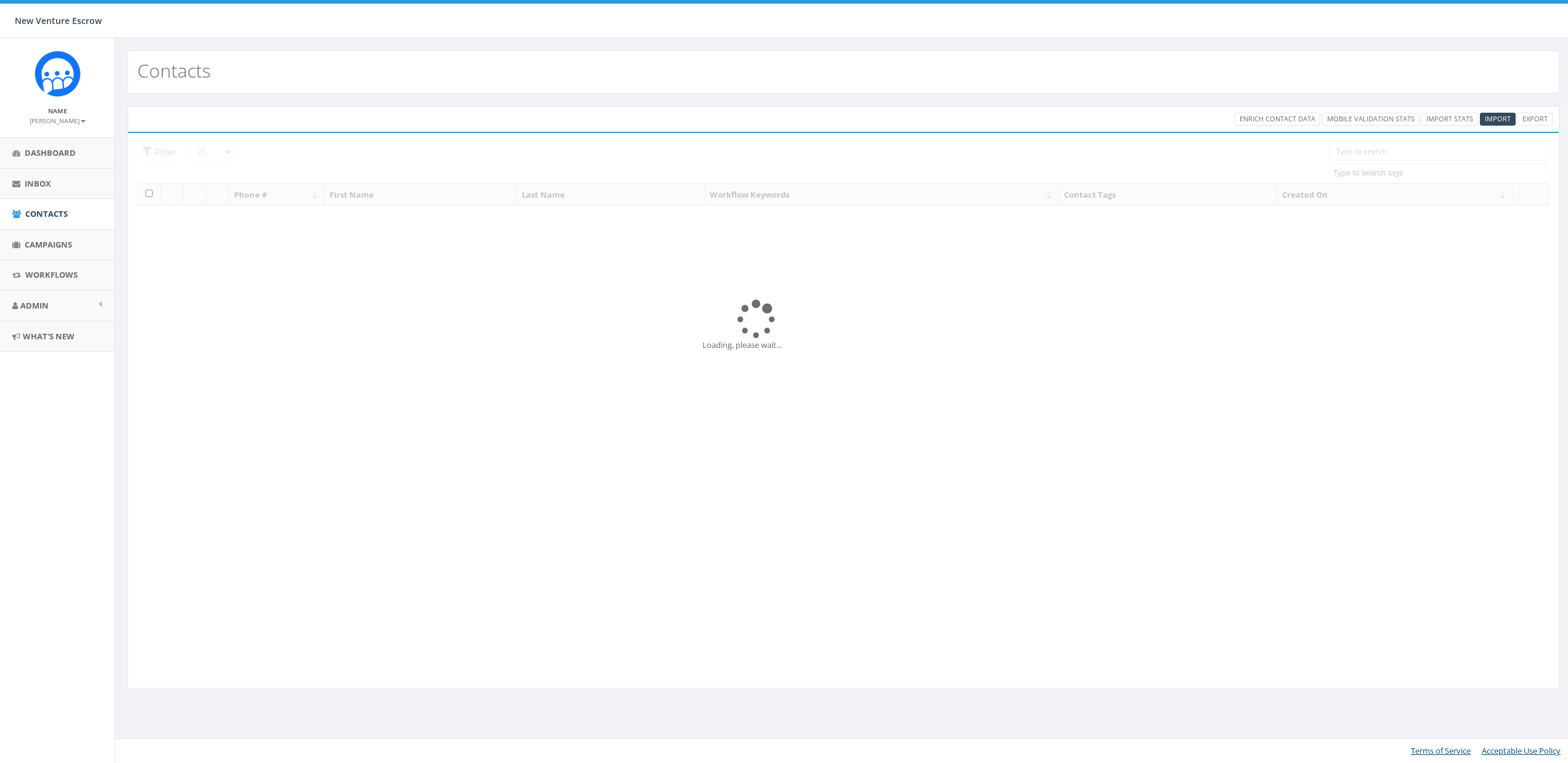
select select
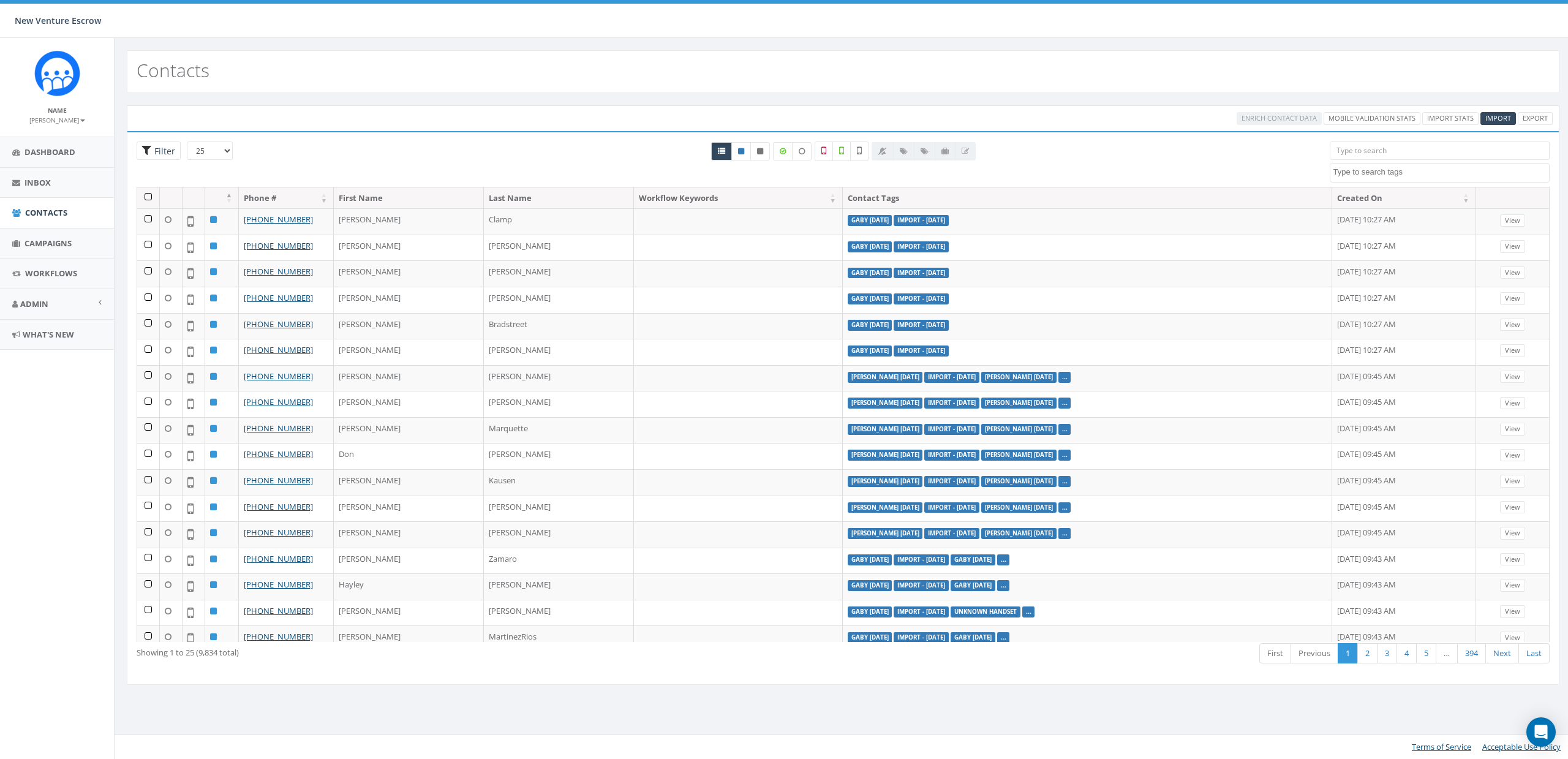
click at [153, 153] on span "Filter" at bounding box center [163, 151] width 24 height 11
radio input "true"
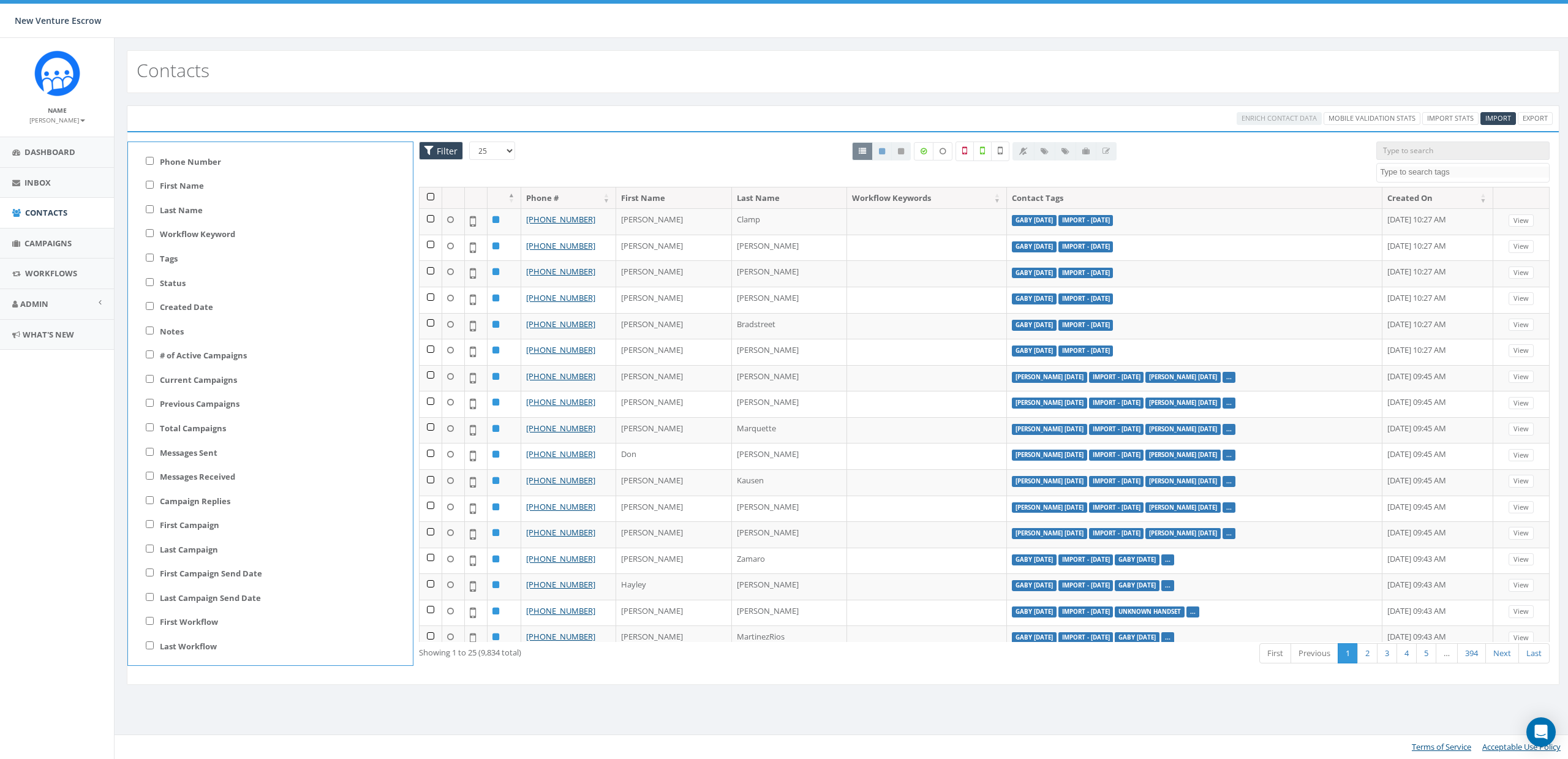
click at [191, 383] on label "Current Campaigns" at bounding box center [198, 380] width 77 height 11
click at [153, 383] on input "Current Campaigns" at bounding box center [149, 379] width 8 height 8
checkbox input "true"
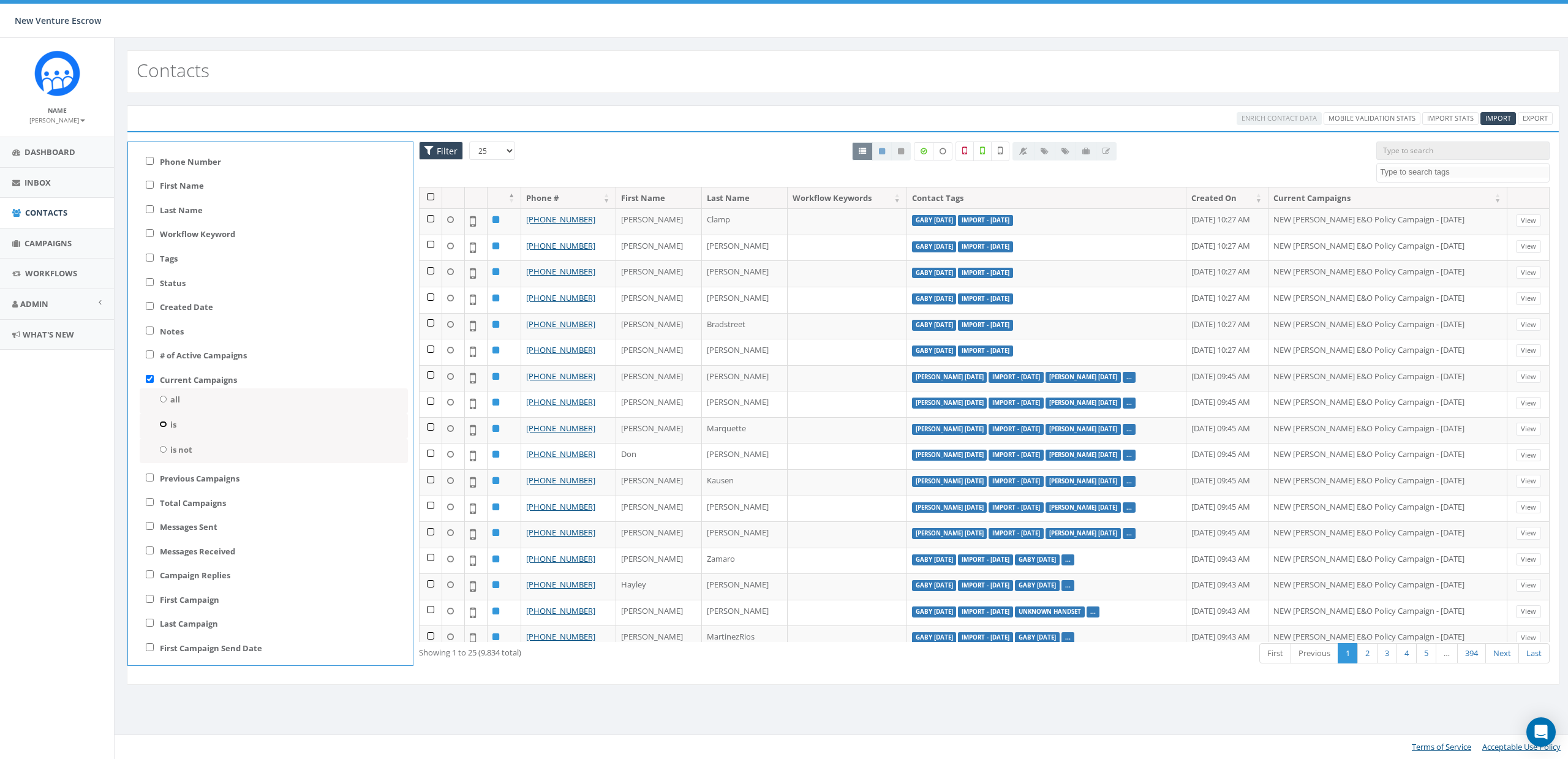
click at [161, 422] on input "is" at bounding box center [163, 424] width 8 height 7
radio input "true"
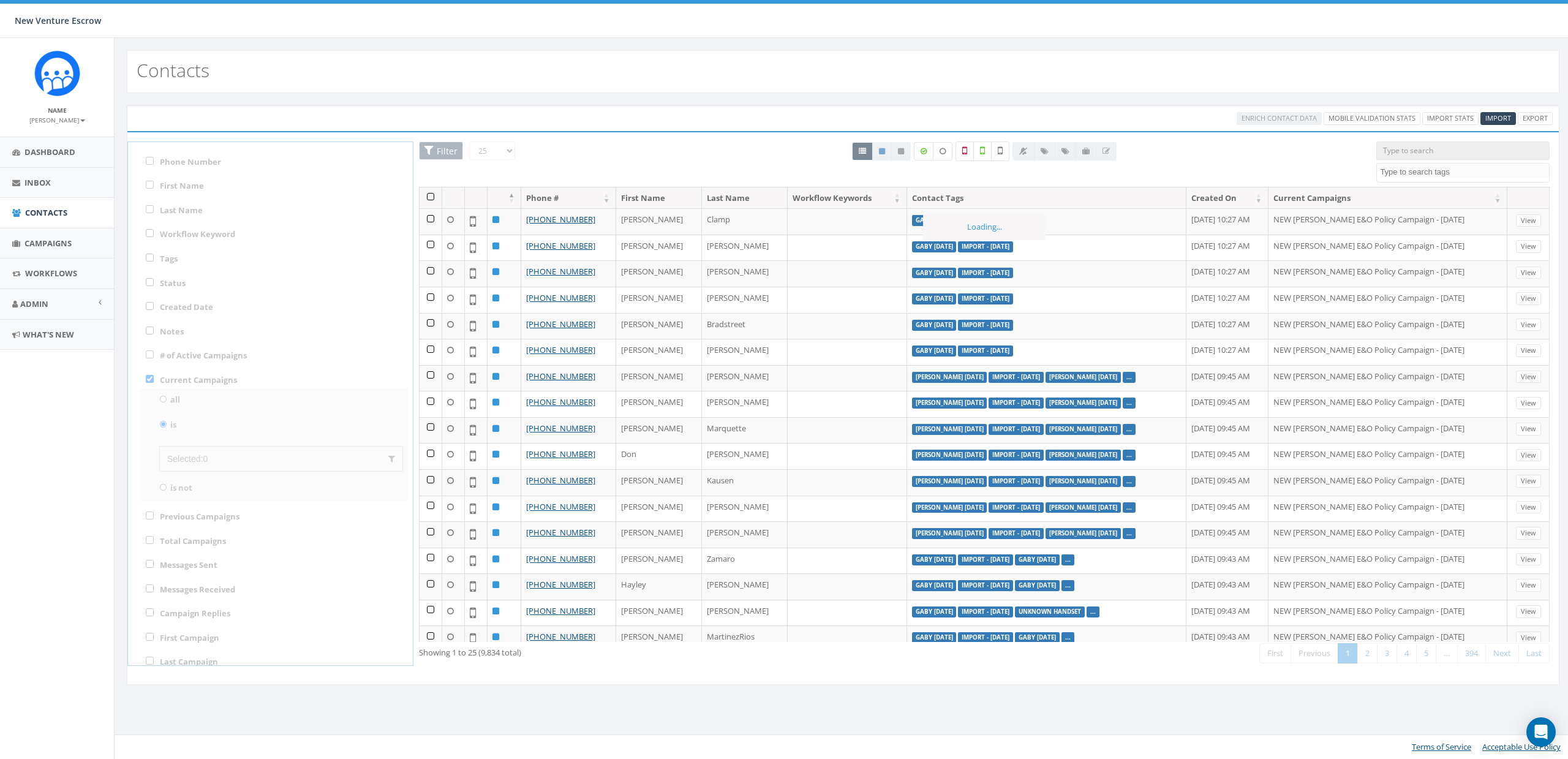
click at [202, 459] on div "25 50 100 Filter All 0 contact(s) on current page All 9834 contact(s) filtered …" at bounding box center [843, 404] width 1413 height 526
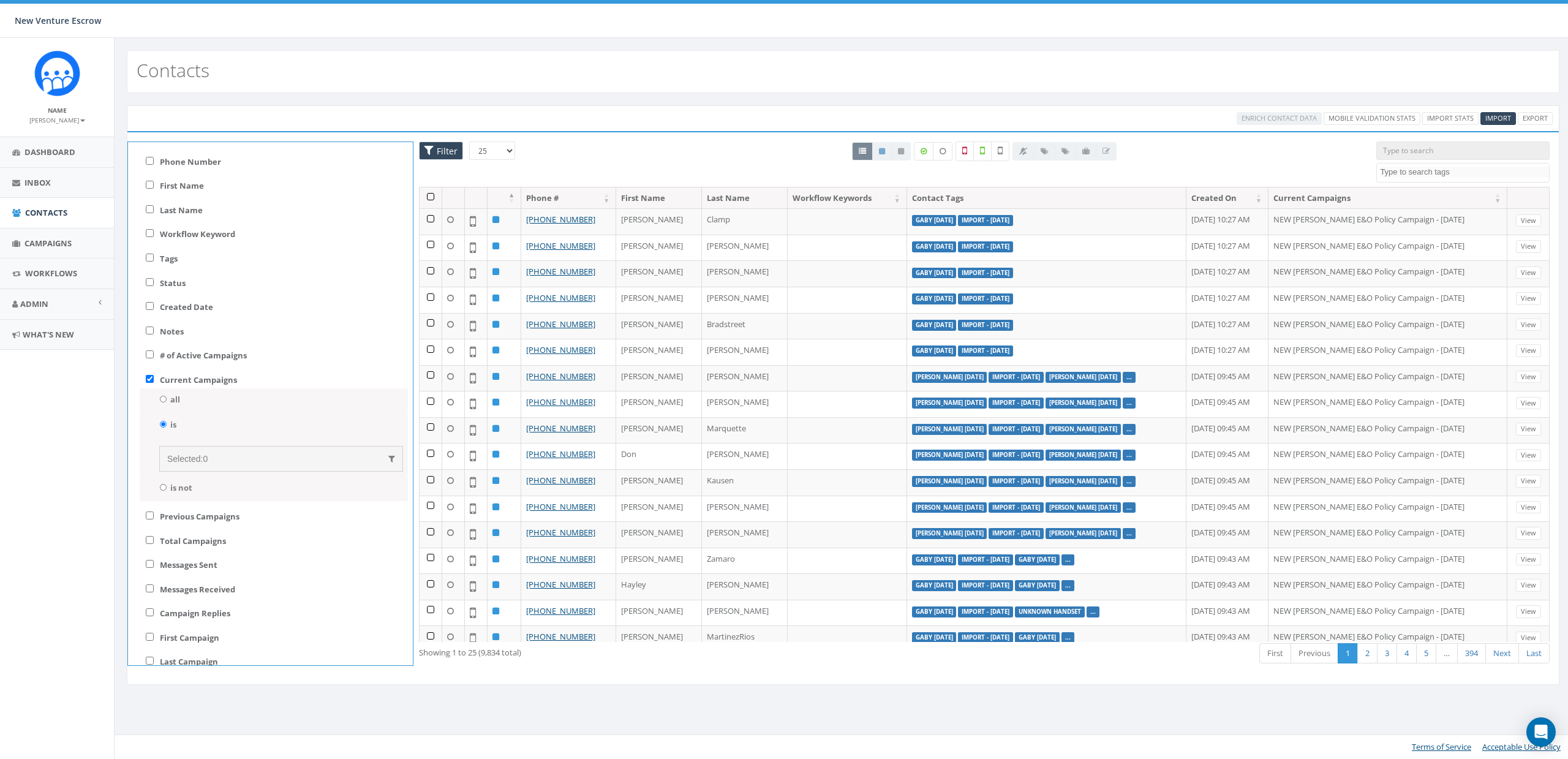
click at [342, 461] on div "Selected: 0" at bounding box center [281, 458] width 228 height 12
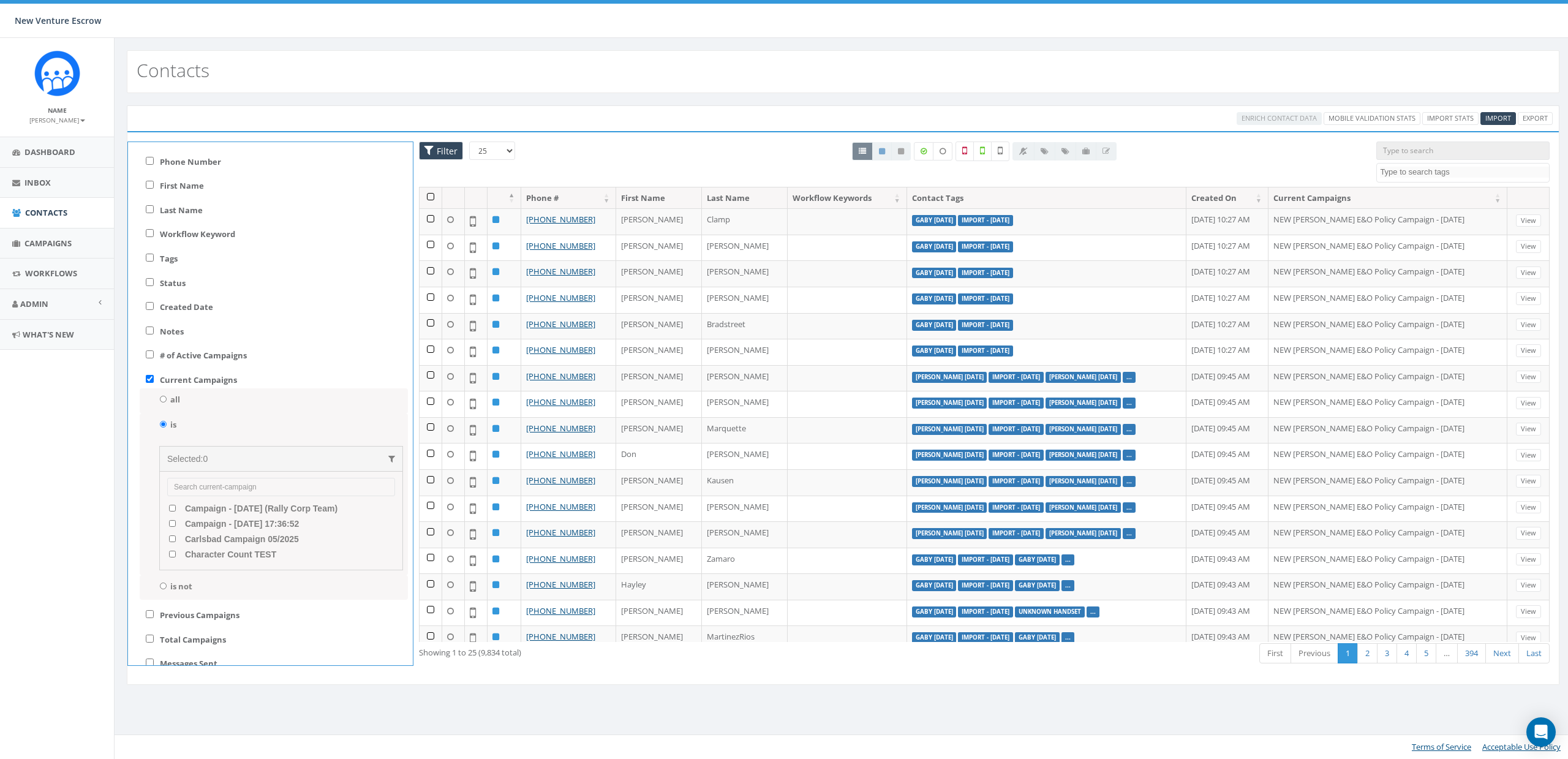
scroll to position [25, 0]
click at [167, 356] on label "Current Campaigns" at bounding box center [198, 355] width 77 height 11
click at [153, 356] on input "Current Campaigns" at bounding box center [149, 354] width 8 height 8
checkbox input "false"
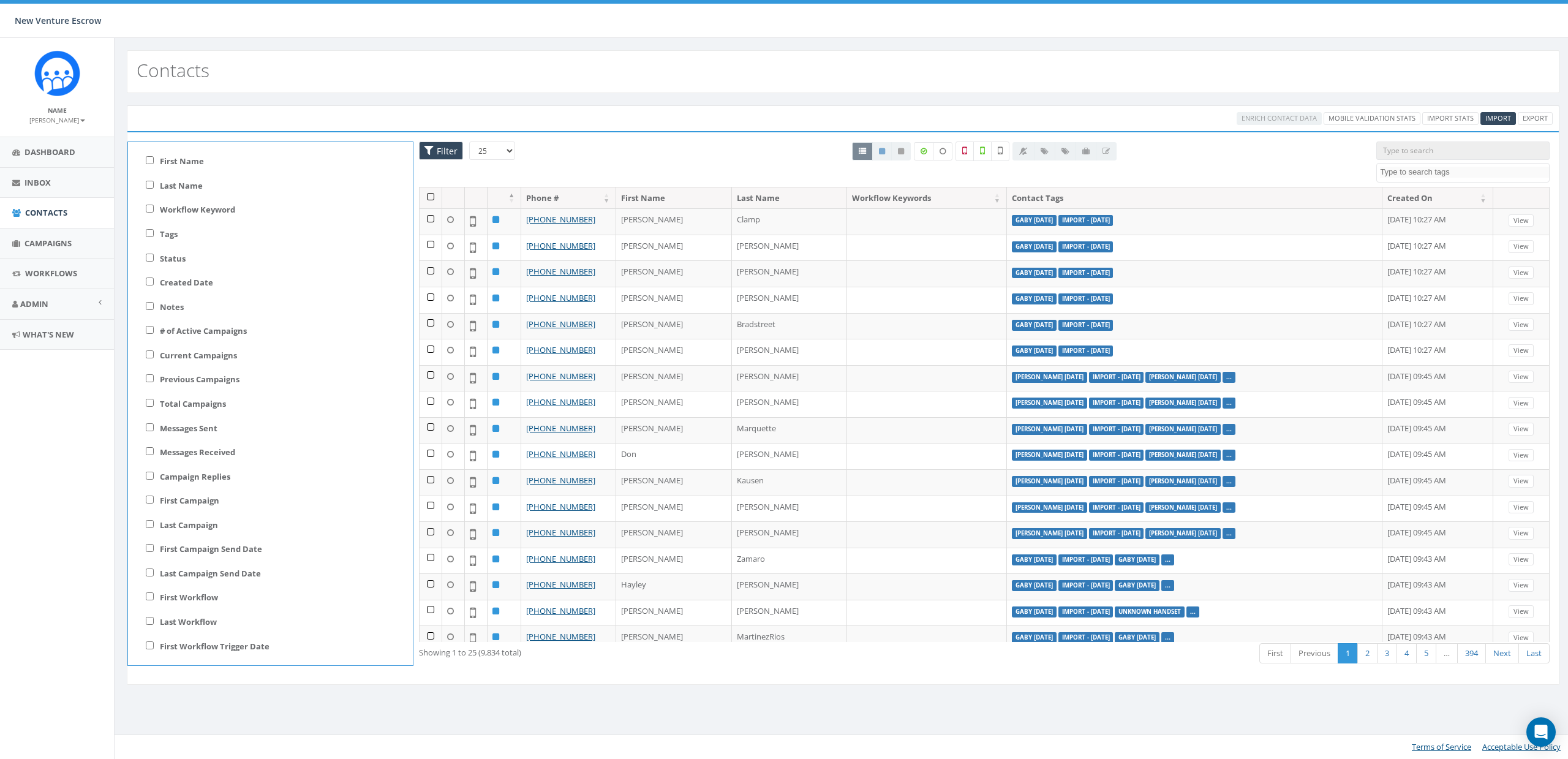
click at [176, 383] on label "Previous Campaigns" at bounding box center [199, 379] width 80 height 11
click at [153, 382] on input "Previous Campaigns" at bounding box center [149, 378] width 8 height 8
checkbox input "true"
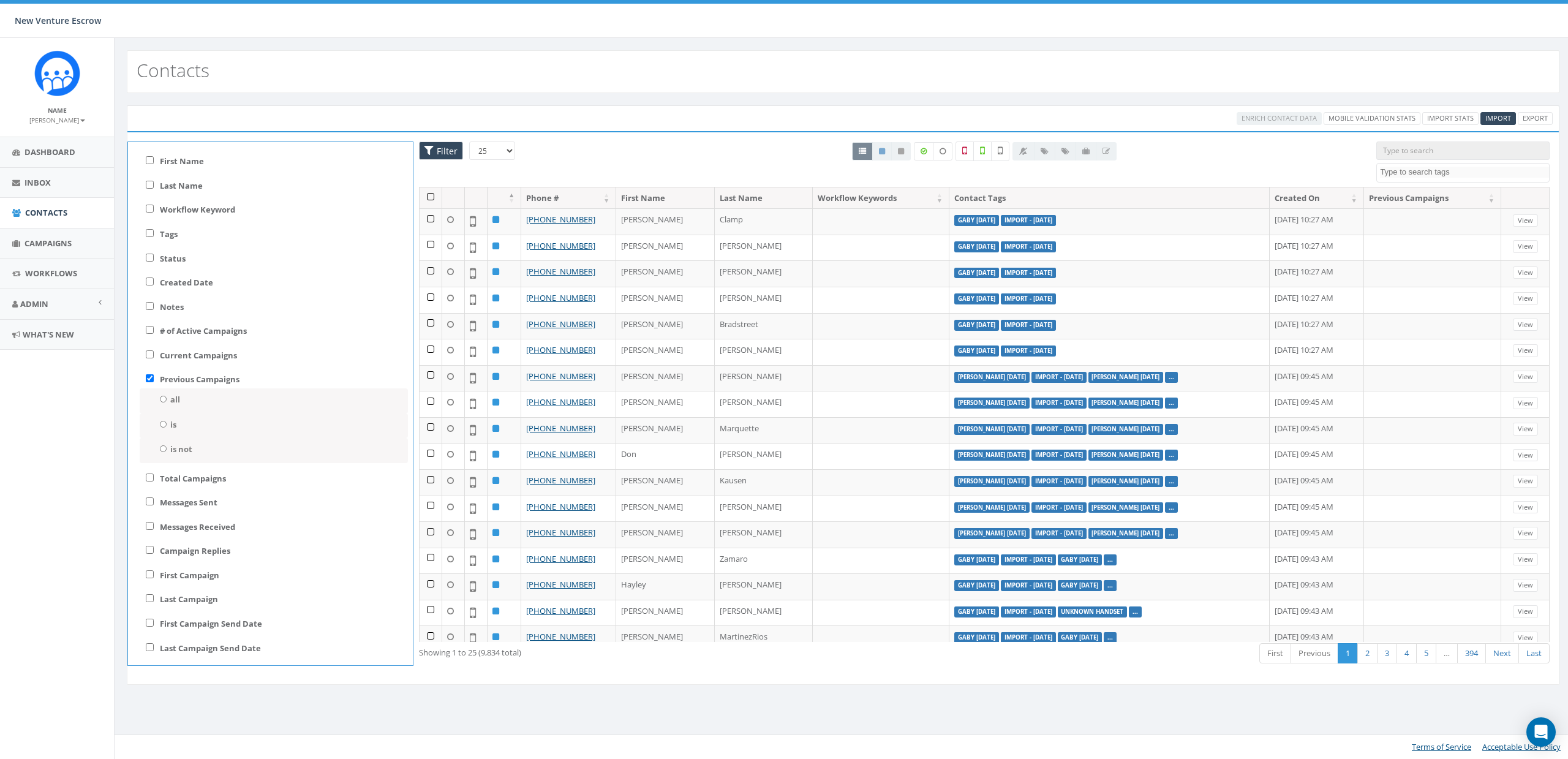
click at [176, 428] on label "is" at bounding box center [173, 424] width 6 height 11
click at [167, 428] on input "is" at bounding box center [163, 424] width 8 height 7
radio input "true"
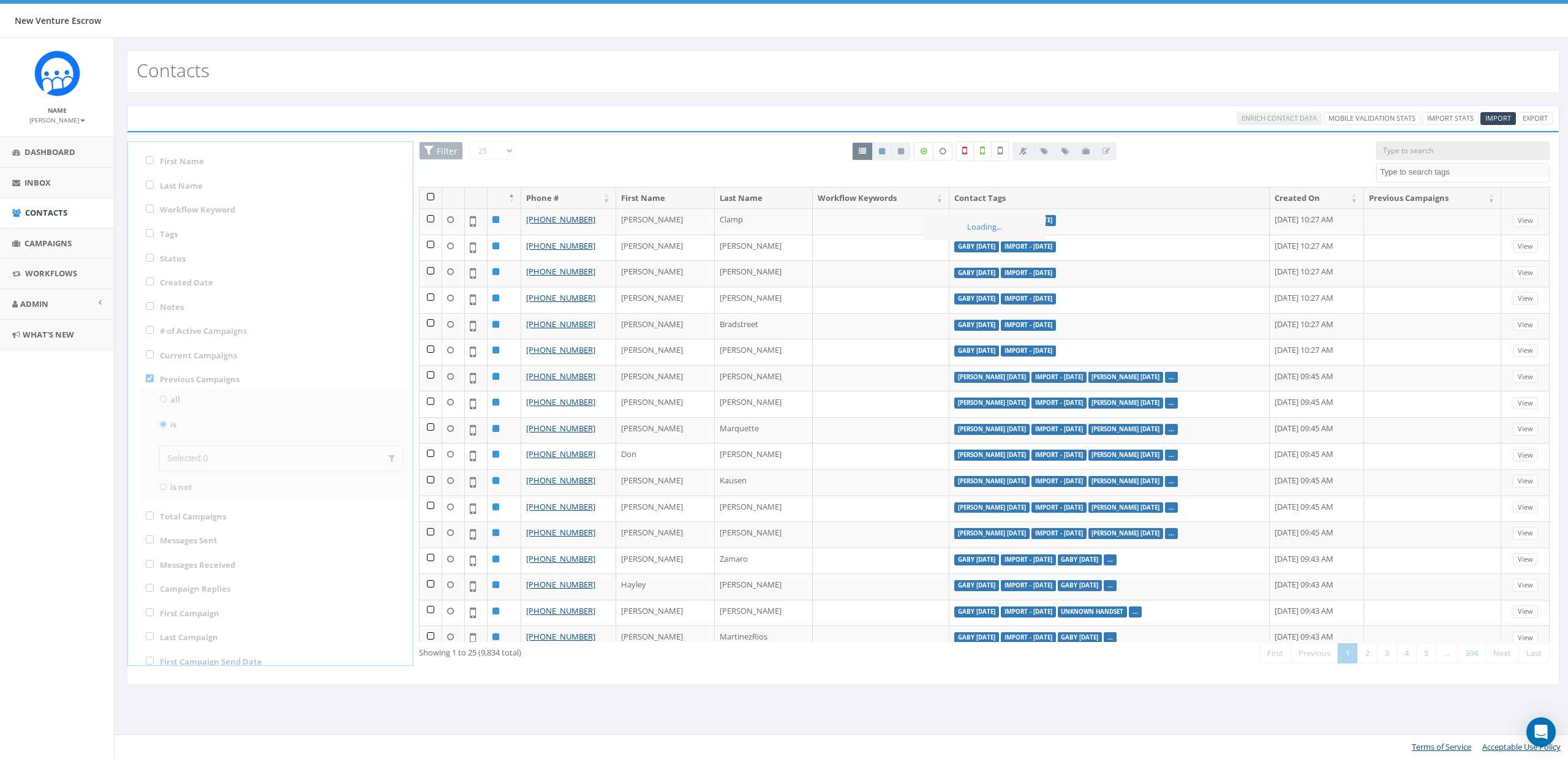
click at [179, 403] on div "Loading the filters, please wait!! Phone Number is is not First Name is is not …" at bounding box center [843, 408] width 1433 height 554
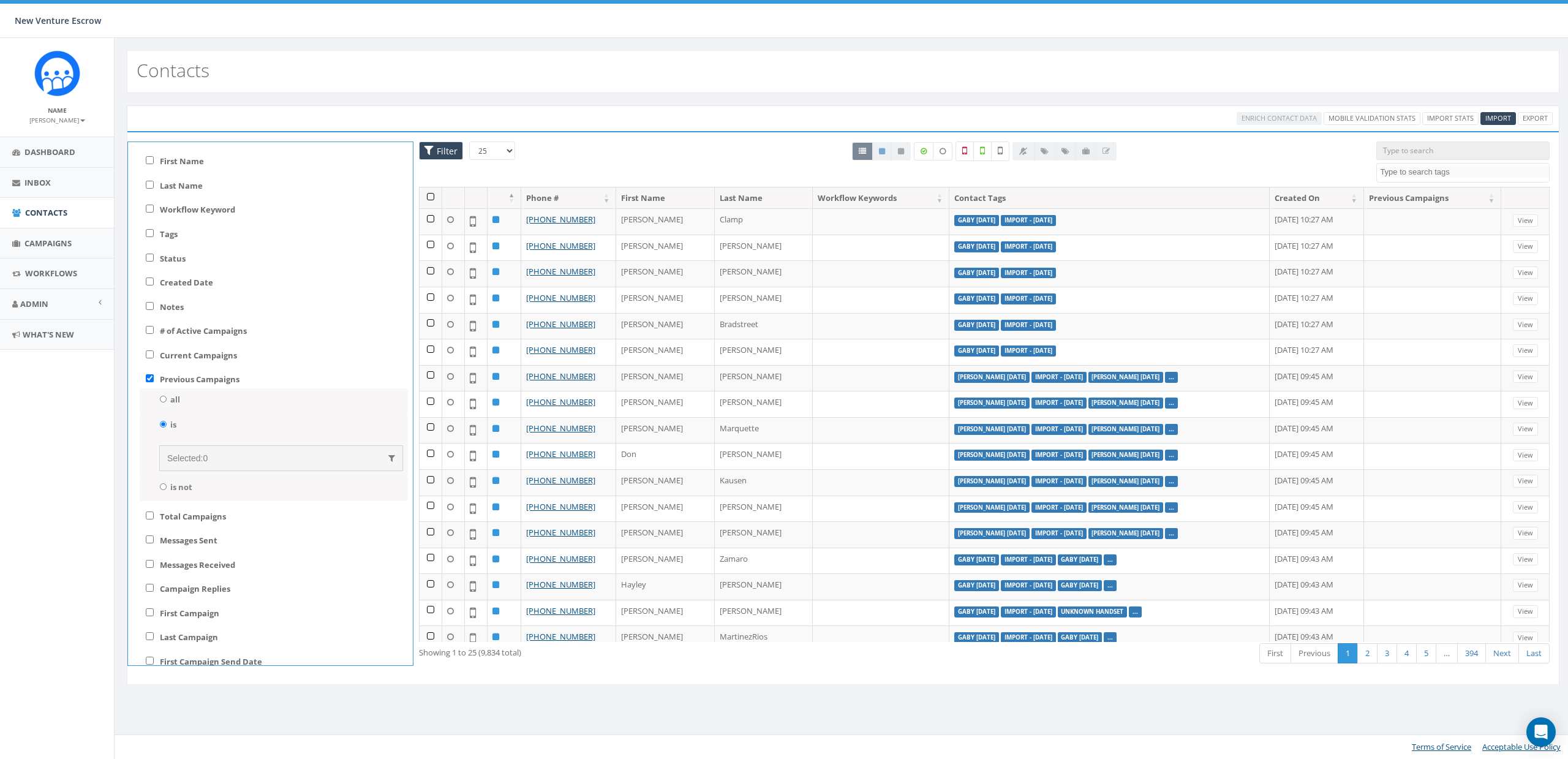
click at [233, 457] on div "Selected: 0" at bounding box center [281, 458] width 228 height 12
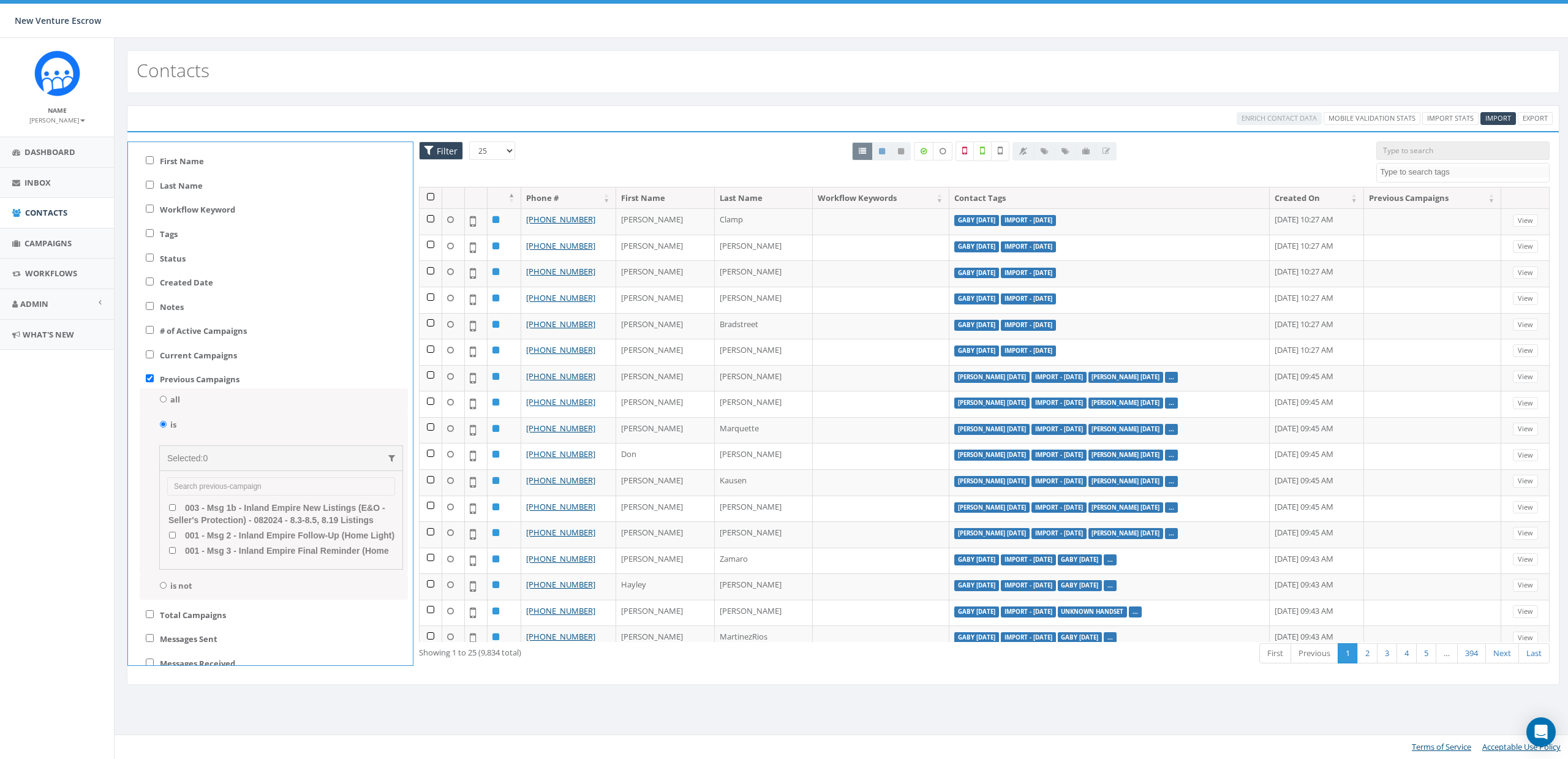
click at [209, 500] on ul "003 - Msg 1b - Inland Empire New Listings (E&O - Seller's Protection) - 082024 …" at bounding box center [281, 526] width 228 height 61
click at [210, 493] on input "search" at bounding box center [281, 486] width 228 height 18
type input "nathan"
click at [166, 514] on div "nathan Nathan Campaign - text meassge Nathan Rally Corp April 28 2025 Nathan Wo…" at bounding box center [281, 520] width 244 height 99
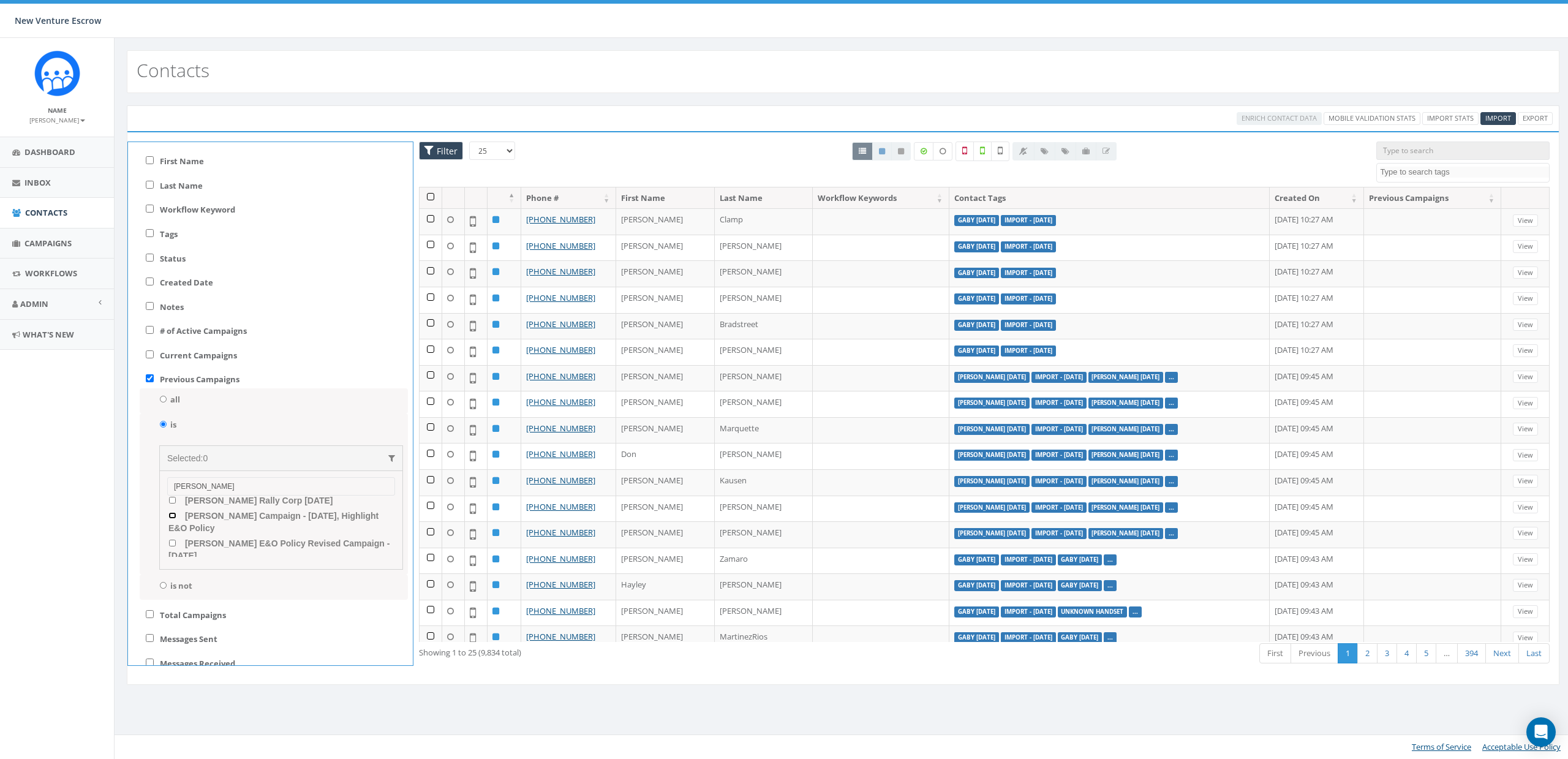
click at [169, 515] on "Nathan Wood Campaign - 07/11/2025, Highlight E&O Policy" at bounding box center [172, 515] width 8 height 7
checkbox "true"
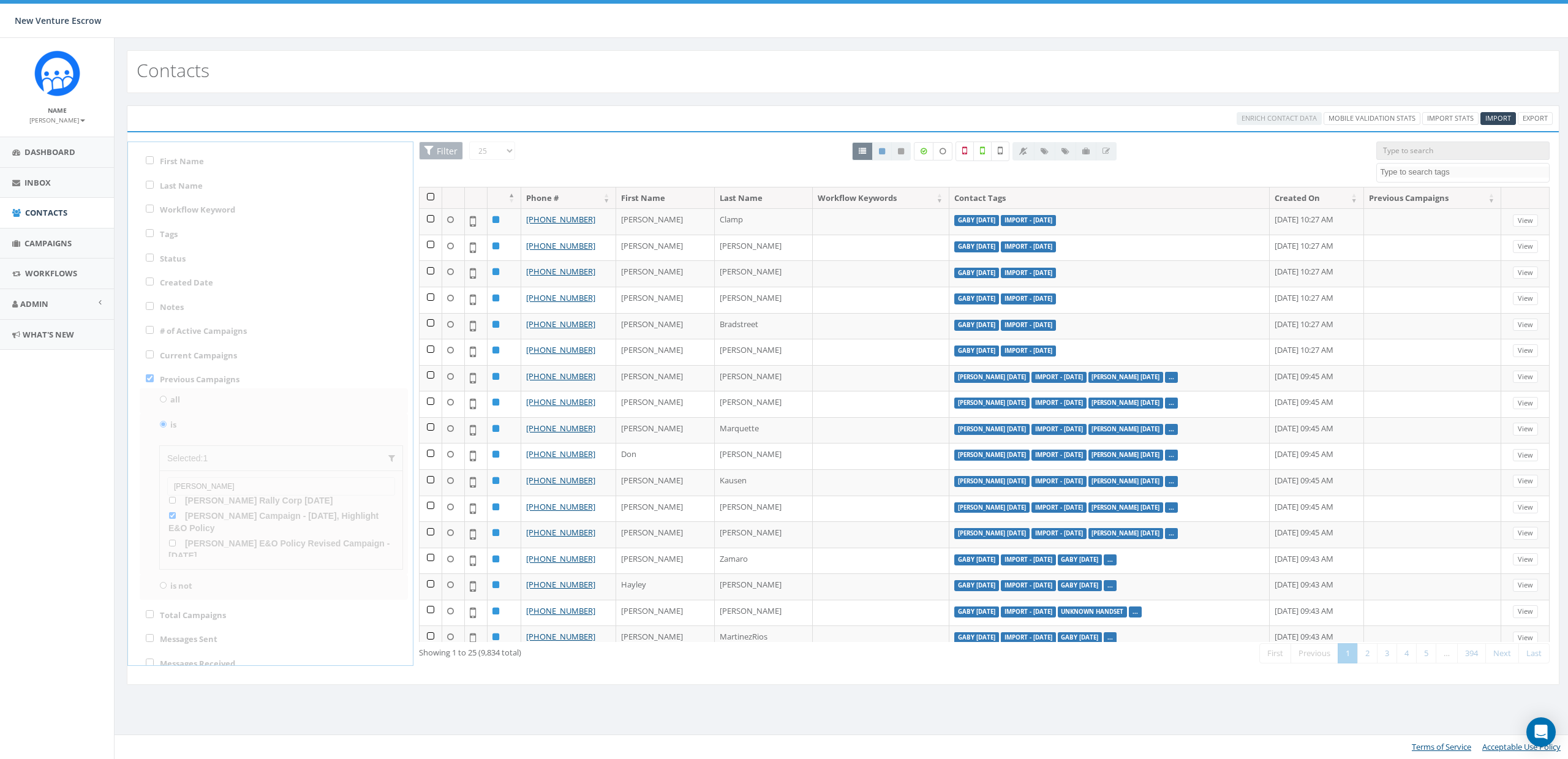
click at [359, 579] on div "25 50 100 Filter All 0 contact(s) on current page All 9834 contact(s) filtered …" at bounding box center [843, 404] width 1413 height 526
click at [566, 32] on div "New Venture Escrow New Venture Escrow Profile Sign Out 0.00 % of Available Amou…" at bounding box center [784, 18] width 1568 height 38
click at [57, 149] on span "Dashboard" at bounding box center [50, 152] width 51 height 11
click at [53, 151] on span "Dashboard" at bounding box center [50, 152] width 51 height 11
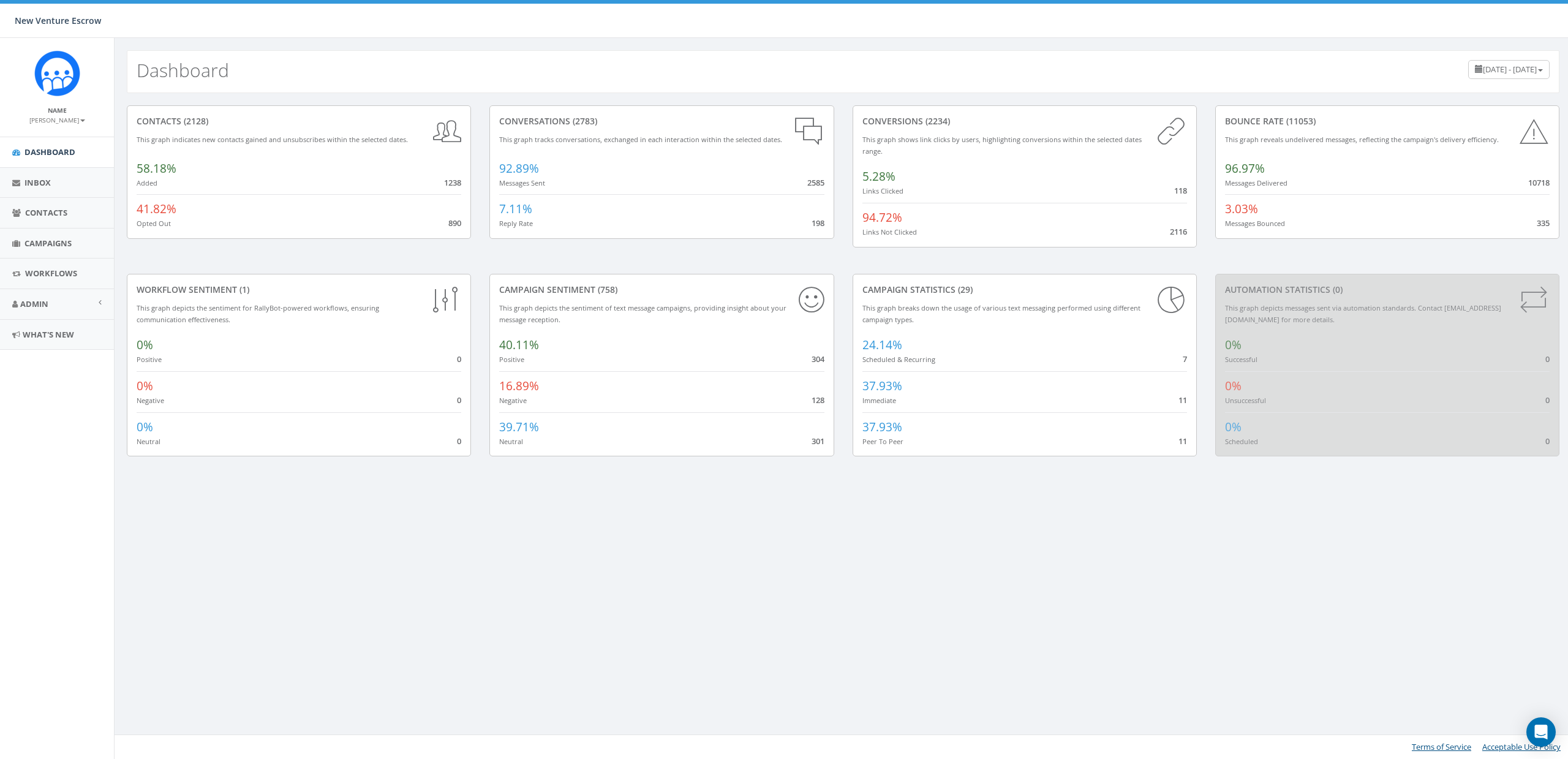
click at [60, 121] on small "[PERSON_NAME]" at bounding box center [58, 120] width 56 height 9
click at [47, 155] on link "Sign Out" at bounding box center [61, 153] width 96 height 15
